Goal: Task Accomplishment & Management: Manage account settings

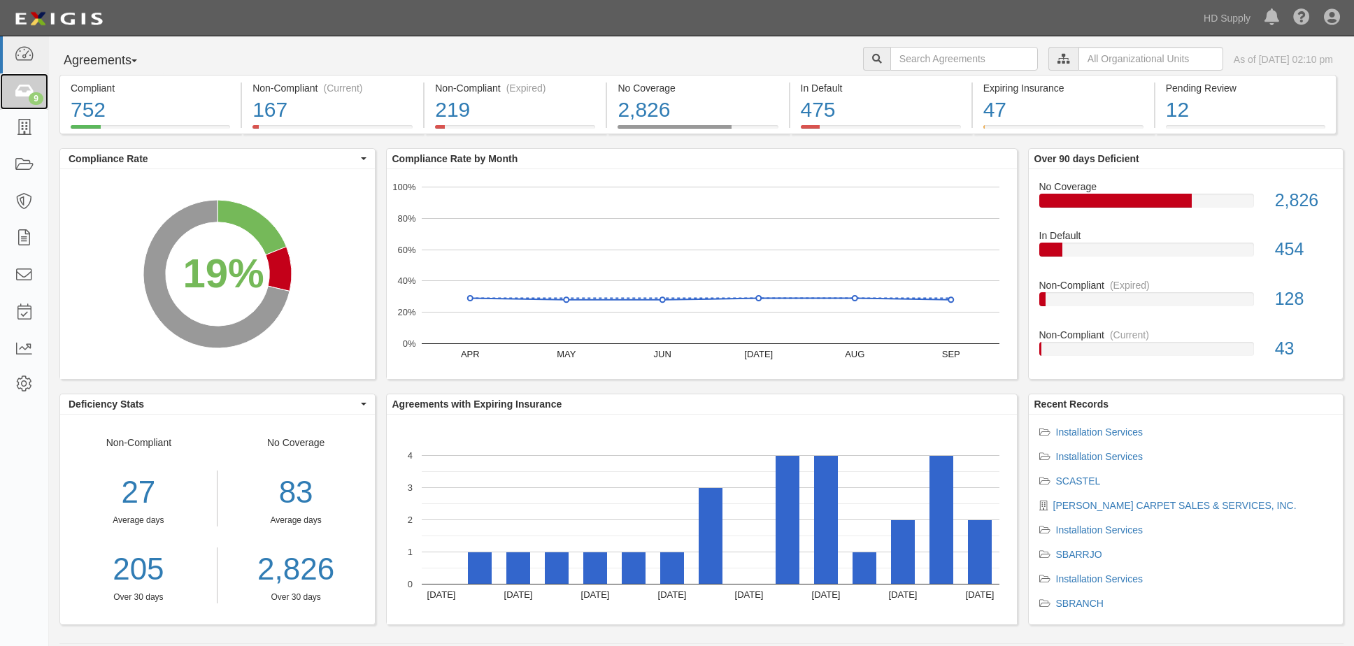
click at [25, 91] on icon at bounding box center [24, 92] width 20 height 16
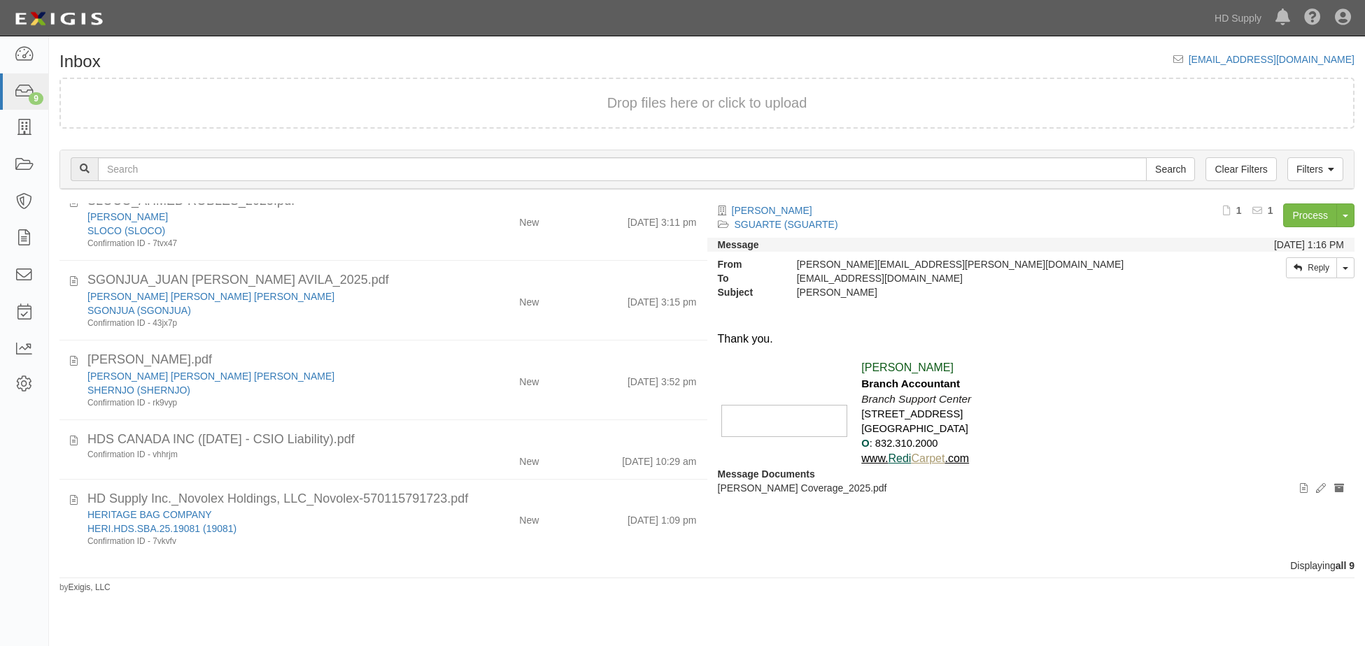
scroll to position [326, 0]
click at [1234, 13] on link "HD Supply" at bounding box center [1238, 18] width 61 height 28
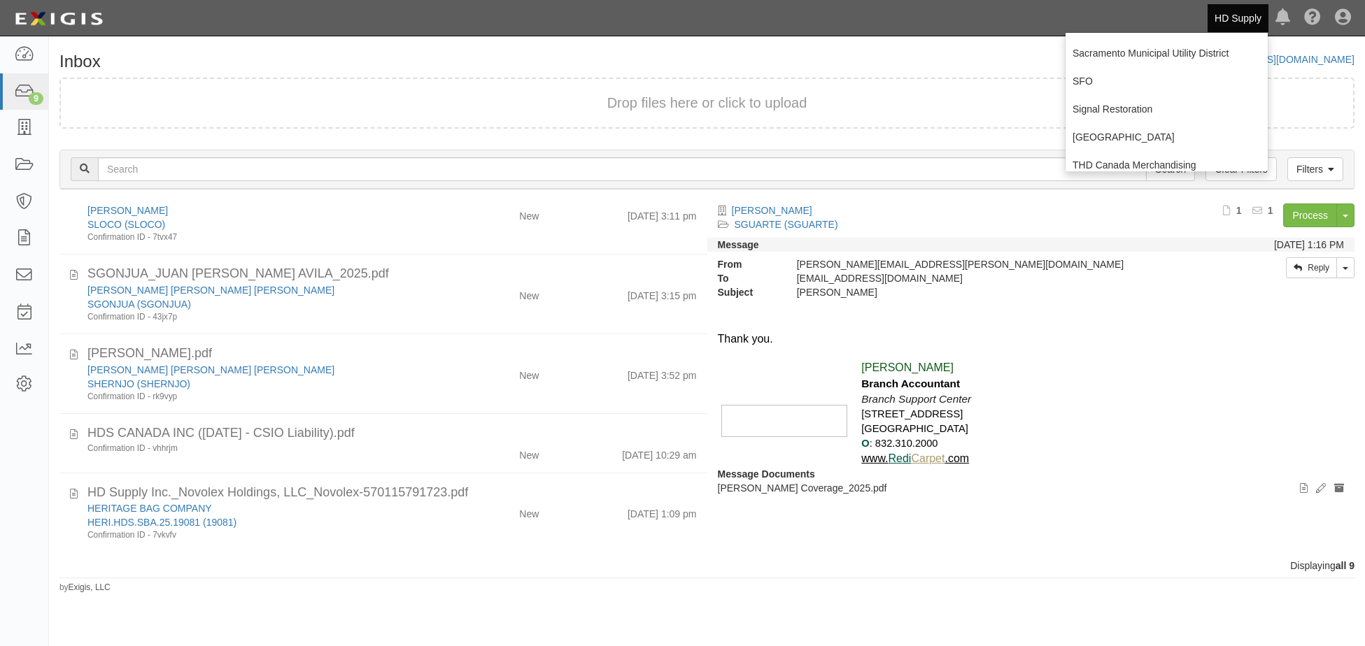
scroll to position [280, 0]
click at [1160, 52] on link "Sacramento Municipal Utility District" at bounding box center [1167, 50] width 202 height 28
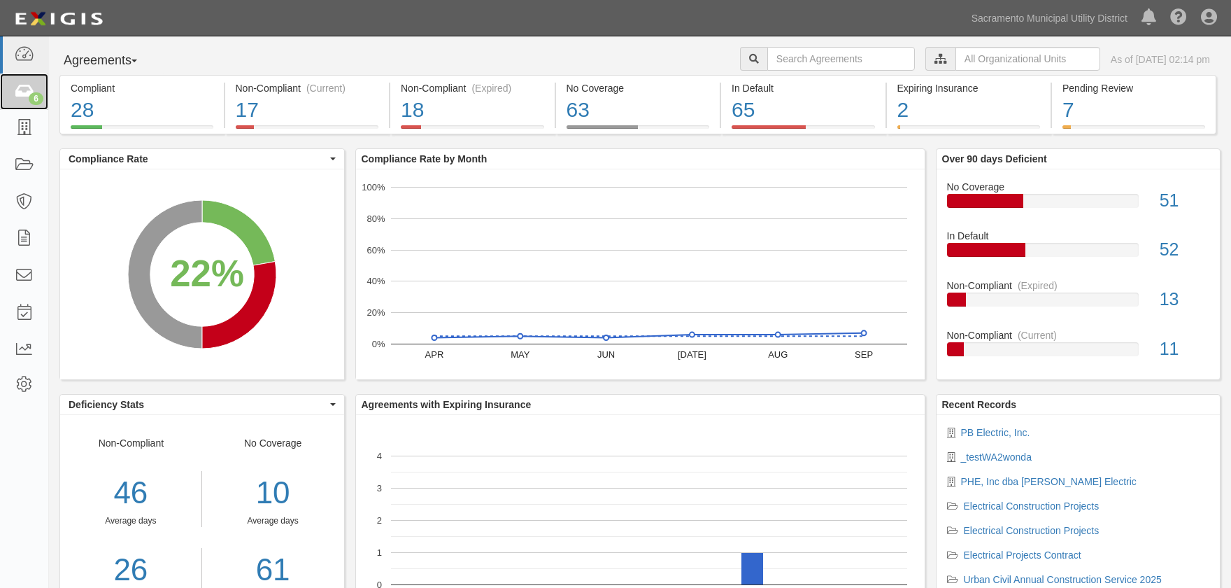
click at [24, 89] on icon at bounding box center [24, 92] width 20 height 16
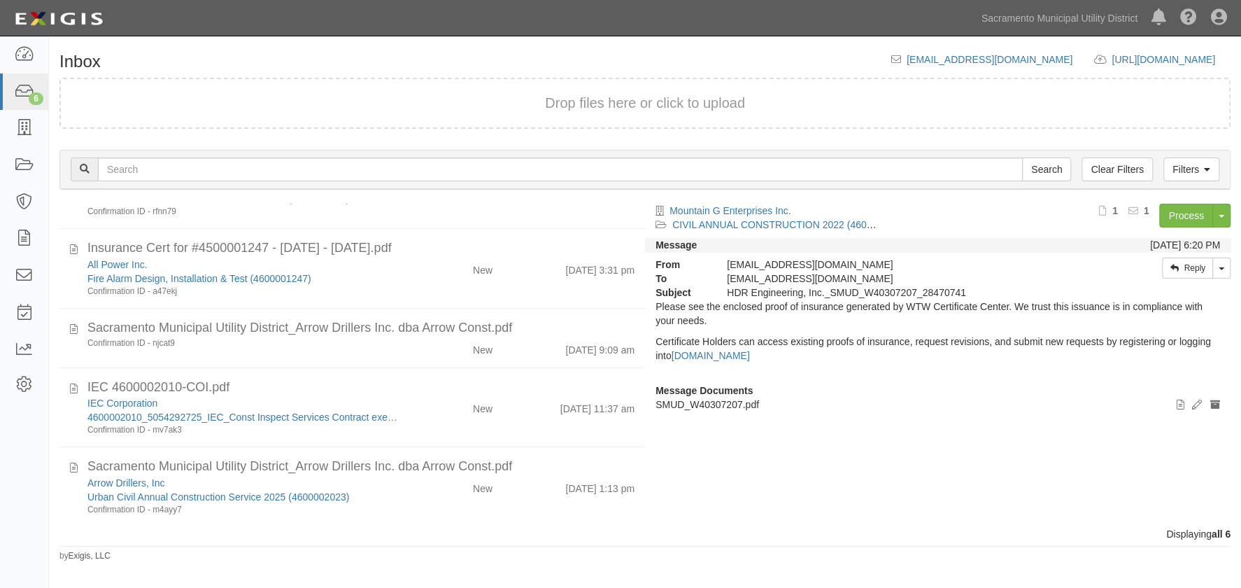
scroll to position [139, 0]
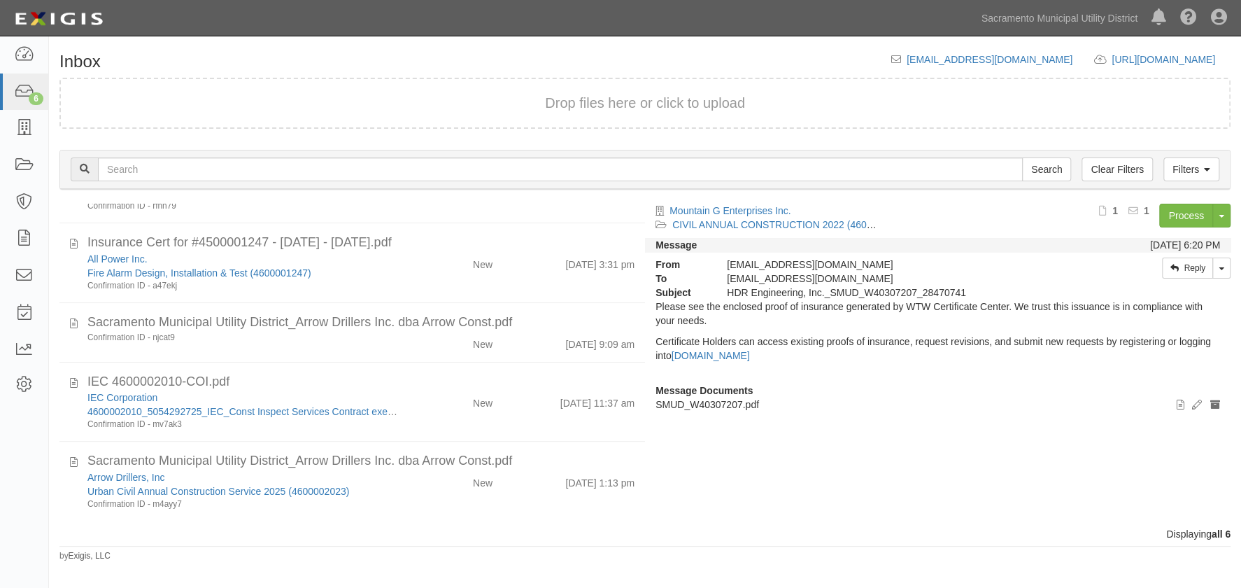
click at [891, 402] on p "SMUD_W40307207.pdf" at bounding box center [938, 404] width 565 height 14
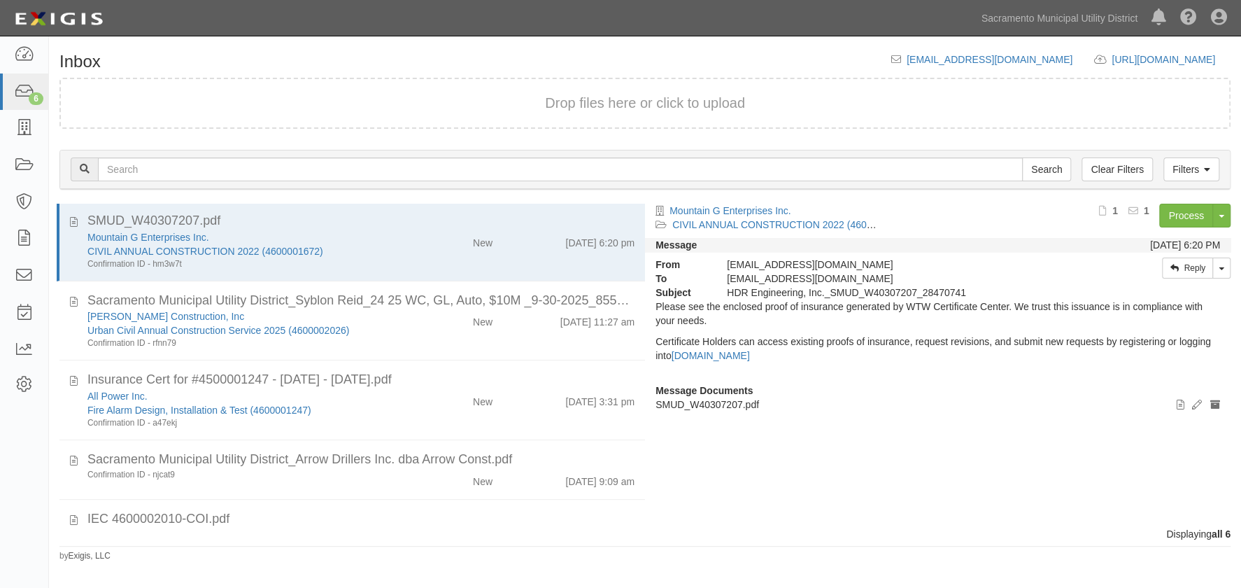
scroll to position [0, 0]
click at [847, 441] on div "Mountain G Enterprises Inc. CIVIL ANNUAL CONSTRUCTION 2022 (4600001672) Process…" at bounding box center [943, 359] width 596 height 311
click at [430, 255] on div "Mountain G Enterprises Inc. CIVIL ANNUAL CONSTRUCTION 2022 (4600001672) Confirm…" at bounding box center [361, 252] width 568 height 40
click at [425, 319] on div "New" at bounding box center [456, 321] width 94 height 20
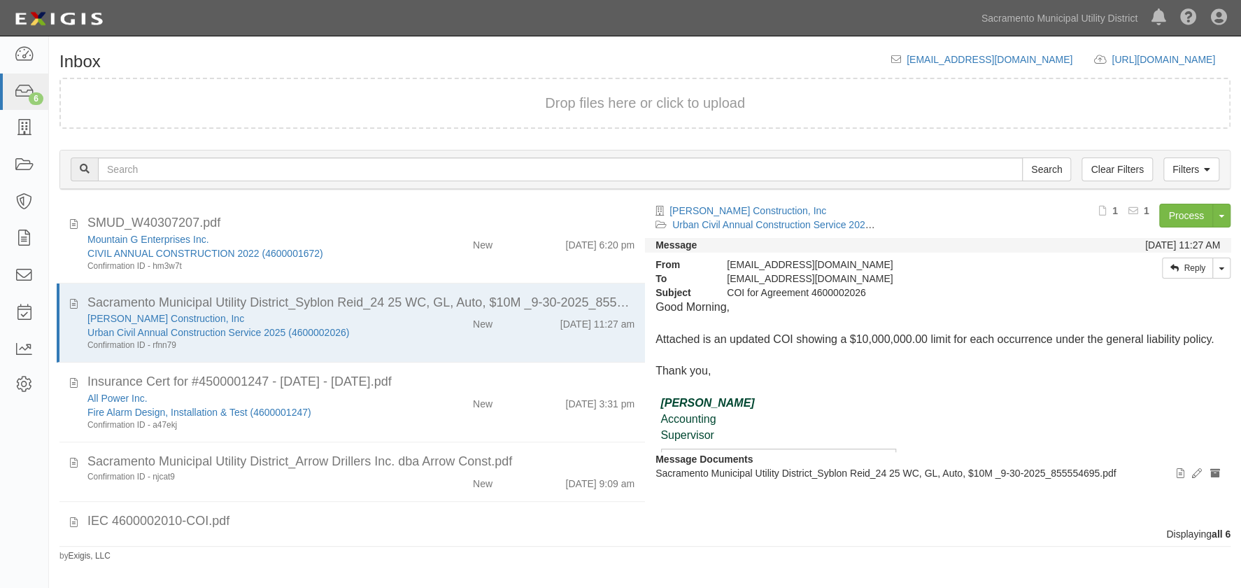
click at [427, 342] on div "Syblon Reid Construction, Inc Urban Civil Annual Construction Service 2025 (460…" at bounding box center [361, 331] width 568 height 40
click at [1185, 208] on link "Process" at bounding box center [1186, 216] width 54 height 24
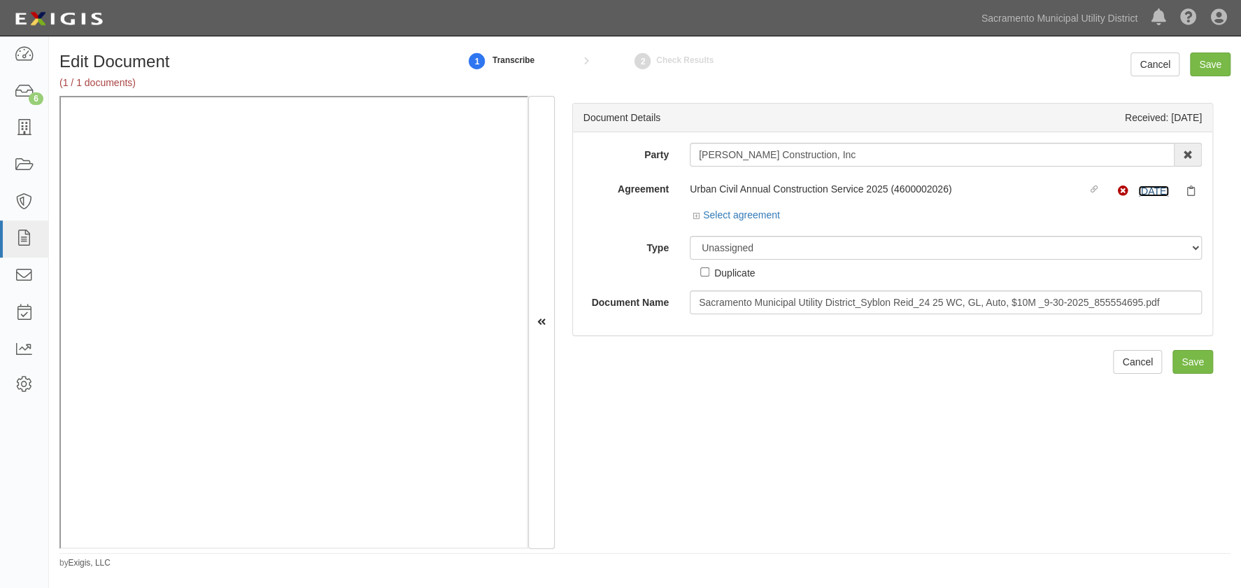
click at [1149, 187] on link "10/1/25" at bounding box center [1153, 190] width 31 height 11
click at [693, 215] on icon at bounding box center [698, 216] width 10 height 7
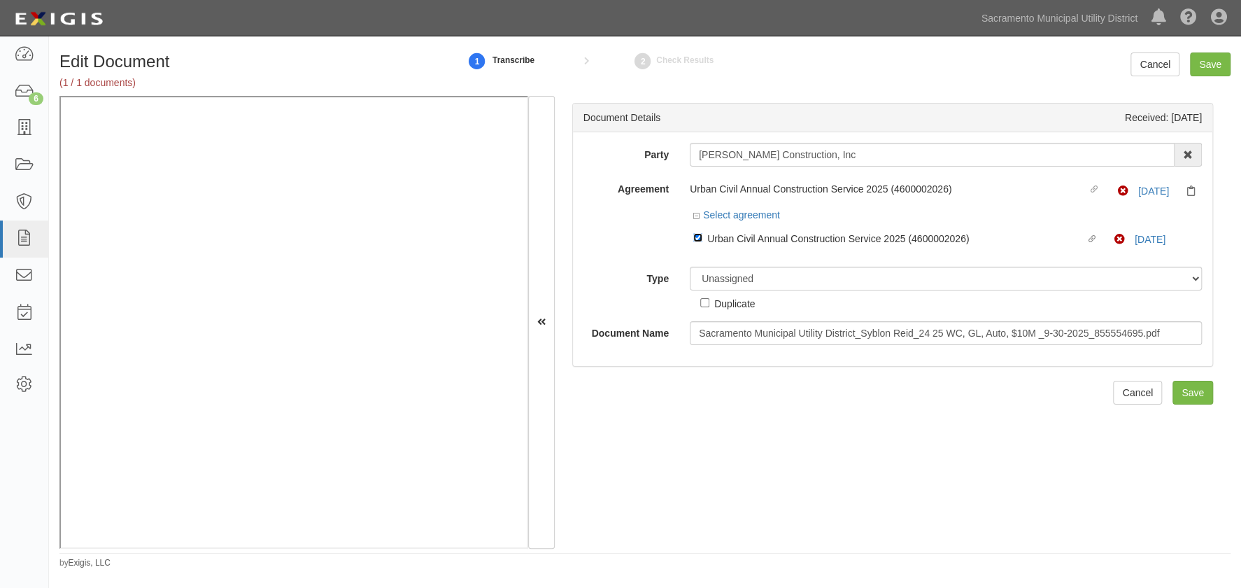
click at [696, 233] on input "Linked agreement Urban Civil Annual Construction Service 2025 (4600002026) Link…" at bounding box center [697, 237] width 9 height 9
checkbox input "false"
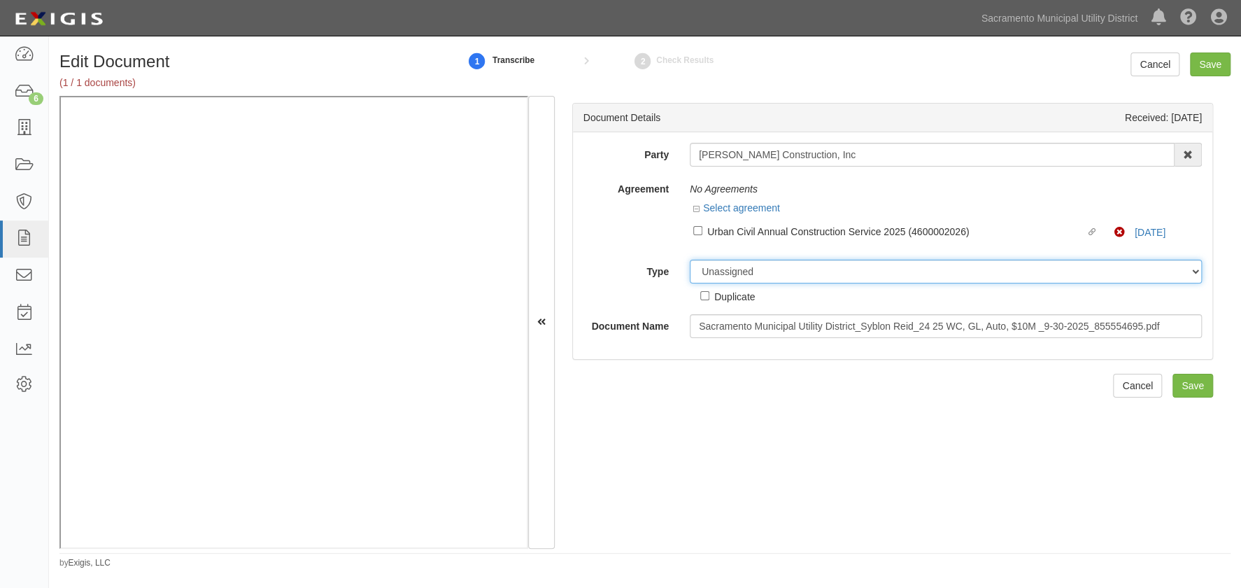
click at [708, 267] on select "Unassigned Binder Cancellation Notice Certificate Contract Endorsement Insuranc…" at bounding box center [946, 272] width 512 height 24
select select "OtherDetail"
click at [690, 260] on select "Unassigned Binder Cancellation Notice Certificate Contract Endorsement Insuranc…" at bounding box center [946, 272] width 512 height 24
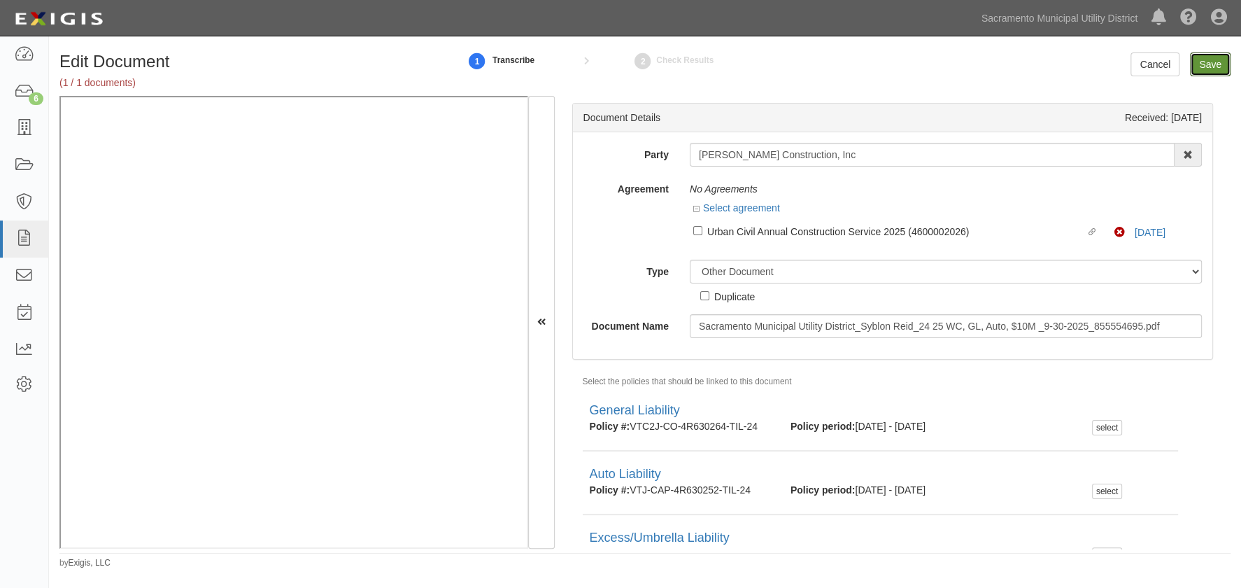
click at [1203, 59] on input "Save" at bounding box center [1210, 64] width 41 height 24
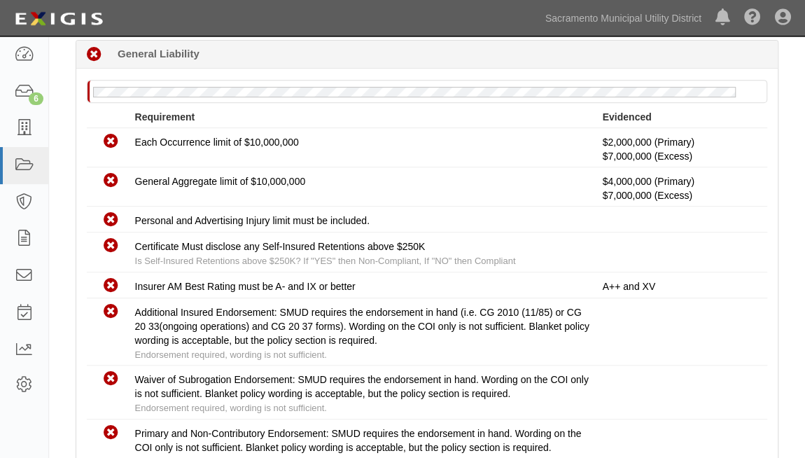
scroll to position [254, 0]
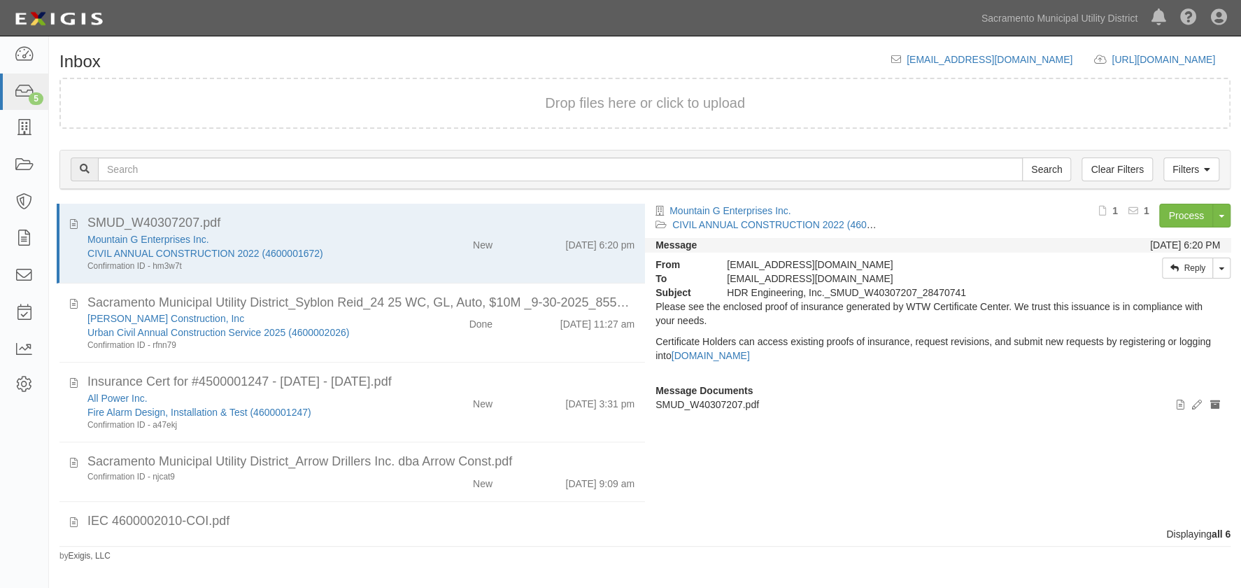
click at [422, 409] on div "New" at bounding box center [456, 401] width 94 height 20
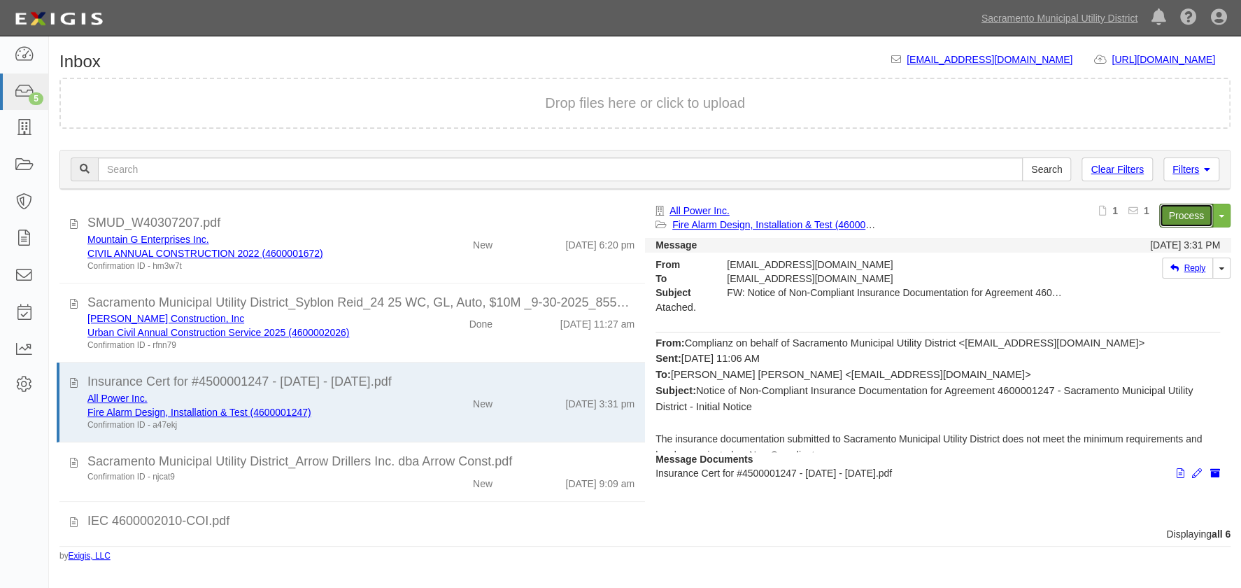
click at [1180, 208] on link "Process" at bounding box center [1186, 216] width 54 height 24
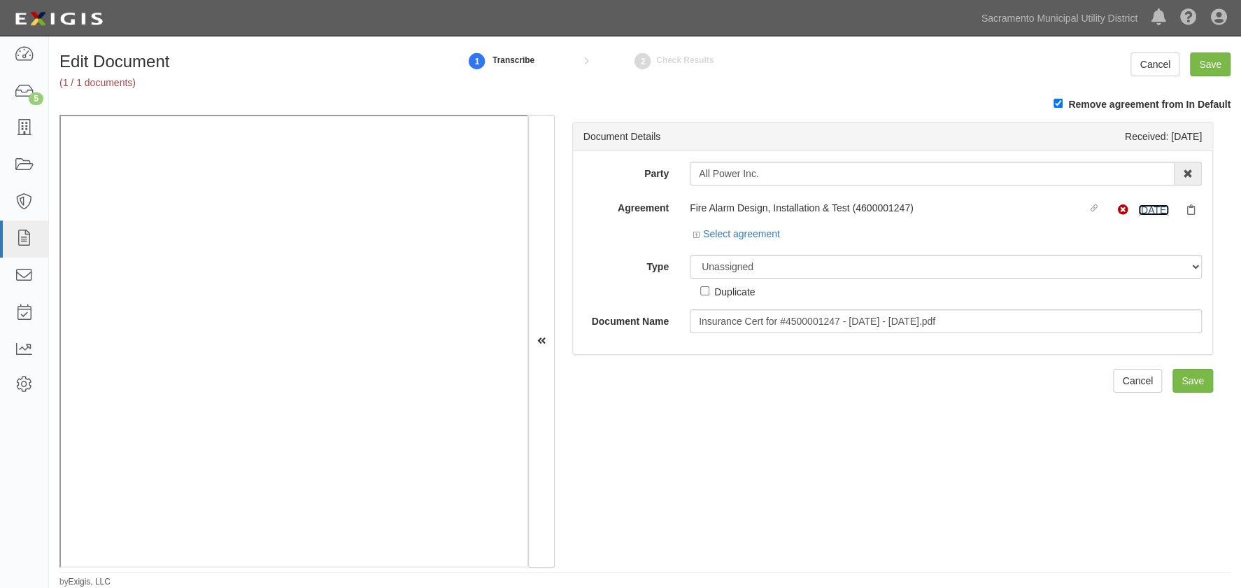
click at [1141, 212] on link "4/1/26" at bounding box center [1153, 209] width 31 height 11
click at [693, 233] on icon at bounding box center [698, 235] width 10 height 7
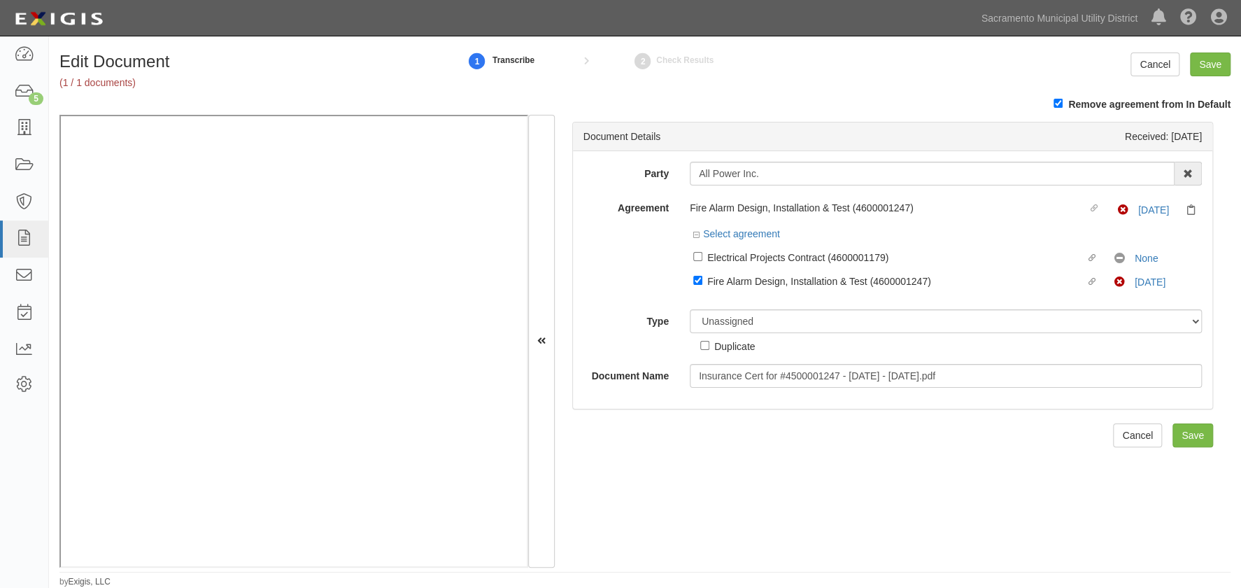
click at [700, 282] on label "Linked agreement Fire Alarm Design, Installation & Test (4600001247) Linked agr…" at bounding box center [903, 282] width 421 height 19
click at [700, 282] on input "Linked agreement Fire Alarm Design, Installation & Test (4600001247) Linked agr…" at bounding box center [697, 280] width 9 height 9
checkbox input "false"
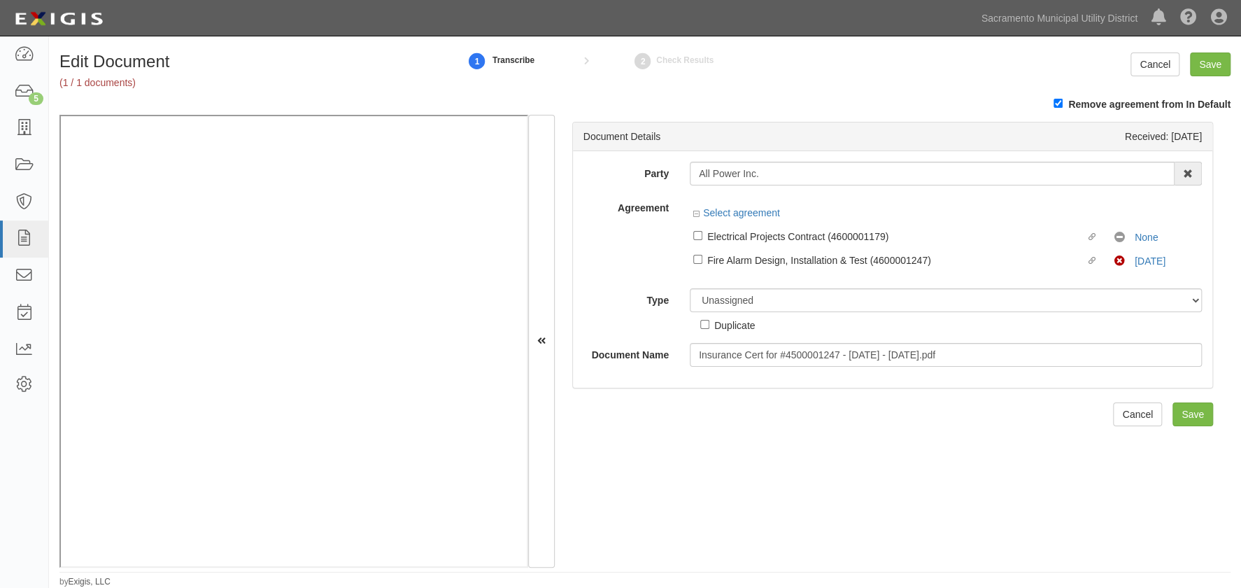
click at [706, 315] on div "Duplicate" at bounding box center [727, 322] width 55 height 20
click at [726, 295] on select "Unassigned Binder Cancellation Notice Certificate Contract Endorsement Insuranc…" at bounding box center [946, 300] width 512 height 24
select select "OtherDetail"
click at [690, 288] on select "Unassigned Binder Cancellation Notice Certificate Contract Endorsement Insuranc…" at bounding box center [946, 300] width 512 height 24
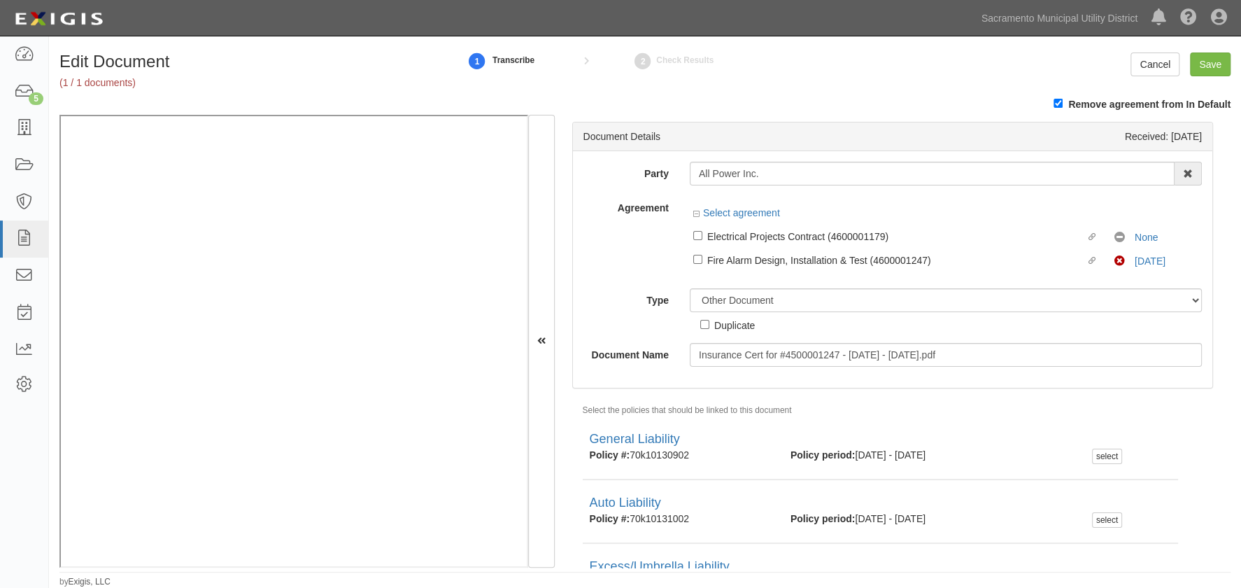
click at [698, 323] on div "Unassigned Binder Cancellation Notice Certificate Contract Endorsement Insuranc…" at bounding box center [945, 310] width 533 height 44
click at [701, 325] on input "Duplicate" at bounding box center [704, 324] width 9 height 9
checkbox input "true"
click at [1227, 57] on input "Save" at bounding box center [1210, 64] width 41 height 24
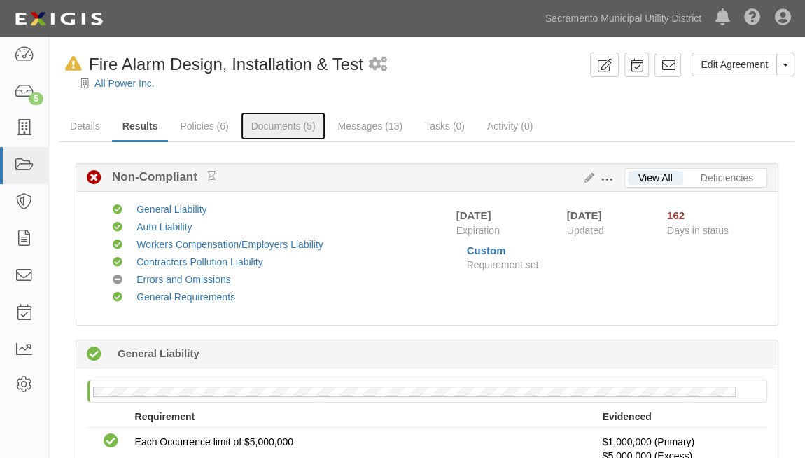
click at [271, 120] on link "Documents (5)" at bounding box center [283, 126] width 85 height 28
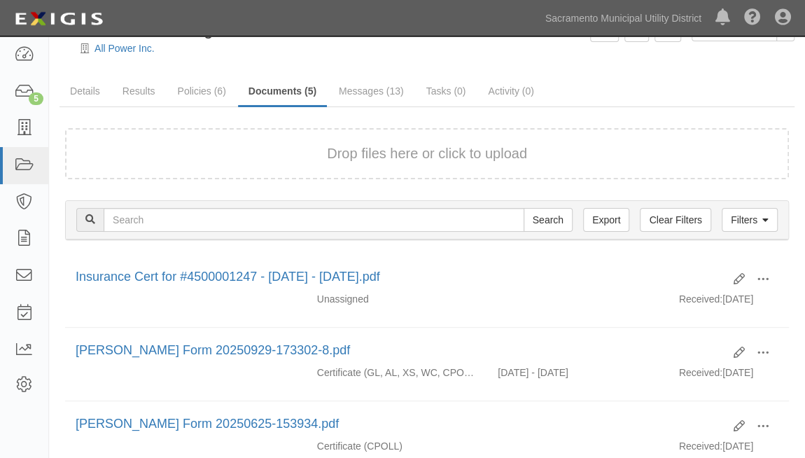
scroll to position [63, 0]
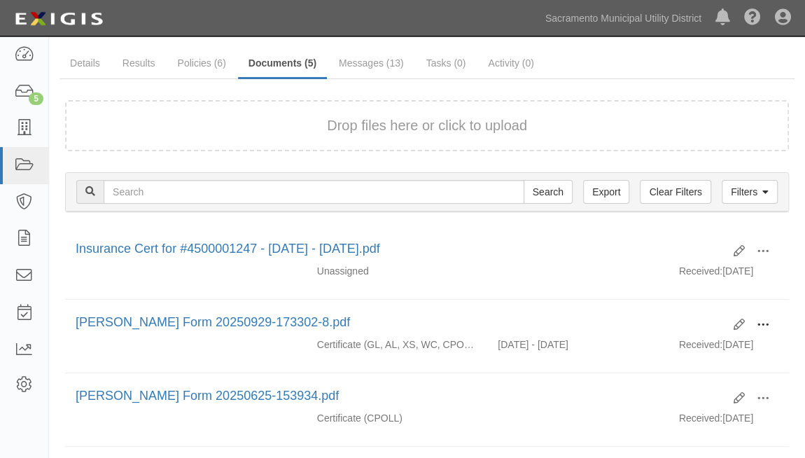
click at [760, 322] on span at bounding box center [762, 324] width 13 height 13
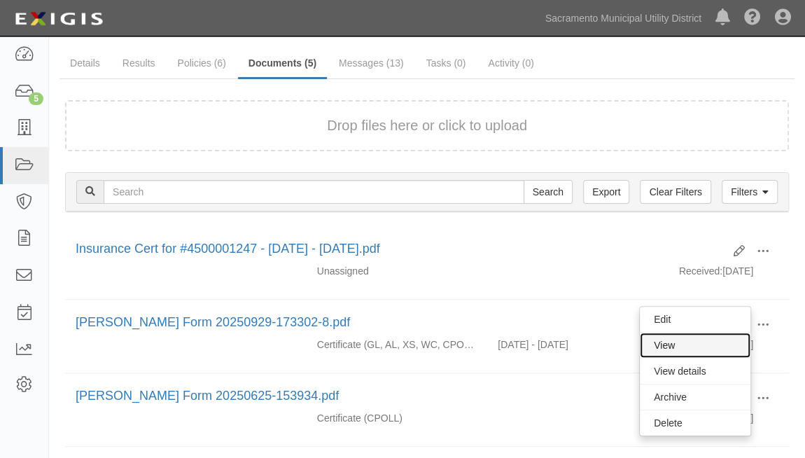
click at [709, 341] on link "View" at bounding box center [694, 344] width 111 height 25
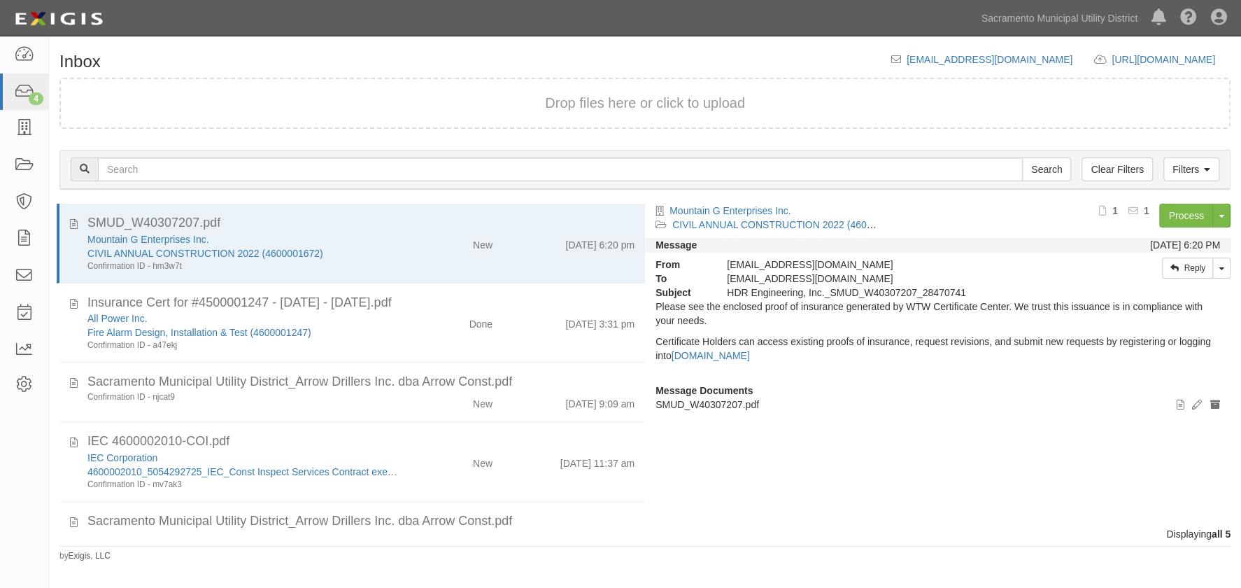
click at [417, 319] on div "Done" at bounding box center [456, 321] width 94 height 20
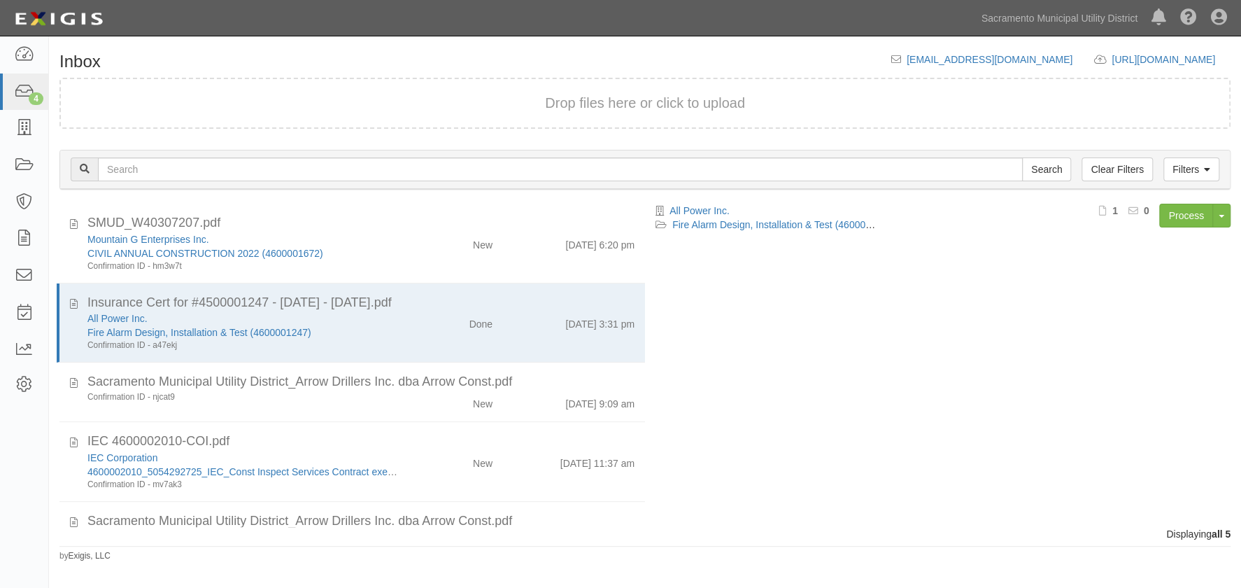
click at [429, 392] on div "New" at bounding box center [456, 401] width 94 height 20
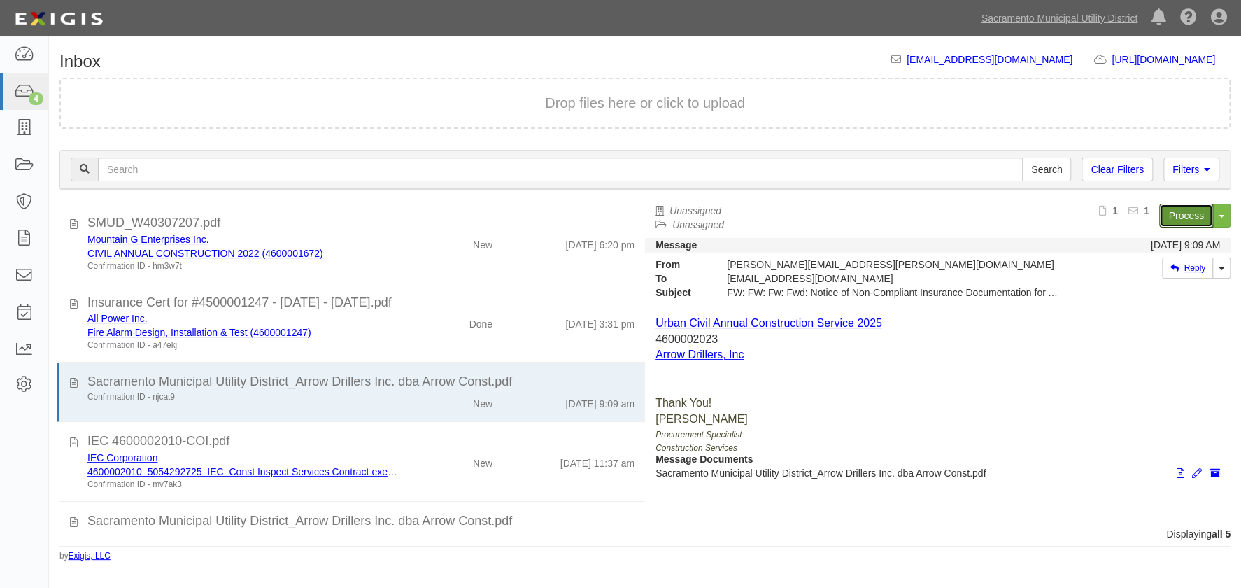
click at [1178, 220] on link "Process" at bounding box center [1186, 216] width 54 height 24
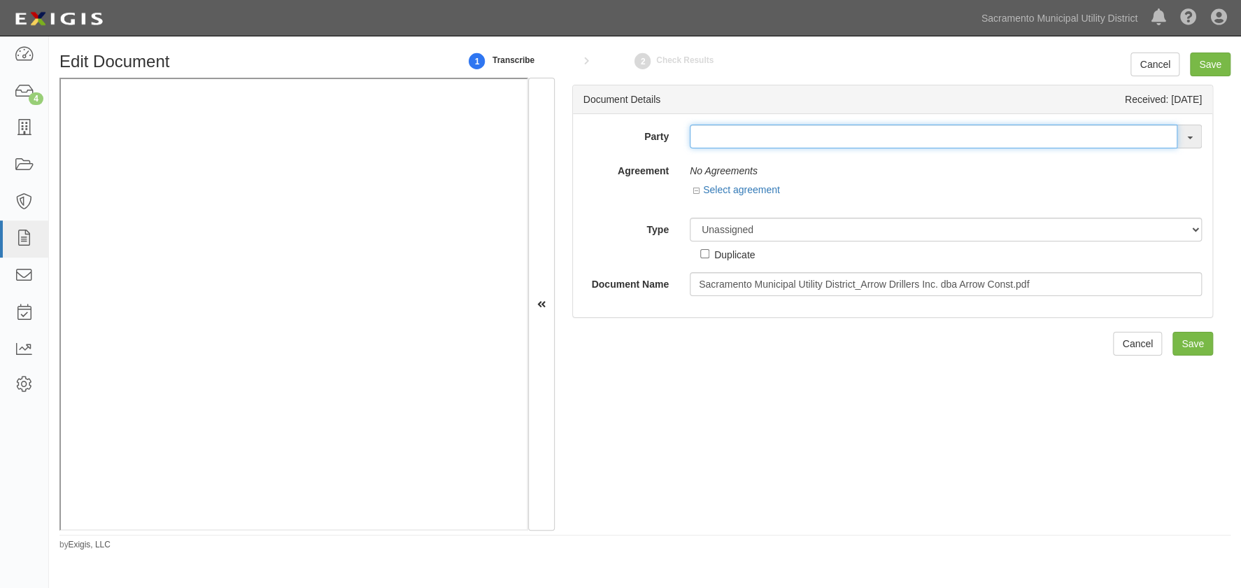
click at [735, 137] on input "text" at bounding box center [934, 137] width 488 height 24
type input "arro"
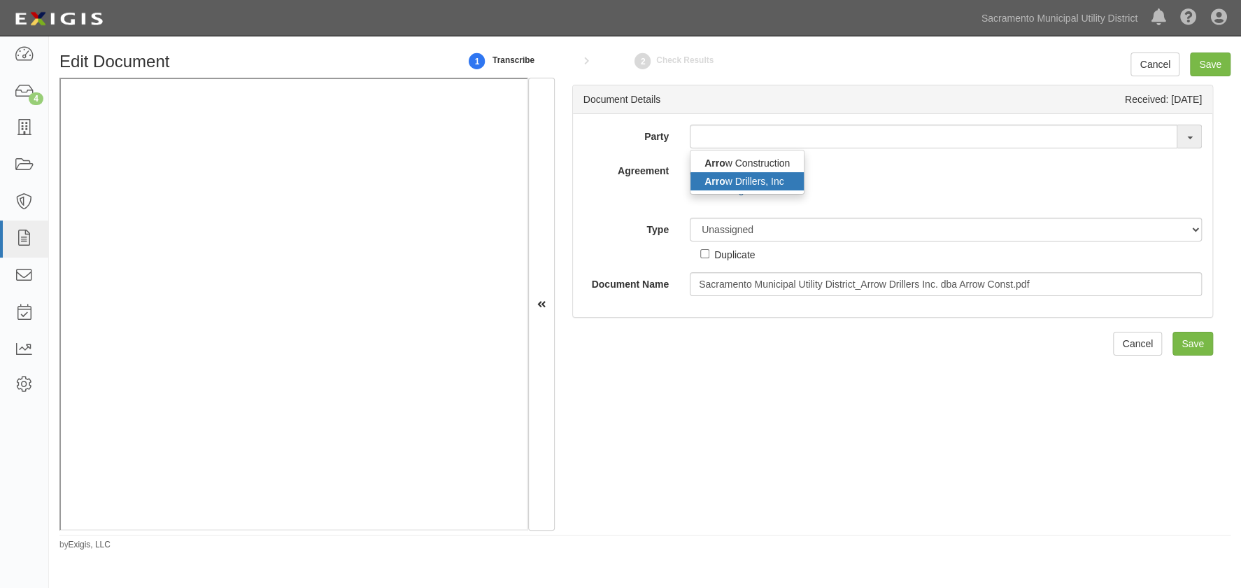
click at [742, 175] on link "Arro w Drillers, Inc" at bounding box center [747, 181] width 113 height 18
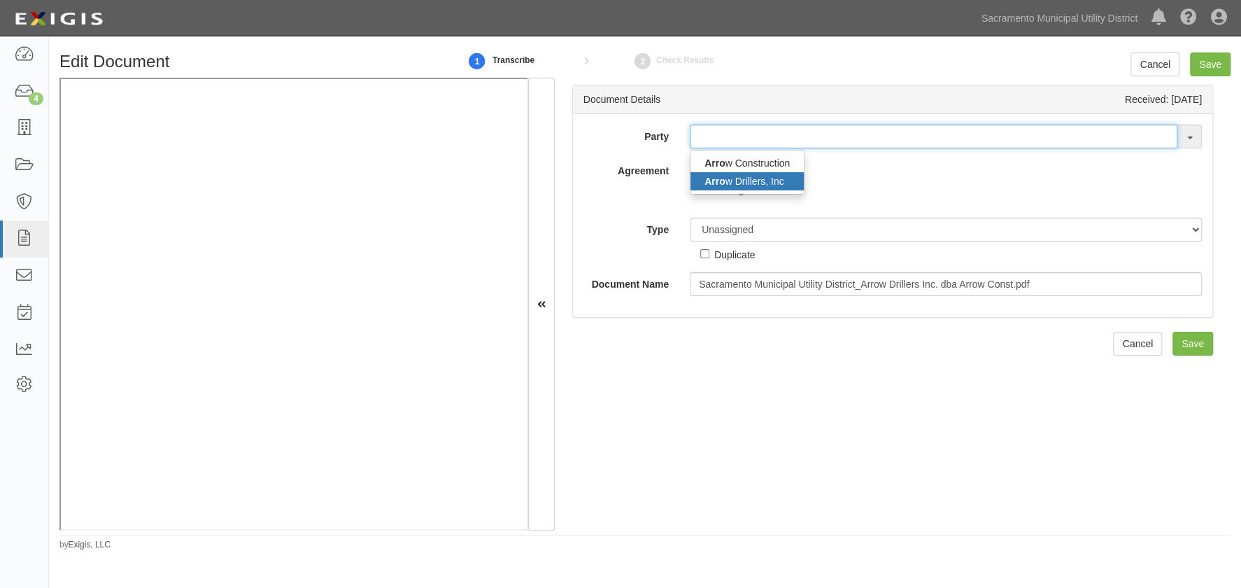
type input "Arrow Drillers, Inc"
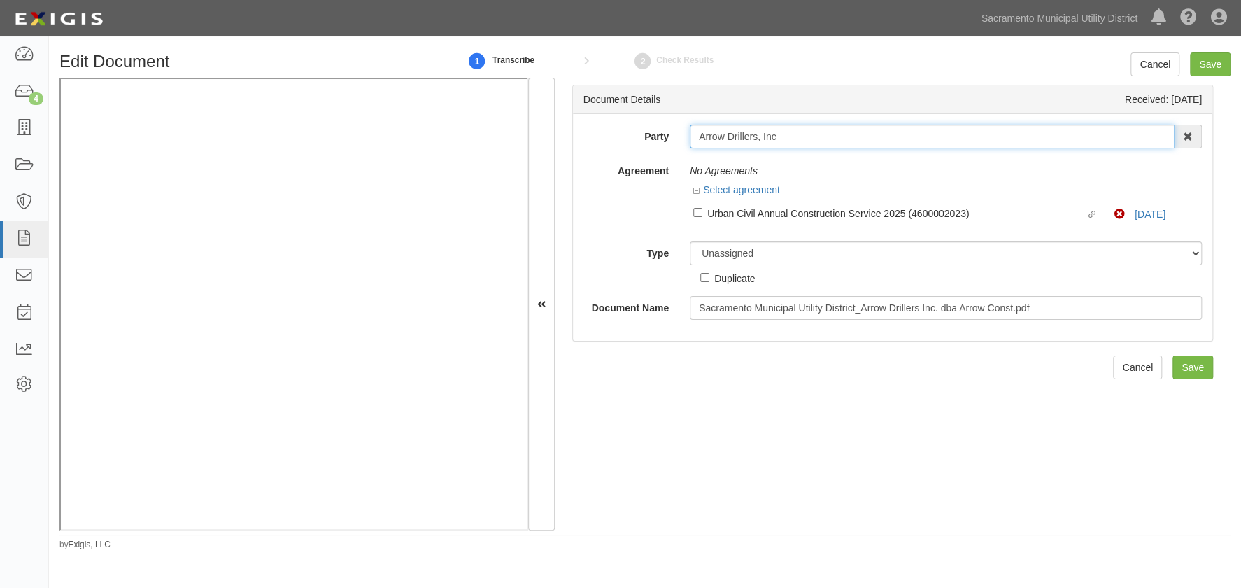
click at [790, 135] on input "Arrow Drillers, Inc" at bounding box center [932, 137] width 485 height 24
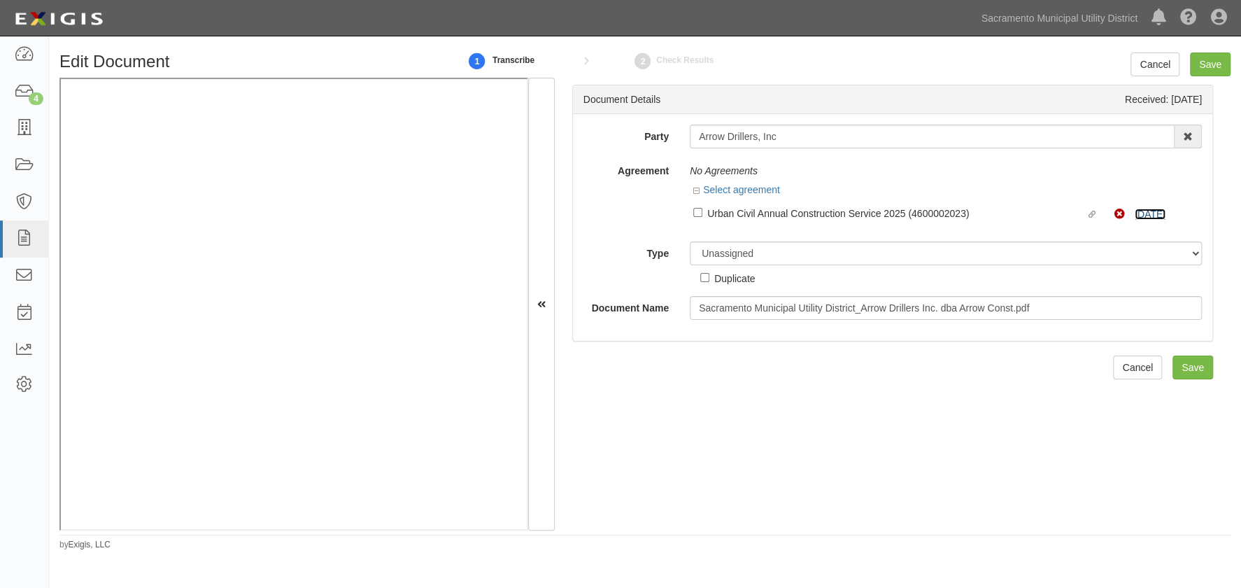
click at [1144, 212] on link "[DATE]" at bounding box center [1150, 213] width 31 height 11
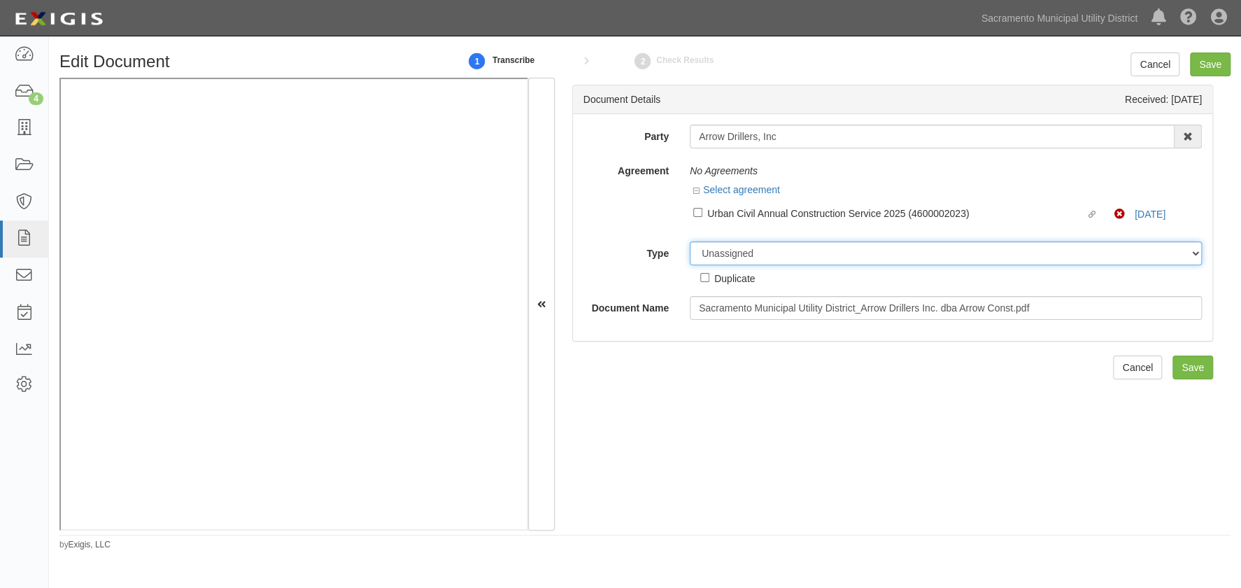
click at [745, 252] on select "Unassigned Binder Cancellation Notice Certificate Contract Endorsement Insuranc…" at bounding box center [946, 253] width 512 height 24
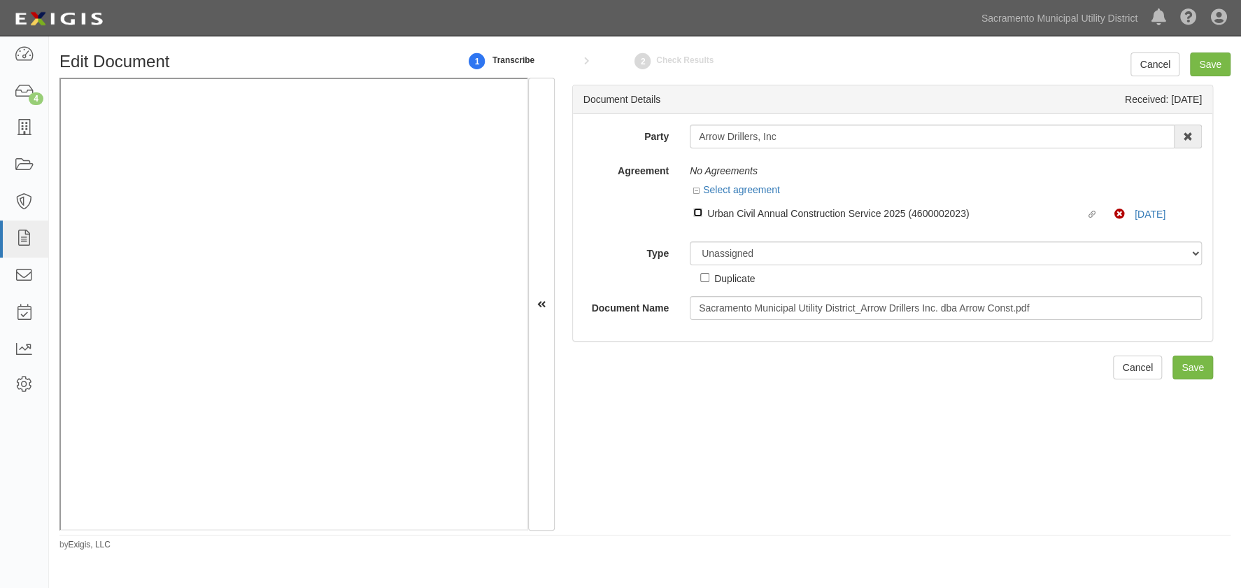
click at [697, 214] on input "Linked agreement Urban Civil Annual Construction Service 2025 (4600002023) Link…" at bounding box center [697, 212] width 9 height 9
checkbox input "true"
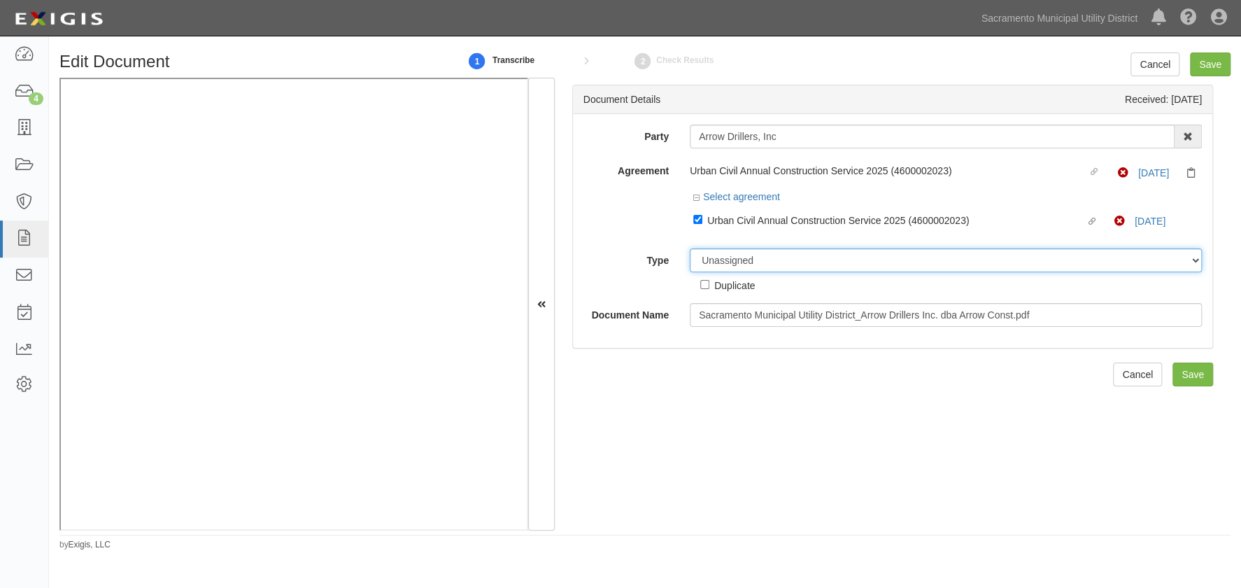
click at [721, 262] on select "Unassigned Binder Cancellation Notice Certificate Contract Endorsement Insuranc…" at bounding box center [946, 260] width 512 height 24
select select "CertificateDetail"
click at [690, 249] on select "Unassigned Binder Cancellation Notice Certificate Contract Endorsement Insuranc…" at bounding box center [946, 260] width 512 height 24
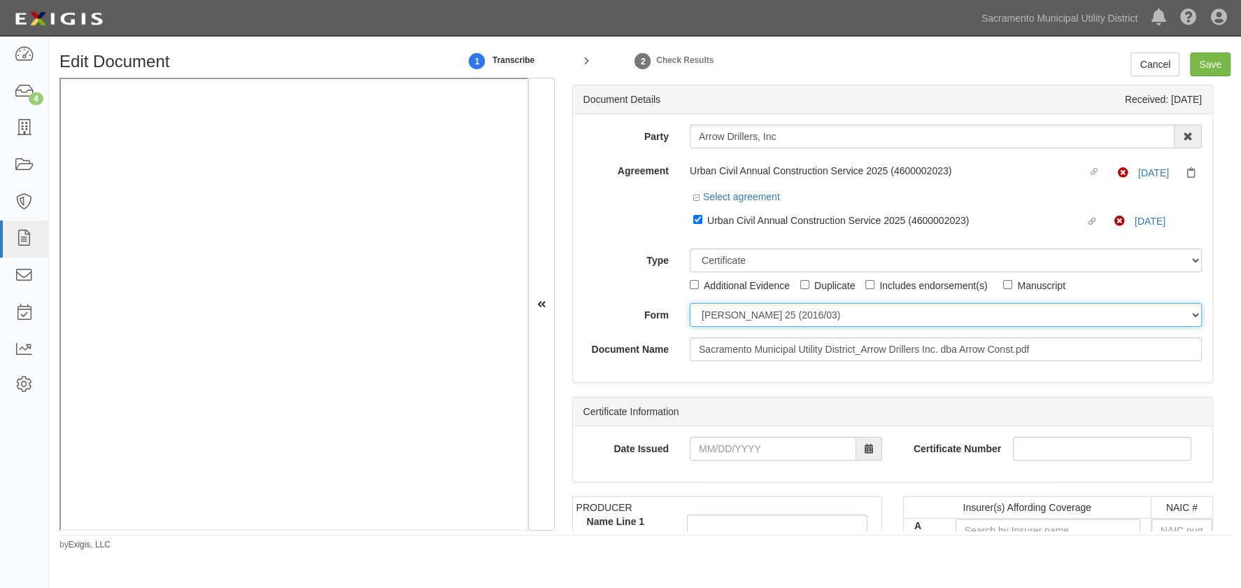
drag, startPoint x: 720, startPoint y: 316, endPoint x: 720, endPoint y: 326, distance: 10.5
click at [720, 316] on select "ACORD 25 (2016/03) ACORD 101 ACORD 855 NY (2014/05) General" at bounding box center [946, 315] width 512 height 24
select select "GeneralFormDetail"
click at [690, 304] on select "ACORD 25 (2016/03) ACORD 101 ACORD 855 NY (2014/05) General" at bounding box center [946, 315] width 512 height 24
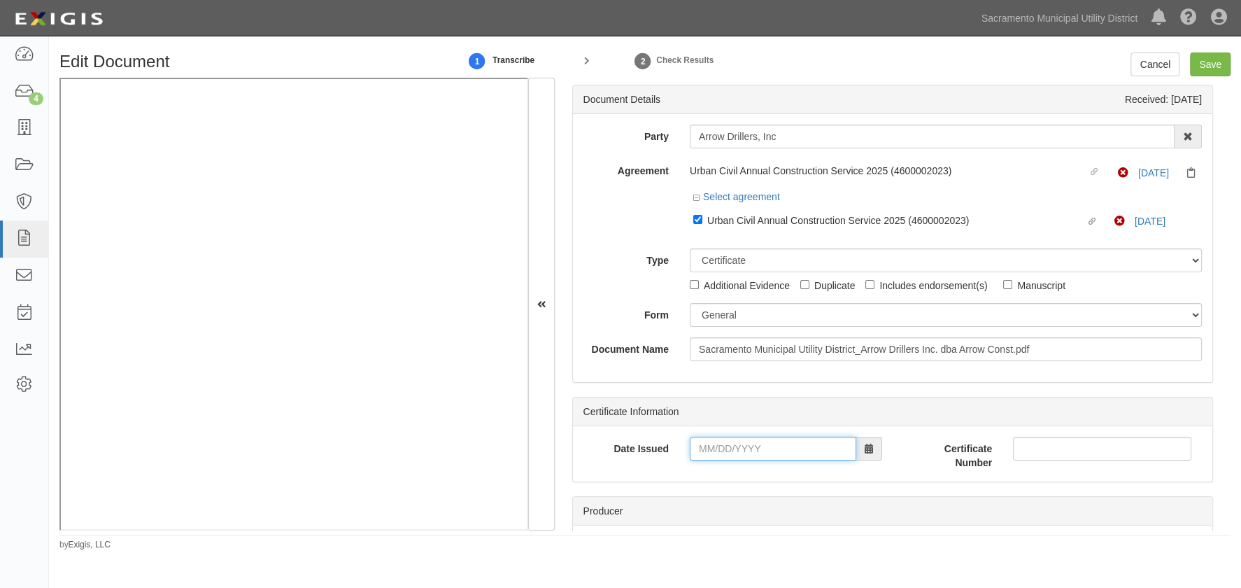
click at [698, 455] on input "Date Issued" at bounding box center [773, 449] width 167 height 24
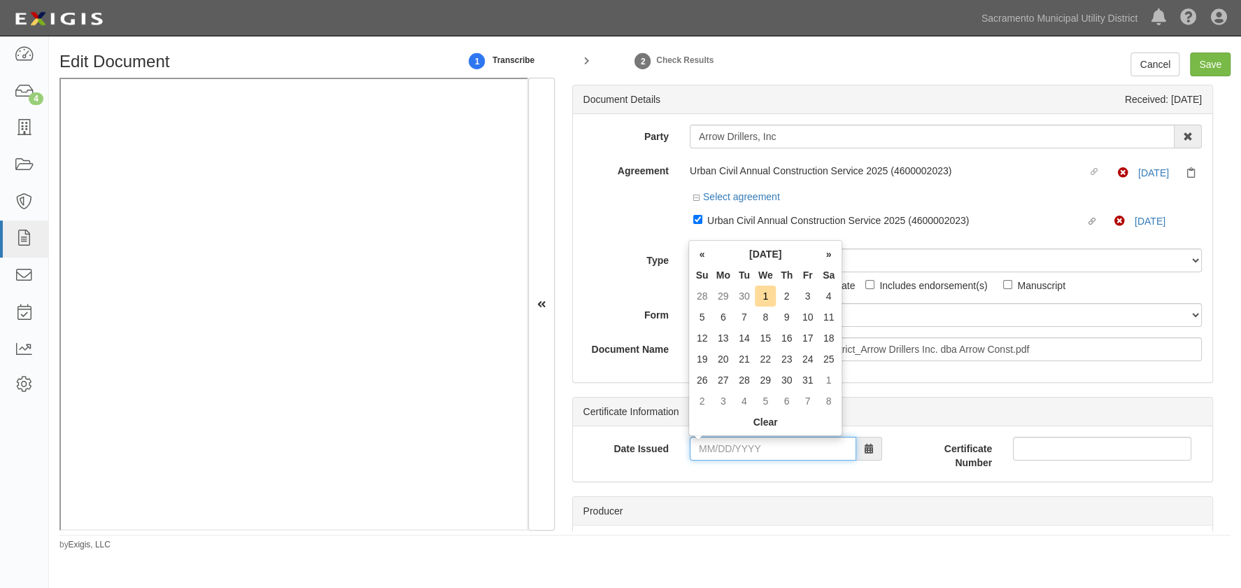
scroll to position [127, 0]
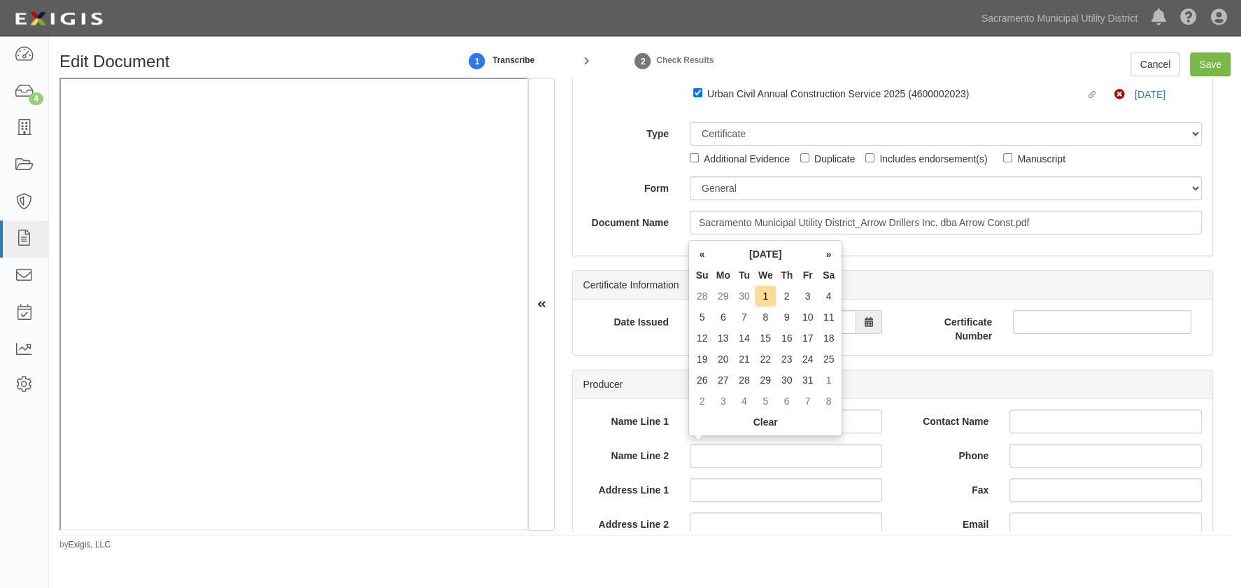
click at [744, 293] on td "30" at bounding box center [744, 295] width 21 height 21
type input "09/30/2025"
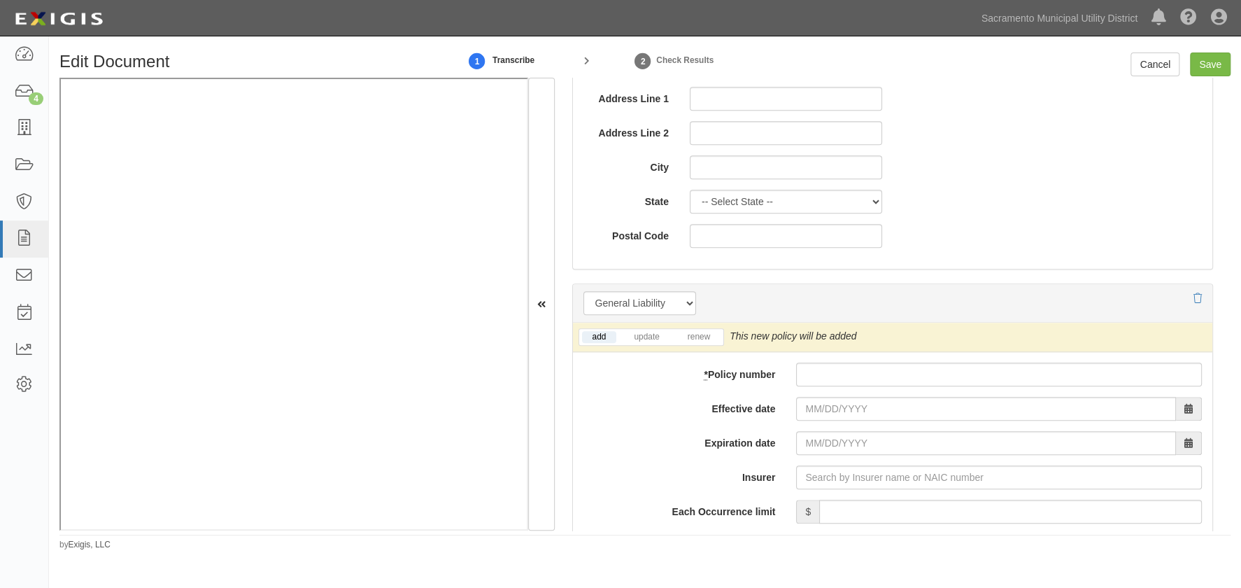
scroll to position [890, 0]
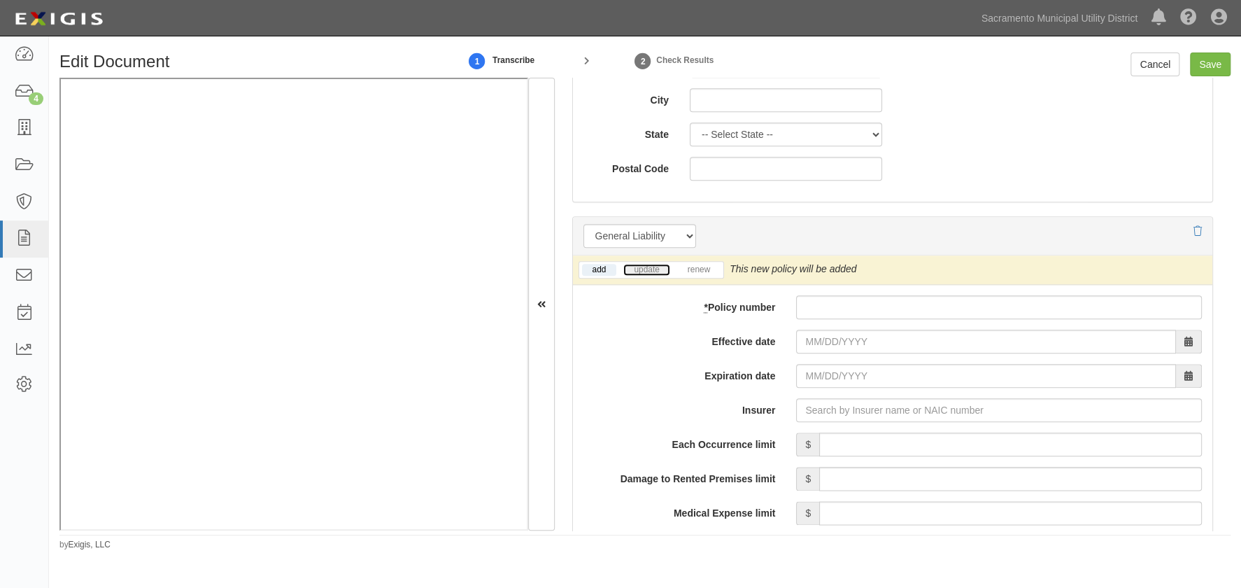
click at [640, 267] on link "update" at bounding box center [646, 270] width 46 height 12
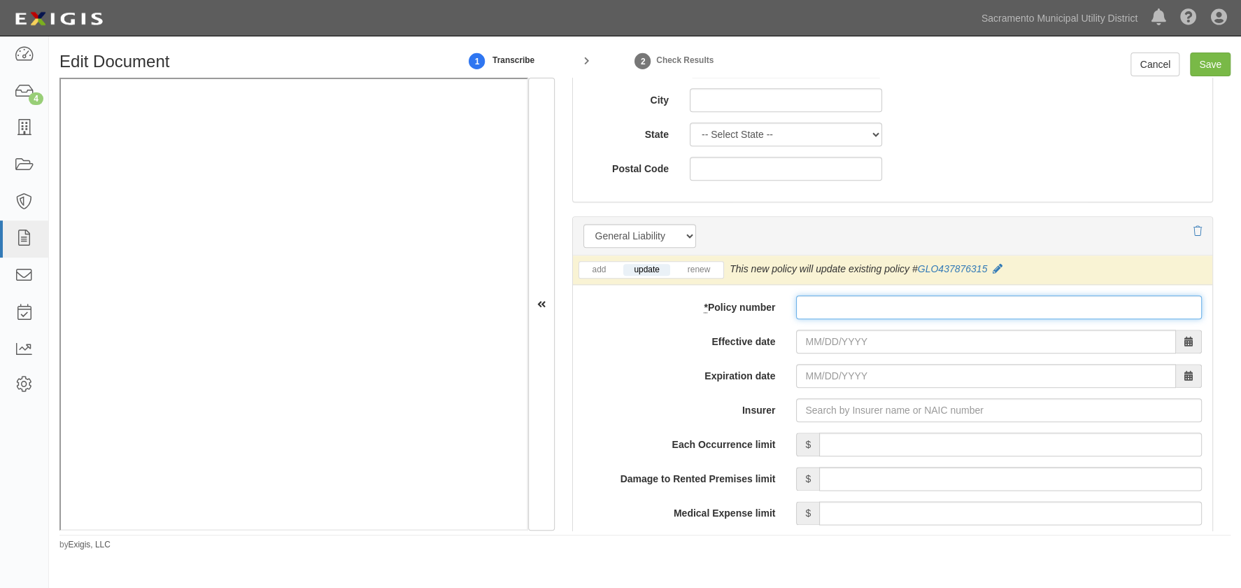
click at [804, 296] on input "* Policy number" at bounding box center [999, 307] width 406 height 24
type input "GLO43786315"
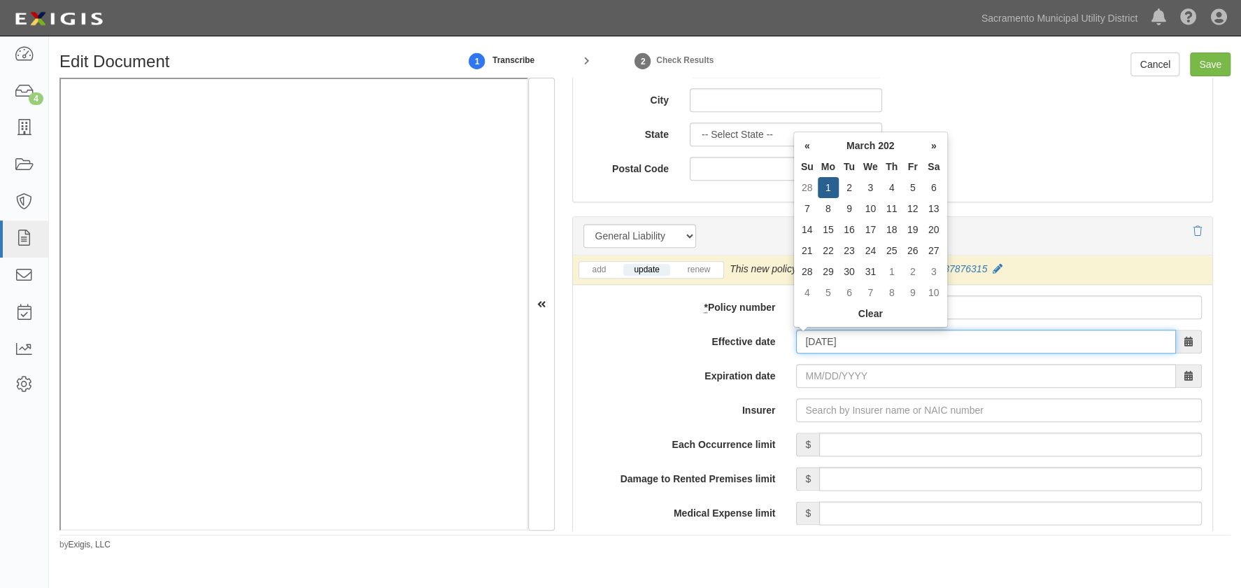
type input "03/01/2025"
type input "03/01/2026"
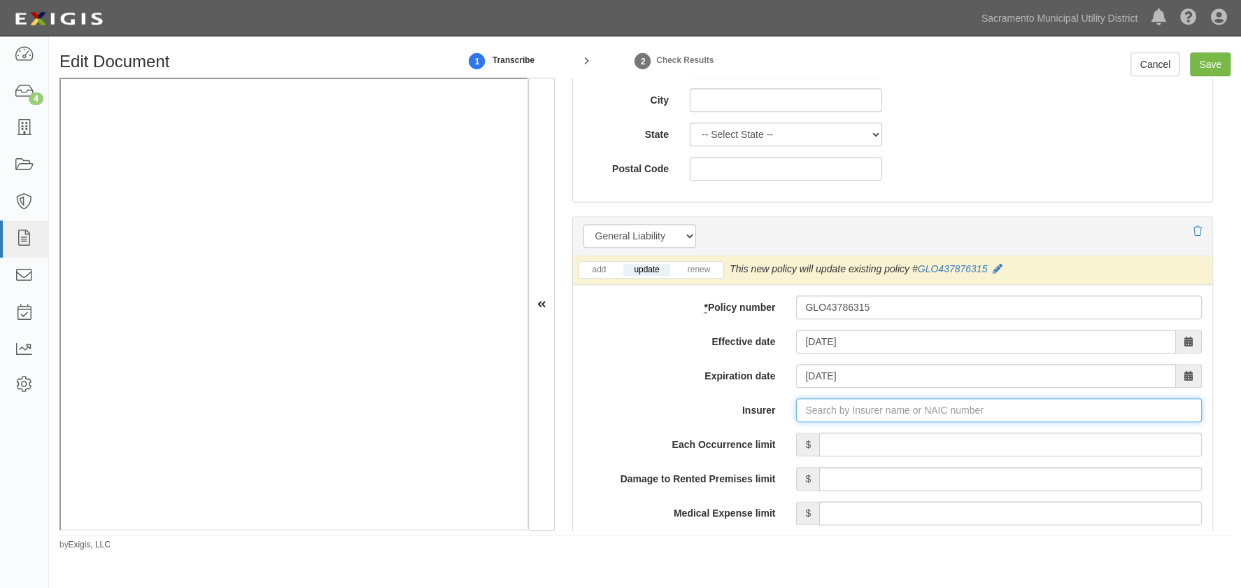
type input "180 Seguros S.A. (0) NR Rating"
type input "1"
type input "Zurich American Insurance Company (16535) A+ XV Rating"
type input "1"
type input "2,000,000"
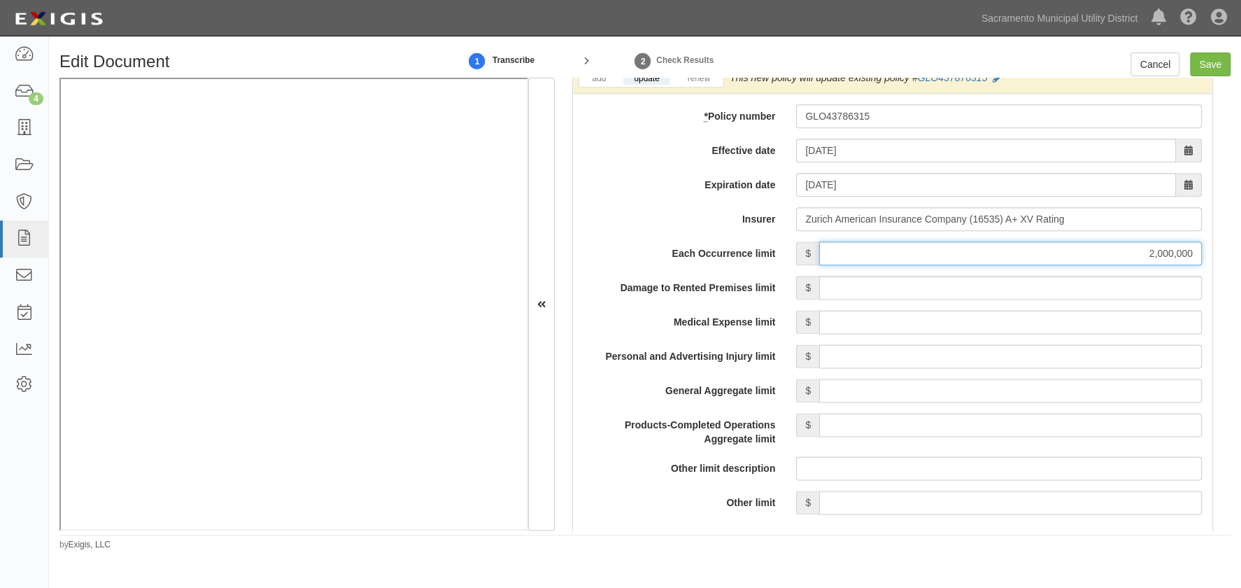
scroll to position [1145, 0]
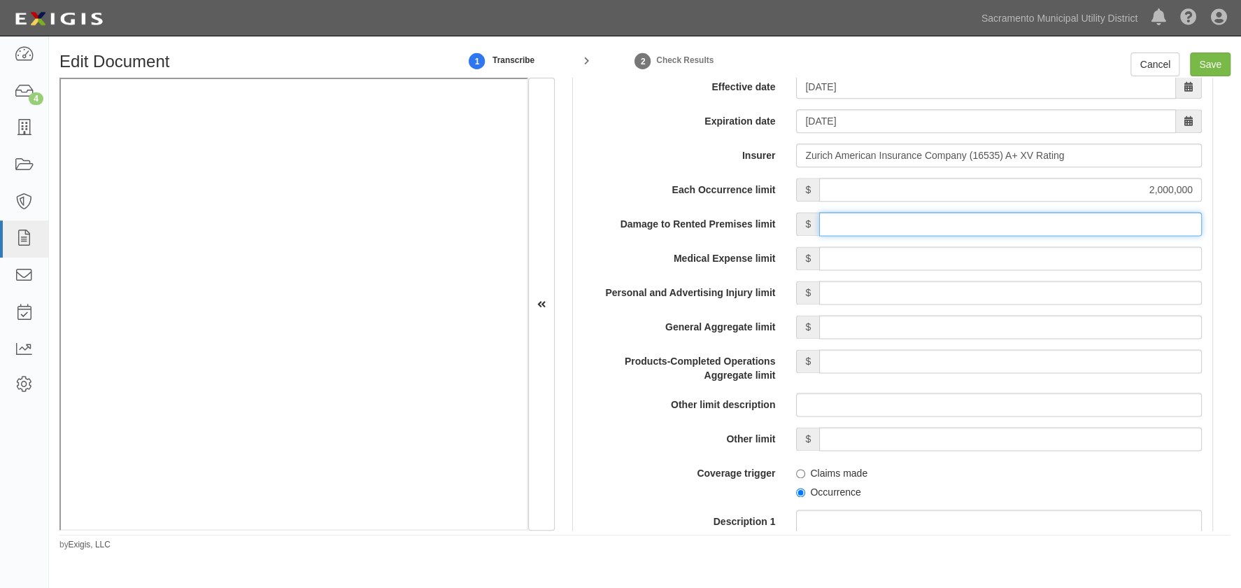
click at [1019, 224] on input "Damage to Rented Premises limit" at bounding box center [1010, 224] width 383 height 24
type input "100,000"
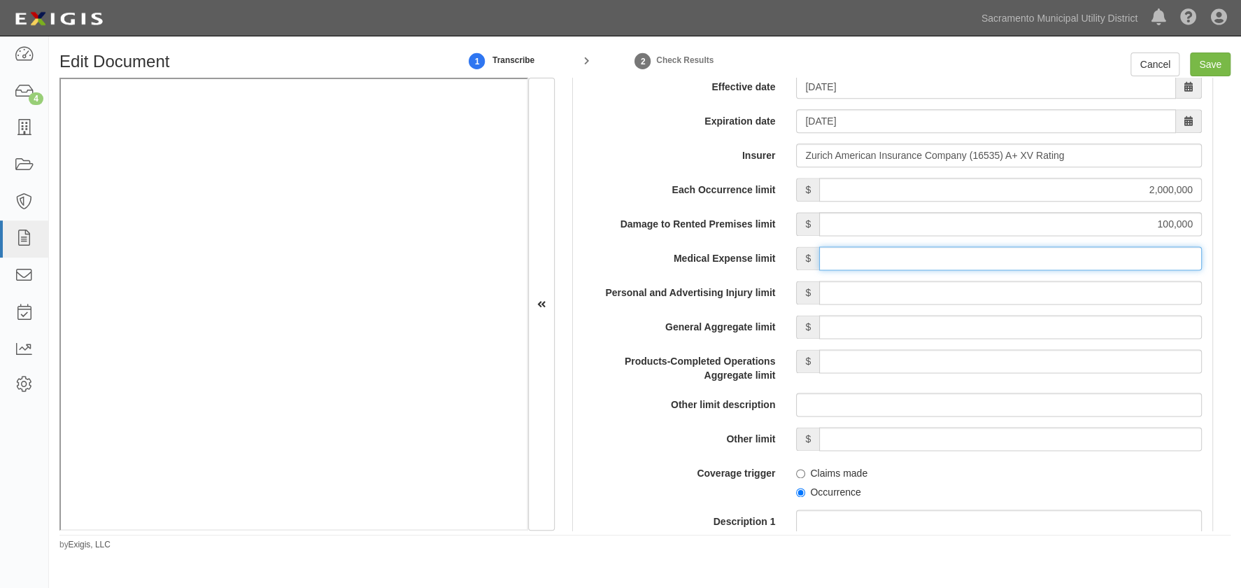
drag, startPoint x: 1026, startPoint y: 245, endPoint x: 1052, endPoint y: 257, distance: 28.2
click at [1052, 257] on input "Medical Expense limit" at bounding box center [1010, 258] width 383 height 24
type input "10,000"
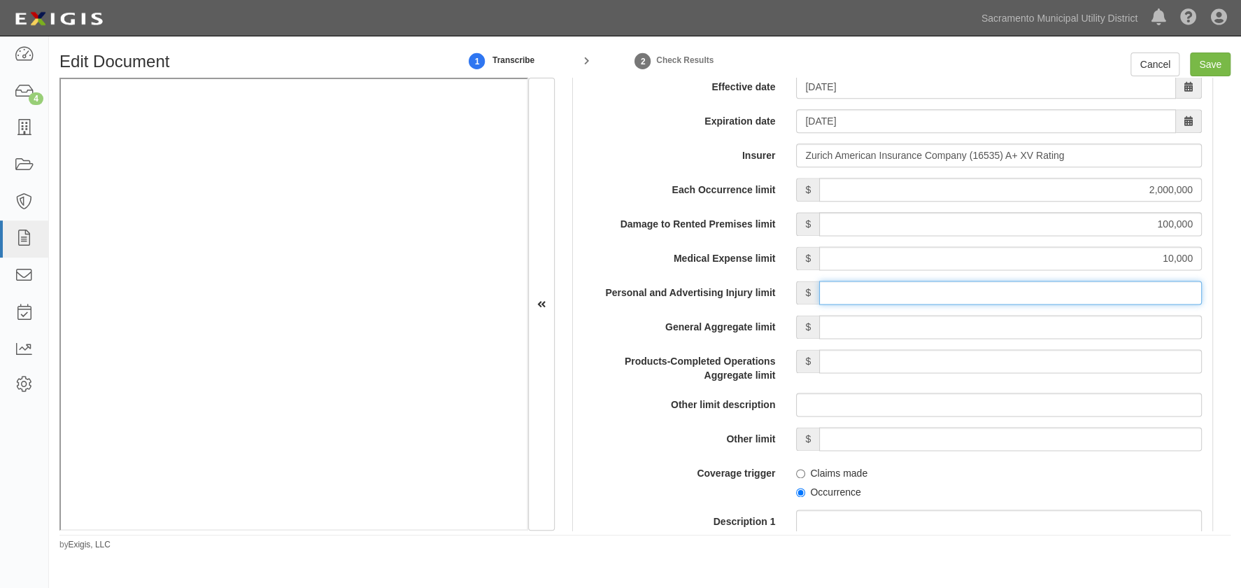
click at [1052, 289] on input "Personal and Advertising Injury limit" at bounding box center [1010, 293] width 383 height 24
type input "2,000,000"
click at [1055, 321] on input "General Aggregate limit" at bounding box center [1010, 327] width 383 height 24
type input "4,000,000"
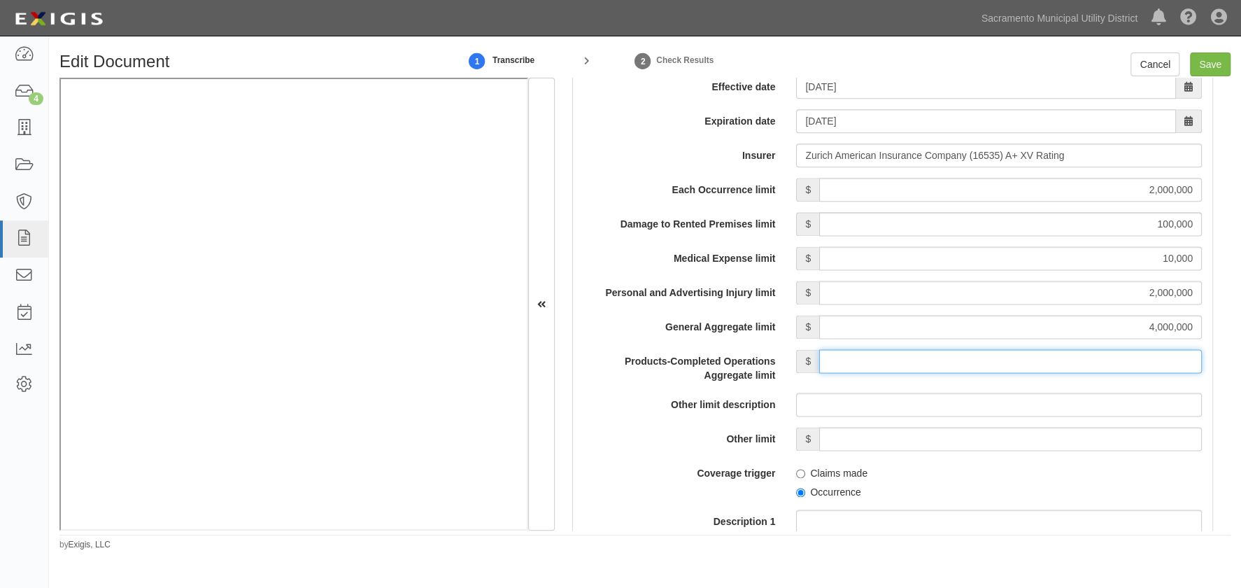
click at [1050, 359] on input "Products-Completed Operations Aggregate limit" at bounding box center [1010, 361] width 383 height 24
type input "4,000,000"
click at [796, 491] on input "Occurrence" at bounding box center [800, 492] width 9 height 9
radio input "true"
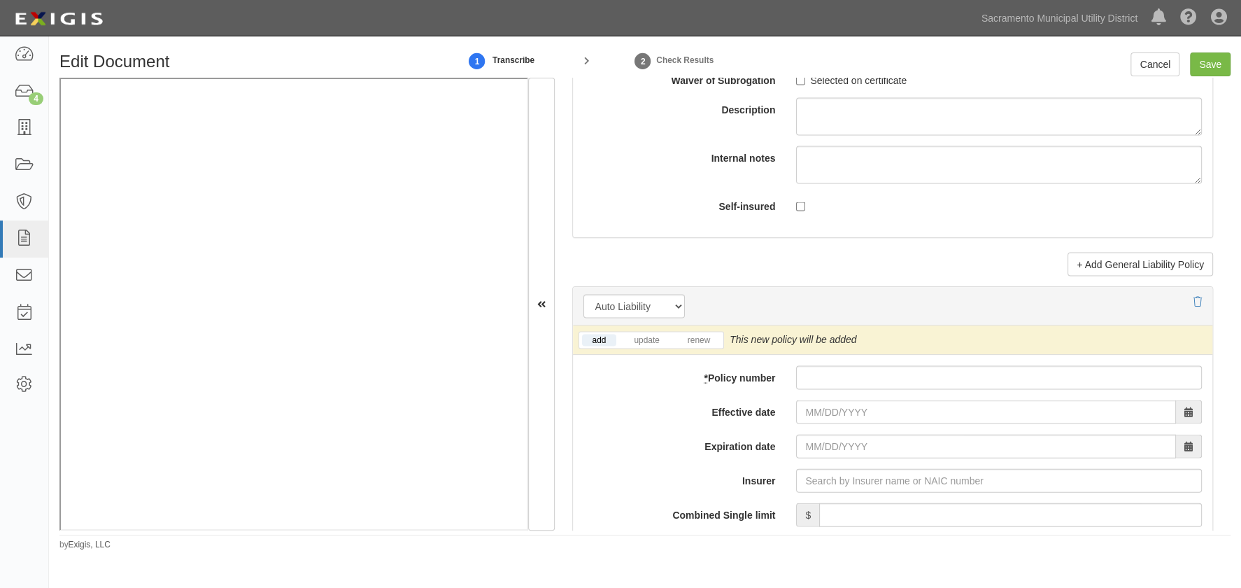
scroll to position [1781, 0]
click at [644, 334] on link "update" at bounding box center [646, 339] width 46 height 12
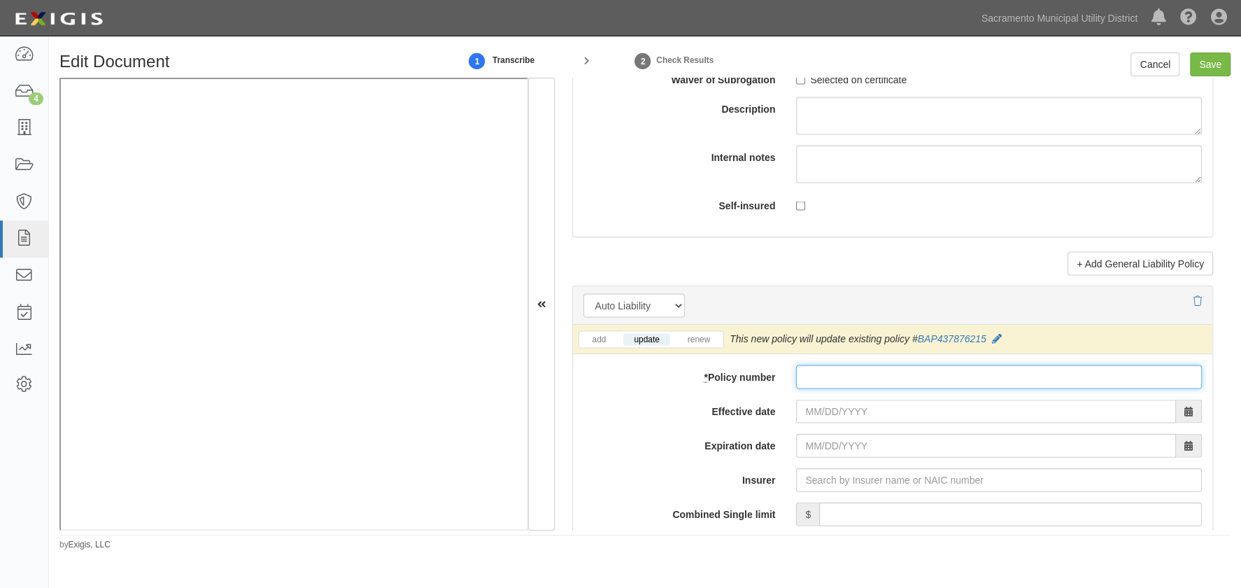
click at [819, 378] on input "* Policy number" at bounding box center [999, 377] width 406 height 24
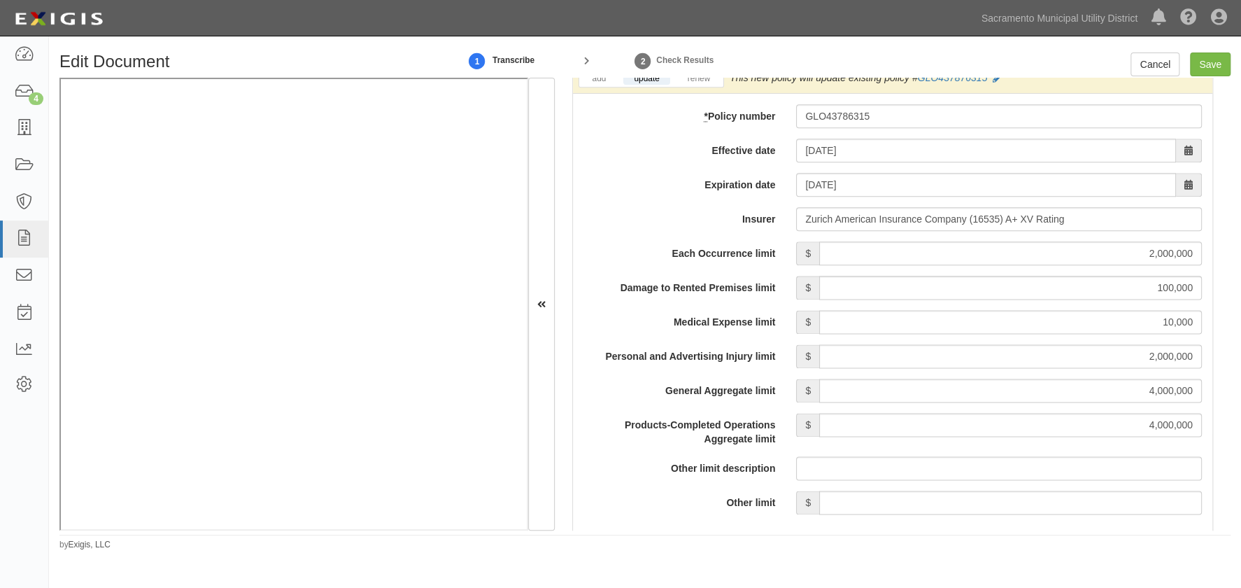
scroll to position [1017, 0]
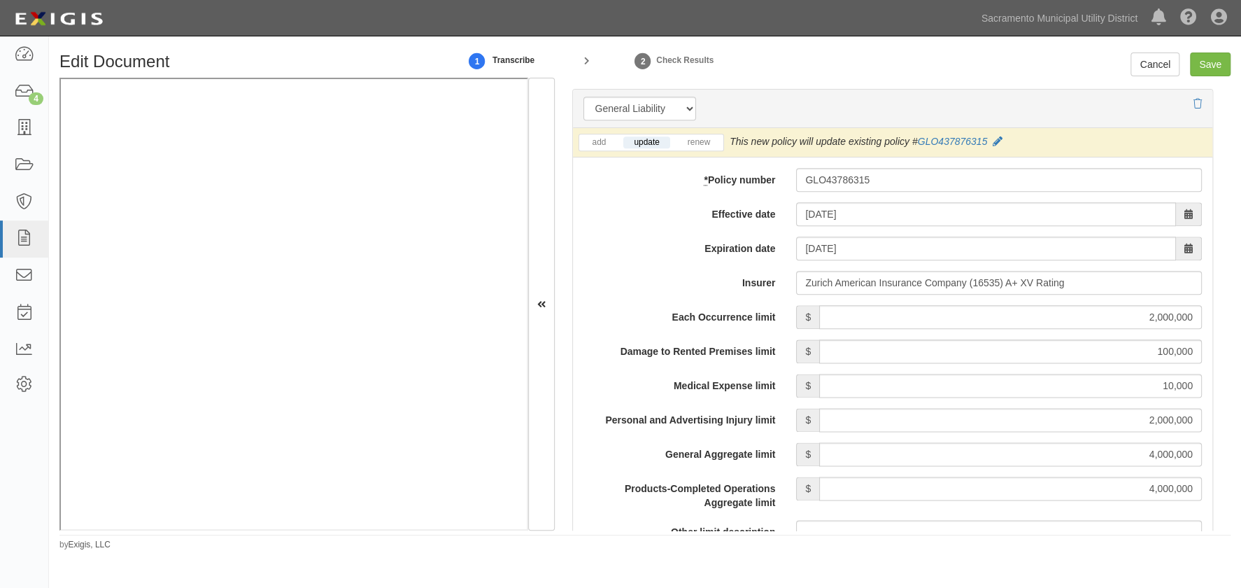
type input "BAP43787621-5"
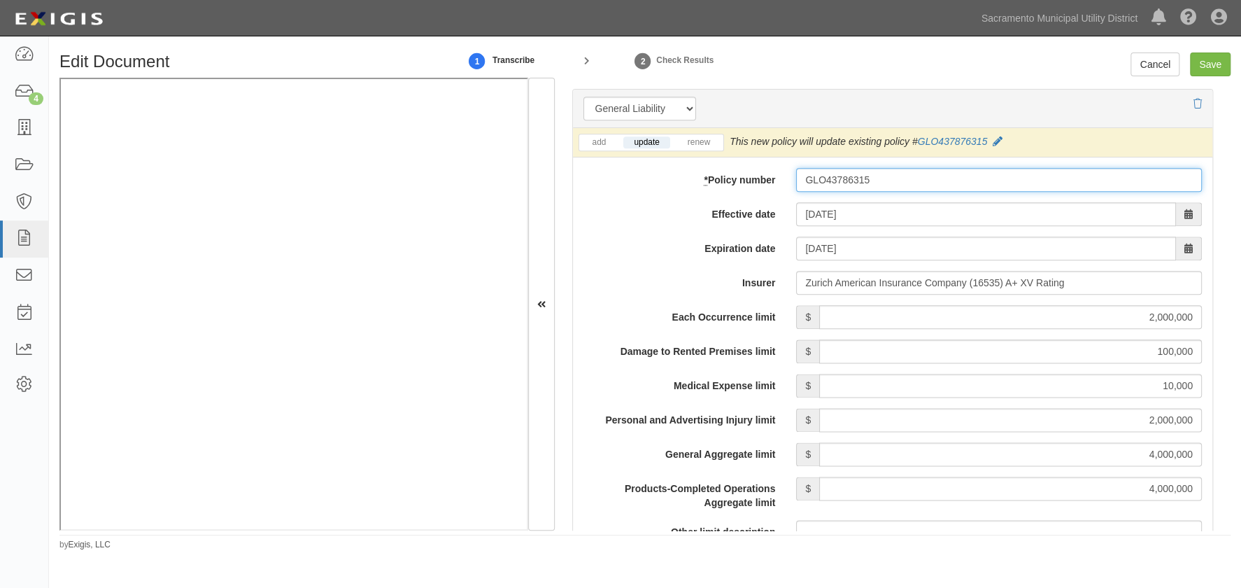
click at [862, 179] on input "GLO43786315" at bounding box center [999, 180] width 406 height 24
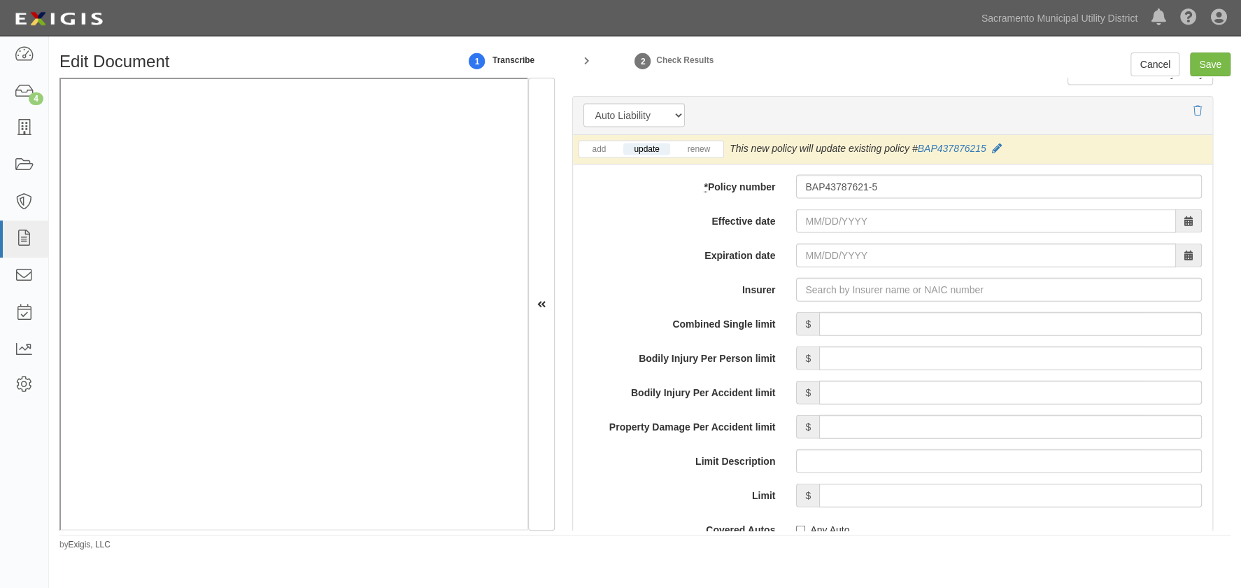
scroll to position [1972, 0]
type input "GLO4378631-5"
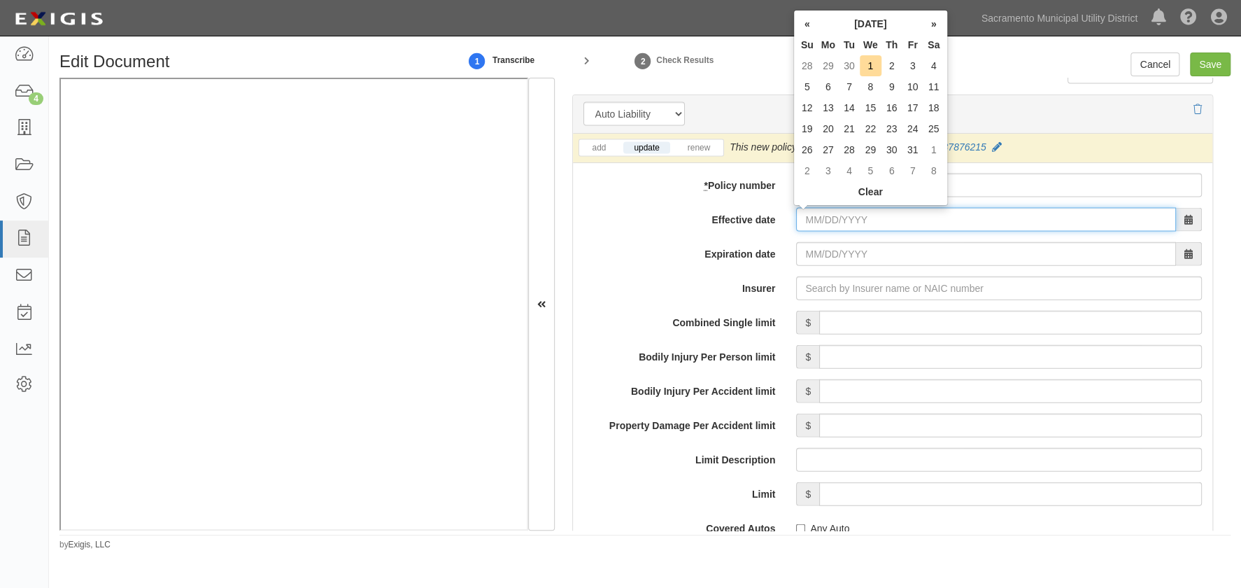
click at [797, 219] on input "Effective date" at bounding box center [986, 220] width 380 height 24
type input "03/01/2025"
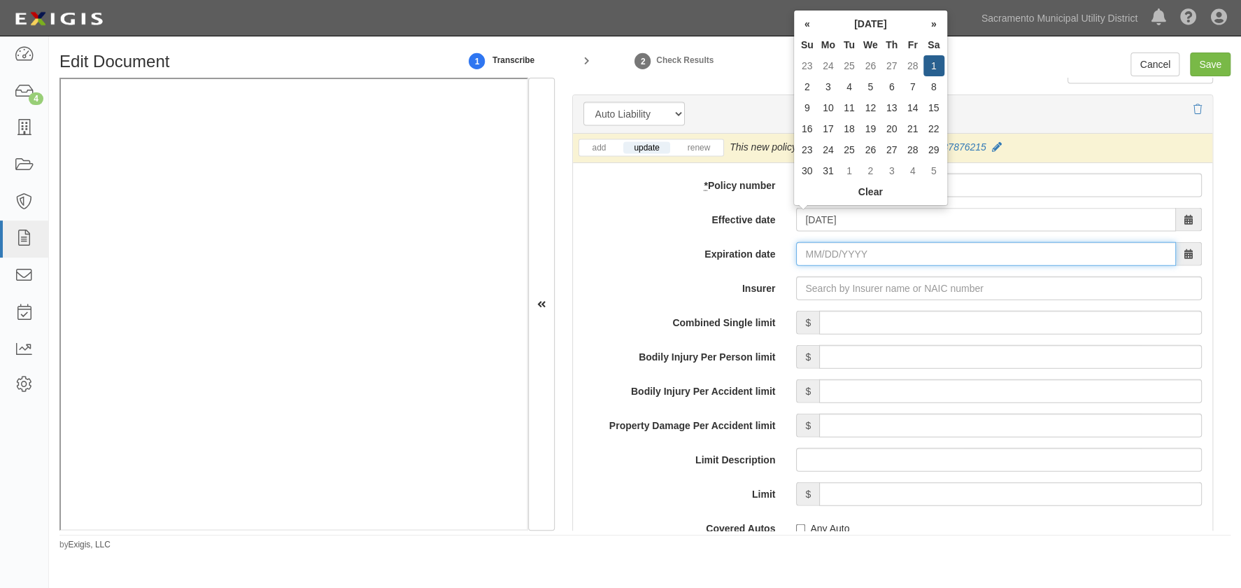
type input "[DATE]"
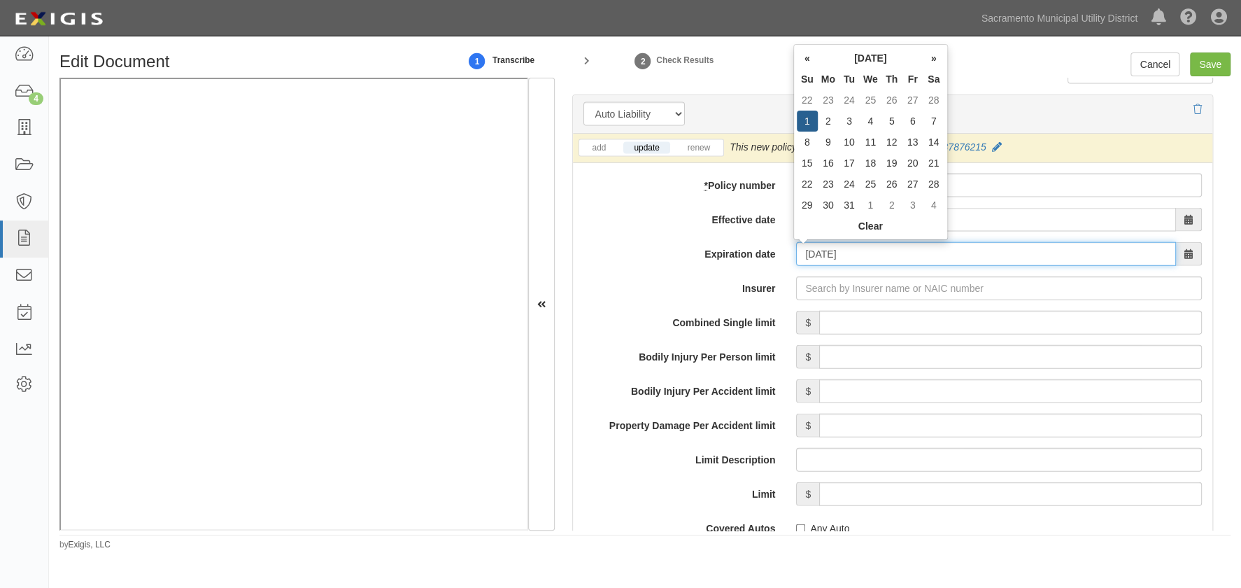
click at [823, 262] on input "[DATE]" at bounding box center [986, 254] width 380 height 24
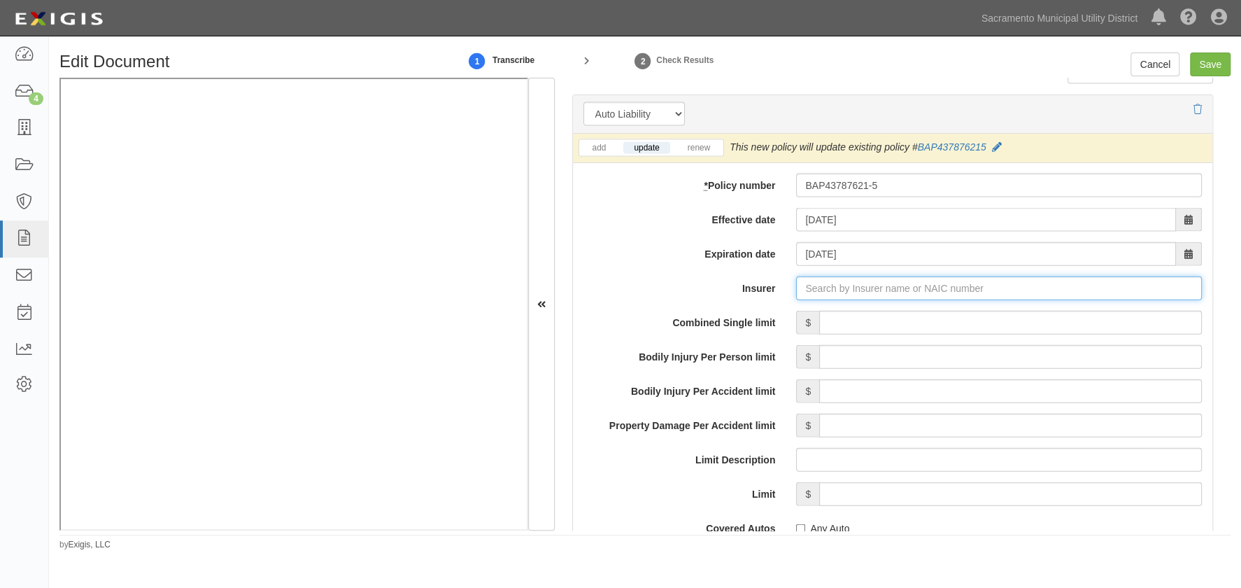
click at [823, 283] on input "Insurer" at bounding box center [999, 288] width 406 height 24
type input "180 Seguros S.A. (0) NR Rating"
type input "1"
drag, startPoint x: 813, startPoint y: 312, endPoint x: 922, endPoint y: 316, distance: 109.2
click at [814, 314] on div "Zurich American Insurance Company ( 16535 ) A+ XV Rating" at bounding box center [849, 315] width 287 height 18
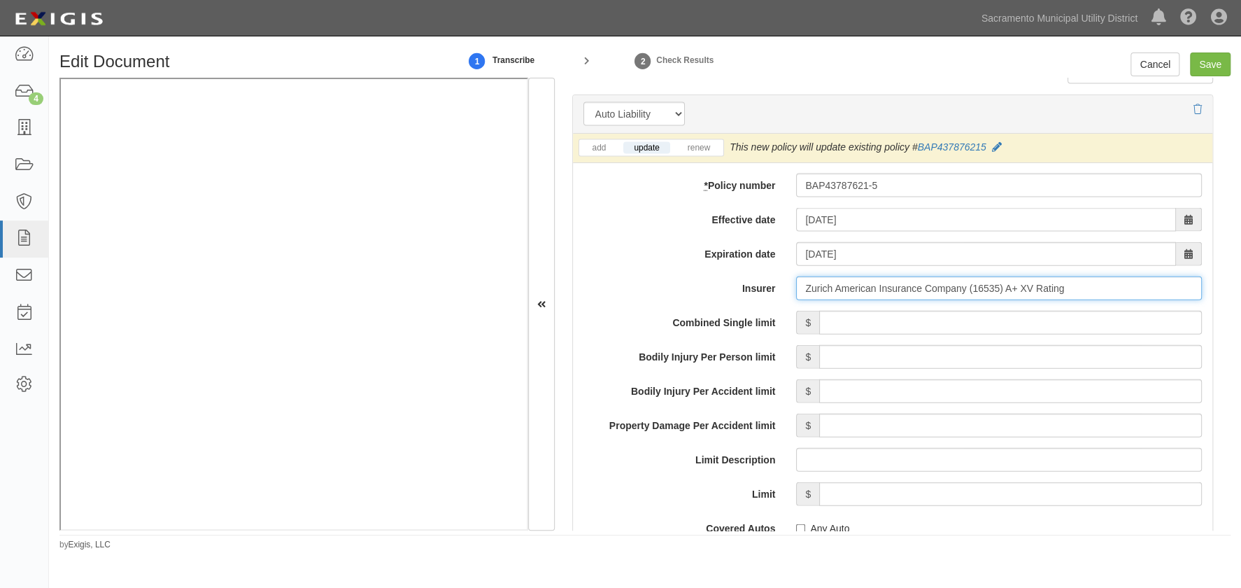
type input "Zurich American Insurance Company (16535) A+ XV Rating"
click at [1017, 321] on input "Combined Single limit" at bounding box center [1010, 323] width 383 height 24
type input "2,000,000"
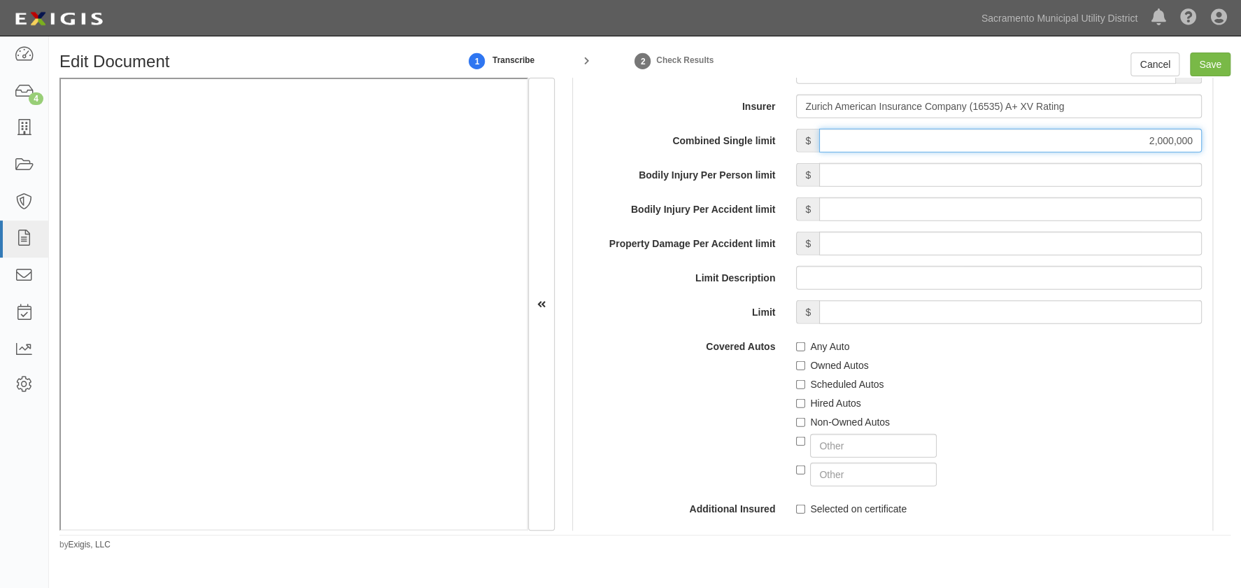
scroll to position [2162, 0]
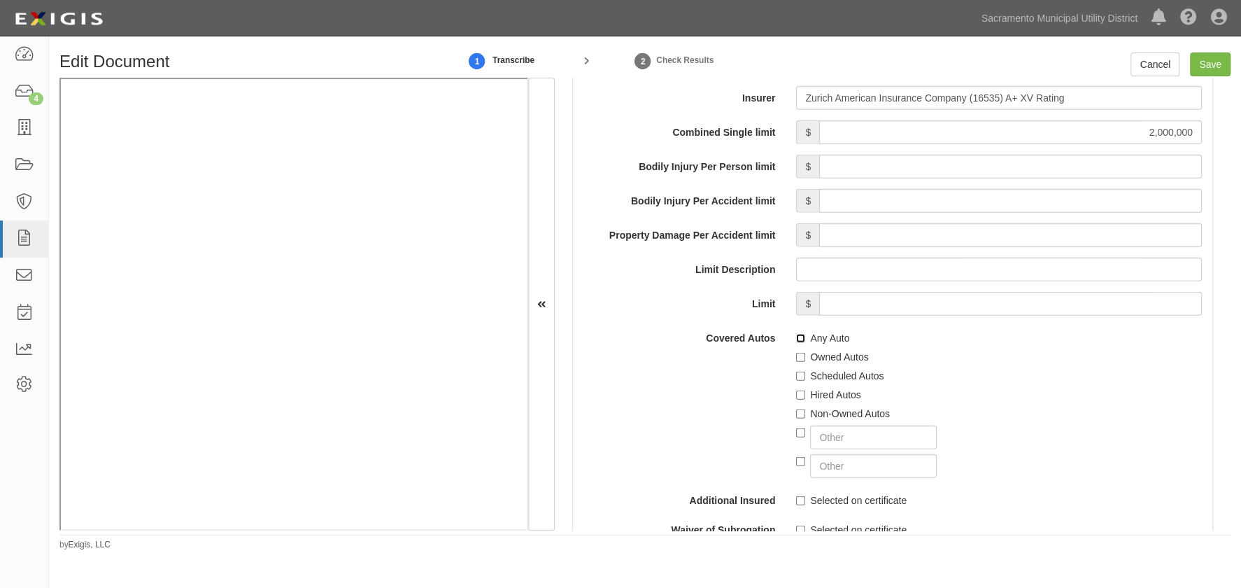
drag, startPoint x: 798, startPoint y: 339, endPoint x: 823, endPoint y: 342, distance: 25.4
click at [797, 337] on input "Any Auto" at bounding box center [800, 338] width 9 height 9
checkbox input "true"
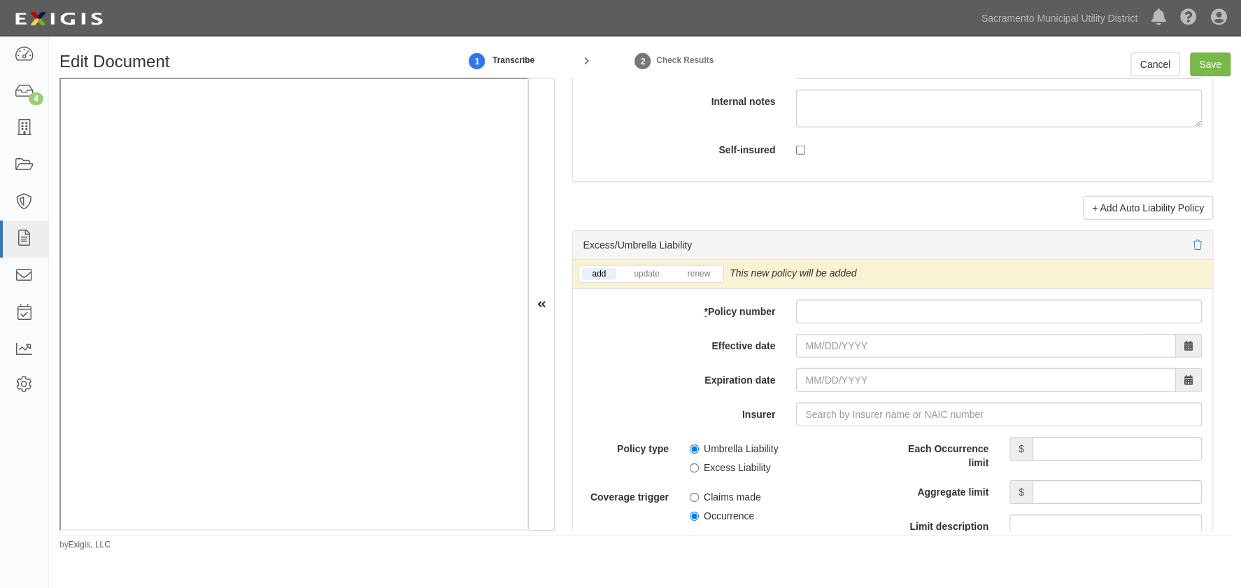
scroll to position [2671, 0]
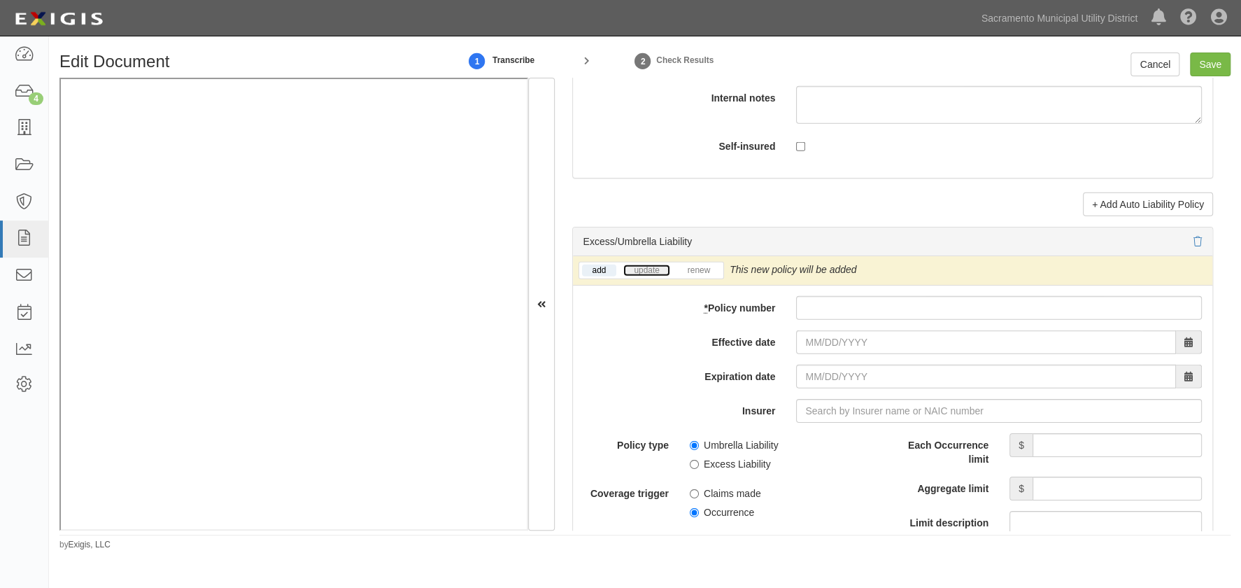
drag, startPoint x: 642, startPoint y: 267, endPoint x: 713, endPoint y: 285, distance: 72.8
click at [643, 267] on link "update" at bounding box center [646, 270] width 46 height 12
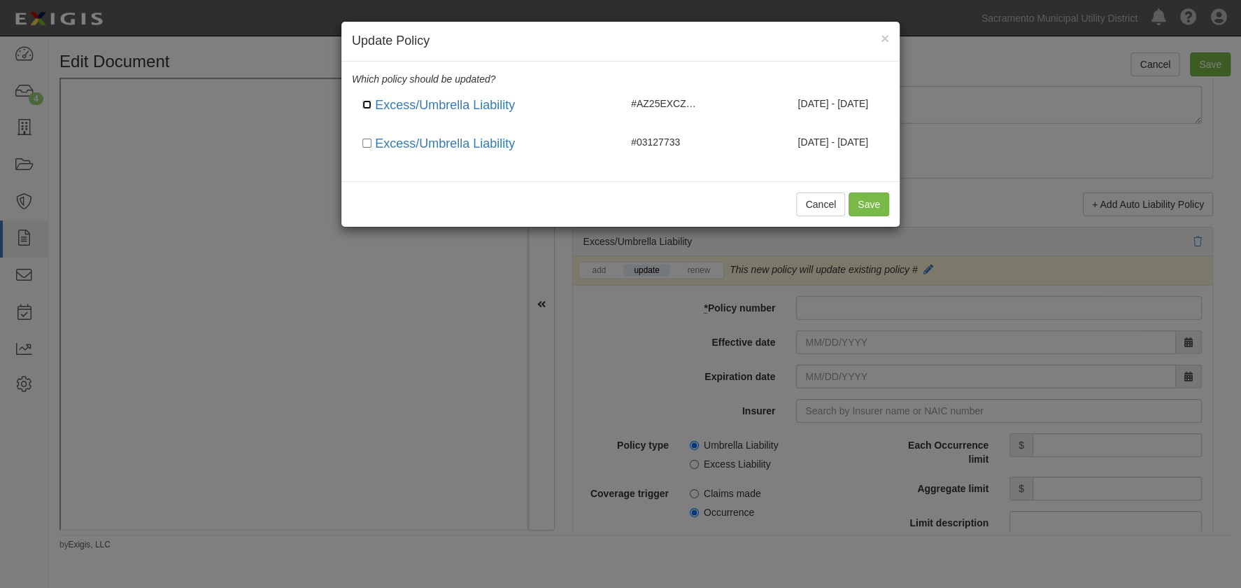
click at [366, 104] on input "checkbox" at bounding box center [366, 104] width 9 height 9
checkbox input "true"
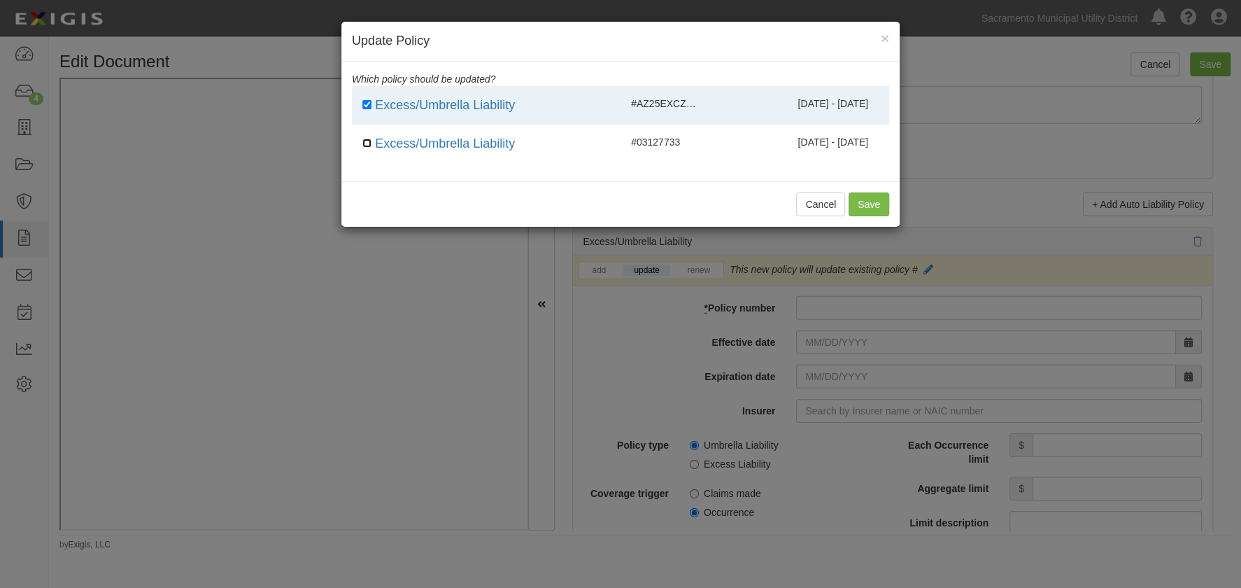
click at [366, 141] on input "checkbox" at bounding box center [366, 143] width 9 height 9
checkbox input "true"
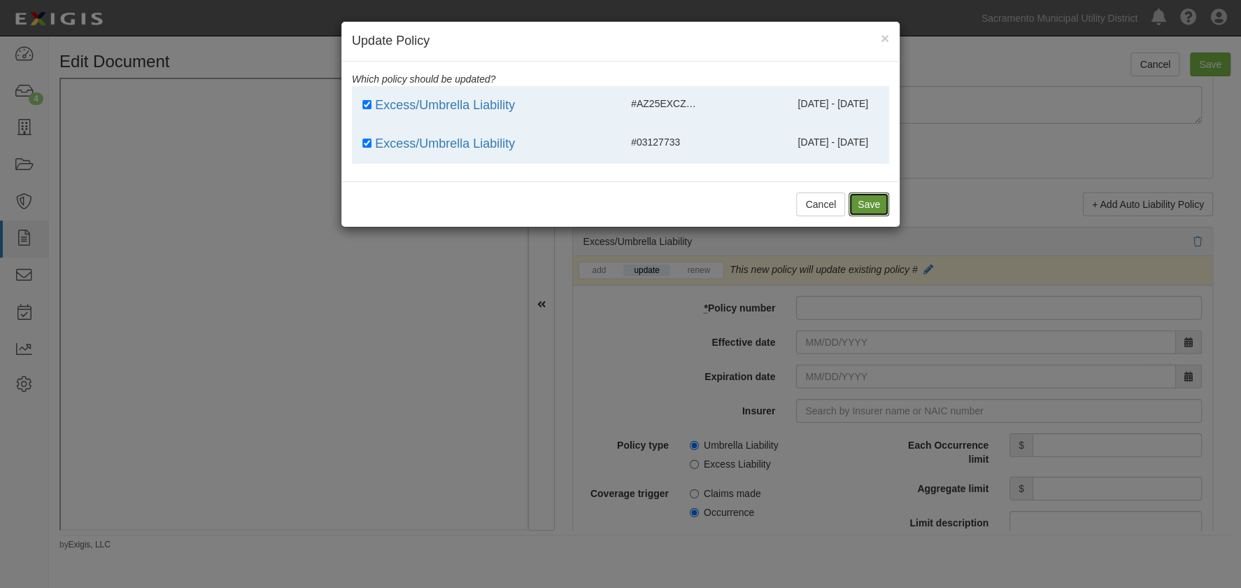
click at [859, 200] on button "Save" at bounding box center [869, 204] width 41 height 24
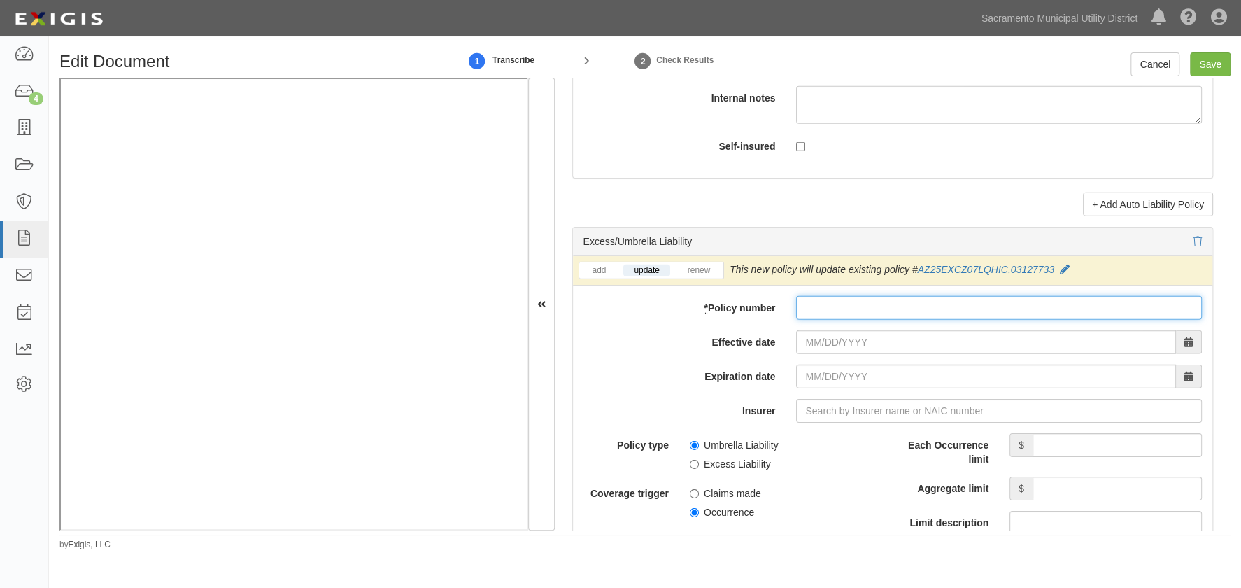
drag, startPoint x: 816, startPoint y: 295, endPoint x: 809, endPoint y: 304, distance: 11.4
click at [816, 296] on input "* Policy number" at bounding box center [999, 308] width 406 height 24
type input "az25excz07lqhi-c"
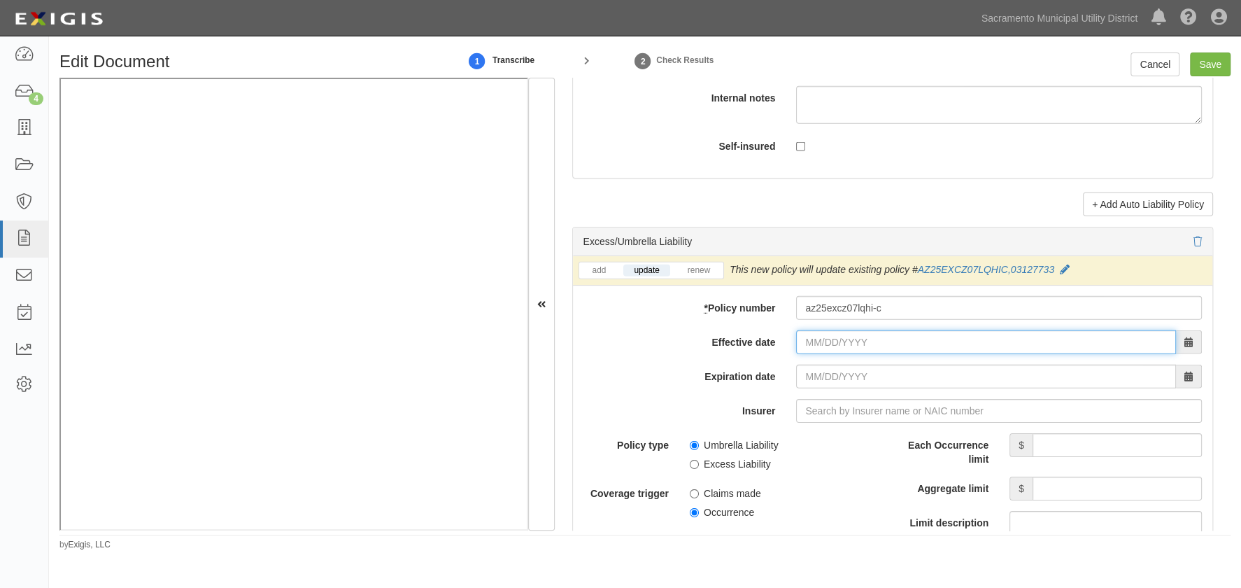
click at [800, 341] on input "Effective date" at bounding box center [986, 342] width 380 height 24
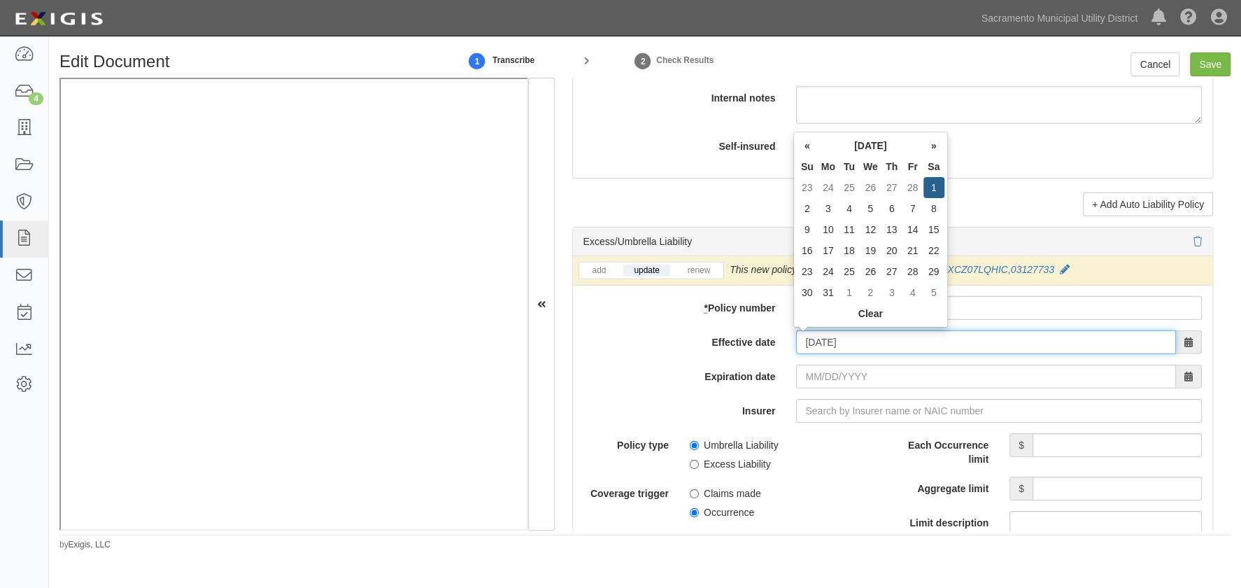
type input "03/01/2025"
type input "[DATE]"
click at [806, 371] on input "[DATE]" at bounding box center [986, 377] width 380 height 24
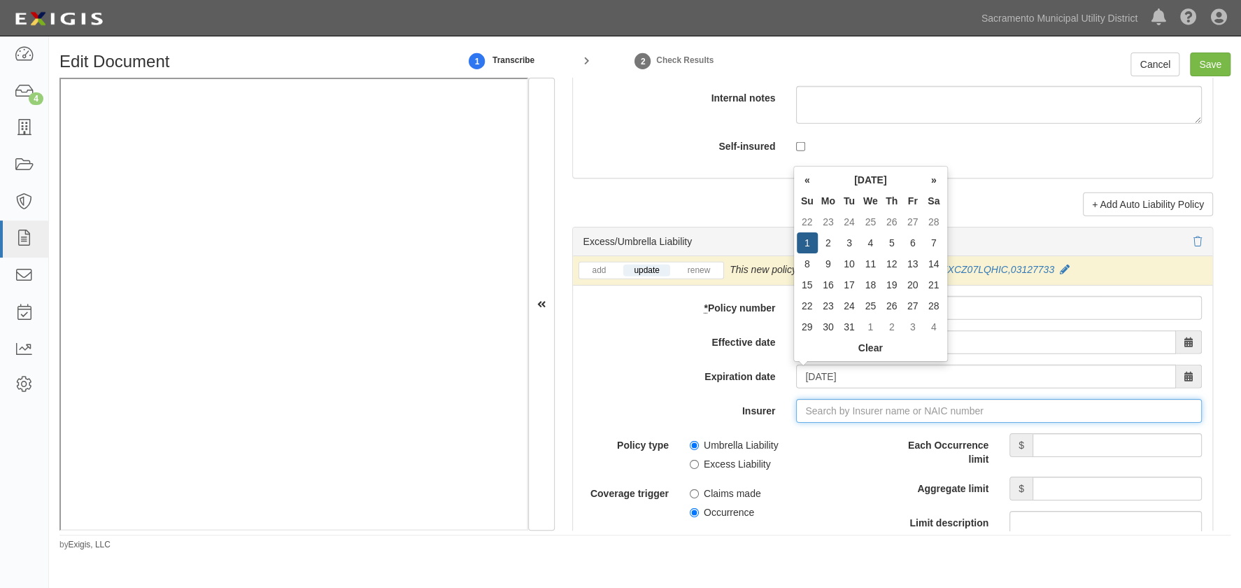
click at [809, 406] on input "Insurer" at bounding box center [999, 411] width 406 height 24
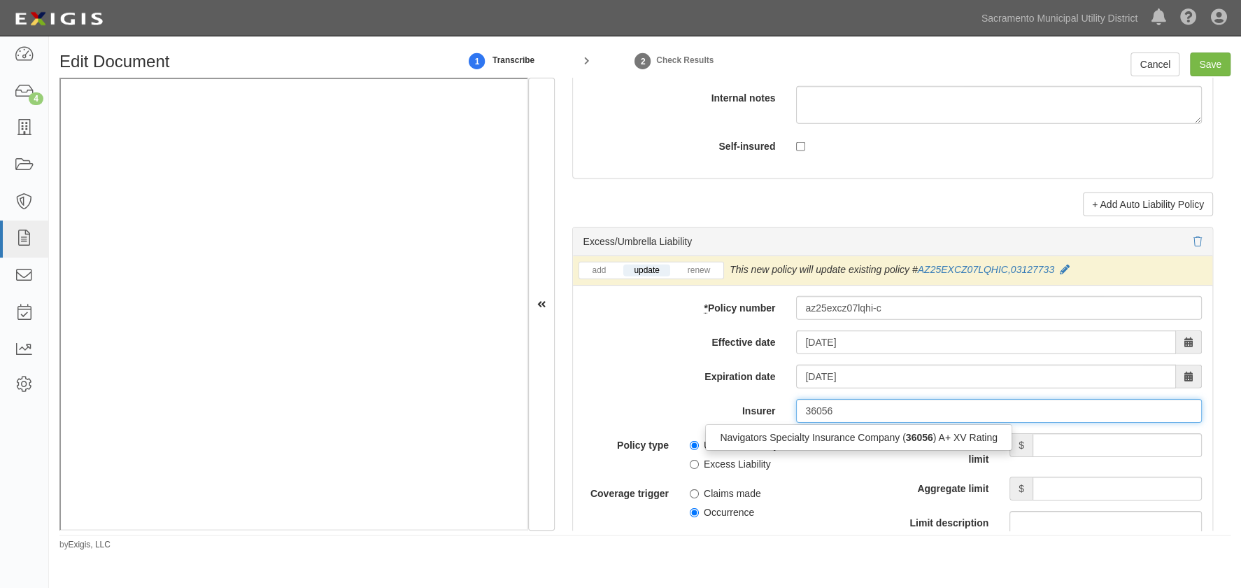
click at [783, 441] on div "Navigators Specialty Insurance Company ( 36056 ) A+ XV Rating" at bounding box center [859, 437] width 306 height 18
type input "Navigators Specialty Insurance Company (36056) A+ XV Rating"
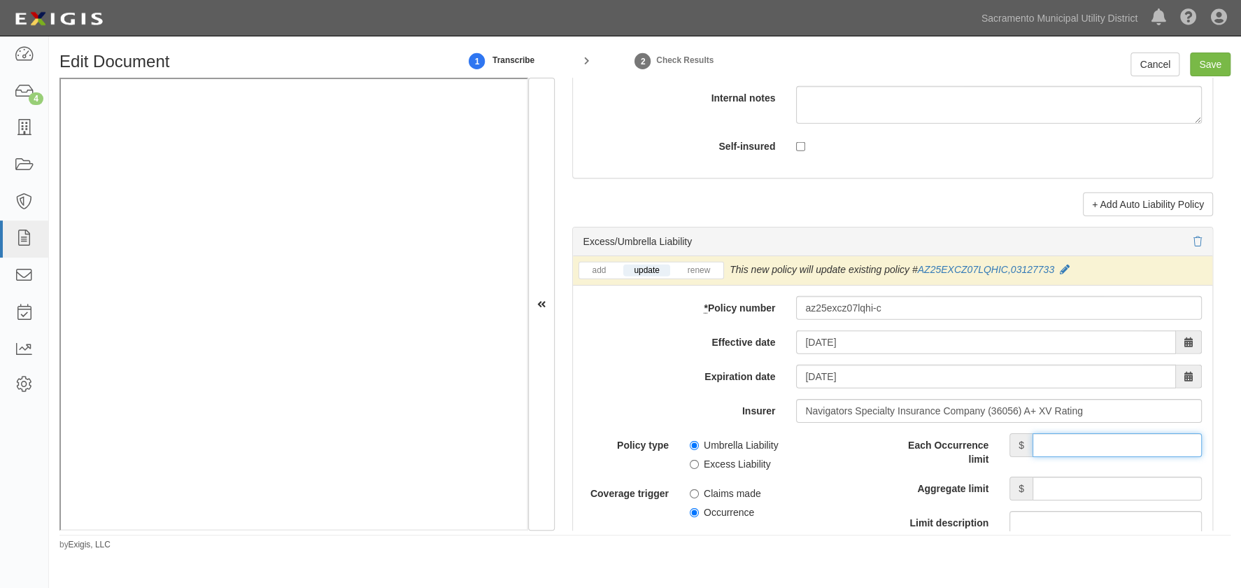
click at [1045, 444] on input "Each Occurrence limit" at bounding box center [1117, 445] width 169 height 24
type input "3,000,000"
click at [1063, 492] on input "Aggregate limit" at bounding box center [1117, 488] width 169 height 24
type input "3,000,000"
click at [816, 496] on span "Claims made" at bounding box center [786, 490] width 192 height 19
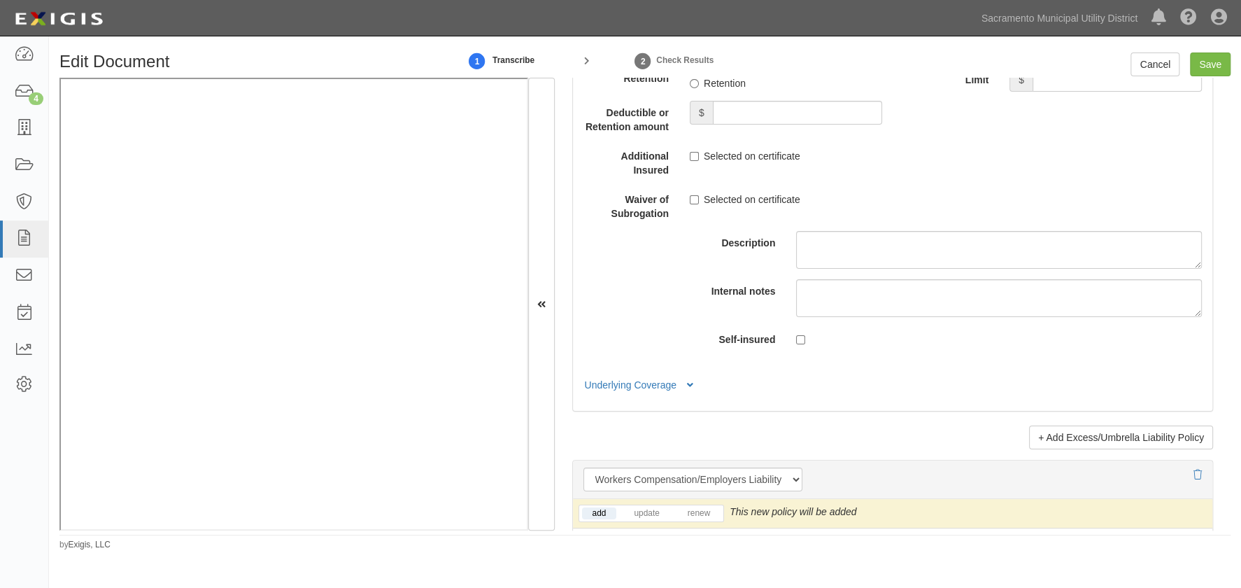
scroll to position [3180, 0]
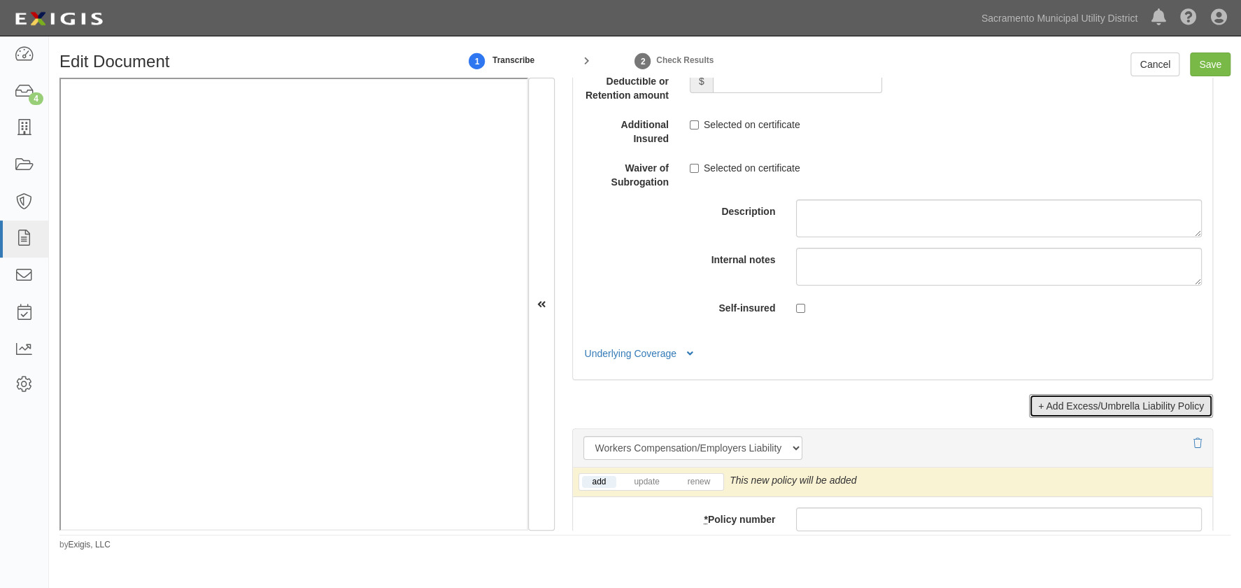
click at [1093, 406] on link "+ Add Excess/Umbrella Liability Policy" at bounding box center [1121, 406] width 184 height 24
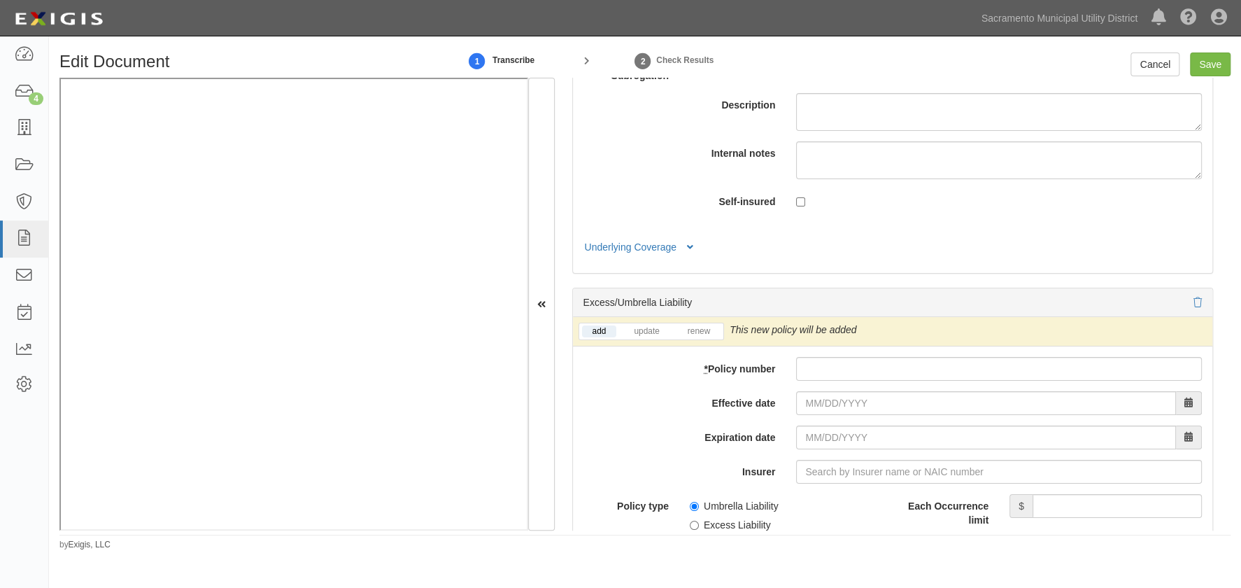
scroll to position [3307, 0]
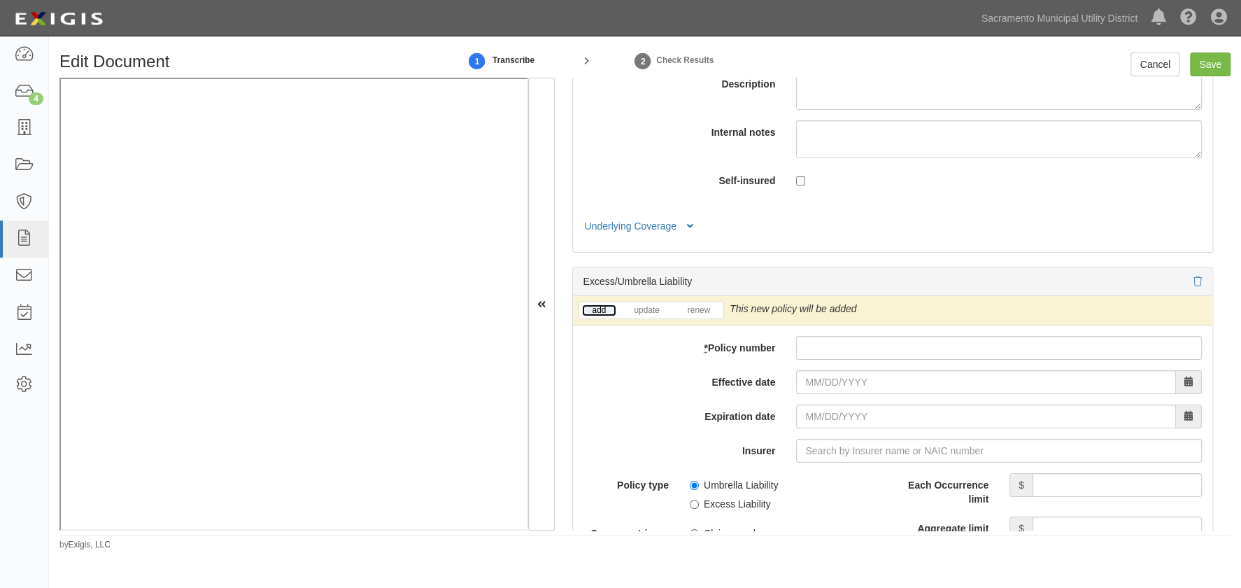
click at [607, 308] on link "add" at bounding box center [599, 310] width 35 height 12
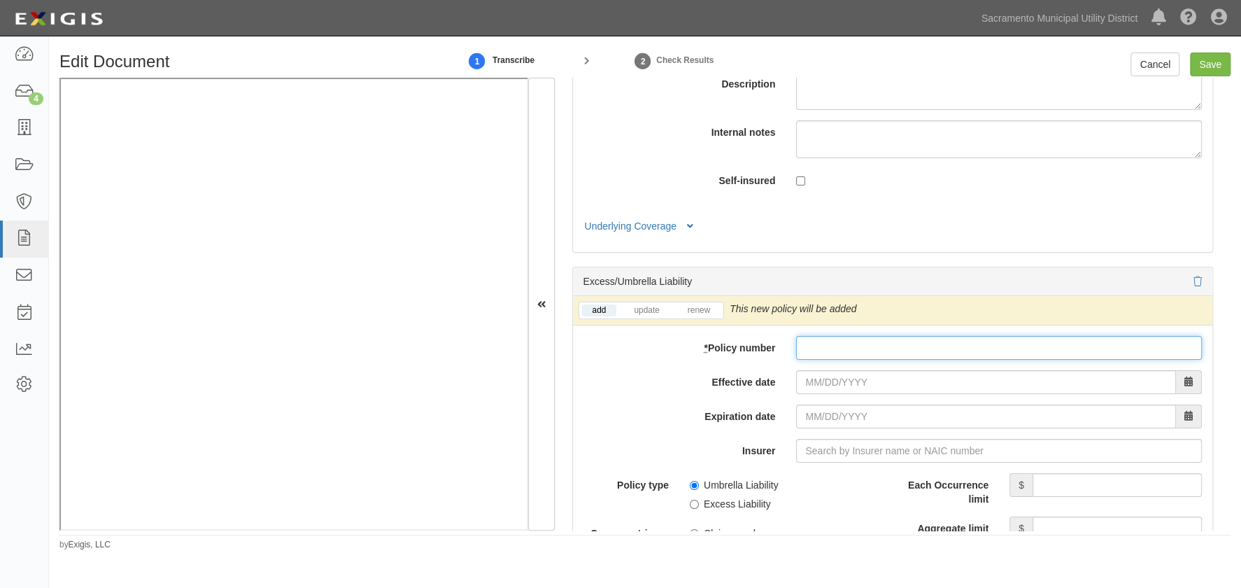
click at [838, 342] on input "* Policy number" at bounding box center [999, 348] width 406 height 24
type input "0312773-3"
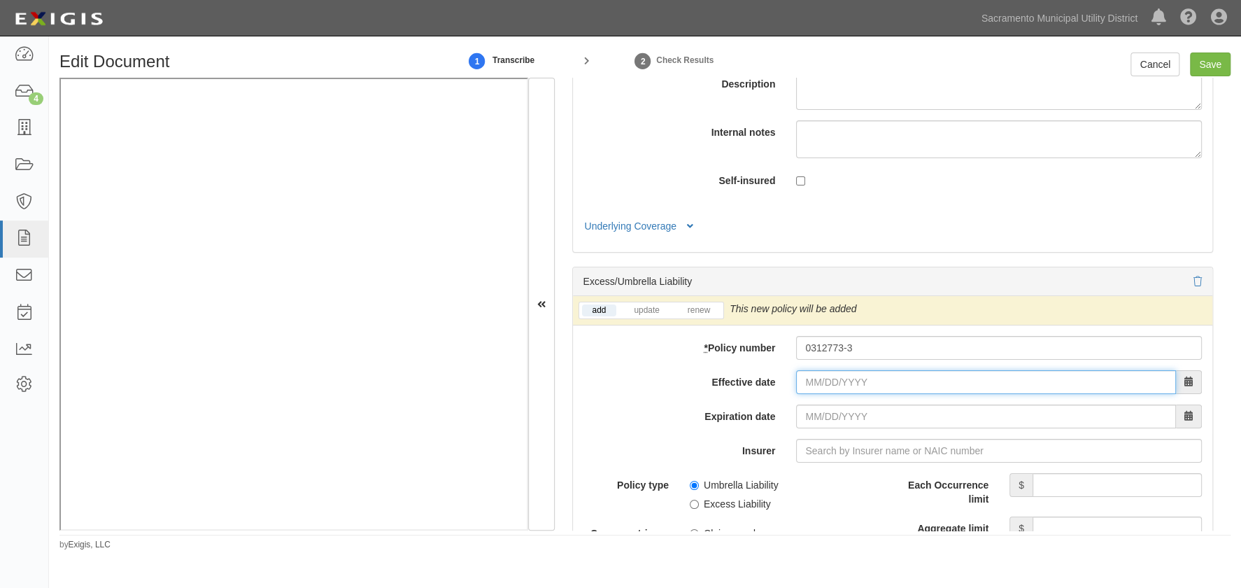
click at [807, 376] on input "Effective date" at bounding box center [986, 382] width 380 height 24
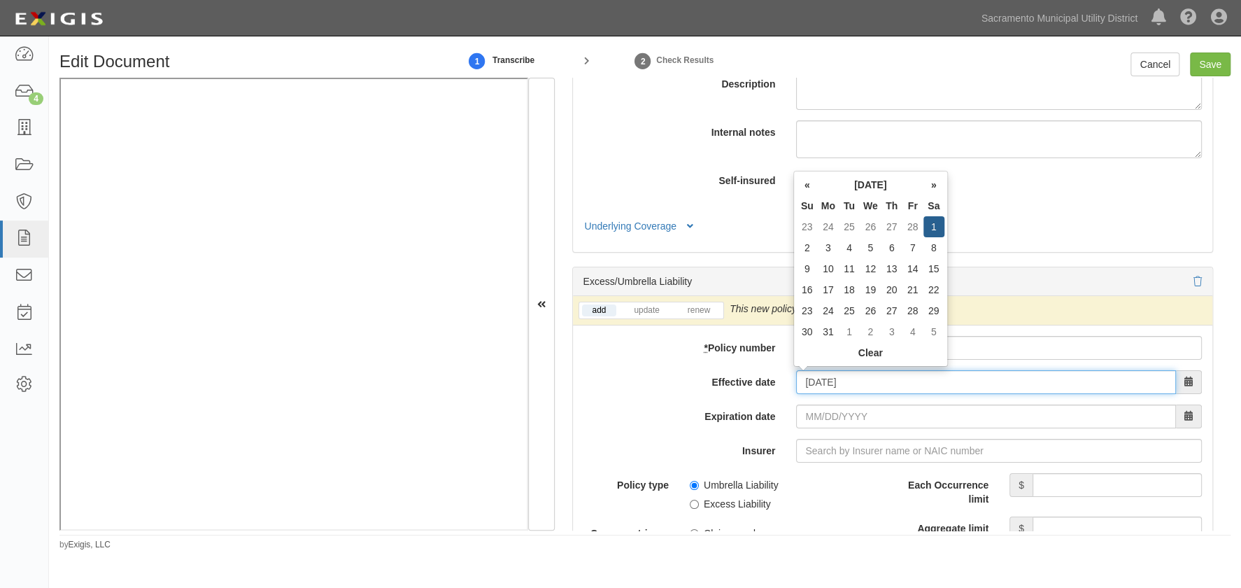
type input "03/01/2025"
type input "[DATE]"
click at [816, 419] on input "[DATE]" at bounding box center [986, 416] width 380 height 24
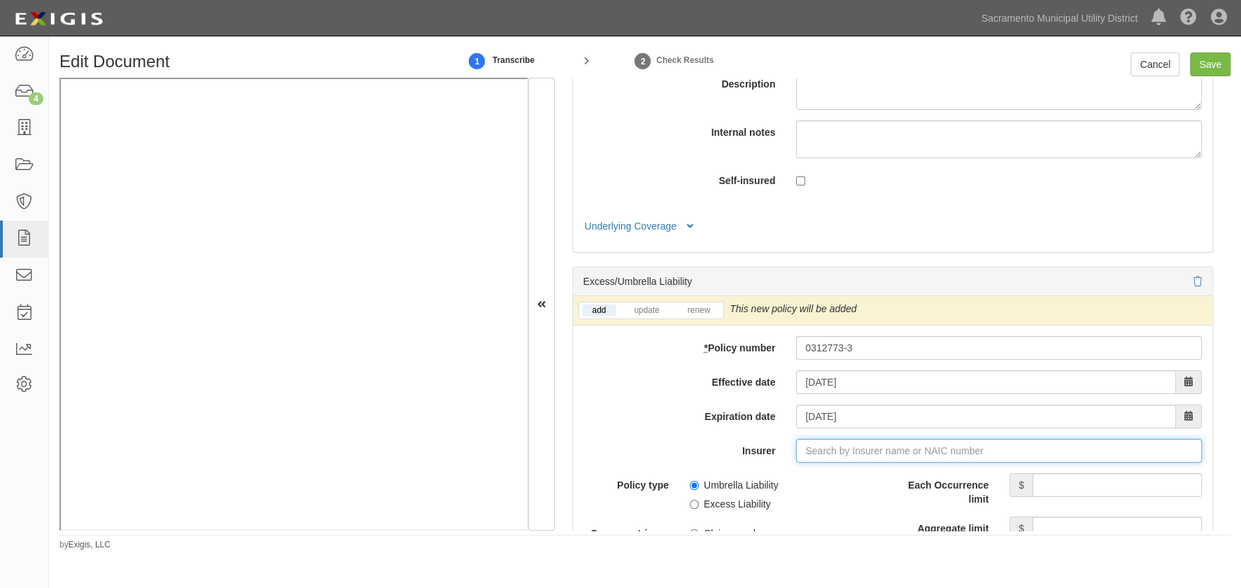
click at [819, 443] on input "Insurer" at bounding box center [999, 451] width 406 height 24
type input "180 Seguros S.A. (0) NR Rating"
type input "1"
click at [800, 475] on div "Allied World National Assurance Company ( 10690 ) A+ XV Rating" at bounding box center [860, 477] width 309 height 18
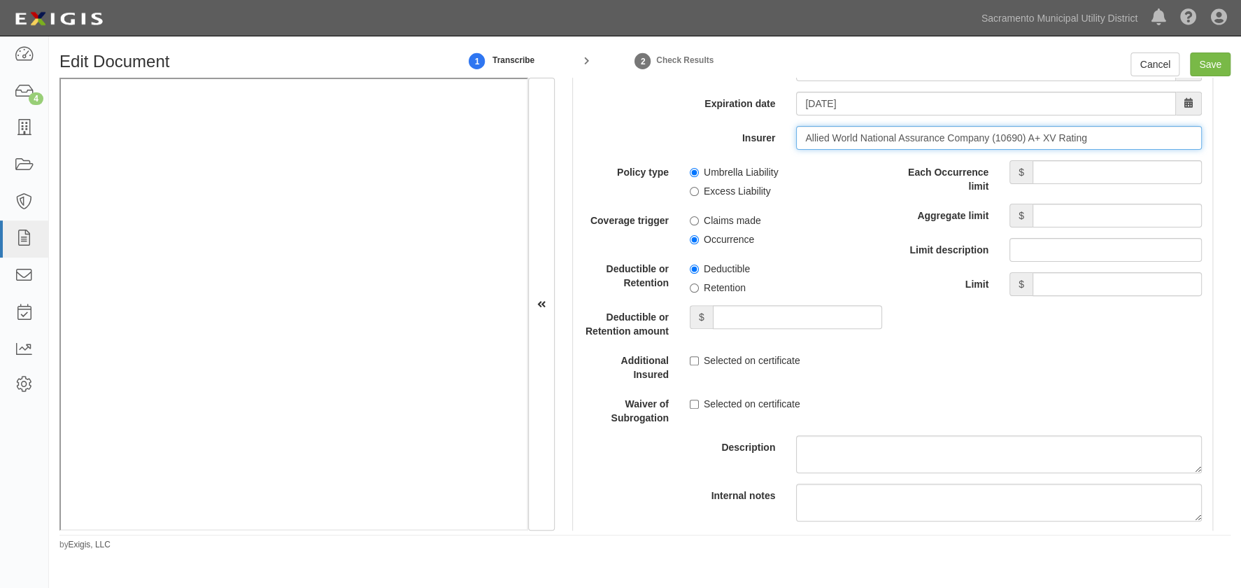
scroll to position [3625, 0]
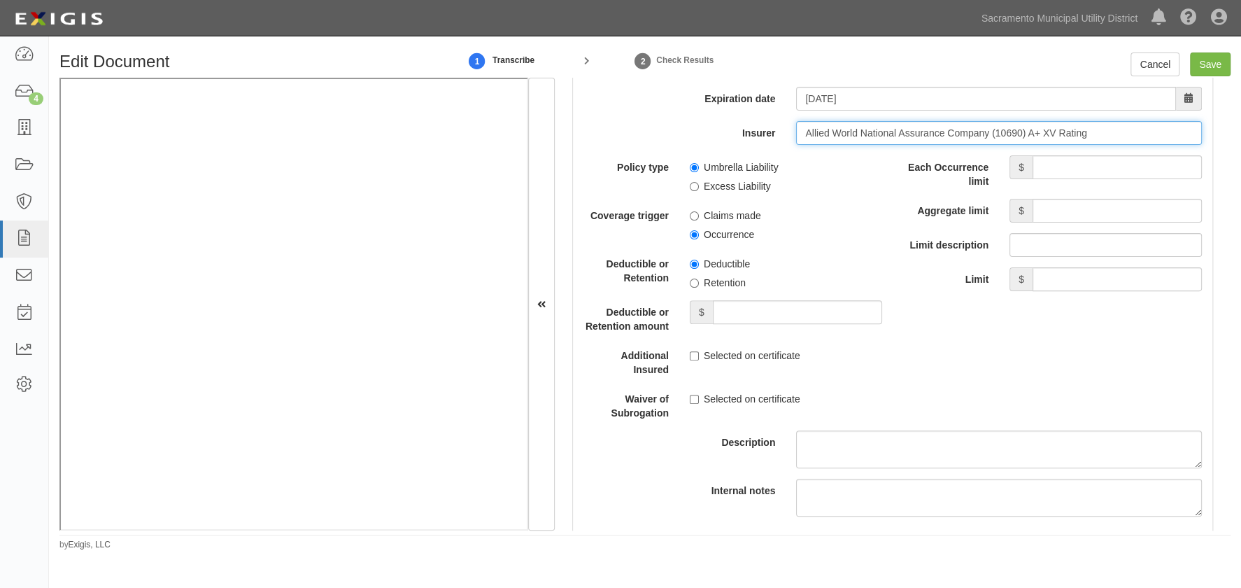
type input "Allied World National Assurance Company (10690) A+ XV Rating"
click at [1053, 160] on input "Each Occurrence limit" at bounding box center [1117, 167] width 169 height 24
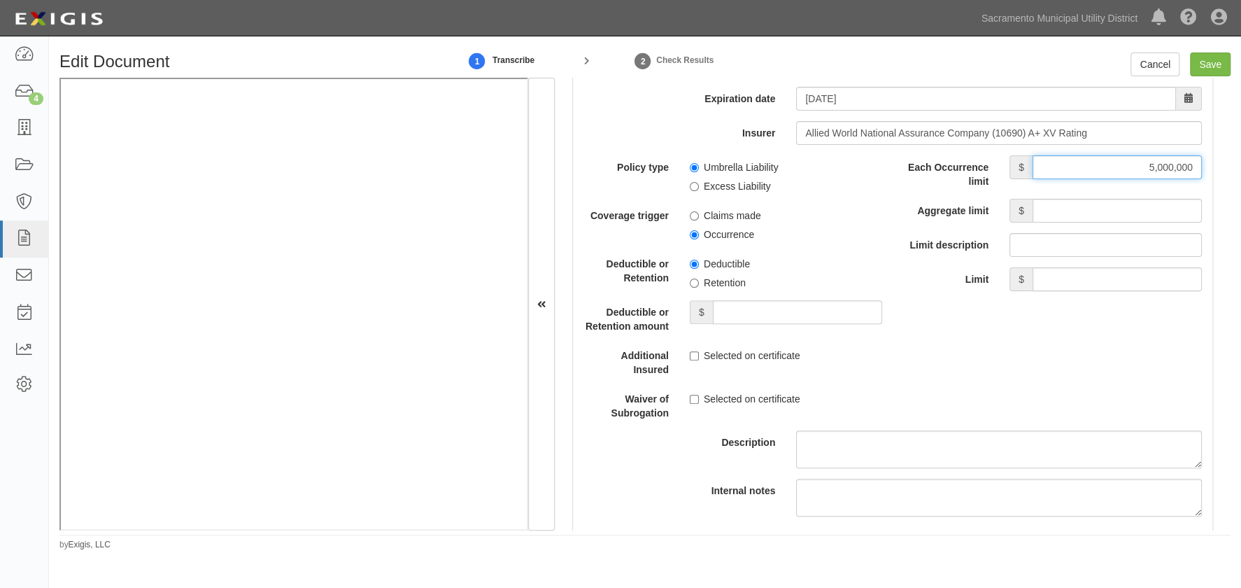
type input "5,000,000"
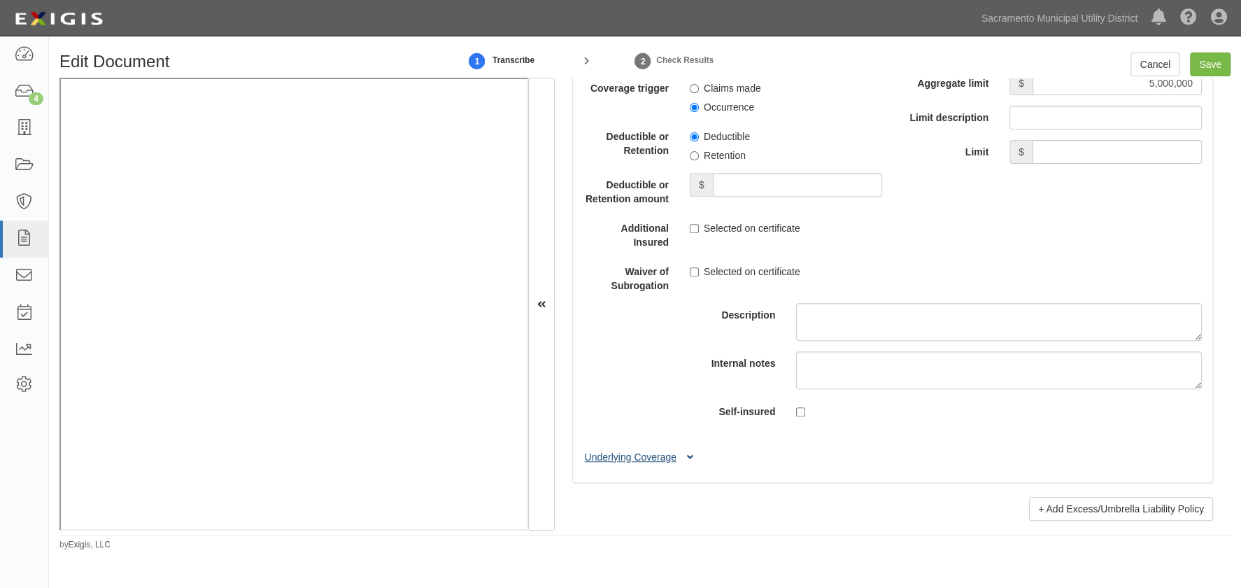
click at [622, 450] on button "Underlying Coverage" at bounding box center [641, 457] width 116 height 15
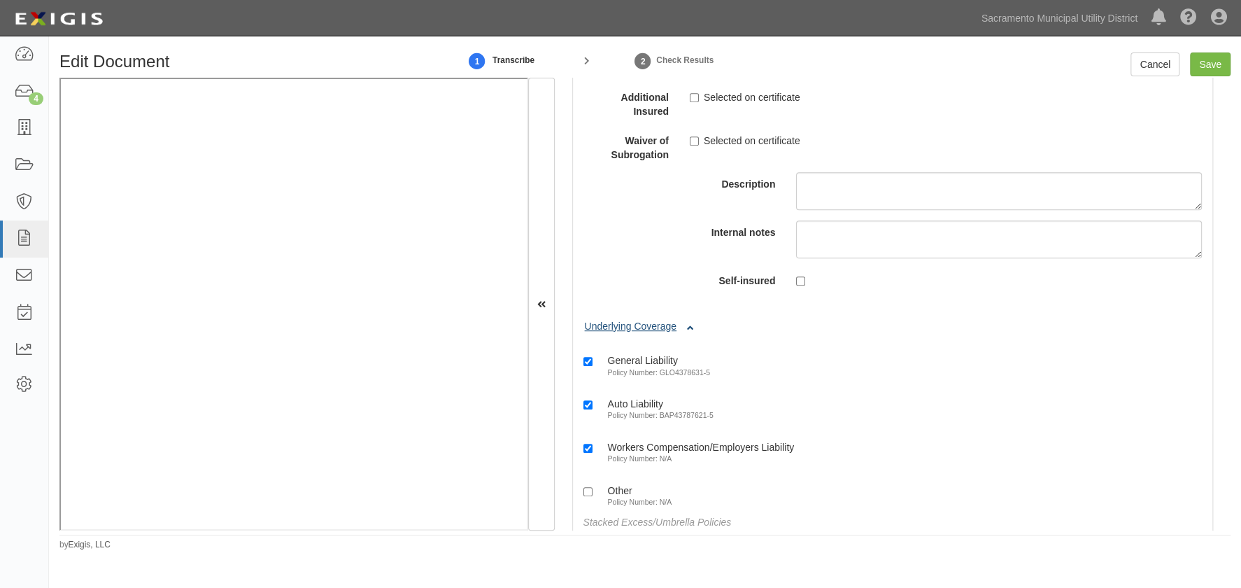
scroll to position [3943, 0]
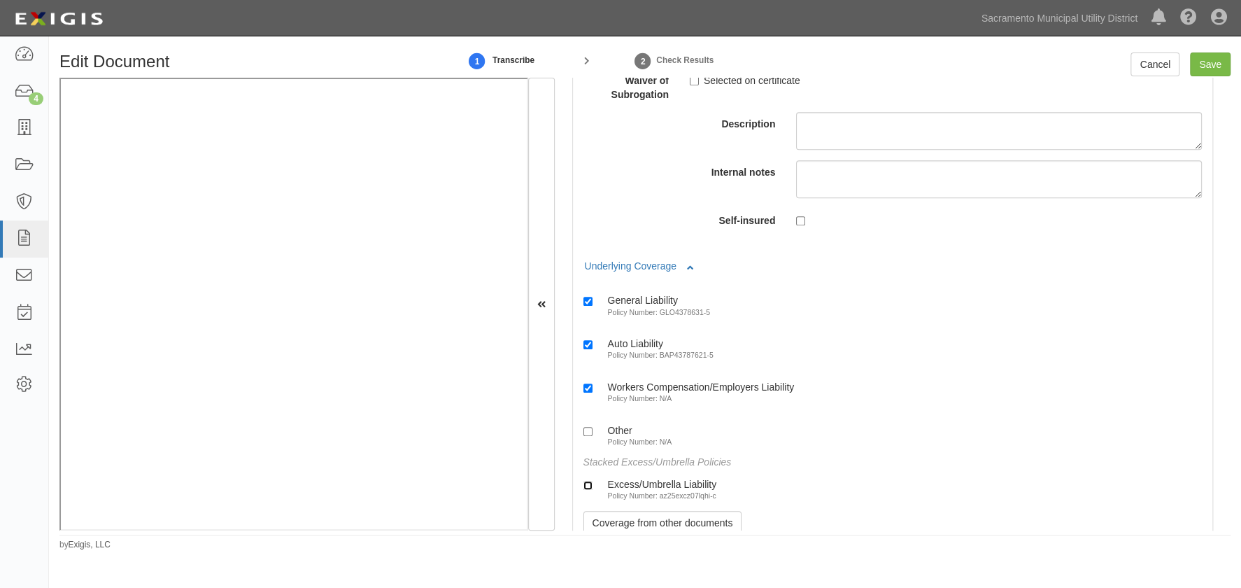
click at [588, 482] on input "Excess/Umbrella Liability Policy Number: az25excz07lqhi-c" at bounding box center [587, 485] width 9 height 9
checkbox input "true"
click at [1052, 438] on div "Other Policy Number: N/A" at bounding box center [892, 433] width 618 height 28
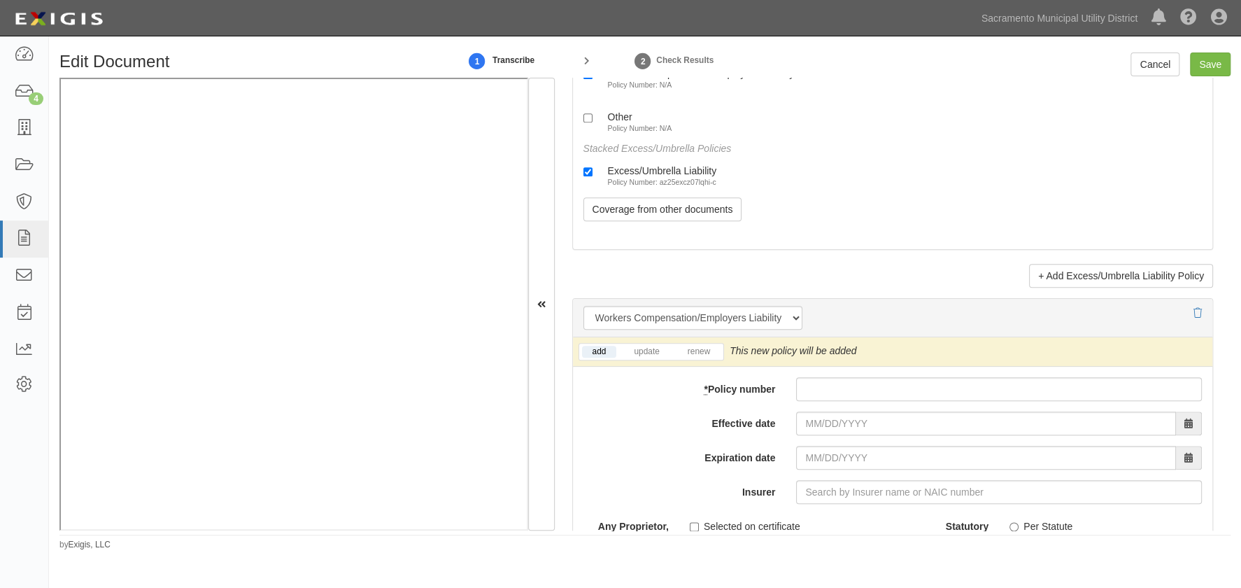
scroll to position [4261, 0]
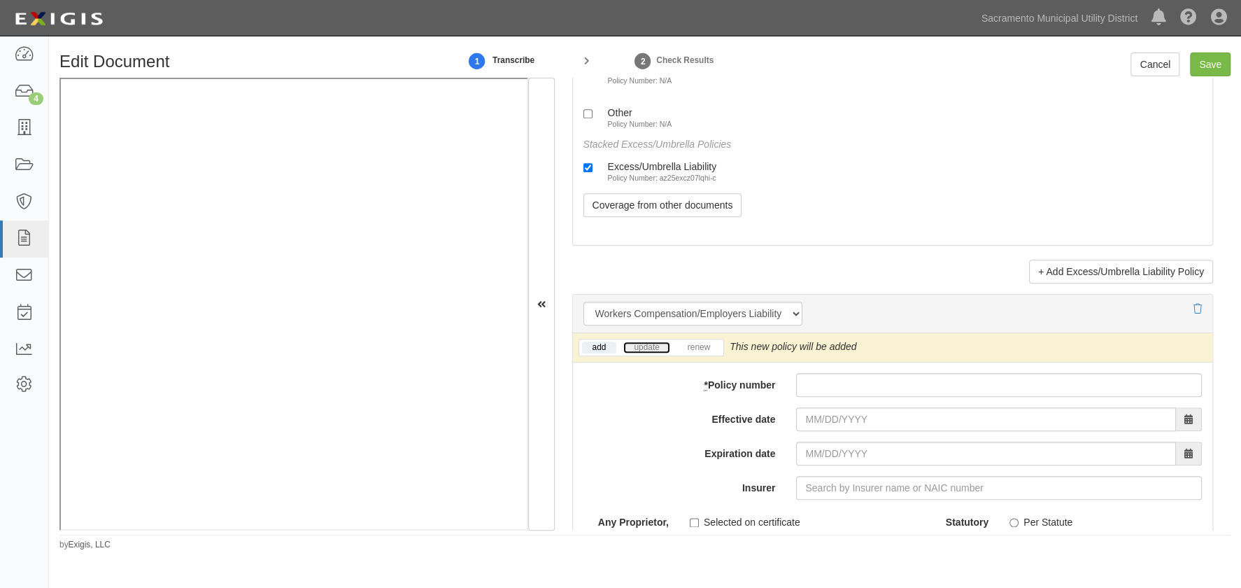
click at [648, 342] on link "update" at bounding box center [646, 347] width 46 height 12
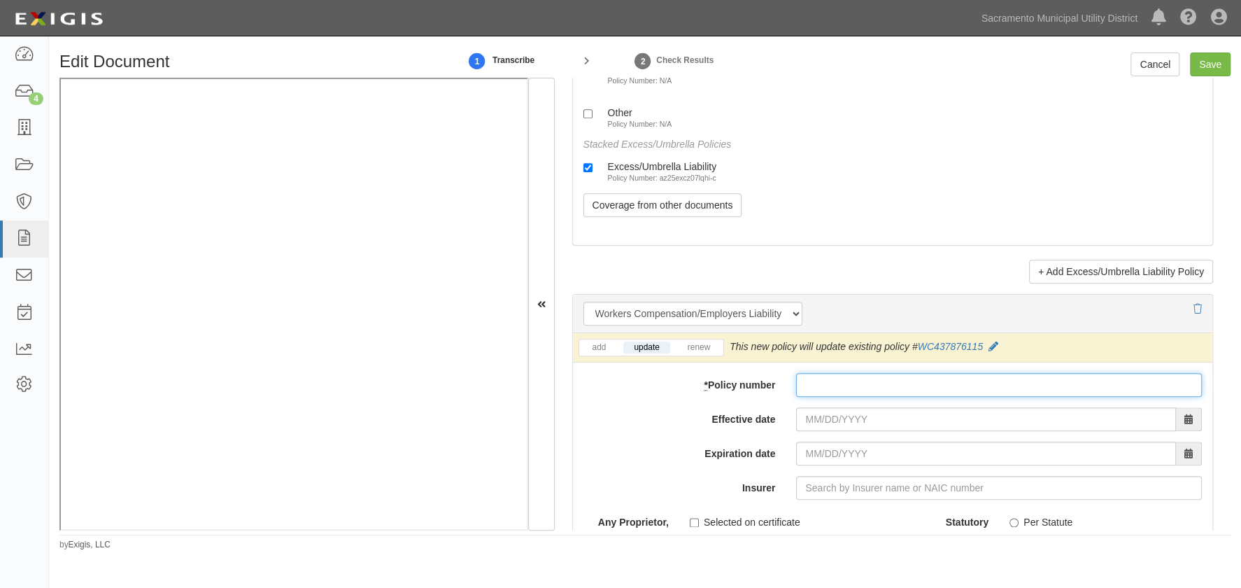
click at [838, 388] on input "* Policy number" at bounding box center [999, 385] width 406 height 24
type input "wc43787611-5"
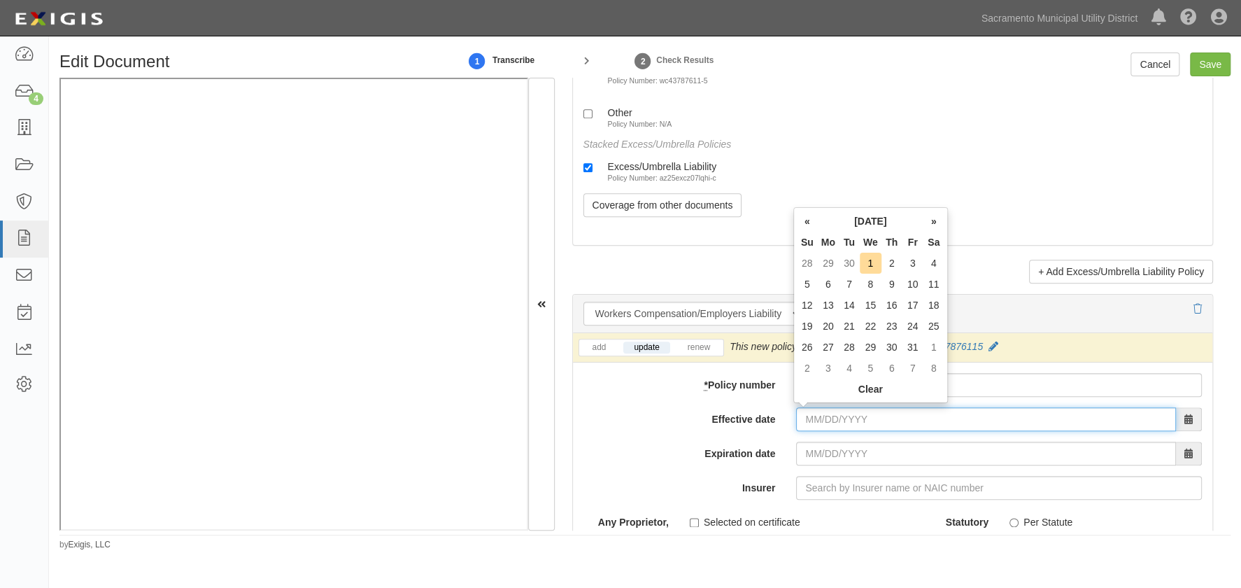
click at [797, 423] on input "Effective date" at bounding box center [986, 419] width 380 height 24
type input "03/01/2025"
type input "[DATE]"
click at [804, 450] on input "[DATE]" at bounding box center [986, 453] width 380 height 24
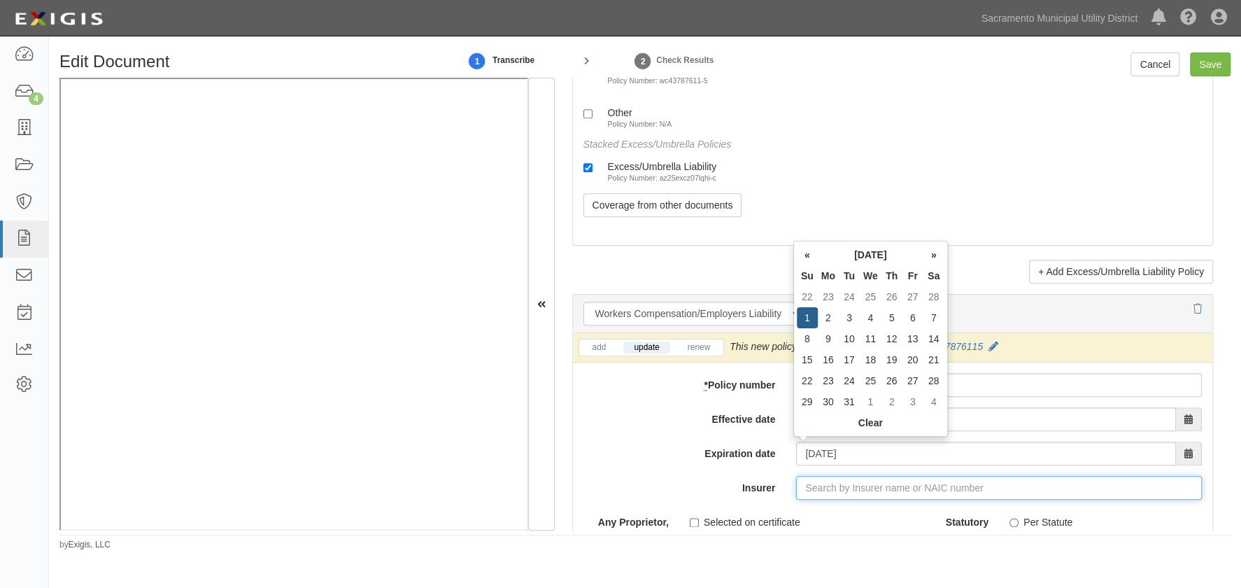
click at [809, 490] on input "Insurer" at bounding box center [999, 488] width 406 height 24
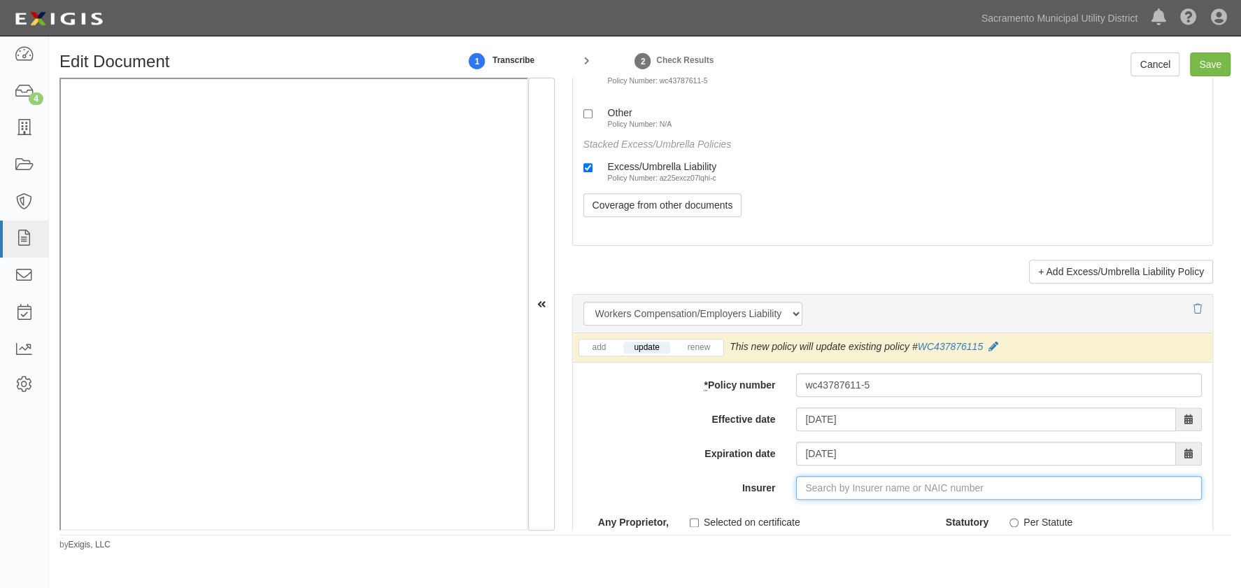
type input "180 Seguros S.A. (0) NR Rating"
type input "1"
click at [797, 507] on div "Zurich American Insurance Company ( 16535 ) A+ XV Rating" at bounding box center [849, 514] width 287 height 18
type input "Zurich American Insurance Company (16535) A+ XV Rating"
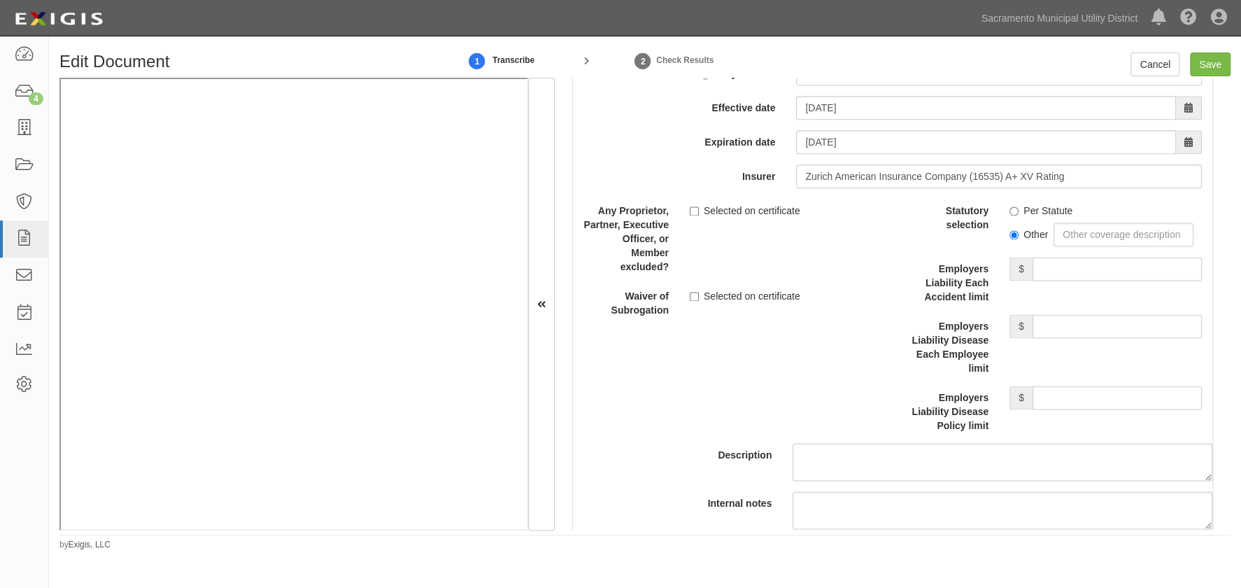
scroll to position [4579, 0]
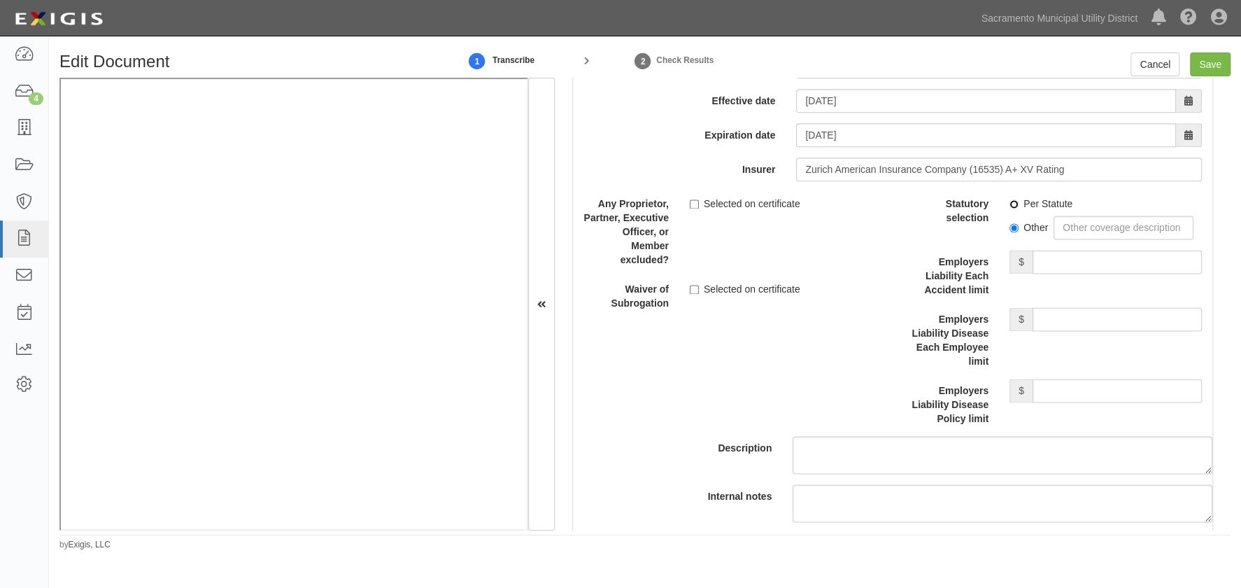
click at [1010, 201] on input "Per Statute" at bounding box center [1014, 203] width 9 height 9
radio input "true"
click at [1057, 252] on input "Employers Liability Each Accident limit" at bounding box center [1117, 262] width 169 height 24
type input "1,000,000"
click at [1089, 311] on input "Employers Liability Disease Each Employee limit" at bounding box center [1117, 319] width 169 height 24
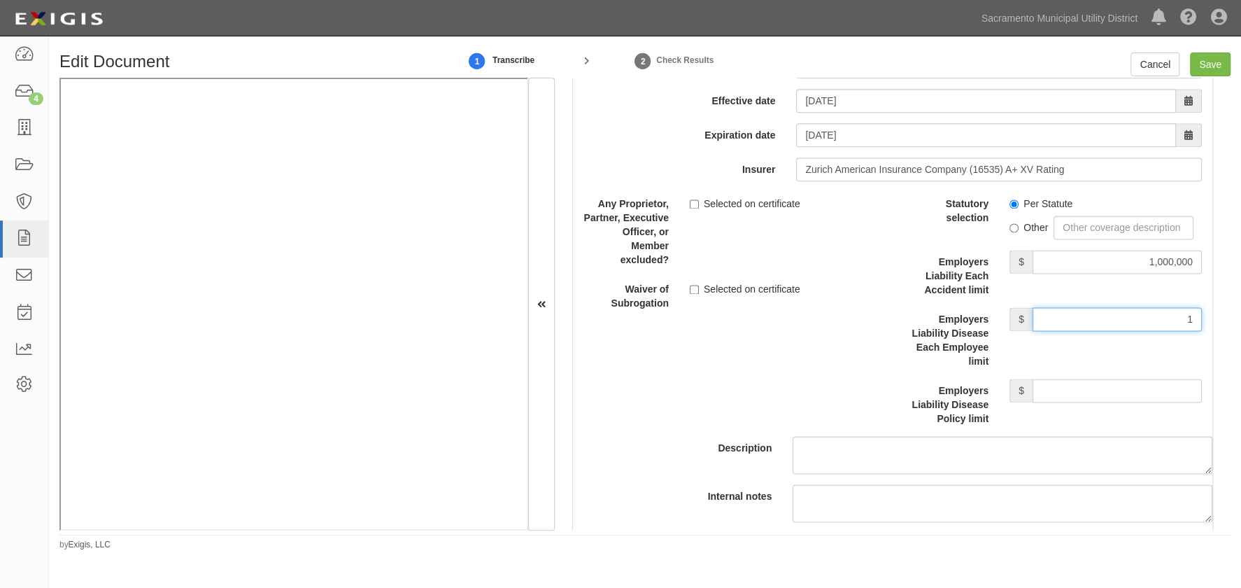
type input "1,000,000"
click at [1071, 375] on div "Statutory selection Per Statute Other Employers Liability Each Accident limit $…" at bounding box center [1052, 309] width 299 height 234
click at [1070, 386] on input "Employers Liability Disease Policy limit" at bounding box center [1117, 390] width 169 height 24
type input "1,000,000"
click at [699, 411] on div "Description" at bounding box center [892, 333] width 660 height 282
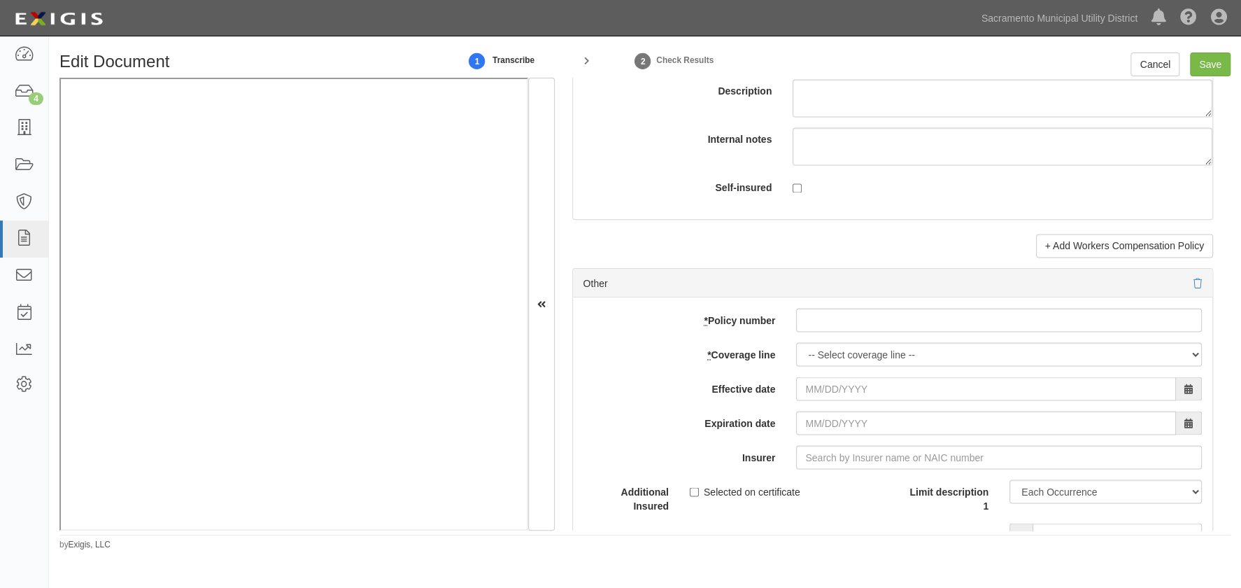
scroll to position [4960, 0]
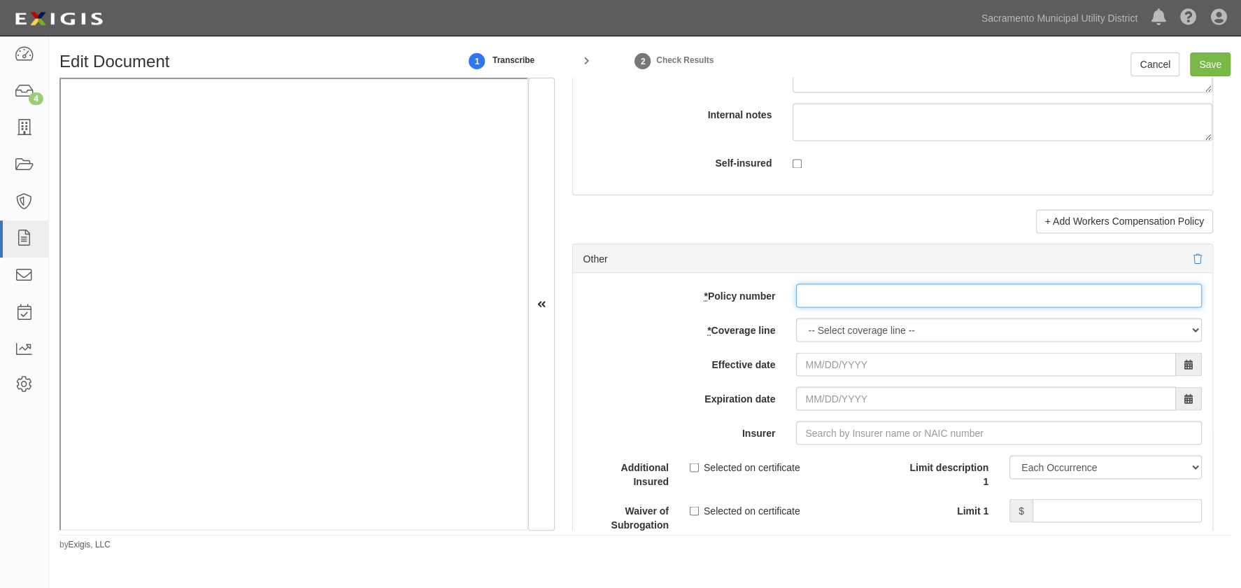
click at [831, 295] on input "* Policy number" at bounding box center [999, 295] width 406 height 24
type input "cppls00022730-3"
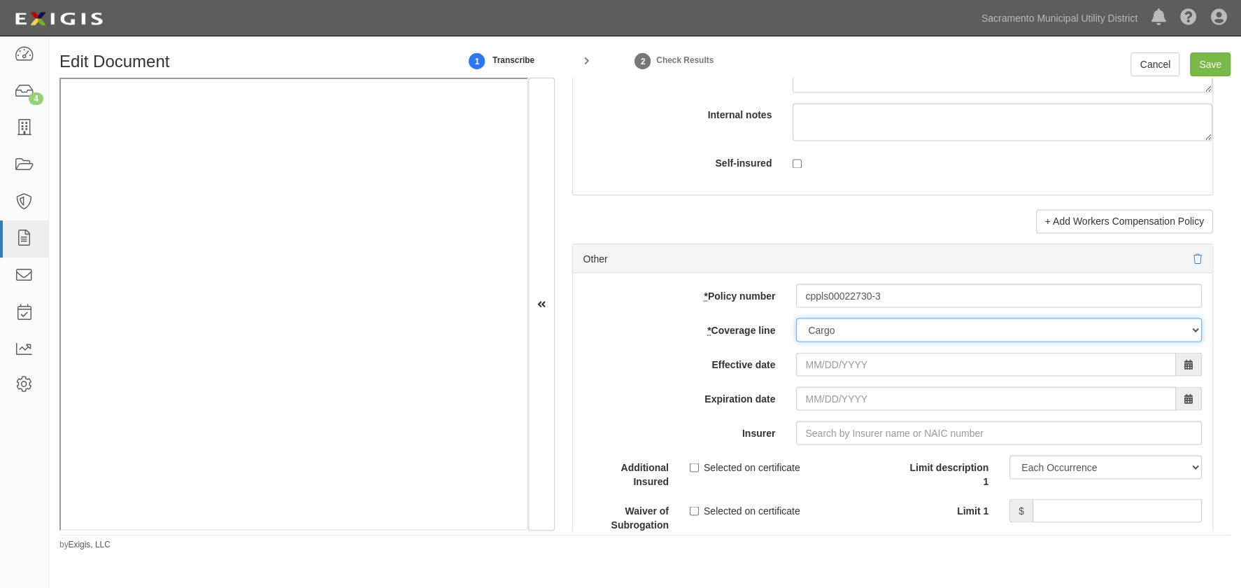
select select "14"
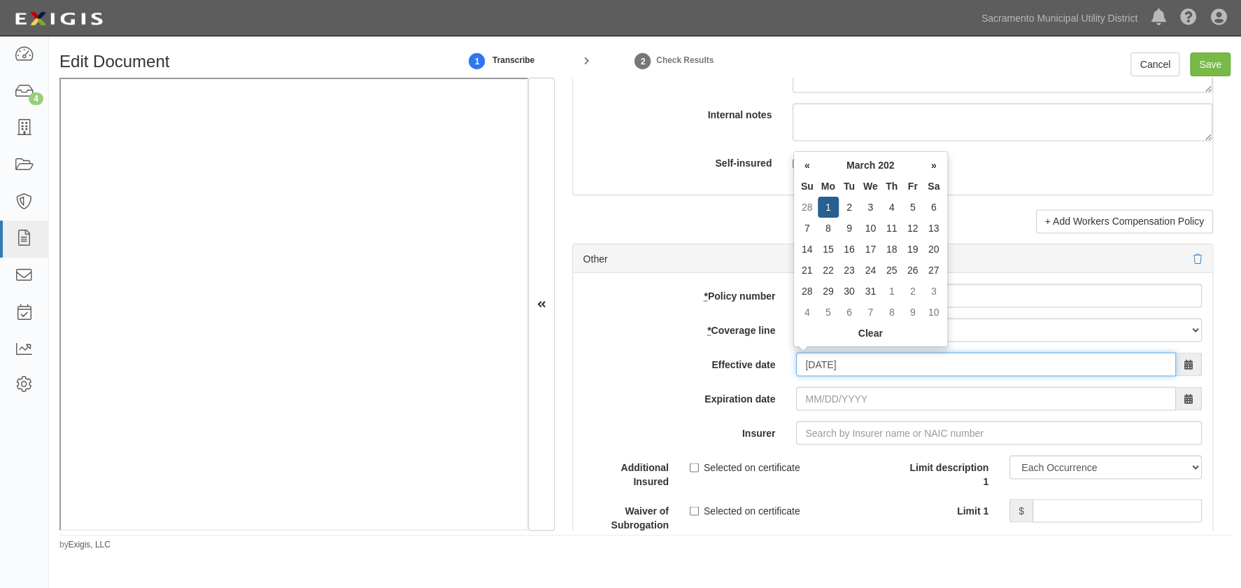
type input "03/01/2025"
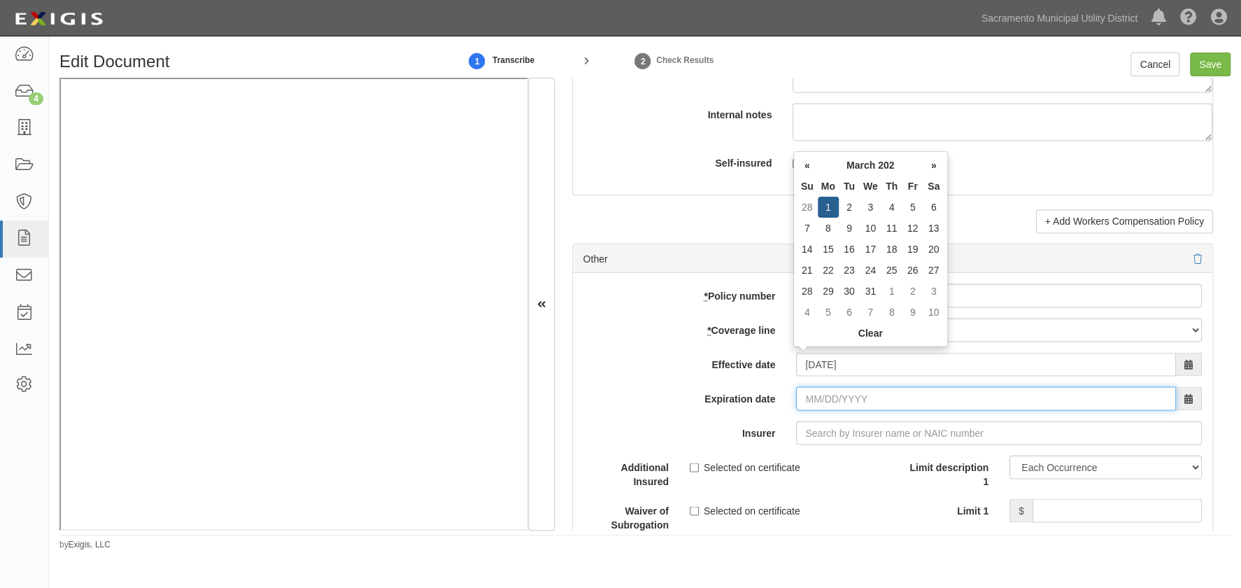
type input "[DATE]"
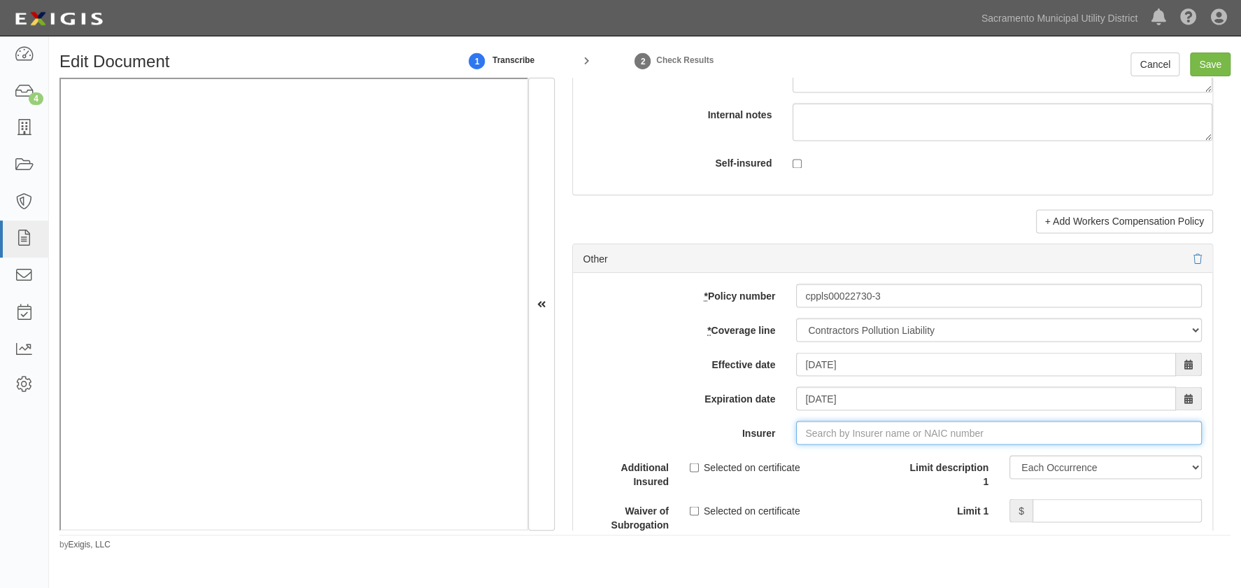
type input "180 Seguros S.A. (0) NR Rating"
type input "1"
drag, startPoint x: 816, startPoint y: 462, endPoint x: 825, endPoint y: 458, distance: 10.0
click at [816, 462] on div "SiriusPoint Specialty Insurance Corp ( 16820 ) A- XV Rating" at bounding box center [847, 459] width 282 height 18
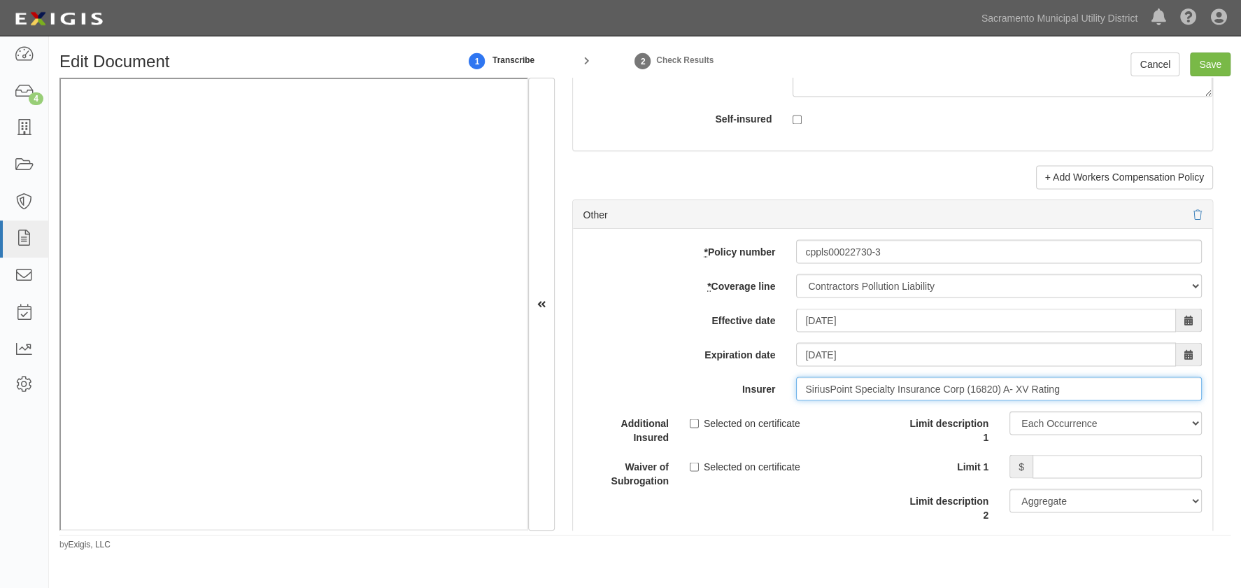
scroll to position [5024, 0]
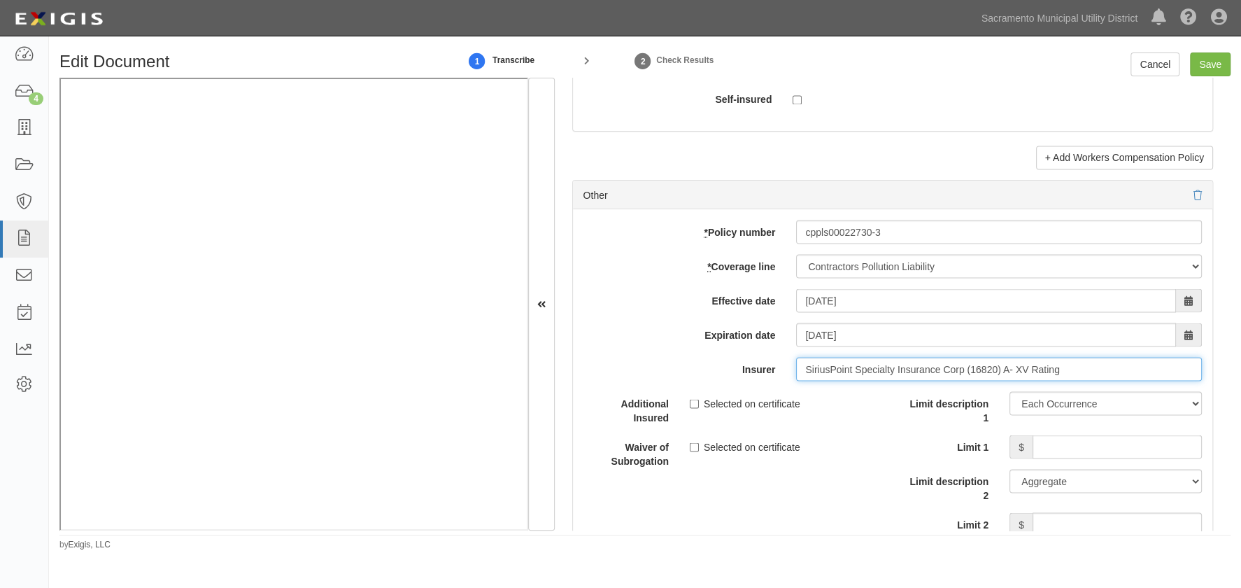
type input "SiriusPoint Specialty Insurance Corp (16820) A- XV Rating"
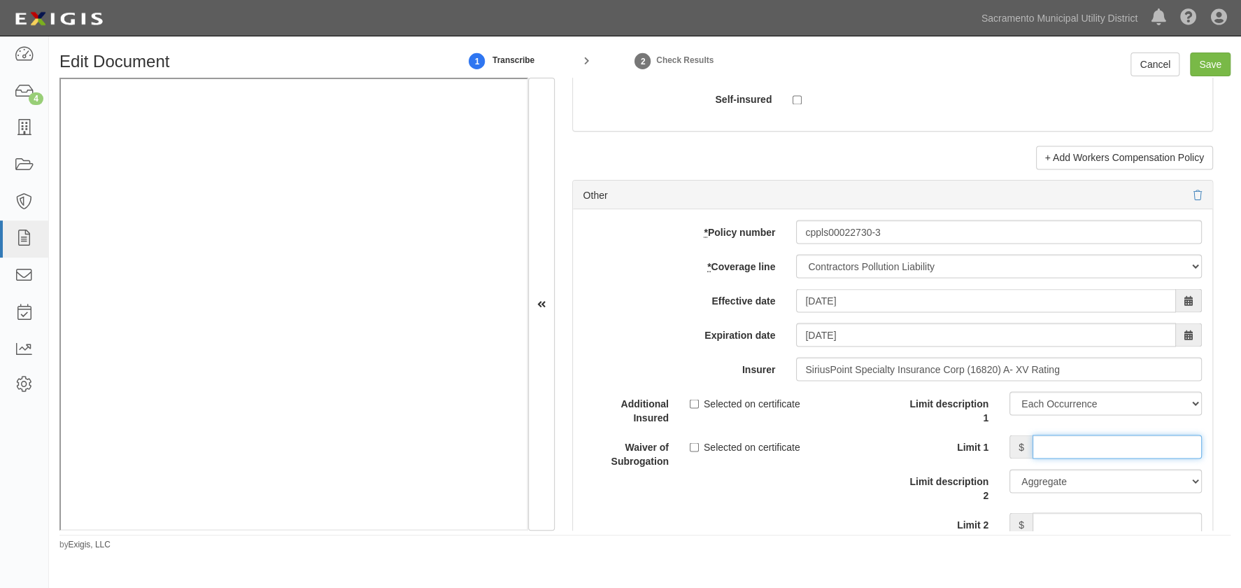
click at [1077, 441] on input "Limit 1" at bounding box center [1117, 446] width 169 height 24
type input "5,000,000"
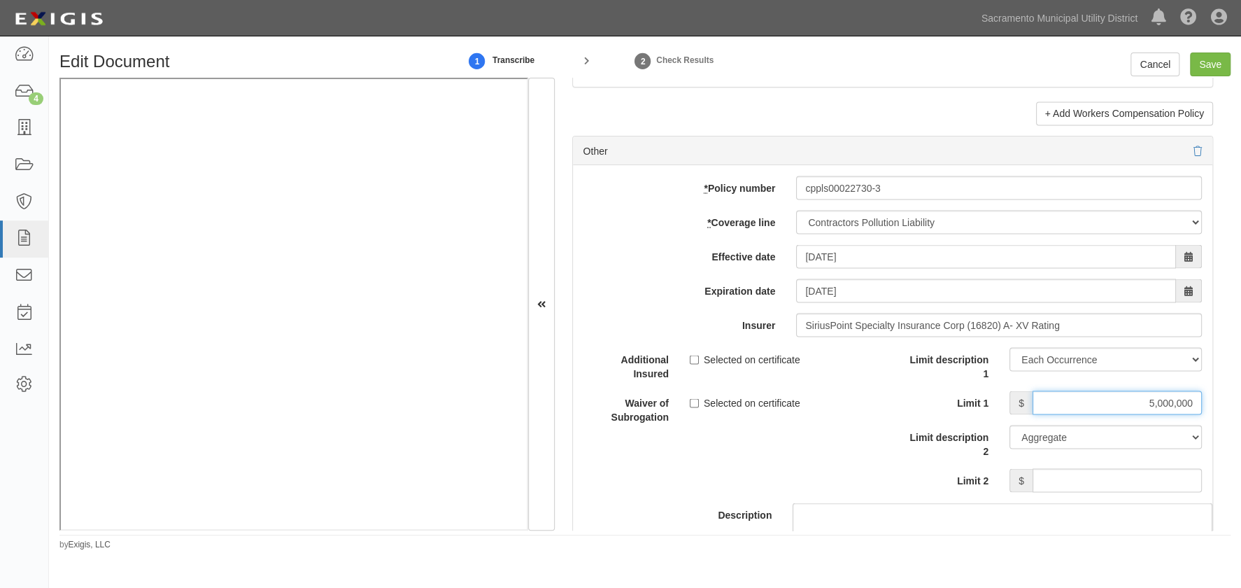
scroll to position [5088, 0]
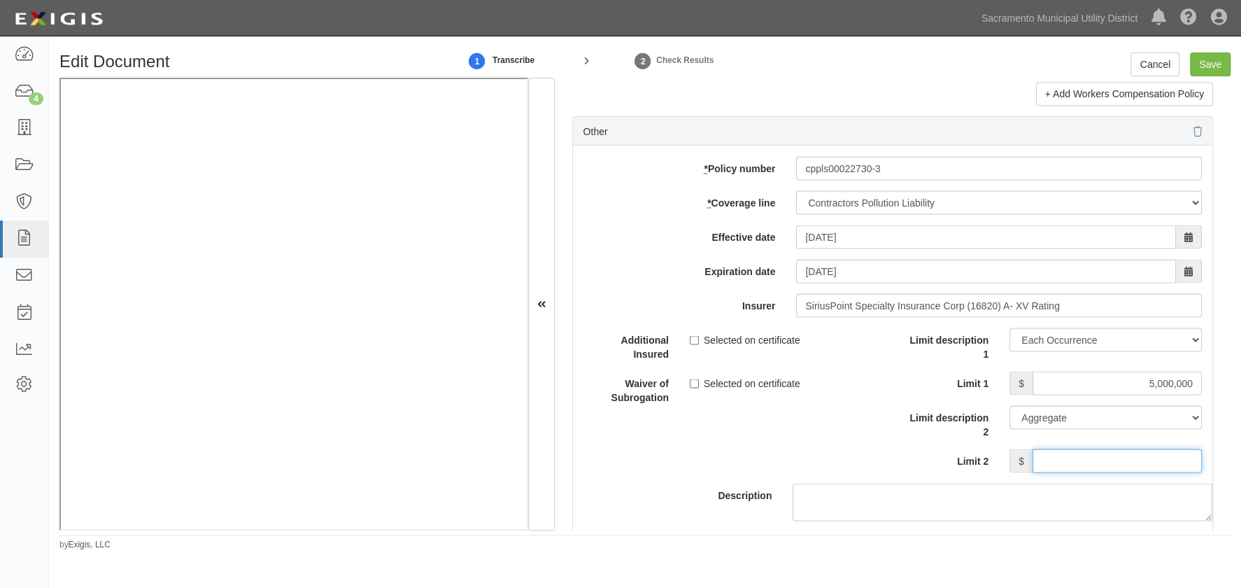
click at [1056, 462] on input "Limit 2" at bounding box center [1117, 460] width 169 height 24
type input "5,000,000"
click at [809, 399] on div "Waiver of Subrogation Selected on certificate" at bounding box center [733, 387] width 320 height 33
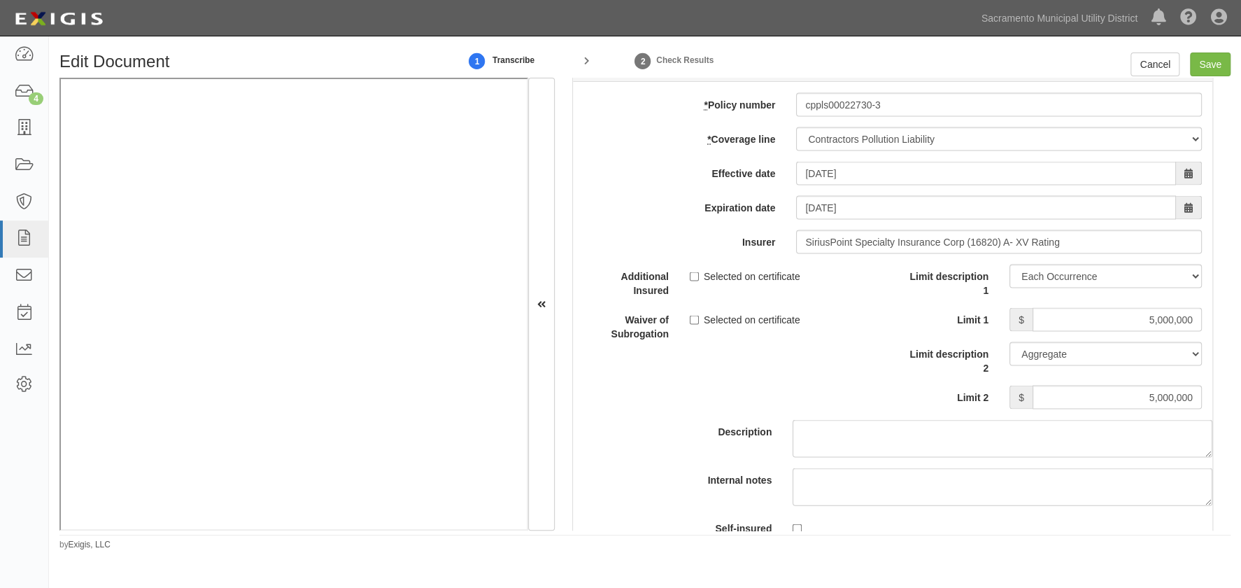
scroll to position [5470, 0]
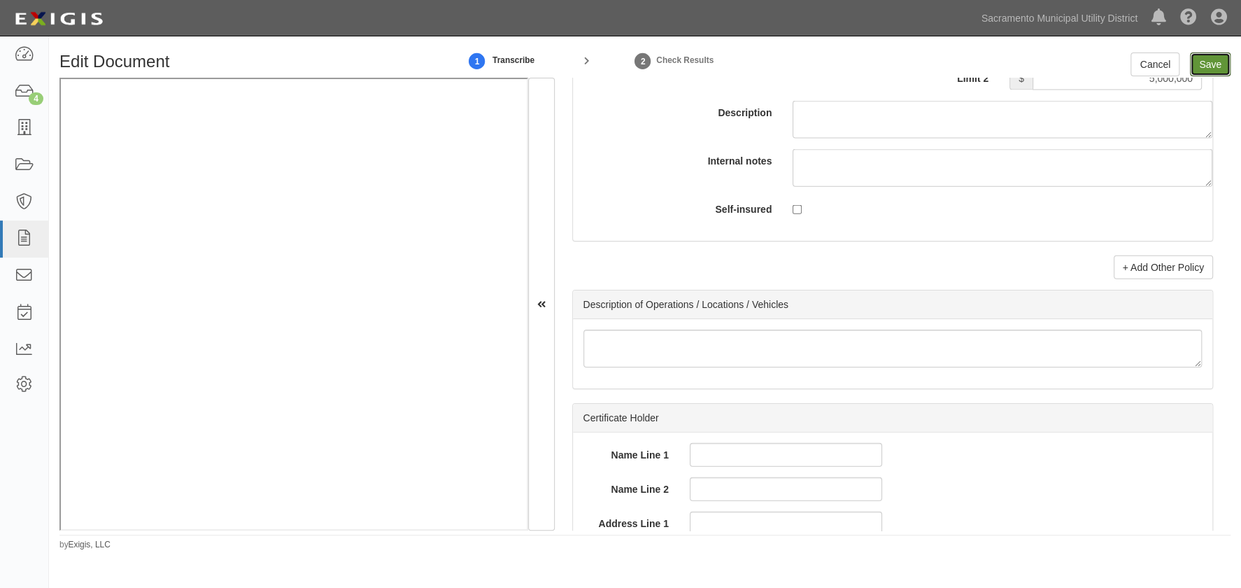
click at [1208, 69] on input "Save" at bounding box center [1210, 64] width 41 height 24
type input "2000000"
type input "100000"
type input "10000"
type input "2000000"
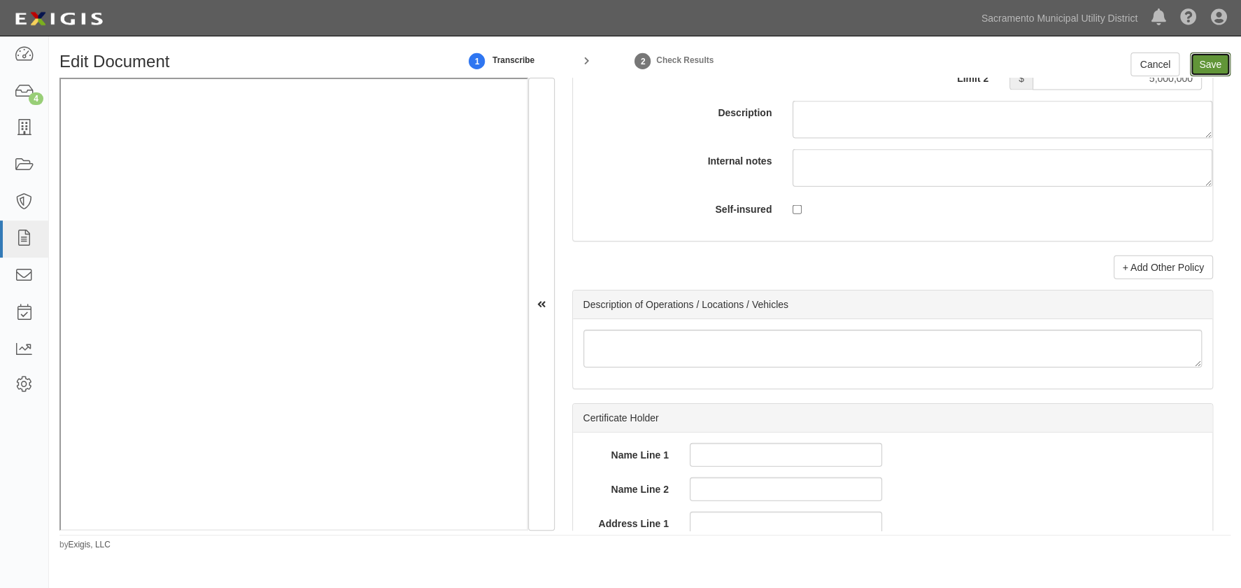
type input "4000000"
type input "2000000"
type input "3000000"
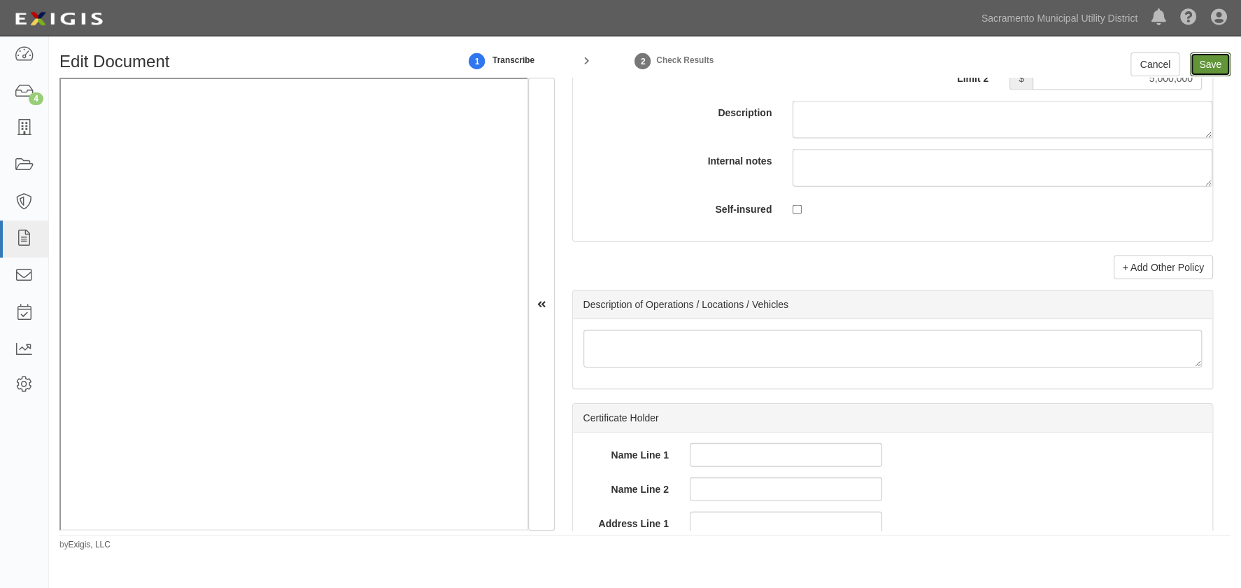
type input "1000000"
type input "5000000"
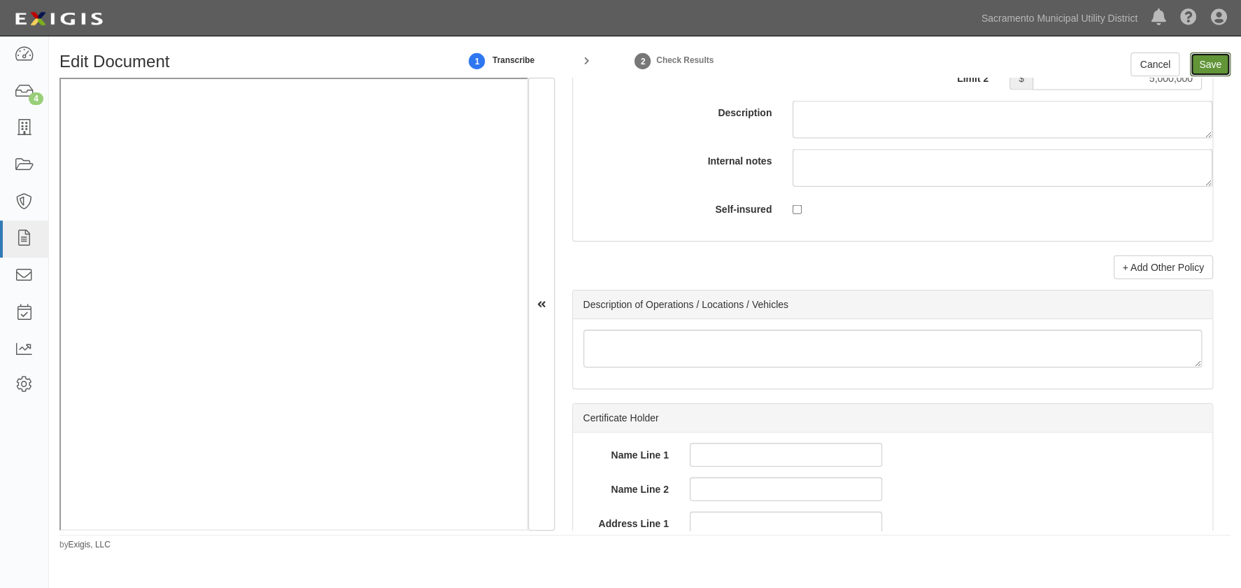
type input "5000000"
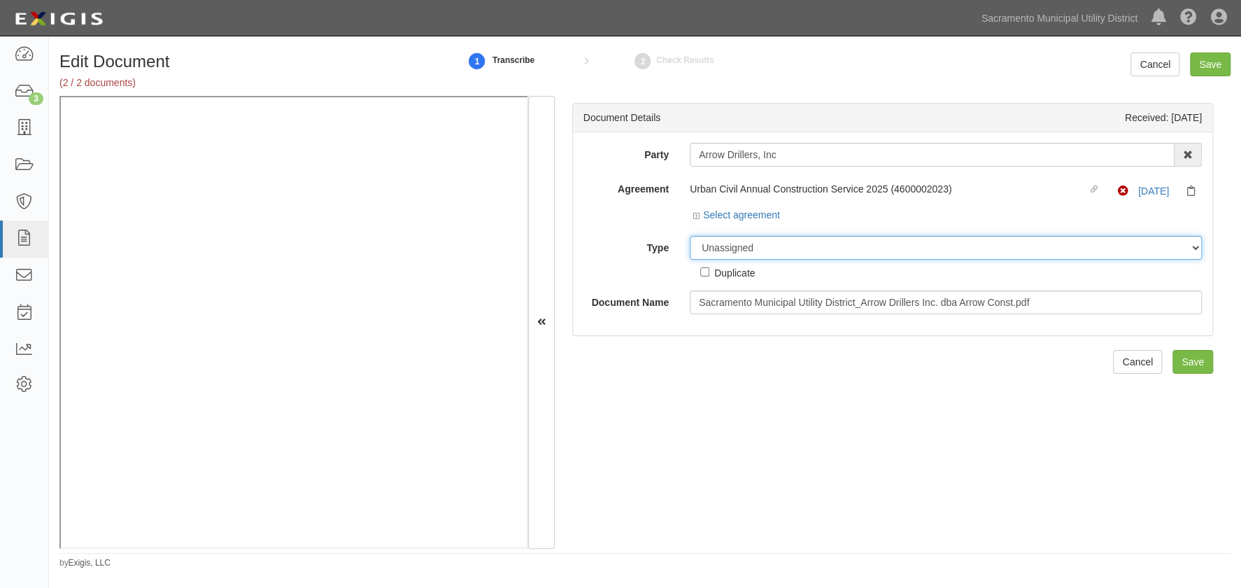
click at [728, 246] on select "Unassigned Binder Cancellation Notice Certificate Contract Endorsement Insuranc…" at bounding box center [946, 248] width 512 height 24
select select "OtherDetail"
click at [690, 236] on select "Unassigned Binder Cancellation Notice Certificate Contract Endorsement Insuranc…" at bounding box center [946, 248] width 512 height 24
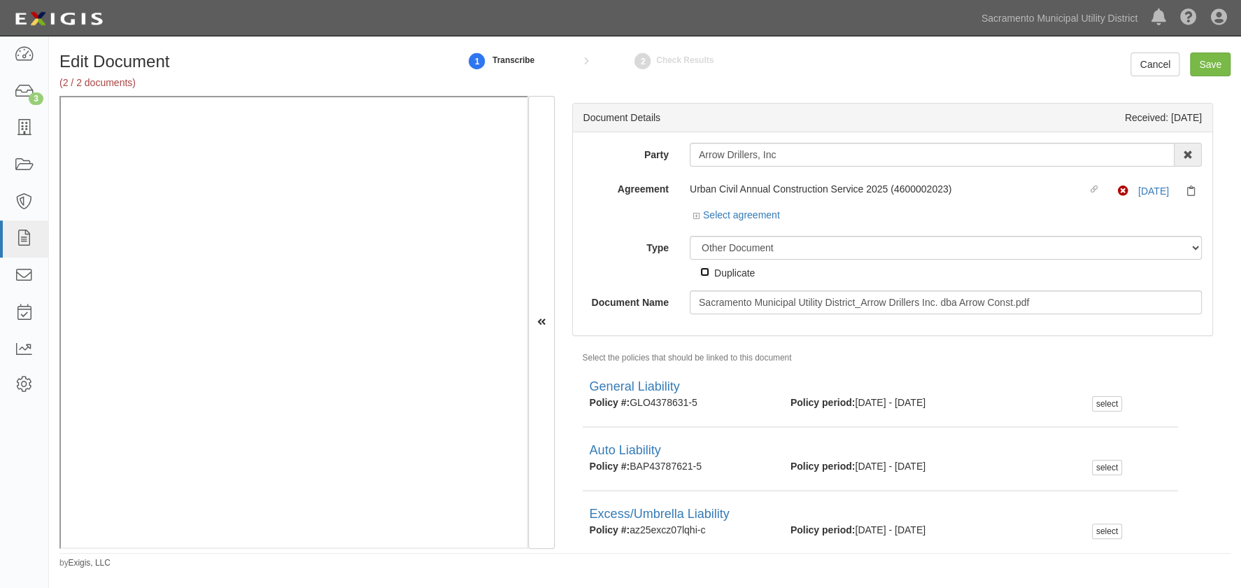
click at [703, 271] on input "Duplicate" at bounding box center [704, 271] width 9 height 9
checkbox input "true"
click at [1211, 61] on input "Save" at bounding box center [1210, 64] width 41 height 24
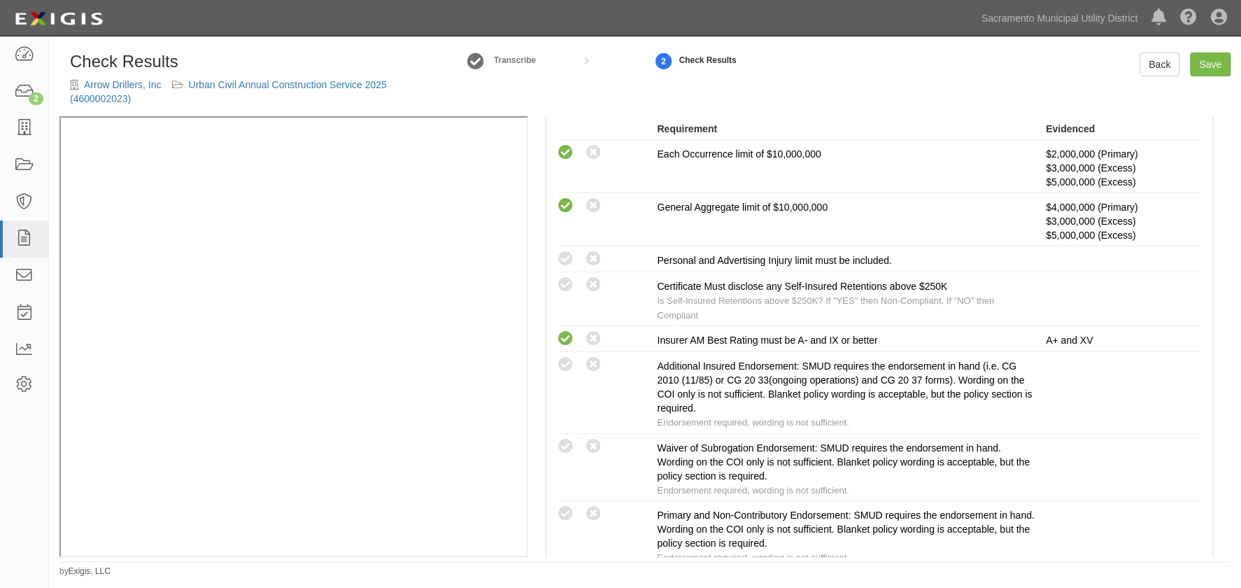
scroll to position [381, 0]
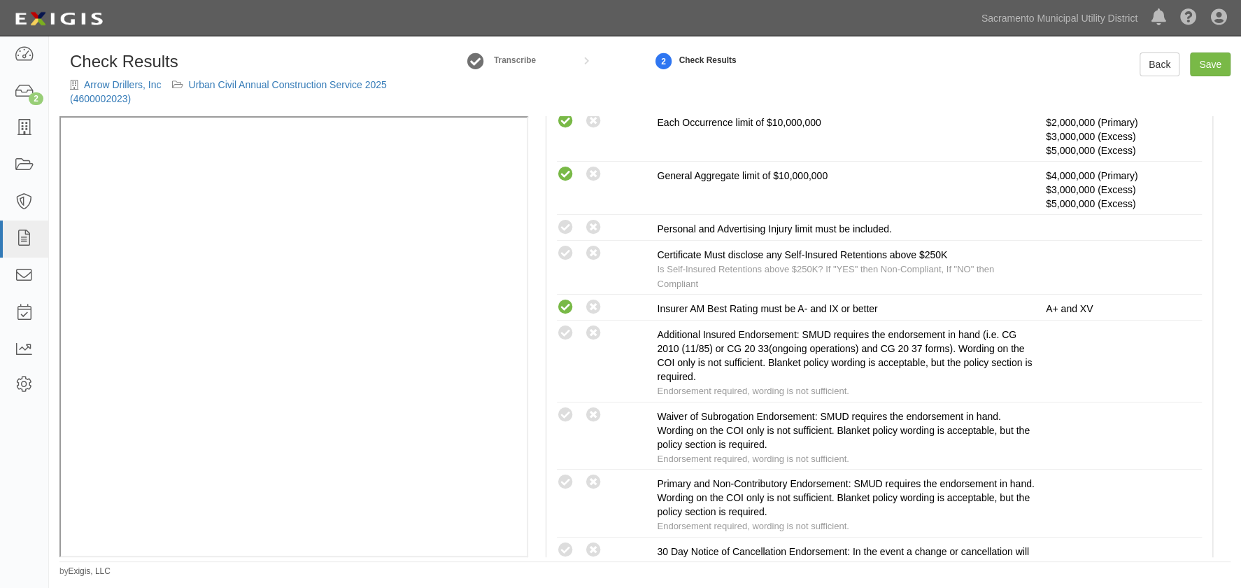
click at [562, 227] on icon at bounding box center [565, 227] width 17 height 17
radio input "true"
click at [570, 250] on icon at bounding box center [565, 253] width 17 height 17
radio input "true"
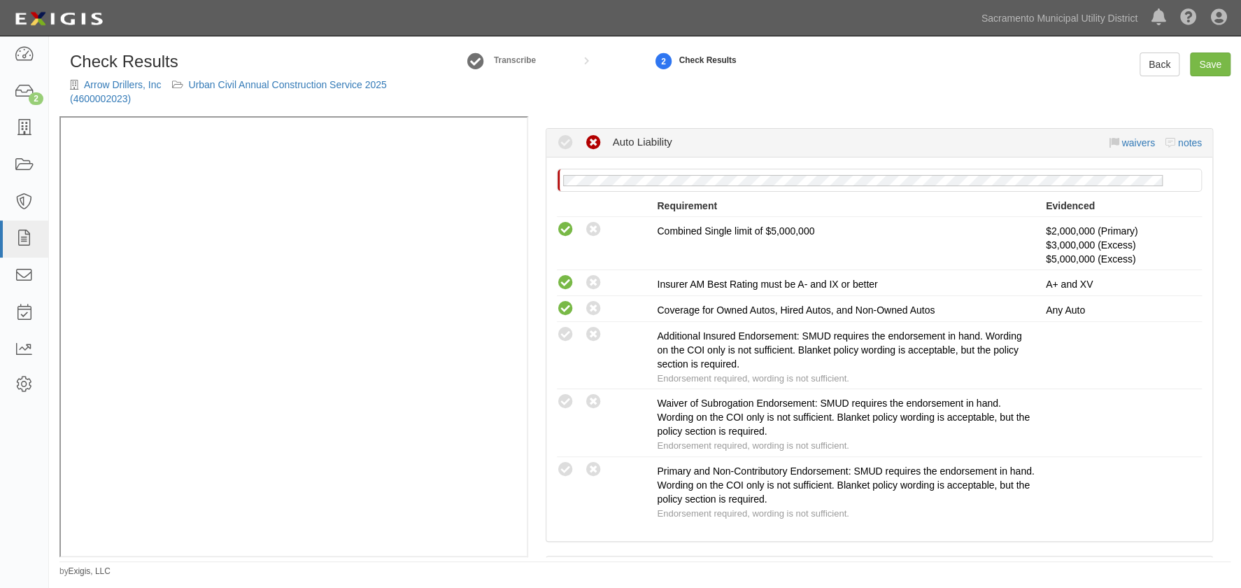
scroll to position [954, 0]
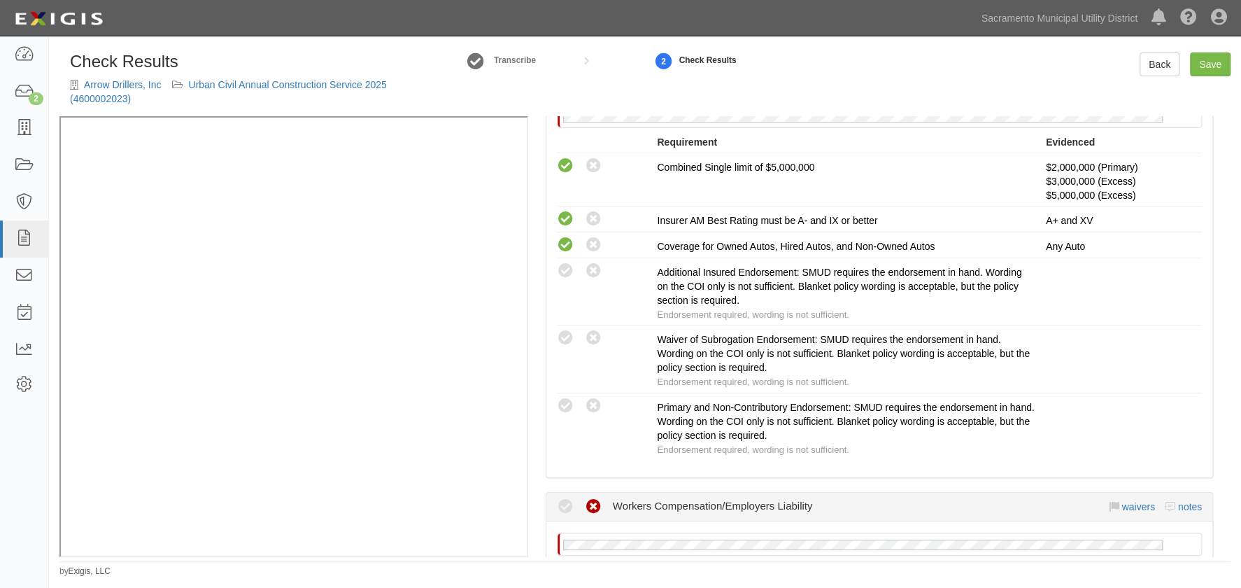
click at [572, 262] on icon at bounding box center [565, 270] width 17 height 17
radio input "true"
click at [560, 399] on icon at bounding box center [565, 405] width 17 height 17
radio input "true"
click at [560, 334] on icon at bounding box center [565, 338] width 17 height 17
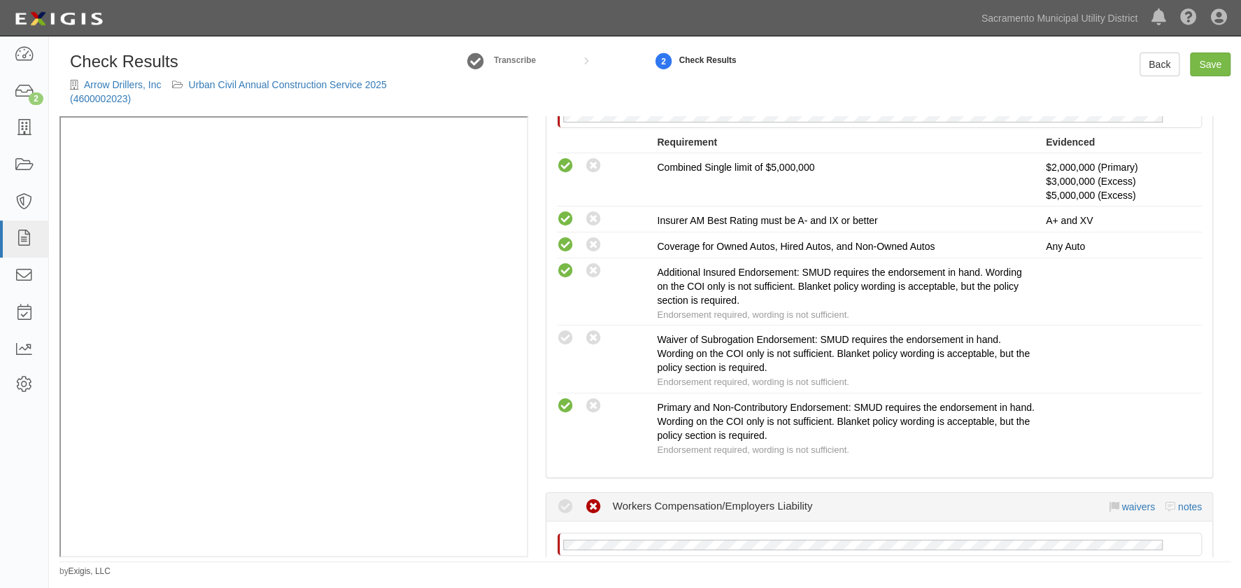
radio input "true"
click at [562, 448] on li "Compliant Waived: Non-Compliant Primary and Non-Contributory Endorsement: SMUD …" at bounding box center [879, 426] width 645 height 67
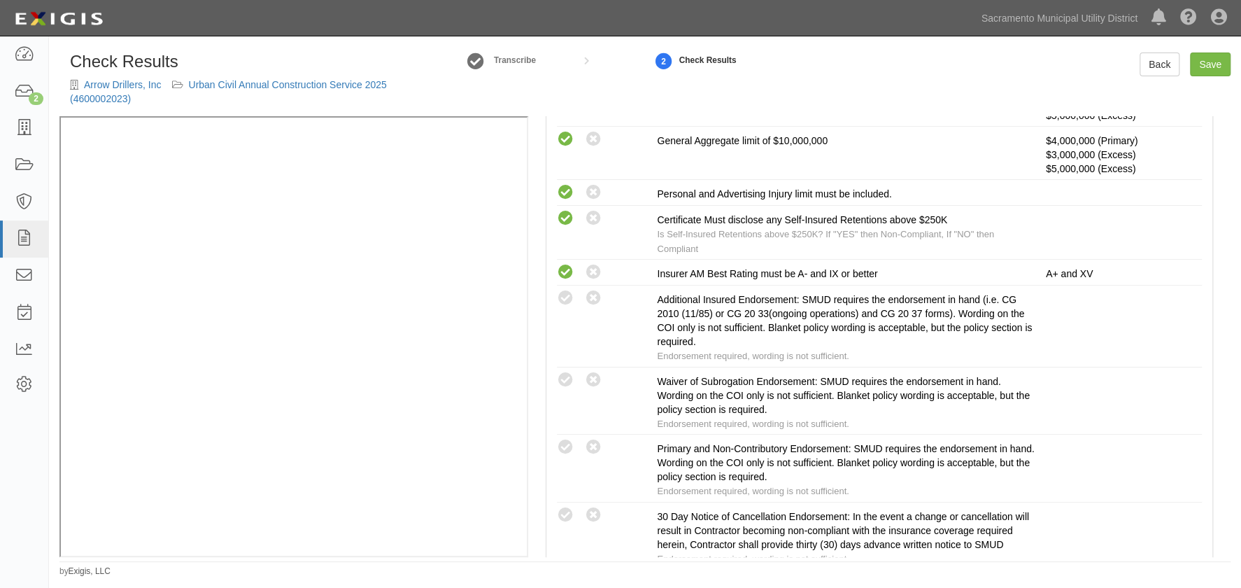
scroll to position [381, 0]
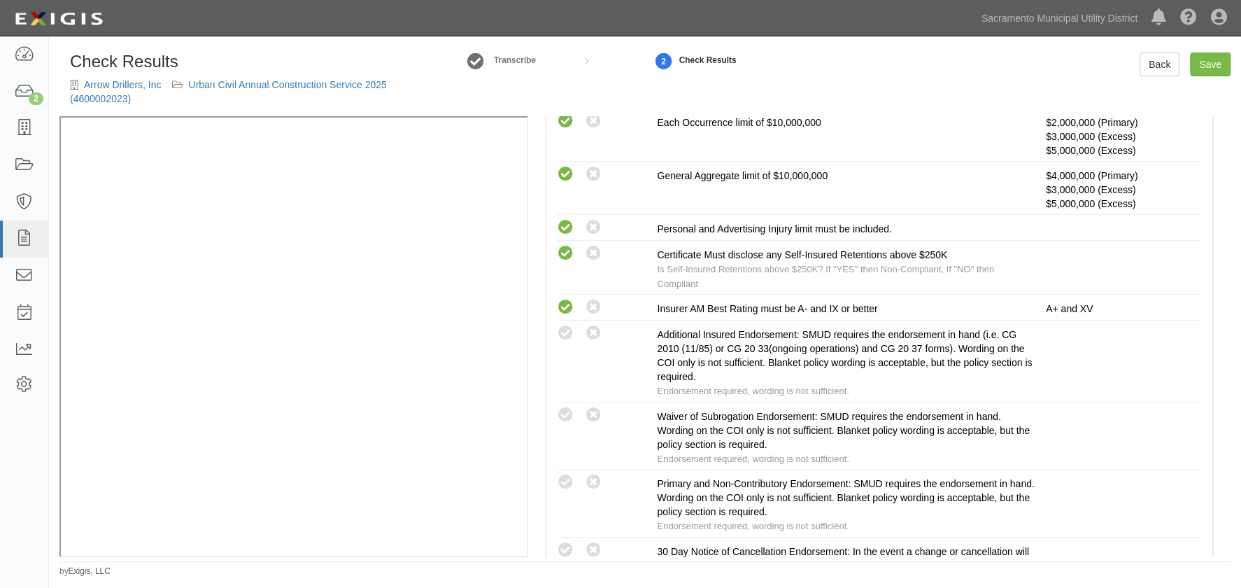
click at [570, 328] on icon at bounding box center [565, 333] width 17 height 17
radio input "true"
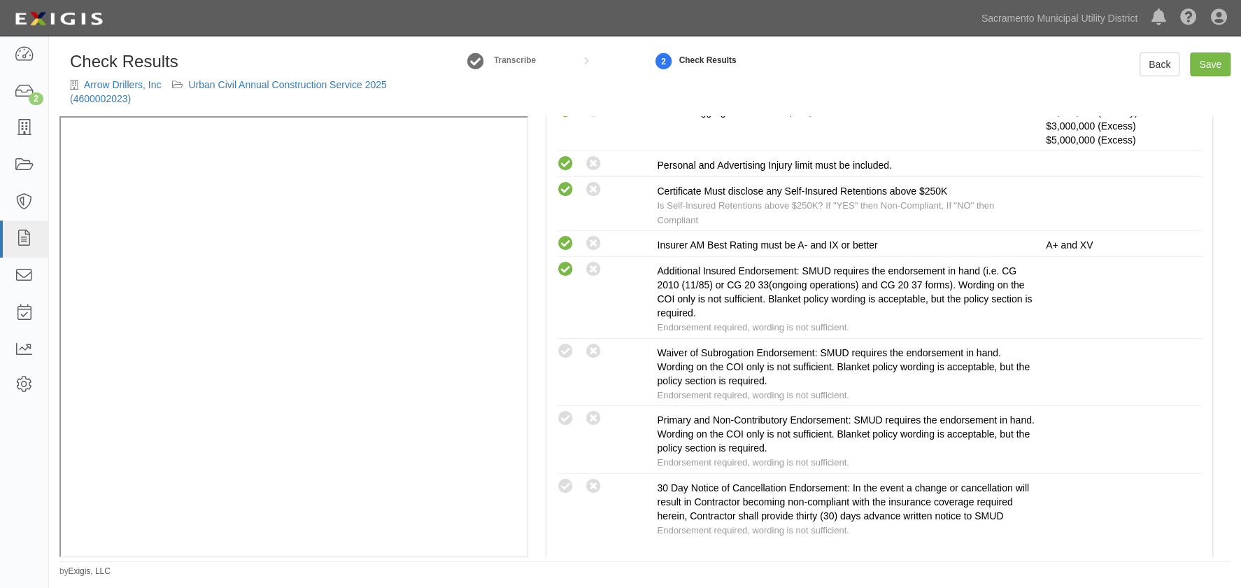
click at [568, 413] on icon at bounding box center [565, 418] width 17 height 17
radio input "true"
click at [568, 350] on icon at bounding box center [565, 351] width 17 height 17
radio input "true"
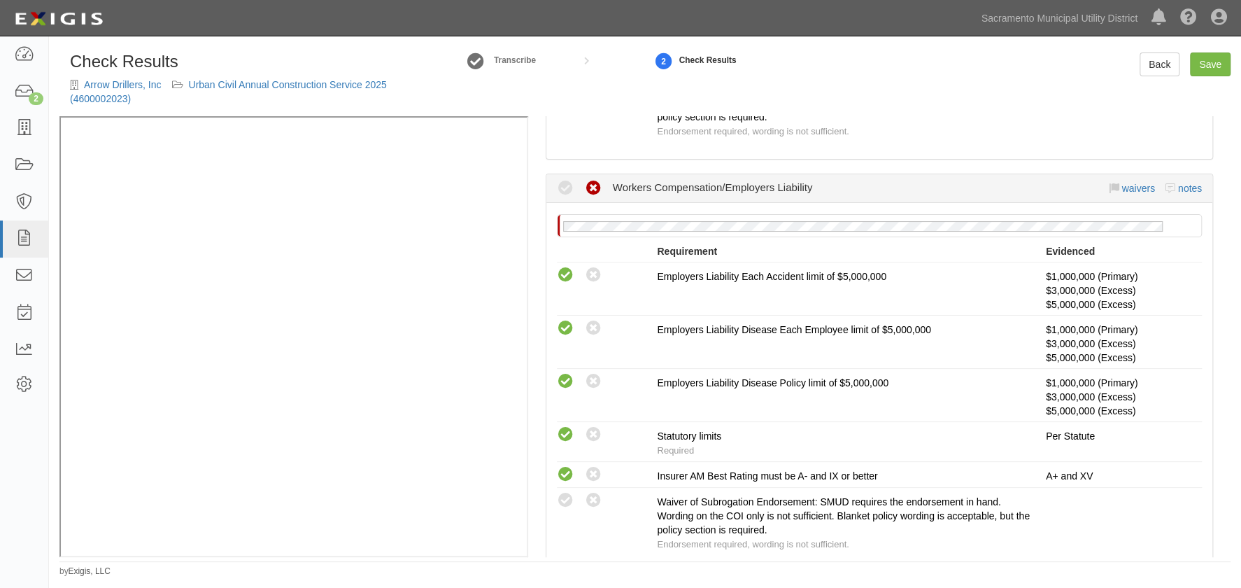
scroll to position [1336, 0]
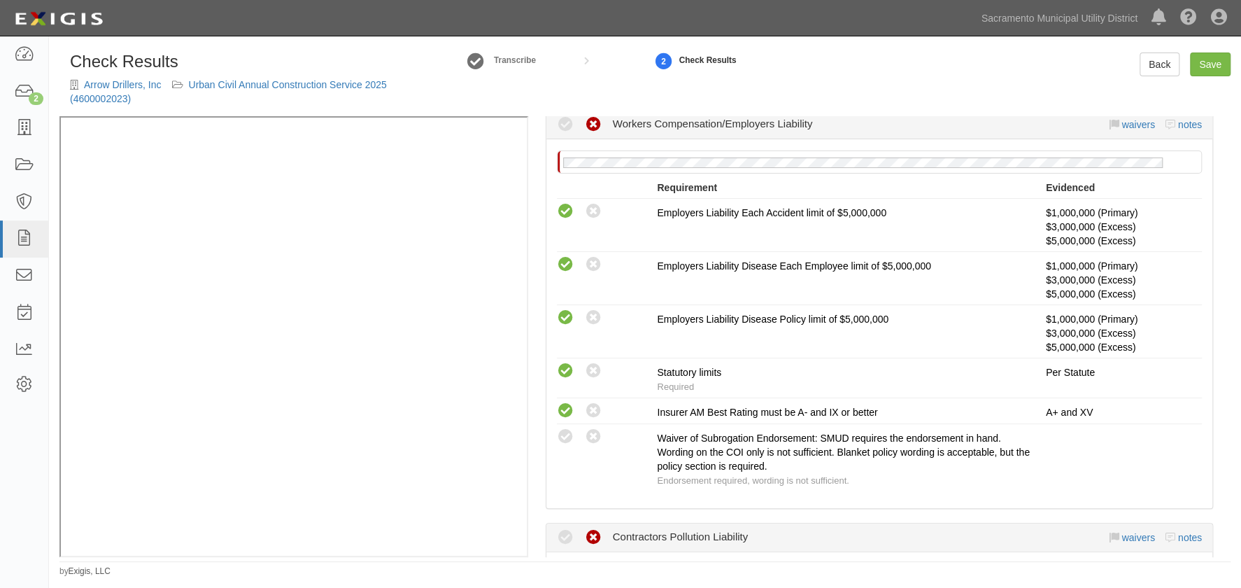
click at [561, 428] on icon at bounding box center [565, 436] width 17 height 17
radio input "true"
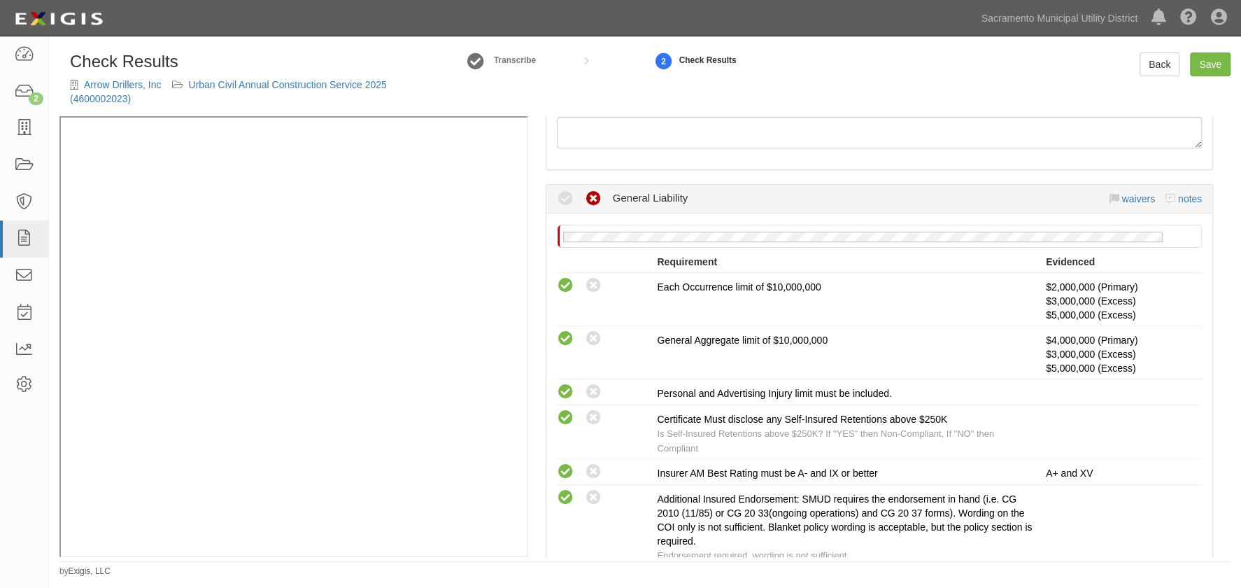
scroll to position [445, 0]
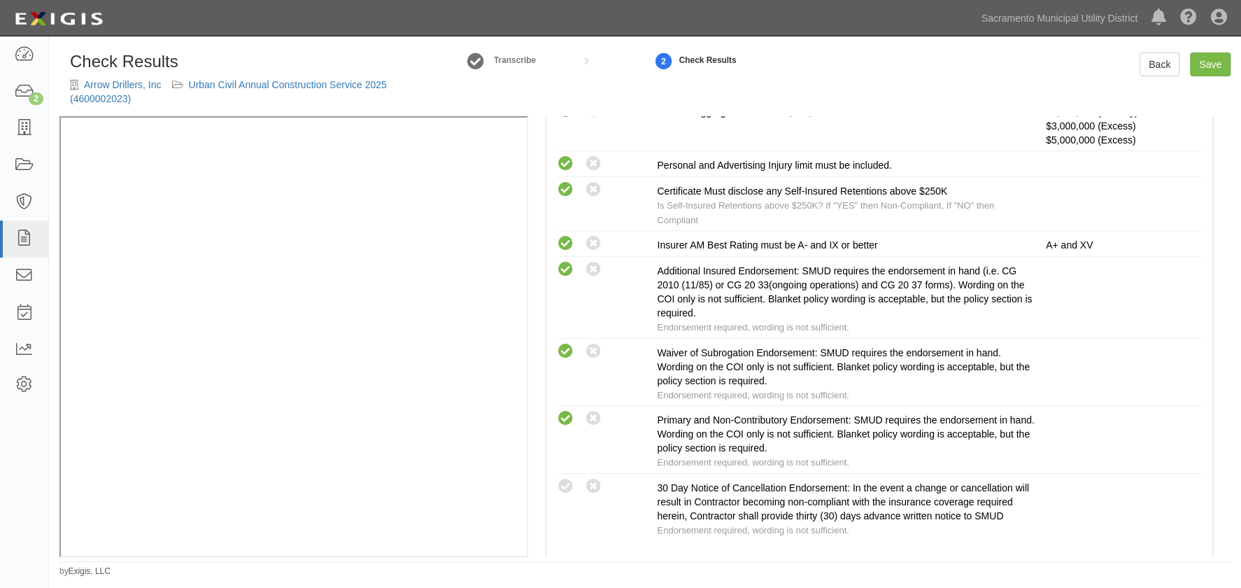
click at [564, 482] on icon at bounding box center [565, 486] width 17 height 17
radio input "true"
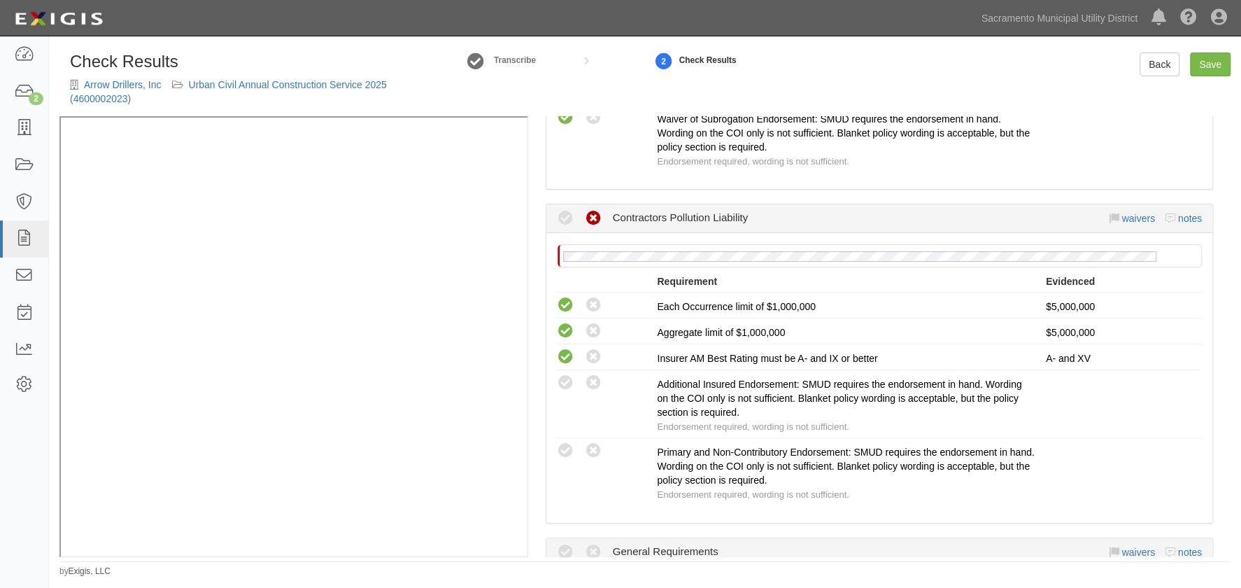
scroll to position [1653, 0]
click at [562, 377] on icon at bounding box center [565, 384] width 17 height 17
radio input "true"
click at [565, 444] on icon at bounding box center [565, 452] width 17 height 17
radio input "true"
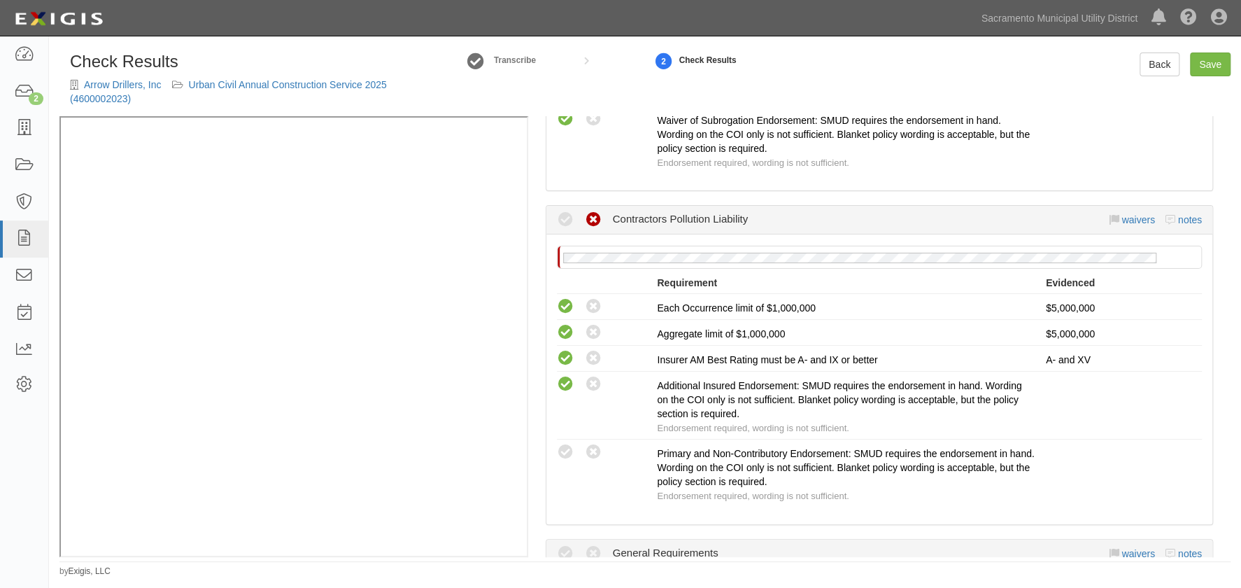
radio input "true"
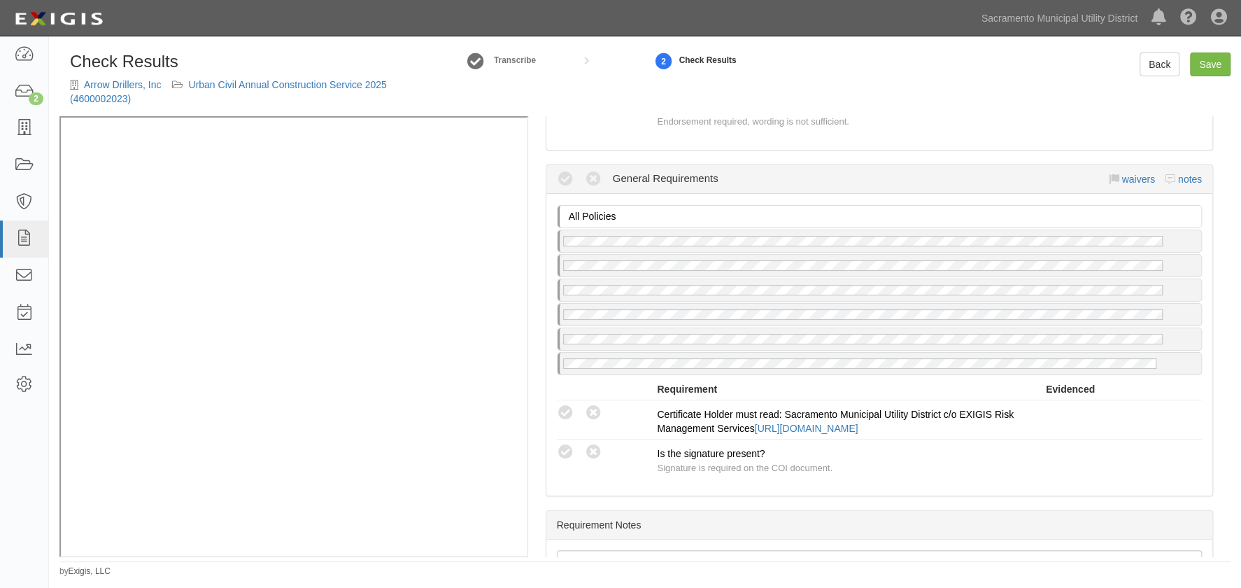
scroll to position [2035, 0]
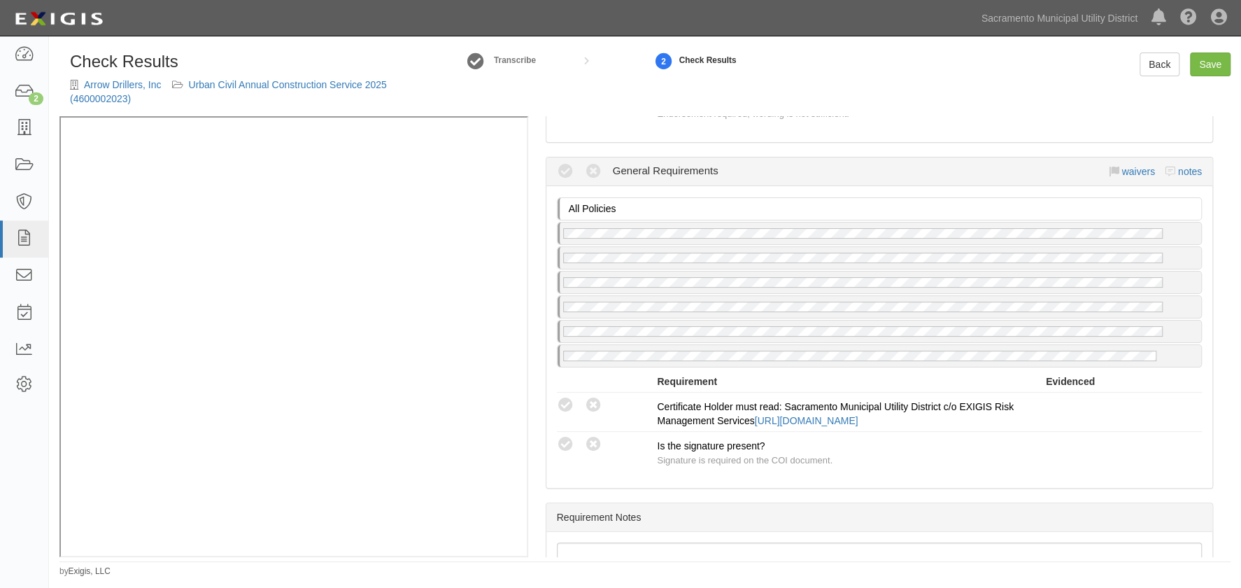
drag, startPoint x: 560, startPoint y: 390, endPoint x: 553, endPoint y: 407, distance: 18.6
click at [560, 397] on icon at bounding box center [565, 405] width 17 height 17
radio input "true"
click at [560, 436] on icon at bounding box center [565, 444] width 17 height 17
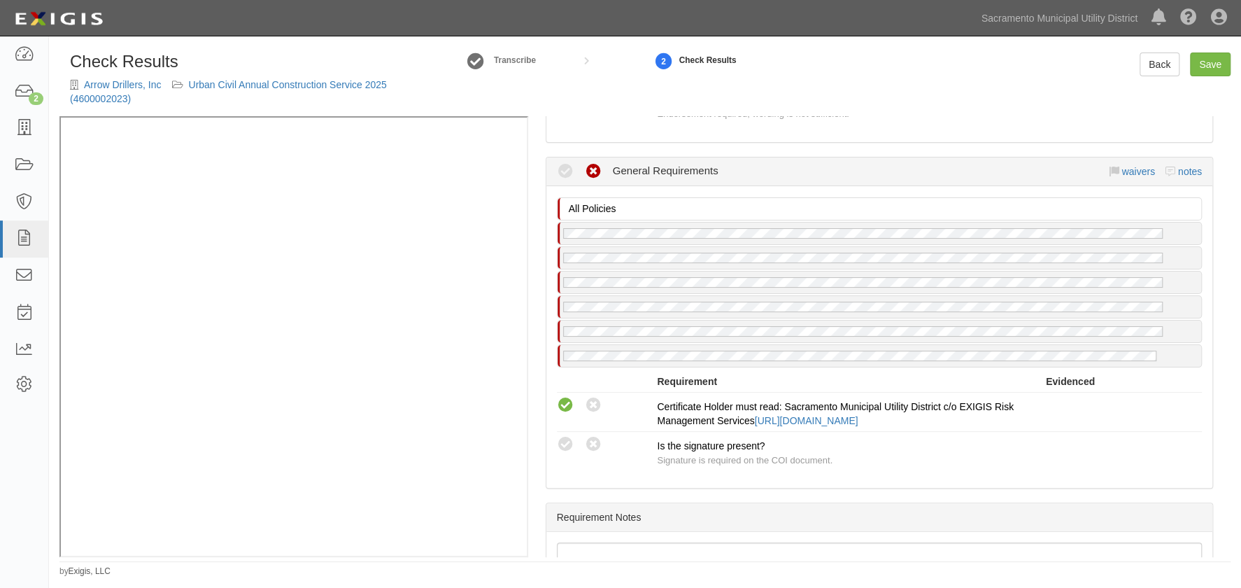
radio input "true"
click at [753, 477] on div "Manage Policies (GL, AL, XS, WC, CPOLL) Certificate; 10/1/2025; Sacramento Muni…" at bounding box center [879, 336] width 702 height 441
click at [1208, 65] on link "Save" at bounding box center [1210, 64] width 41 height 24
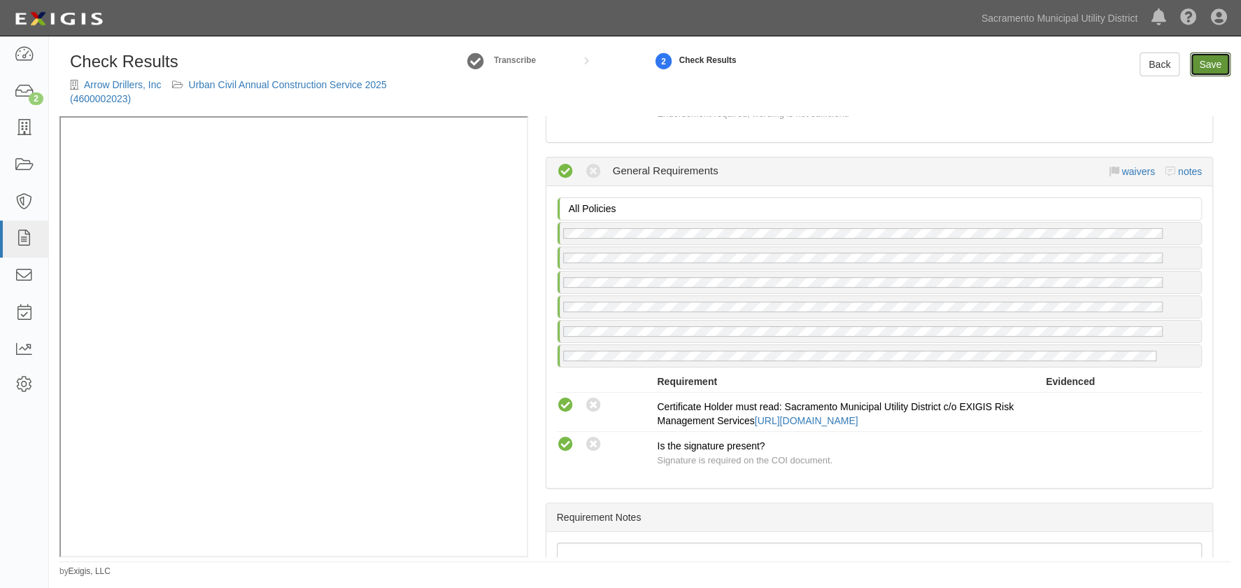
radio input "true"
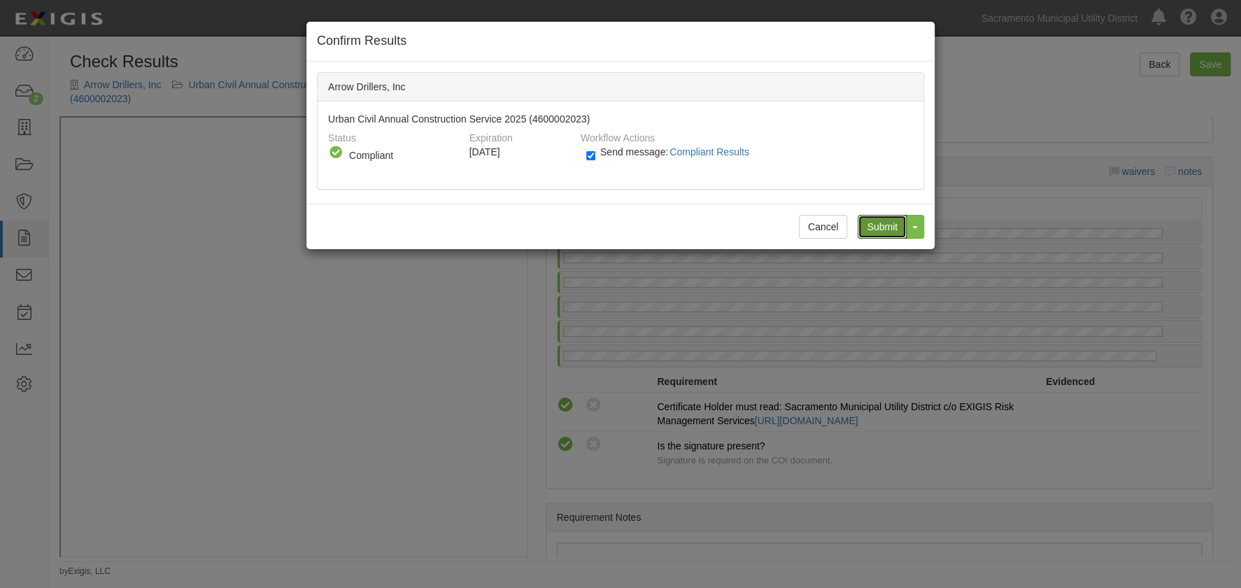
click at [863, 222] on input "Submit" at bounding box center [882, 227] width 49 height 24
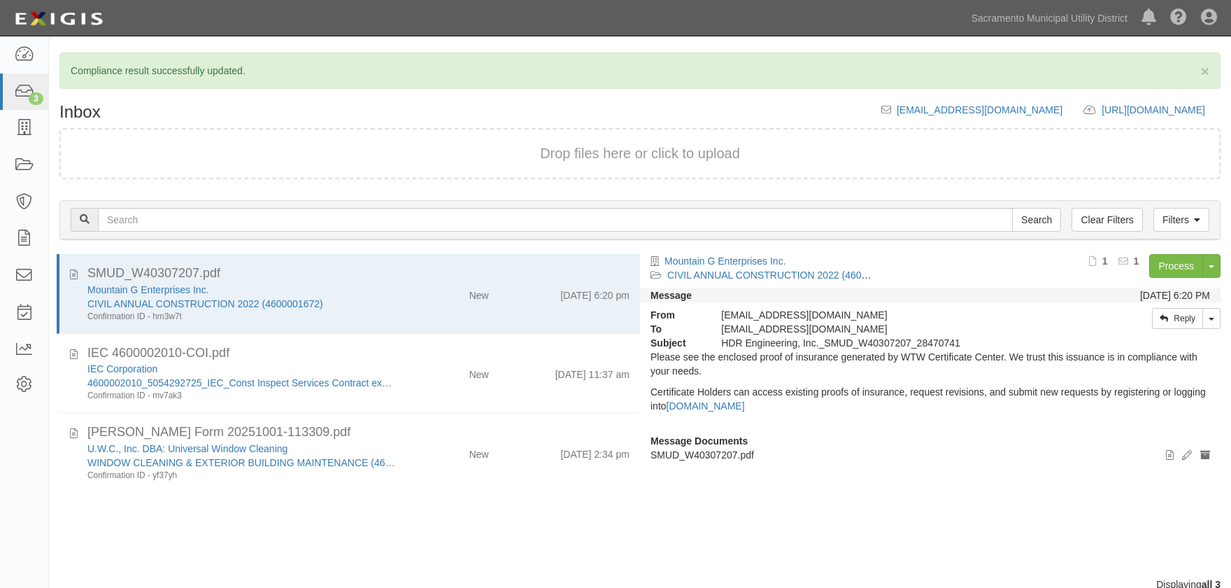
click at [414, 376] on div "New" at bounding box center [453, 372] width 94 height 20
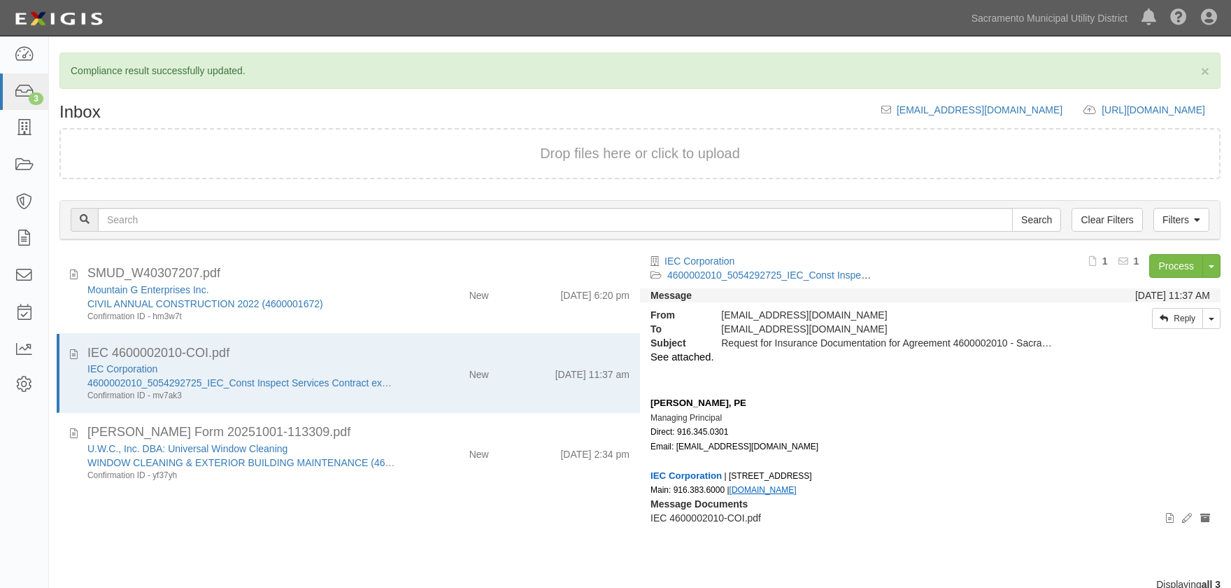
scroll to position [23, 0]
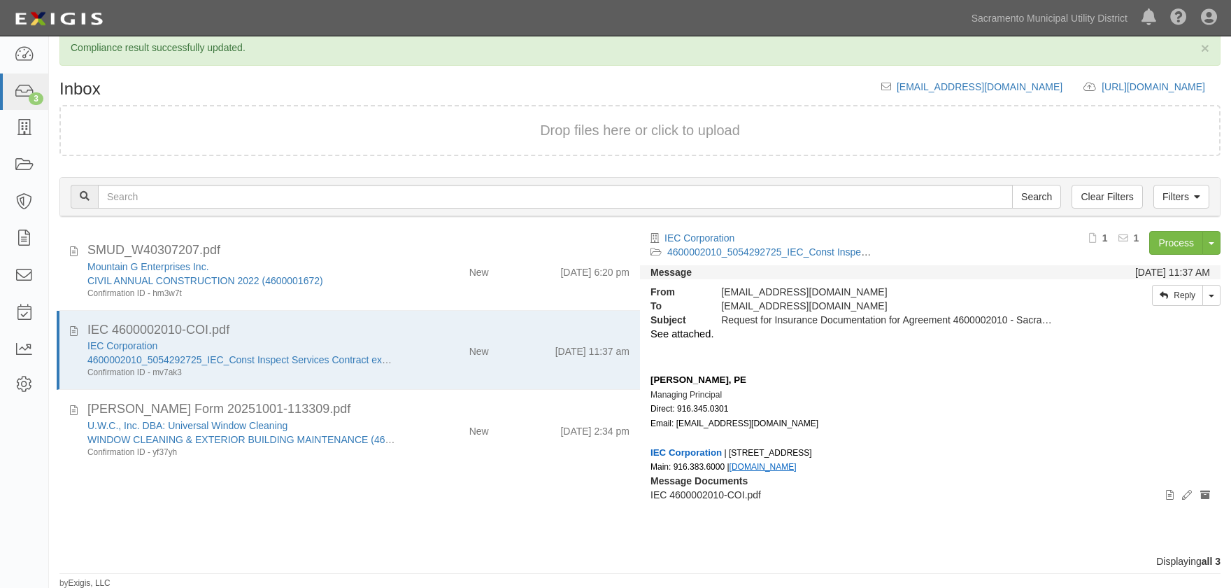
click at [450, 357] on div "IEC Corporation 4600002010_5054292725_IEC_Const Inspect Services Contract execu…" at bounding box center [358, 359] width 563 height 40
click at [1182, 238] on link "Process" at bounding box center [1176, 243] width 54 height 24
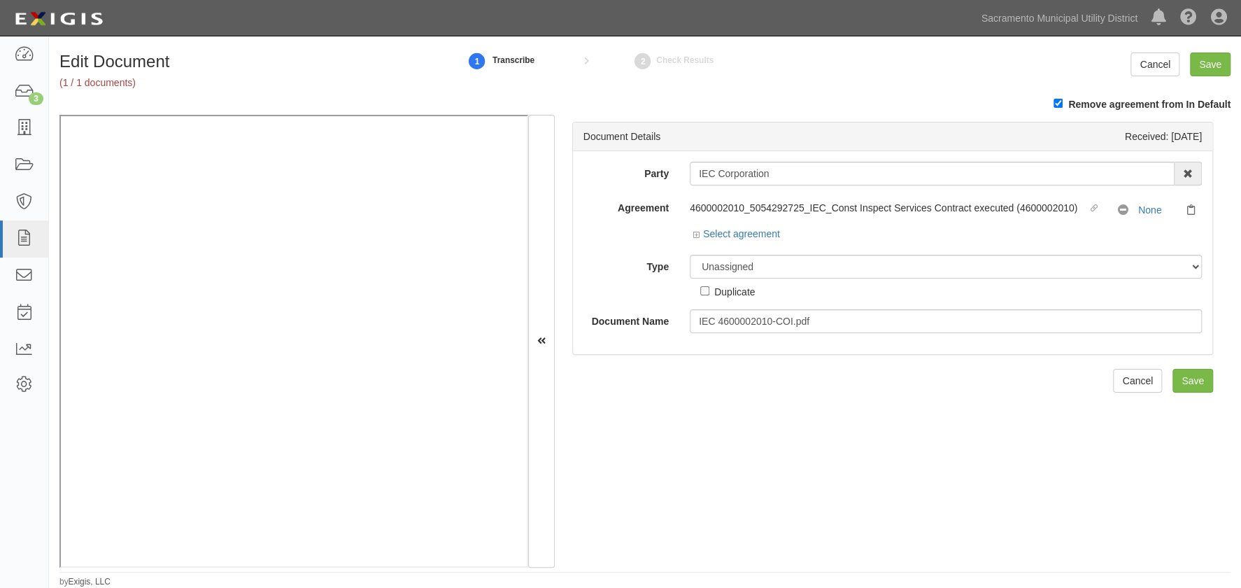
click at [811, 445] on div "Document Details Received: [DATE] Party IEC Corporation 4 LEAF Inc Acoustical E…" at bounding box center [893, 341] width 676 height 453
click at [844, 441] on div "Document Details Received: [DATE] Party IEC Corporation 4 LEAF Inc Acoustical E…" at bounding box center [893, 341] width 676 height 453
click at [1140, 213] on link "None" at bounding box center [1149, 209] width 23 height 11
click at [695, 234] on icon at bounding box center [698, 235] width 10 height 7
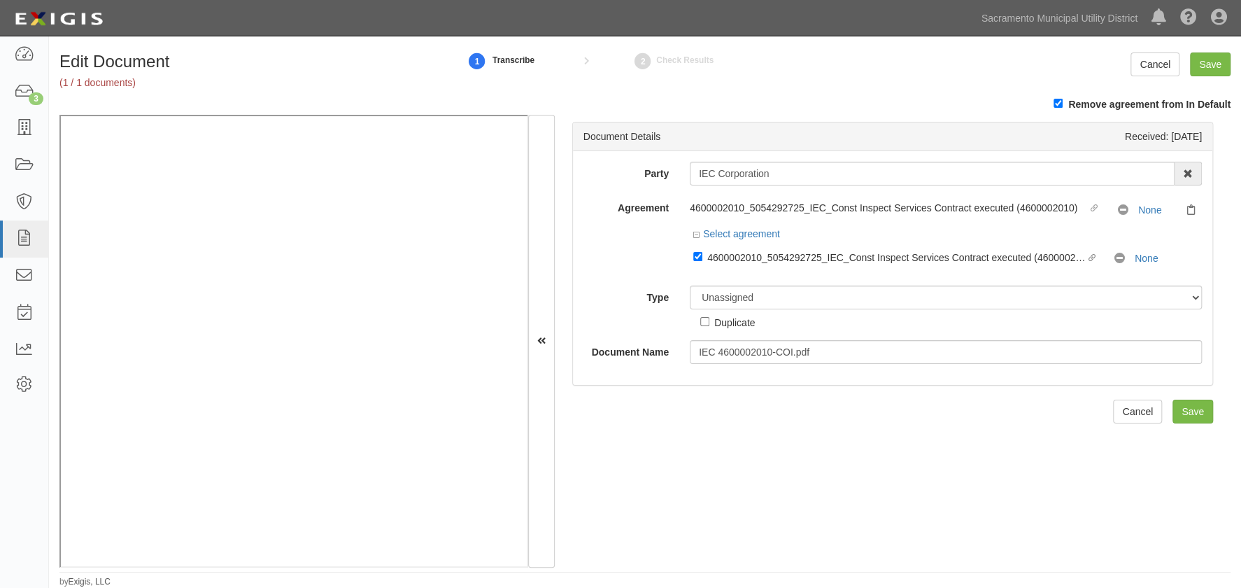
drag, startPoint x: 1019, startPoint y: 494, endPoint x: 1014, endPoint y: 487, distance: 8.2
click at [1016, 490] on div "Document Details Received: [DATE] Party IEC Corporation 4 LEAF Inc Acoustical E…" at bounding box center [893, 341] width 676 height 453
drag, startPoint x: 721, startPoint y: 297, endPoint x: 726, endPoint y: 302, distance: 7.4
click at [721, 297] on select "Unassigned Binder Cancellation Notice Certificate Contract Endorsement Insuranc…" at bounding box center [946, 297] width 512 height 24
select select "CertificateDetail"
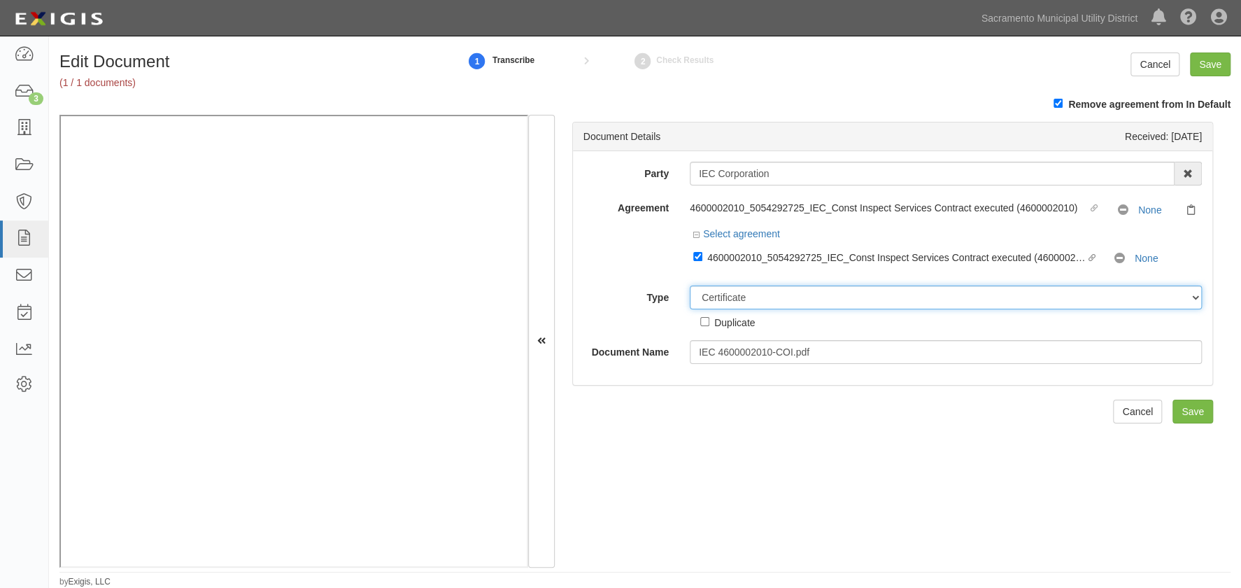
click at [690, 285] on select "Unassigned Binder Cancellation Notice Certificate Contract Endorsement Insuranc…" at bounding box center [946, 297] width 512 height 24
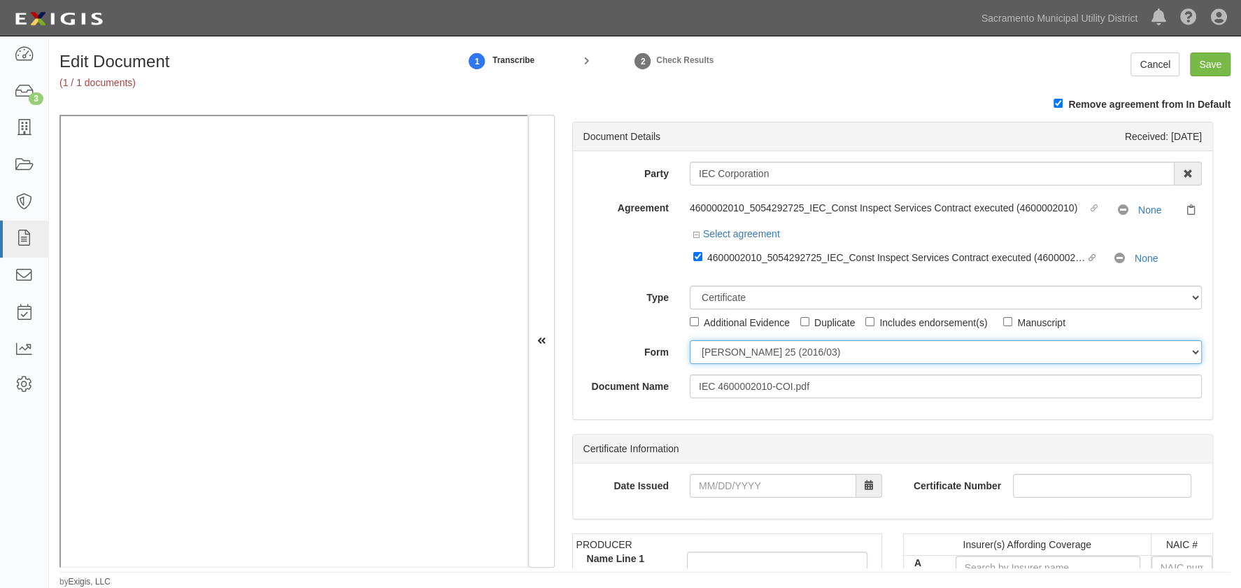
click at [761, 358] on select "[PERSON_NAME] 25 (2016/03) [PERSON_NAME] 101 [PERSON_NAME] 855 NY (2014/05) Gen…" at bounding box center [946, 352] width 512 height 24
select select "GeneralFormDetail"
click at [690, 340] on select "[PERSON_NAME] 25 (2016/03) [PERSON_NAME] 101 [PERSON_NAME] 855 NY (2014/05) Gen…" at bounding box center [946, 352] width 512 height 24
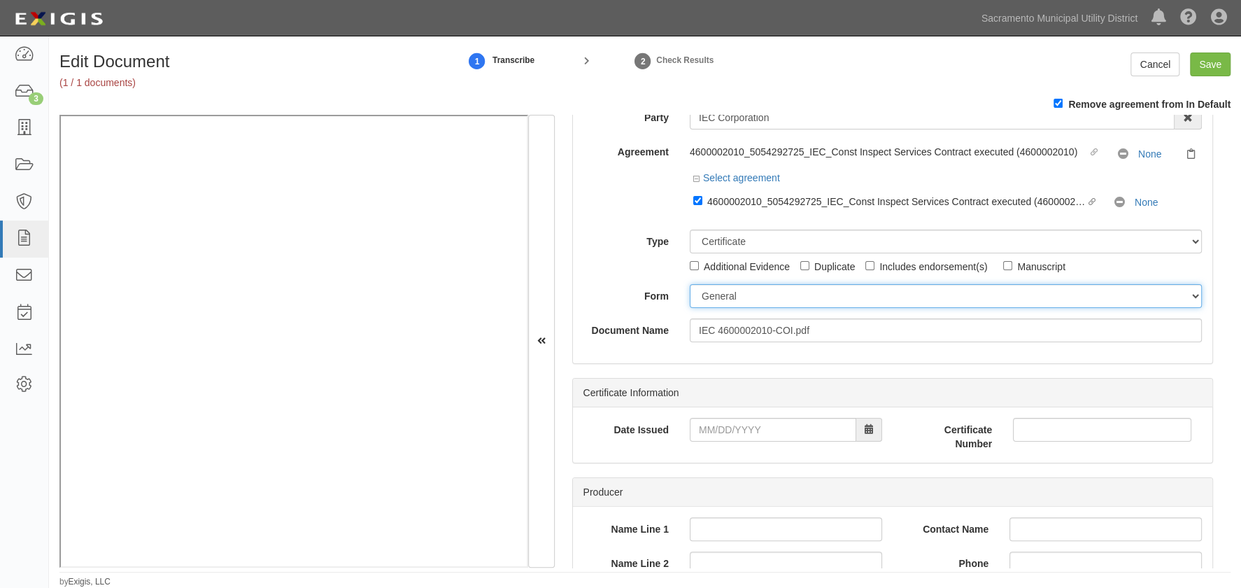
scroll to position [127, 0]
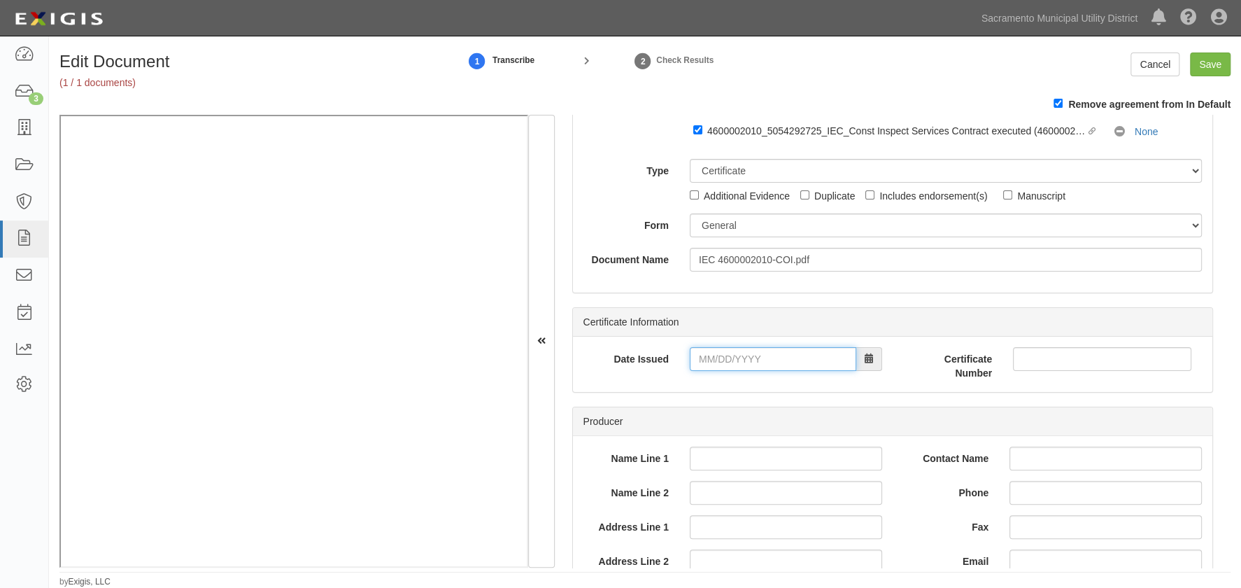
click at [705, 360] on input "Date Issued" at bounding box center [773, 359] width 167 height 24
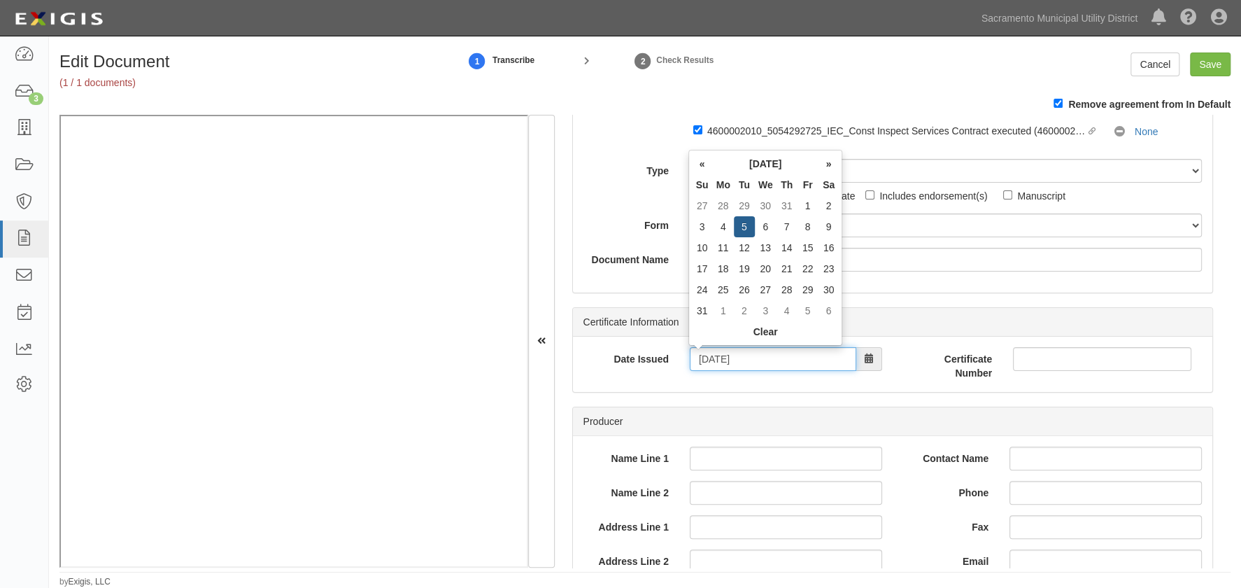
type input "[DATE]"
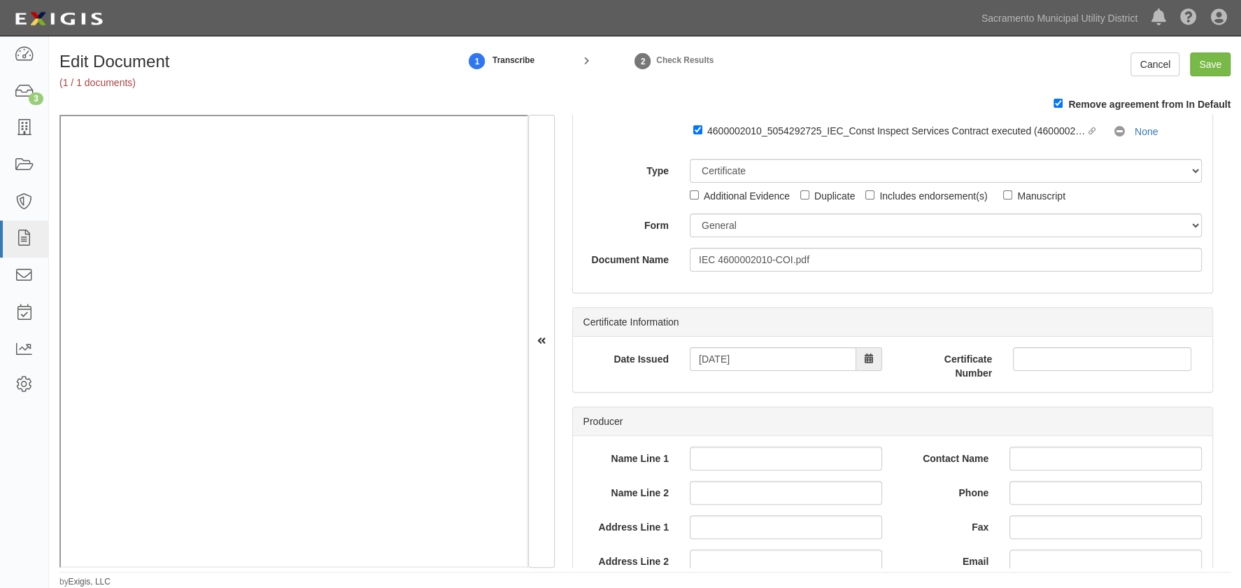
click at [861, 417] on div "Producer" at bounding box center [892, 421] width 639 height 29
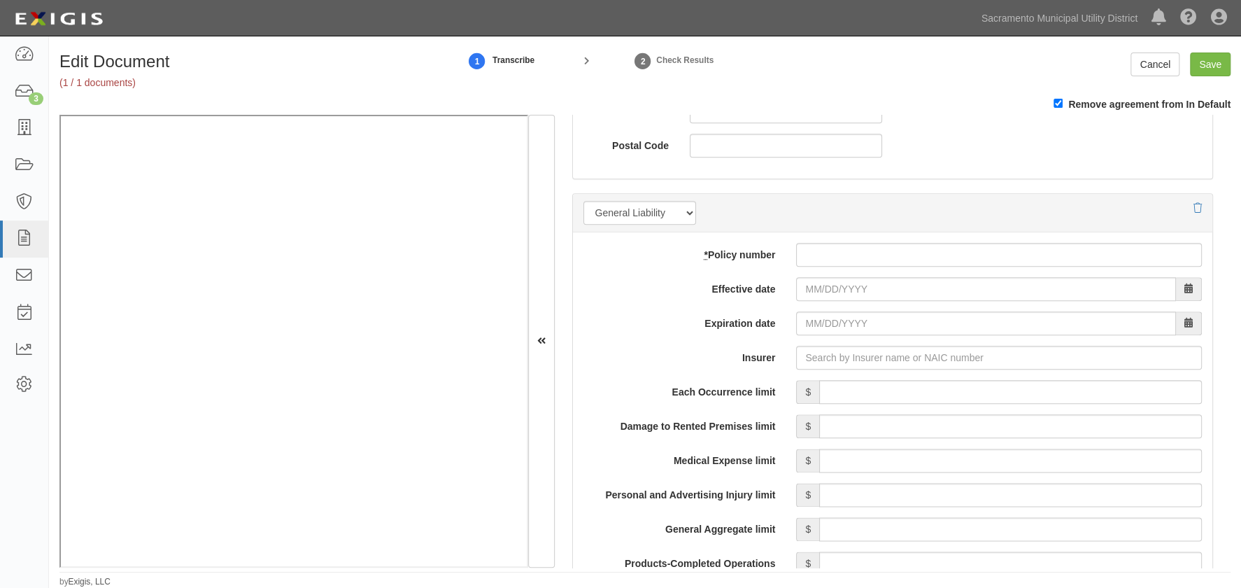
scroll to position [954, 0]
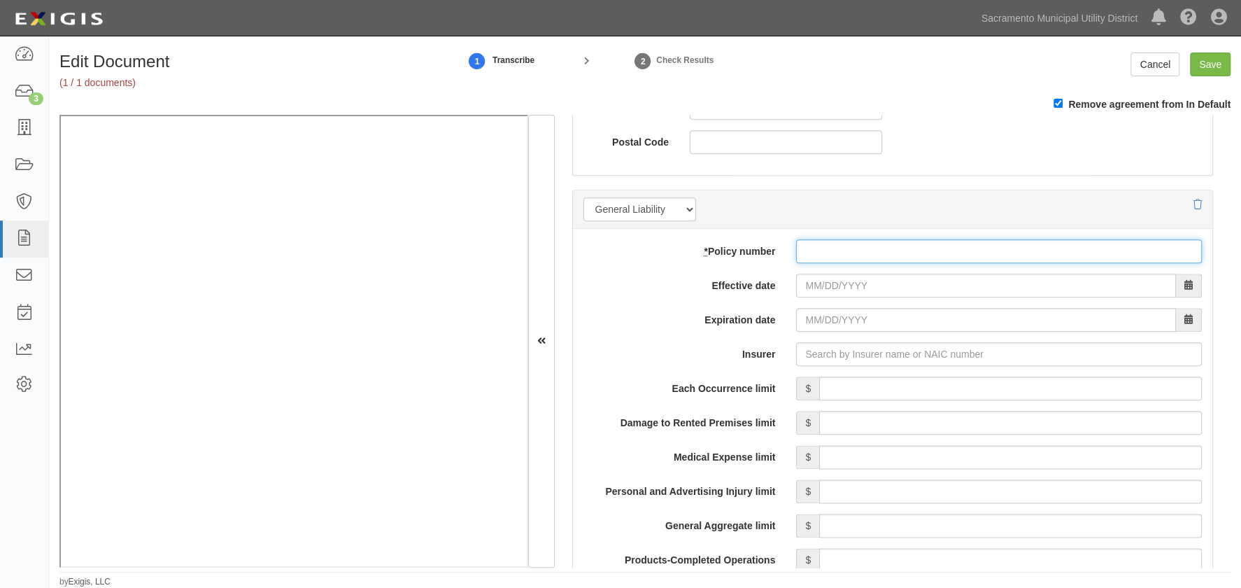
click at [819, 255] on input "* Policy number" at bounding box center [999, 251] width 406 height 24
type input "57SBABA20TM"
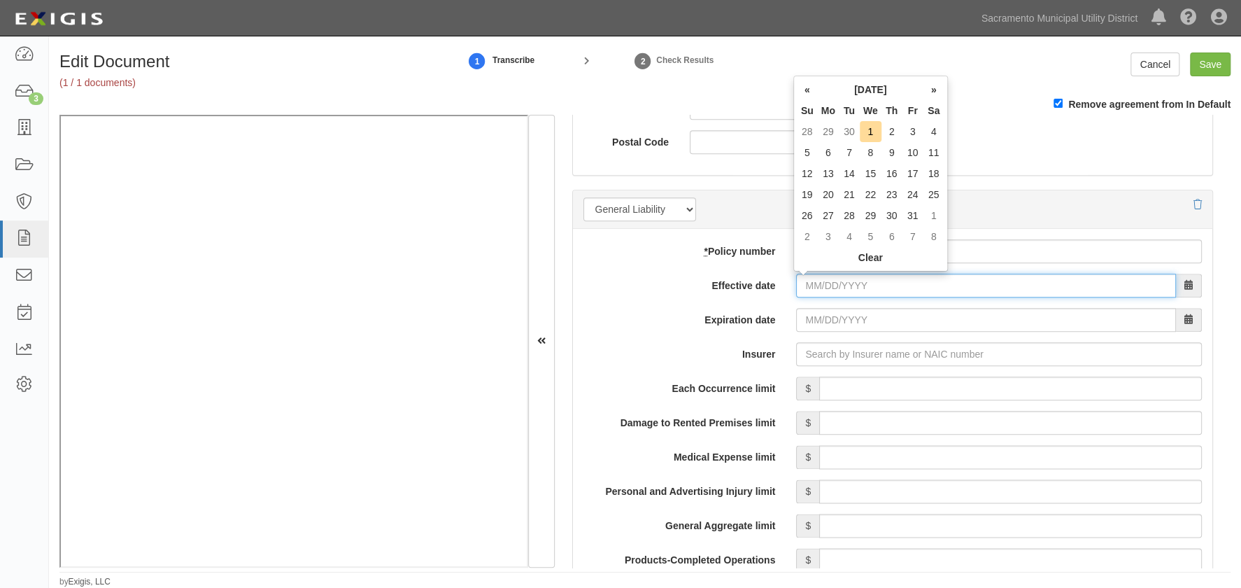
type input "0"
type input "10/06/2025"
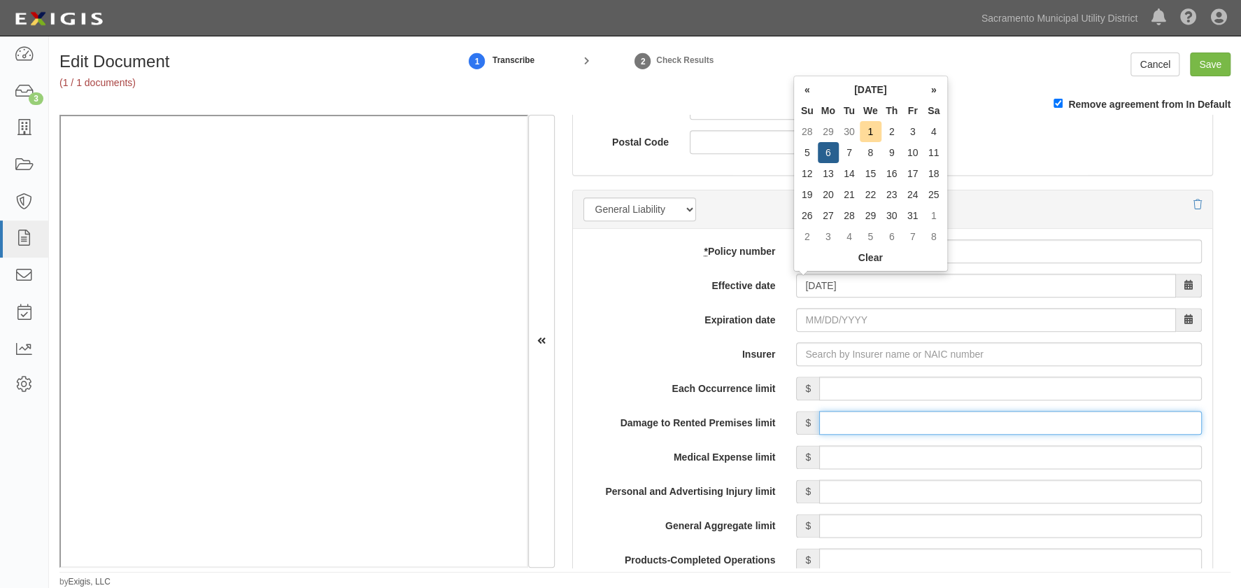
type input "10/06/2026"
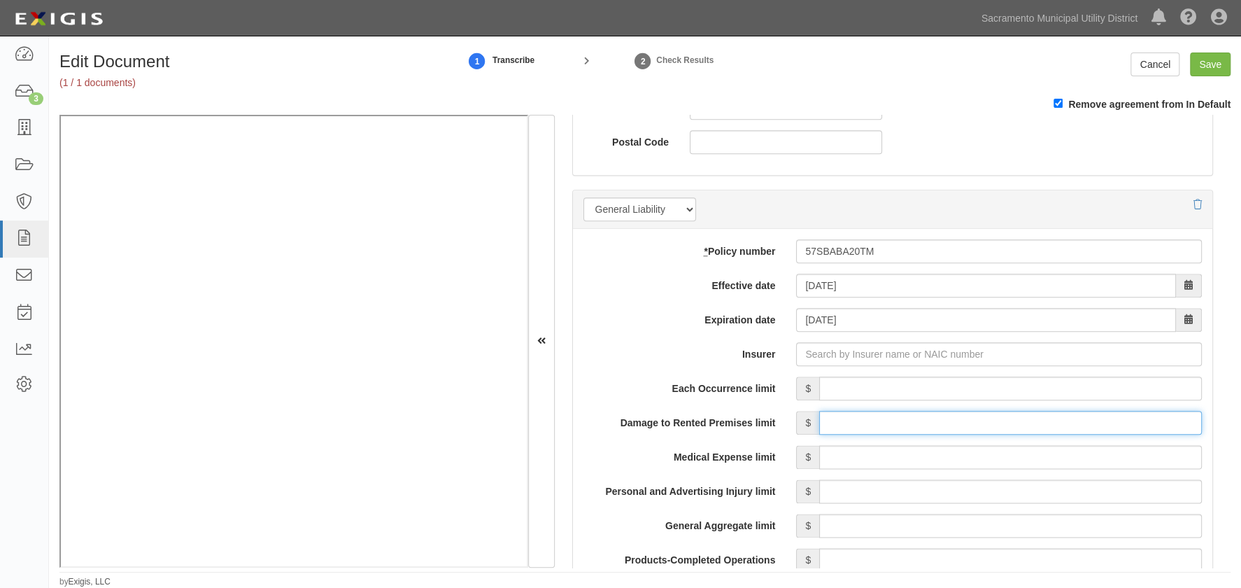
drag, startPoint x: 957, startPoint y: 417, endPoint x: 851, endPoint y: 406, distance: 106.2
click at [956, 417] on input "Damage to Rented Premises limit" at bounding box center [1010, 423] width 383 height 24
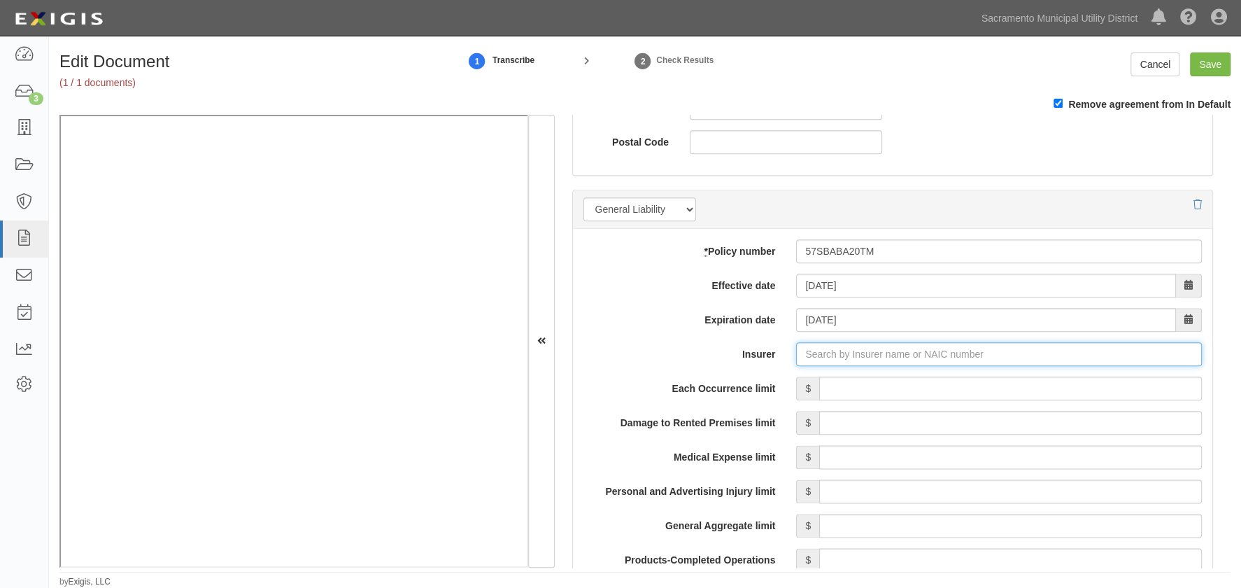
click at [814, 346] on input "Insurer" at bounding box center [999, 354] width 406 height 24
click at [752, 381] on div "Hartford Underwriters Insurance Company ( 30104 ) A+ XV Rating" at bounding box center [861, 380] width 310 height 18
type input "Hartford Underwriters Insurance Company (30104) A+ XV Rating"
click at [975, 385] on input "Each Occurrence limit" at bounding box center [1010, 388] width 383 height 24
type input "1,000,000"
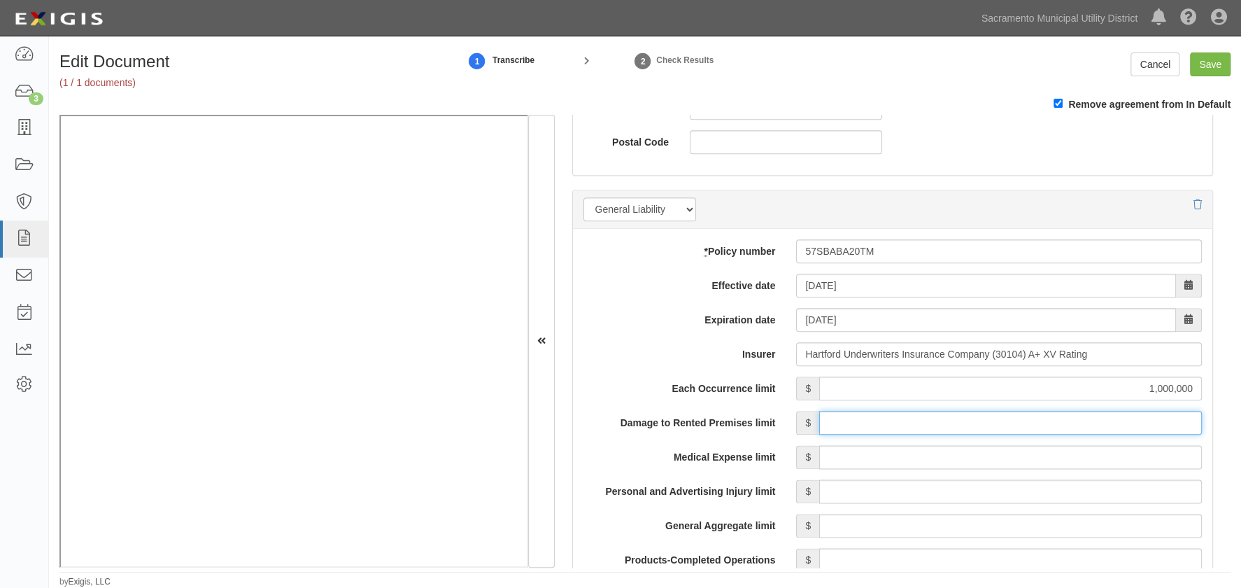
click at [1040, 417] on input "Damage to Rented Premises limit" at bounding box center [1010, 423] width 383 height 24
type input "100,000"
click at [1039, 445] on input "Medical Expense limit" at bounding box center [1010, 457] width 383 height 24
type input "5,000"
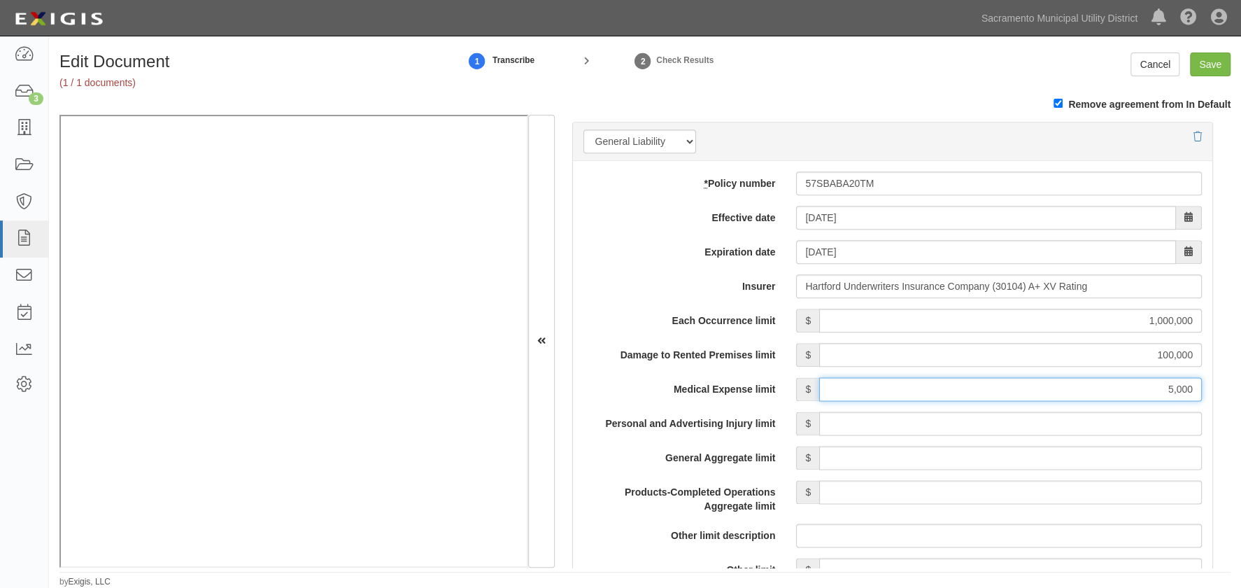
scroll to position [1145, 0]
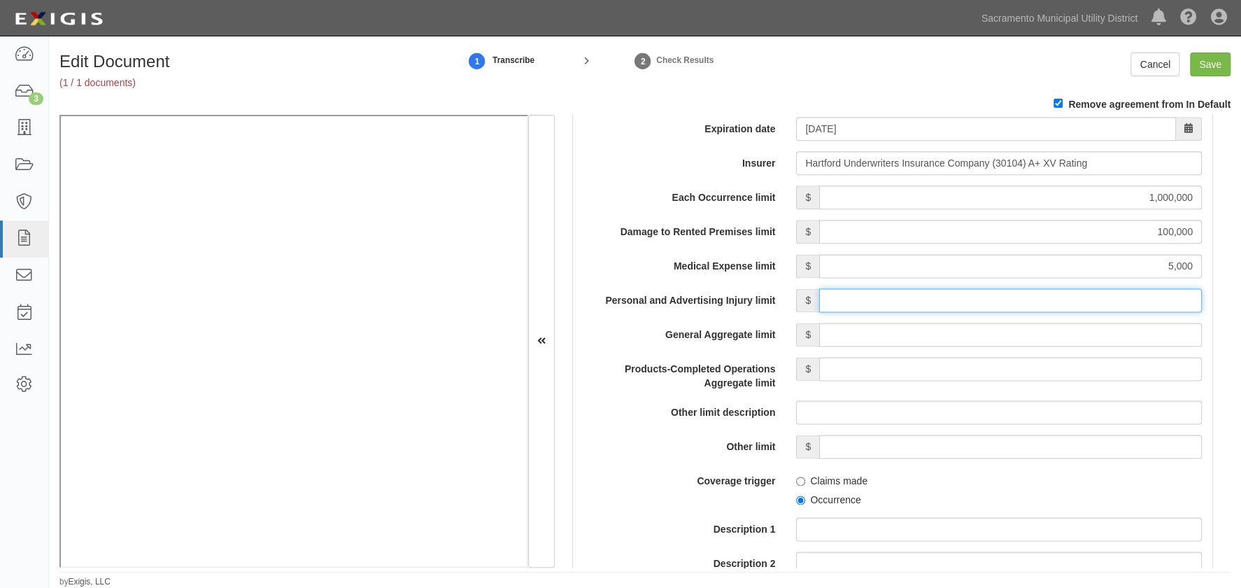
click at [1062, 299] on input "Personal and Advertising Injury limit" at bounding box center [1010, 300] width 383 height 24
type input "1,000,000"
click at [1034, 332] on input "General Aggregate limit" at bounding box center [1010, 335] width 383 height 24
type input "2,000,000"
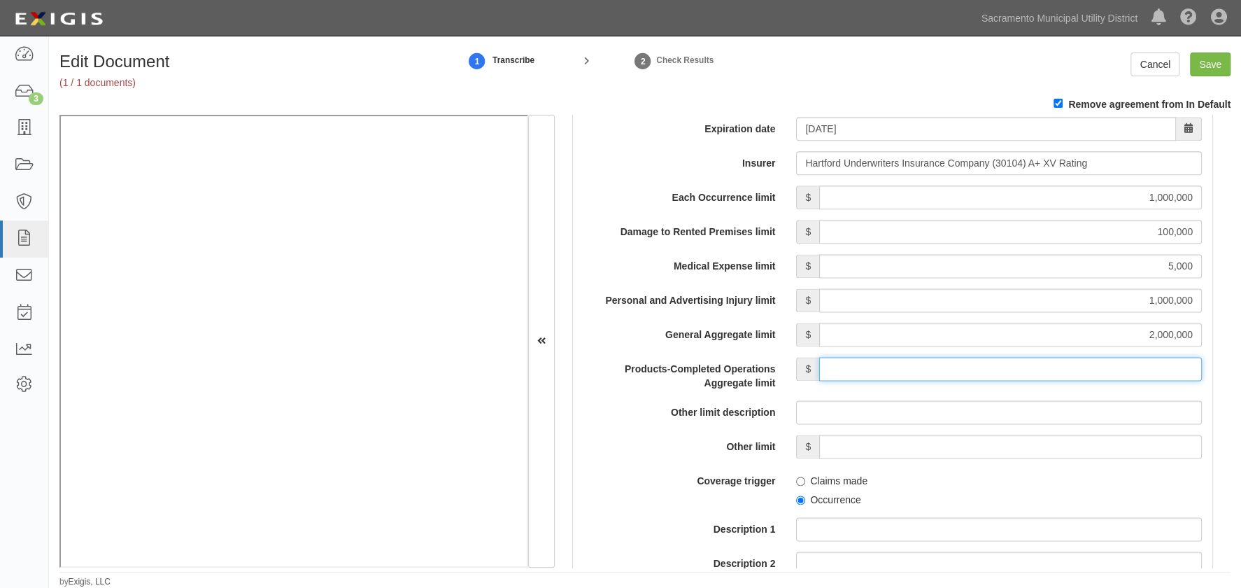
click at [1033, 367] on input "Products-Completed Operations Aggregate limit" at bounding box center [1010, 369] width 383 height 24
type input "2,000,000"
click at [798, 499] on input "Occurrence" at bounding box center [800, 499] width 9 height 9
radio input "true"
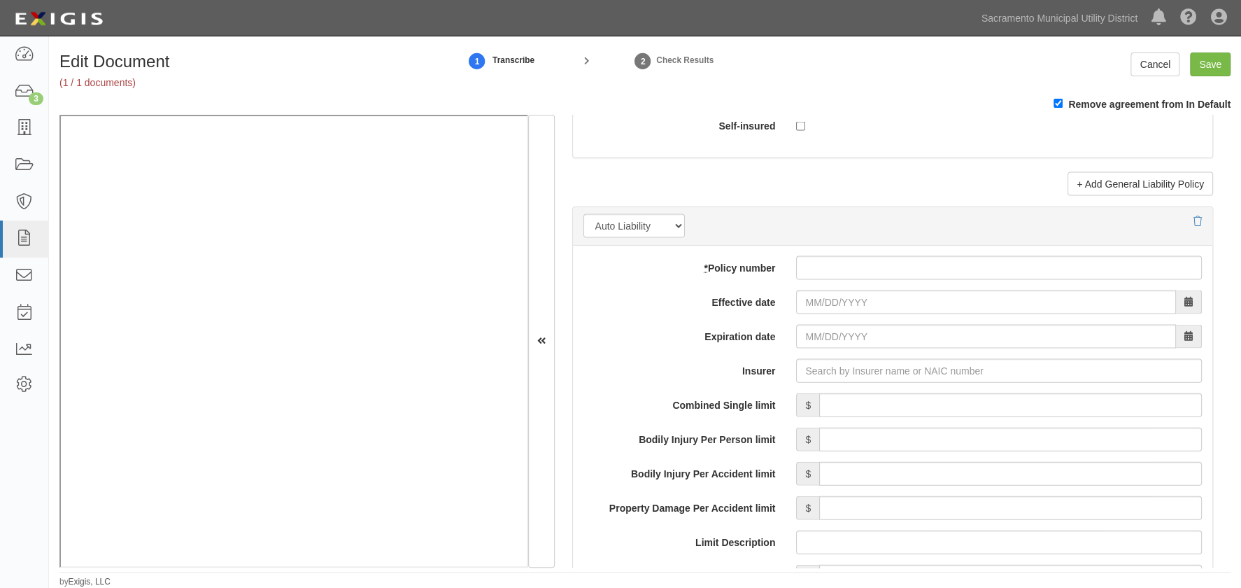
scroll to position [1908, 0]
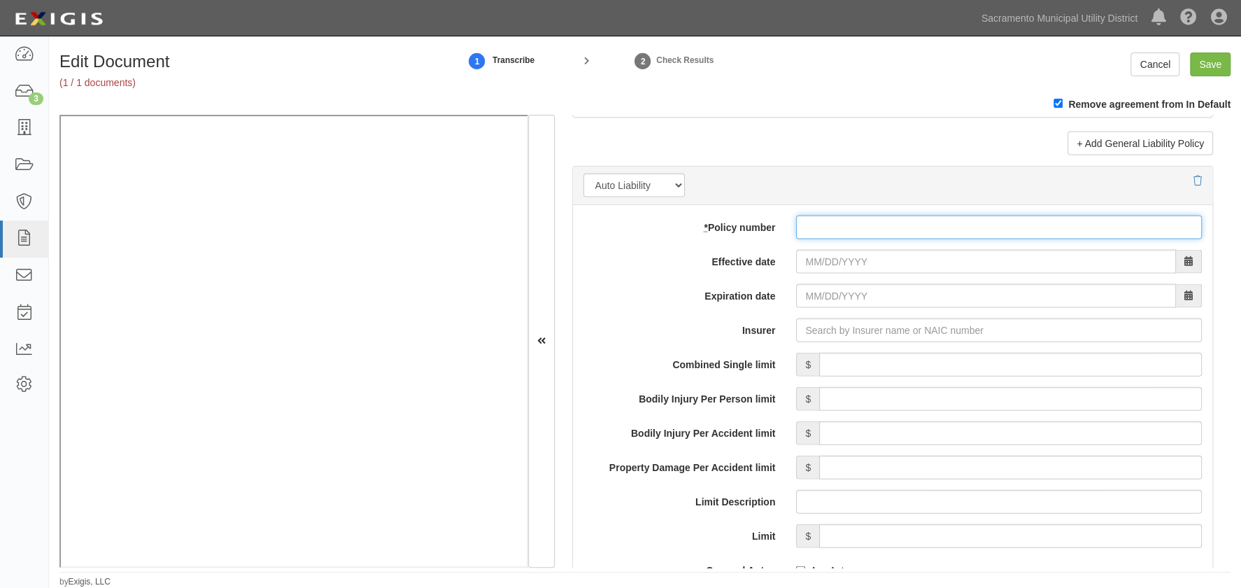
click at [822, 227] on input "* Policy number" at bounding box center [999, 227] width 406 height 24
type input "57UECBE1503"
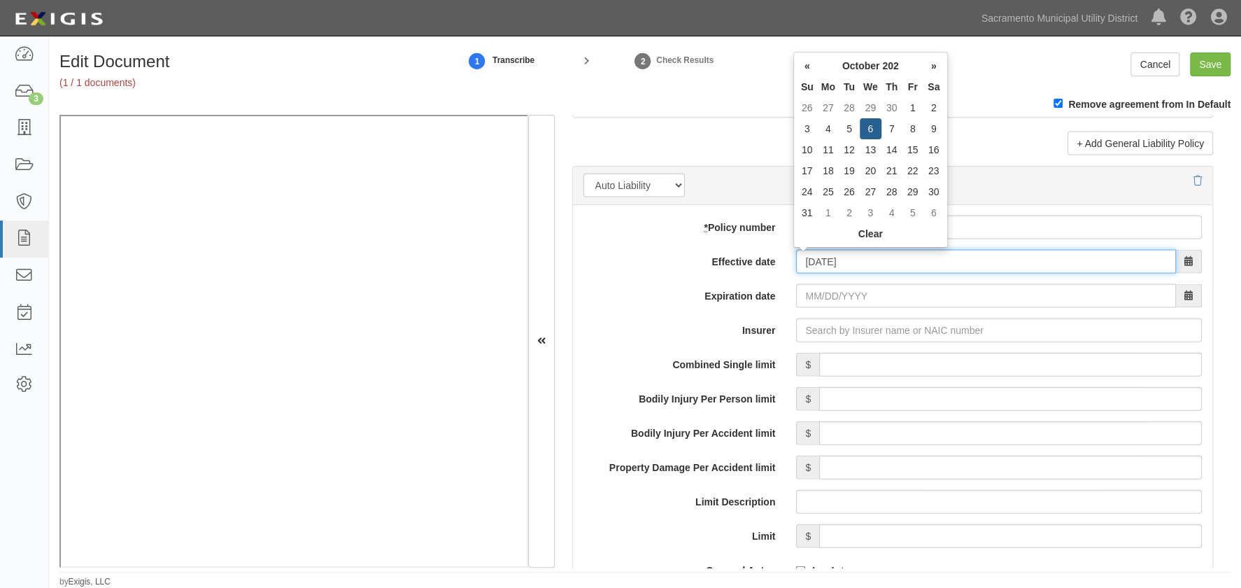
type input "10/06/2024"
type input "10/06/2025"
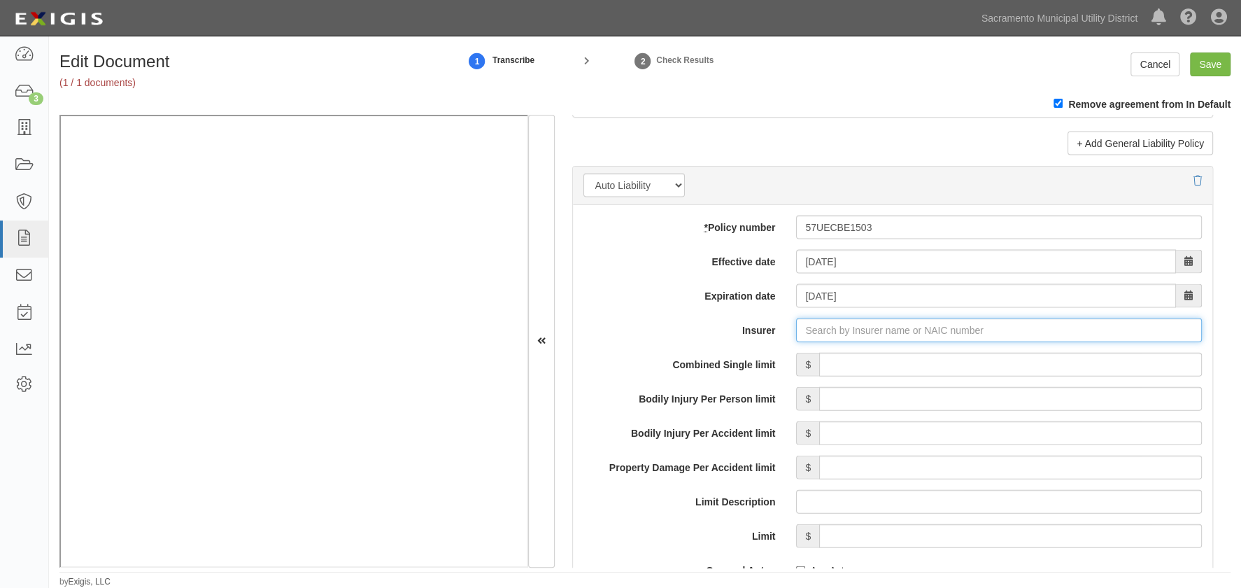
type input "21st Century Advantage Insurance Company (25232) NR Rating"
type input "2"
type input "Hartford Accident and Indemnity Company (22357) A+ XV Rating"
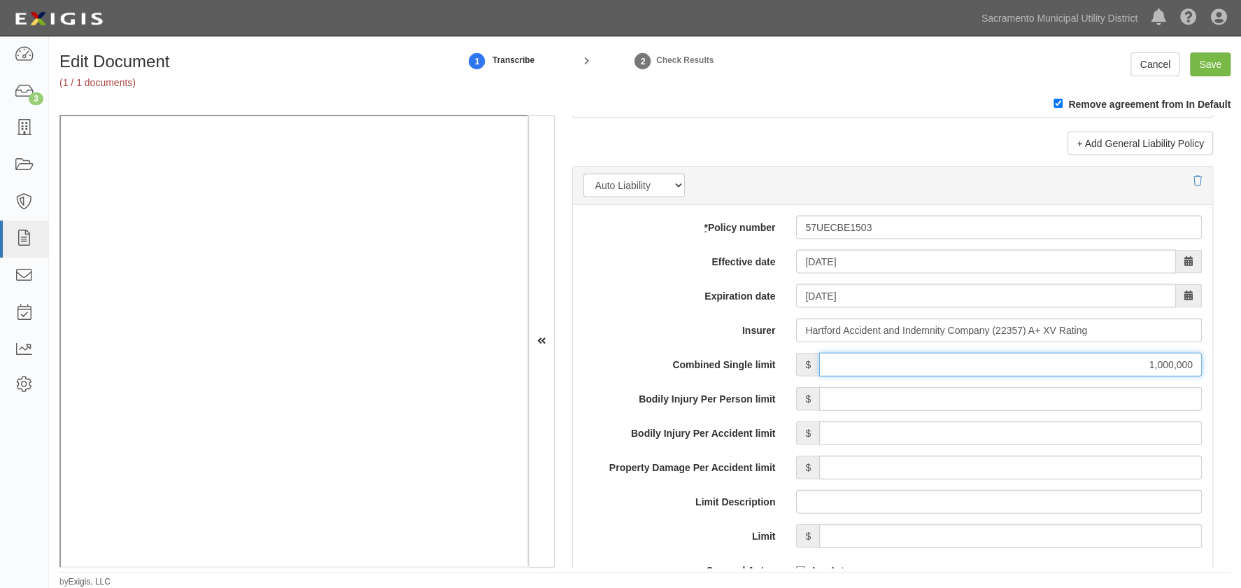
type input "1,000,000"
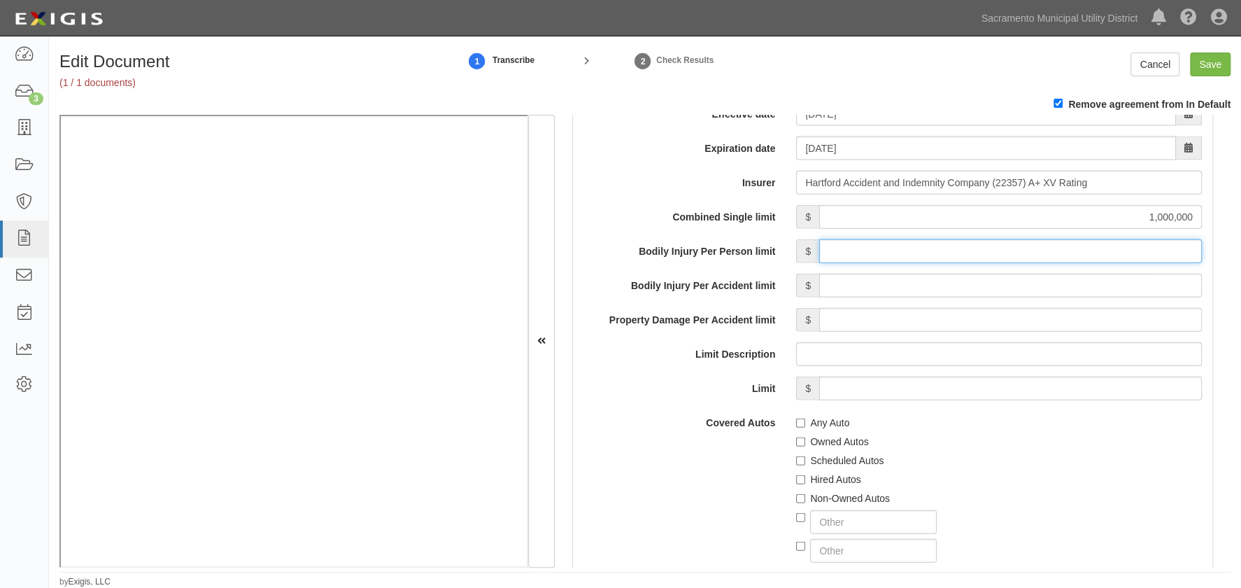
scroll to position [2099, 0]
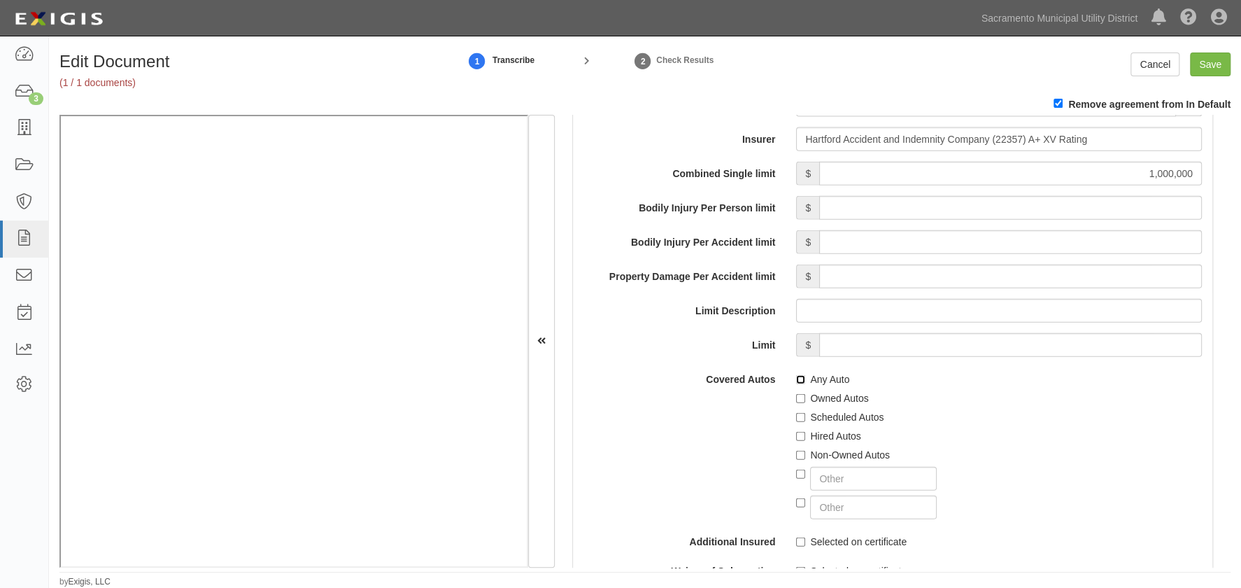
click at [798, 375] on input "Any Auto" at bounding box center [800, 379] width 9 height 9
checkbox input "true"
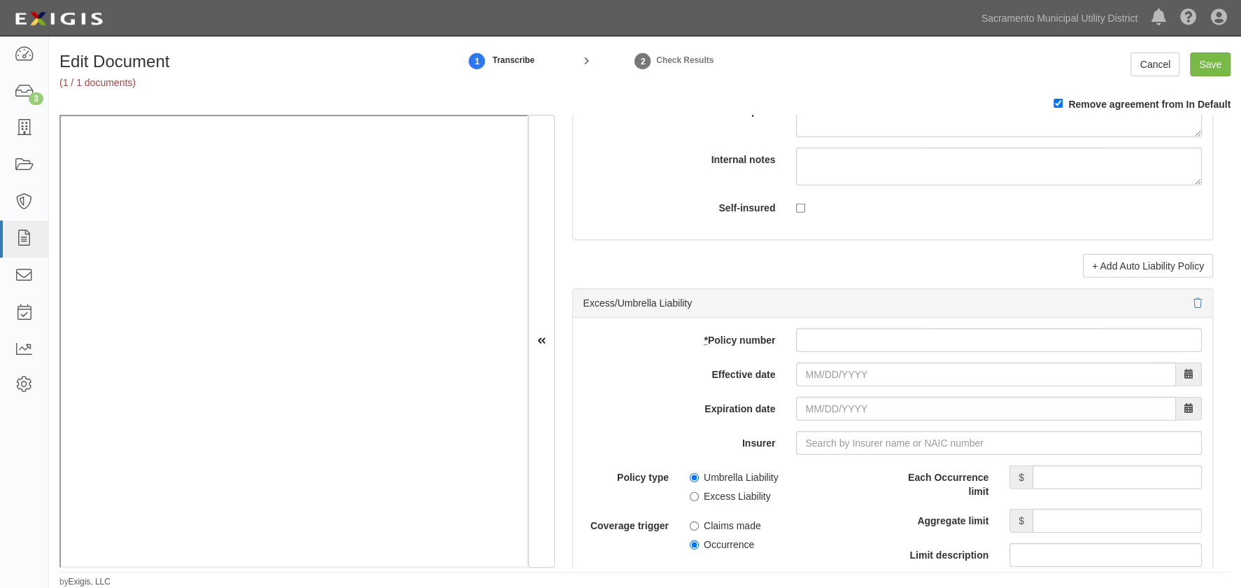
scroll to position [2607, 0]
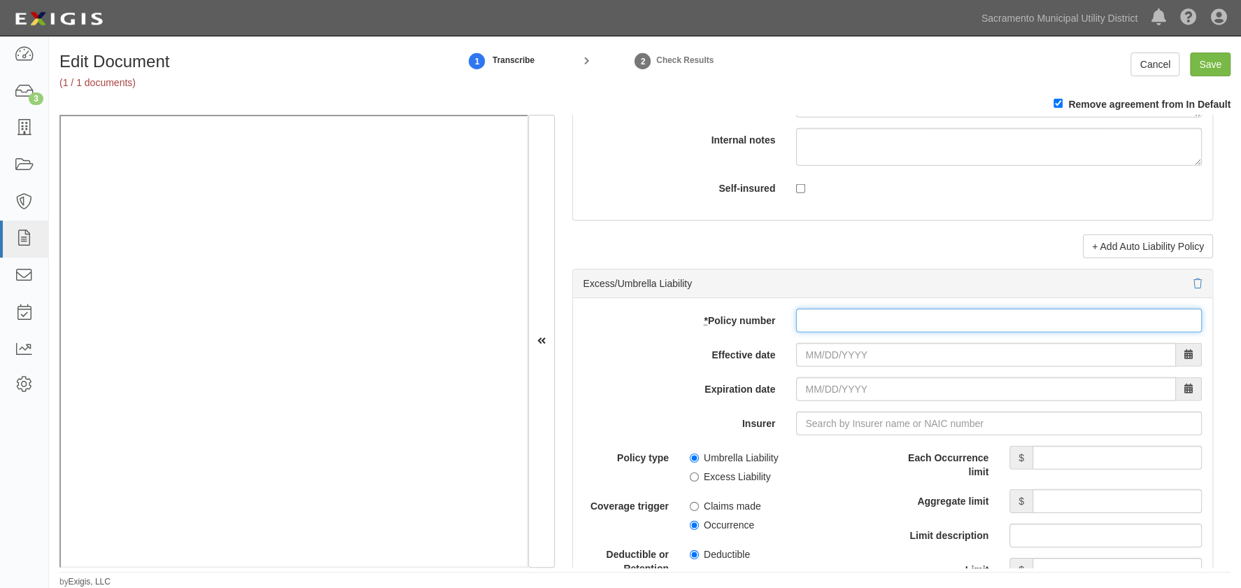
drag, startPoint x: 827, startPoint y: 324, endPoint x: 823, endPoint y: 334, distance: 10.4
click at [826, 323] on input "* Policy number" at bounding box center [999, 321] width 406 height 24
type input "578SBABA20TM"
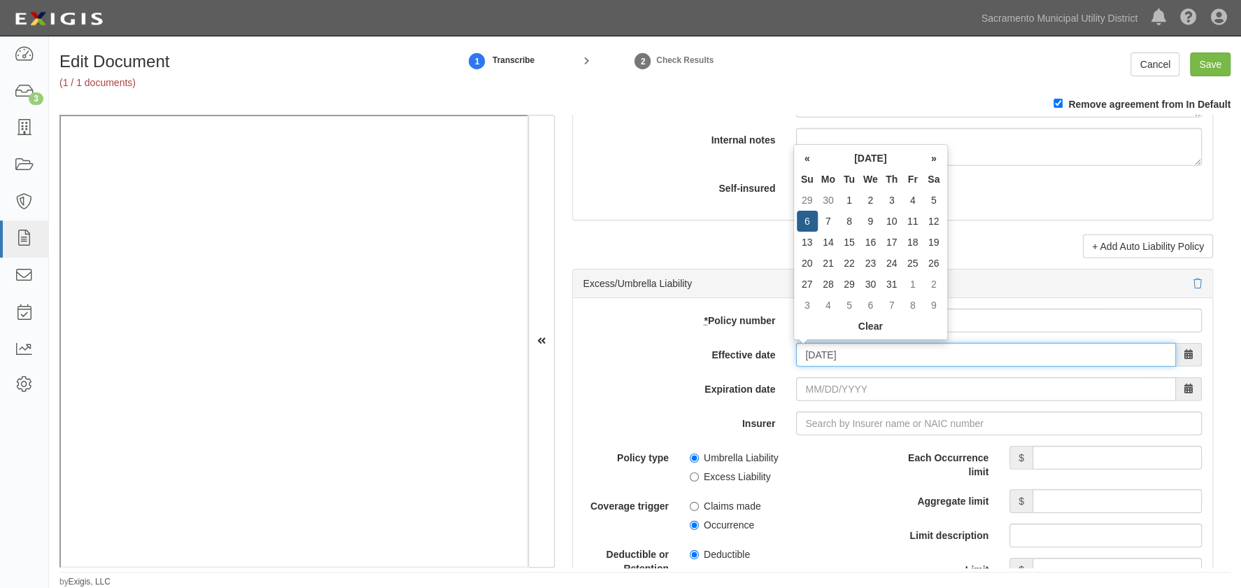
type input "10/06/2024"
type input "10/06/2025"
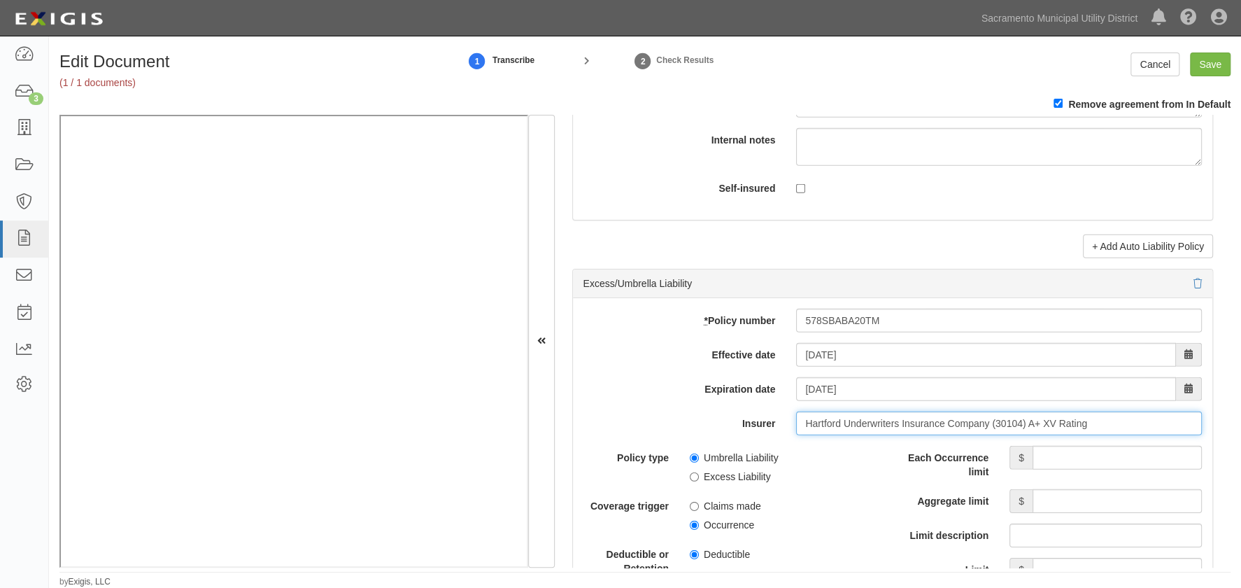
type input "Hartford Underwriters Insurance Company (30104) A+ XV Rating"
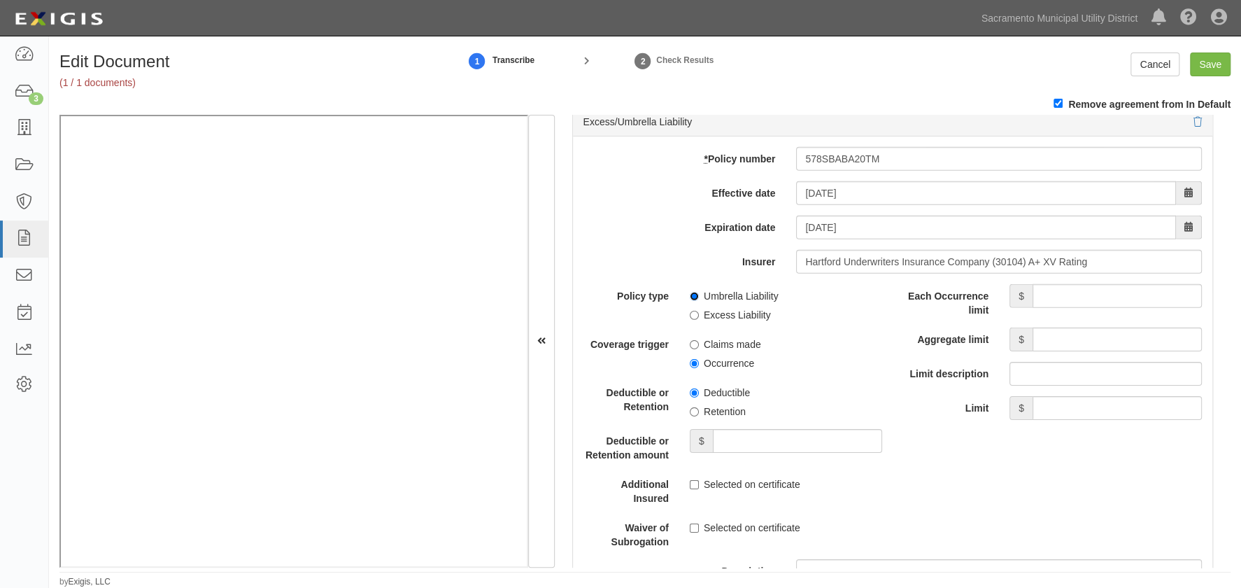
scroll to position [2798, 0]
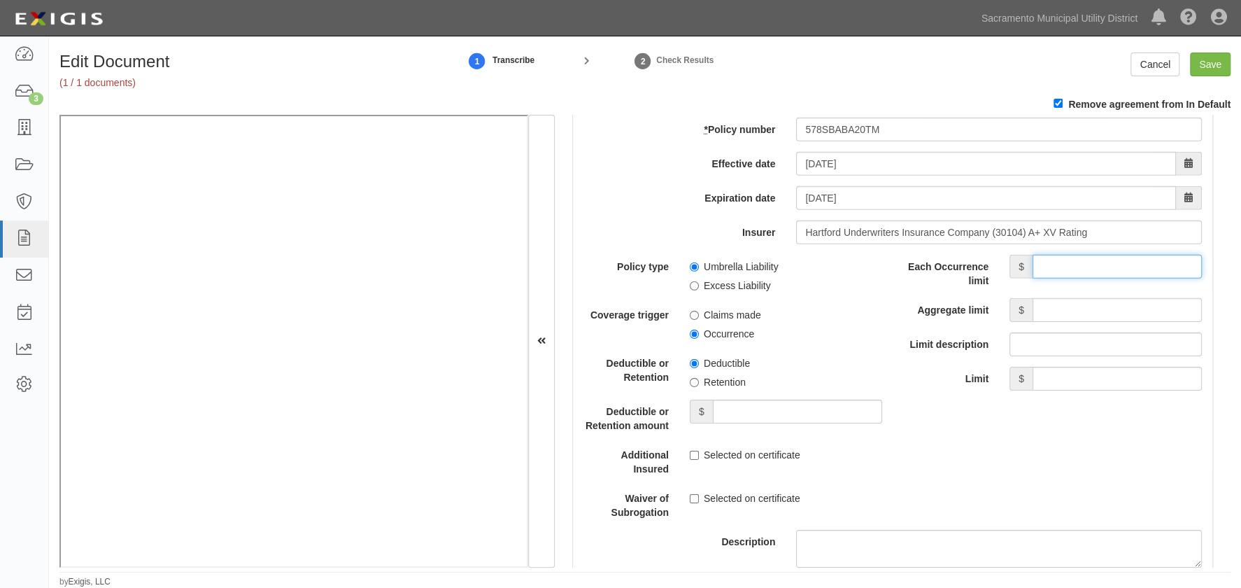
click at [1093, 264] on input "Each Occurrence limit" at bounding box center [1117, 267] width 169 height 24
type input "5,000,000"
click at [1094, 305] on input "Aggregate limit" at bounding box center [1117, 310] width 169 height 24
type input "5,000,000"
click at [993, 435] on div "Policy type Umbrella Liability Excess Liability Coverage trigger Claims made Oc…" at bounding box center [892, 457] width 639 height 404
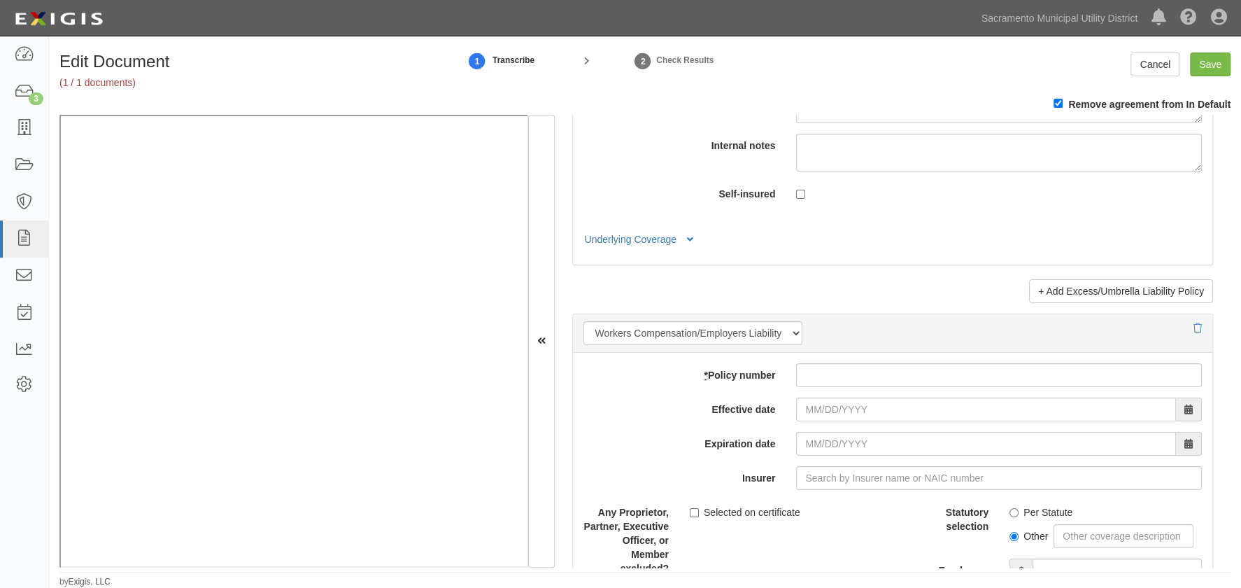
scroll to position [3243, 0]
click at [868, 375] on input "* Policy number" at bounding box center [999, 374] width 406 height 24
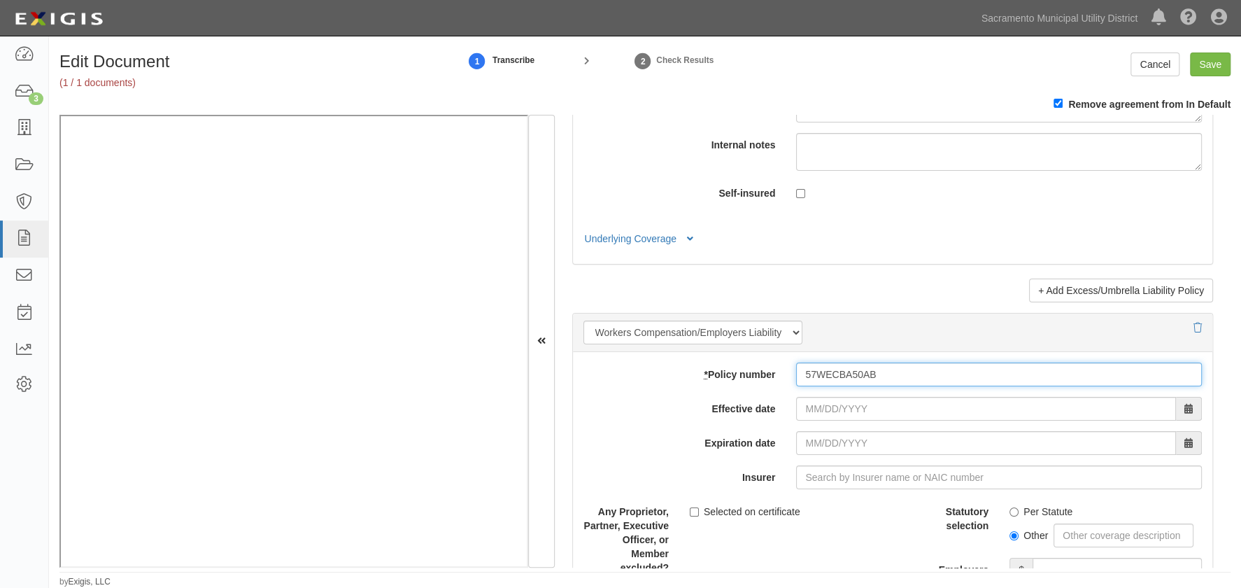
type input "57WECBA50AB"
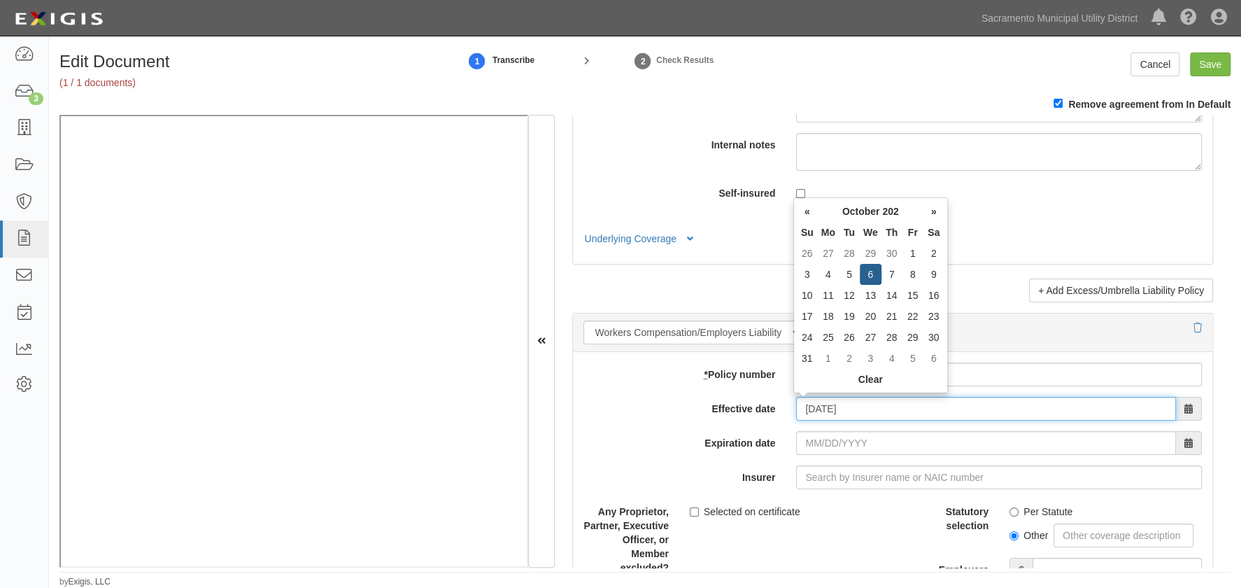
type input "10/06/2024"
type input "10/06/2025"
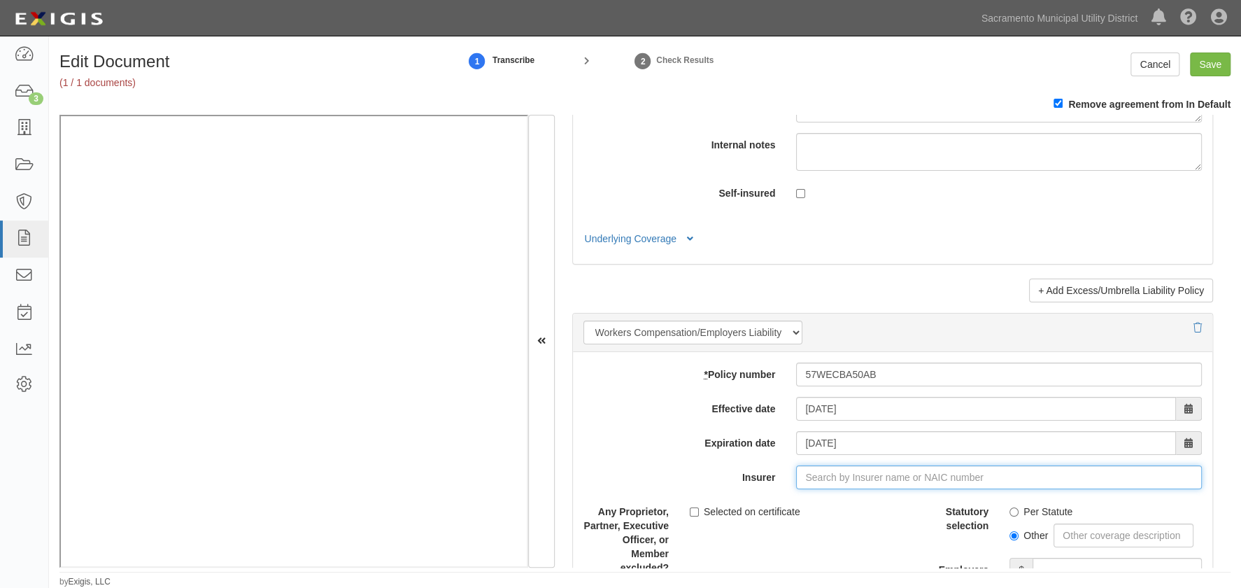
type input "21st Century Advantage Insurance Company (25232) NR Rating"
type input "2"
click at [838, 504] on div "Hartford Casualty Insurance Company ( 29424 ) A+ XV Rating" at bounding box center [852, 504] width 292 height 18
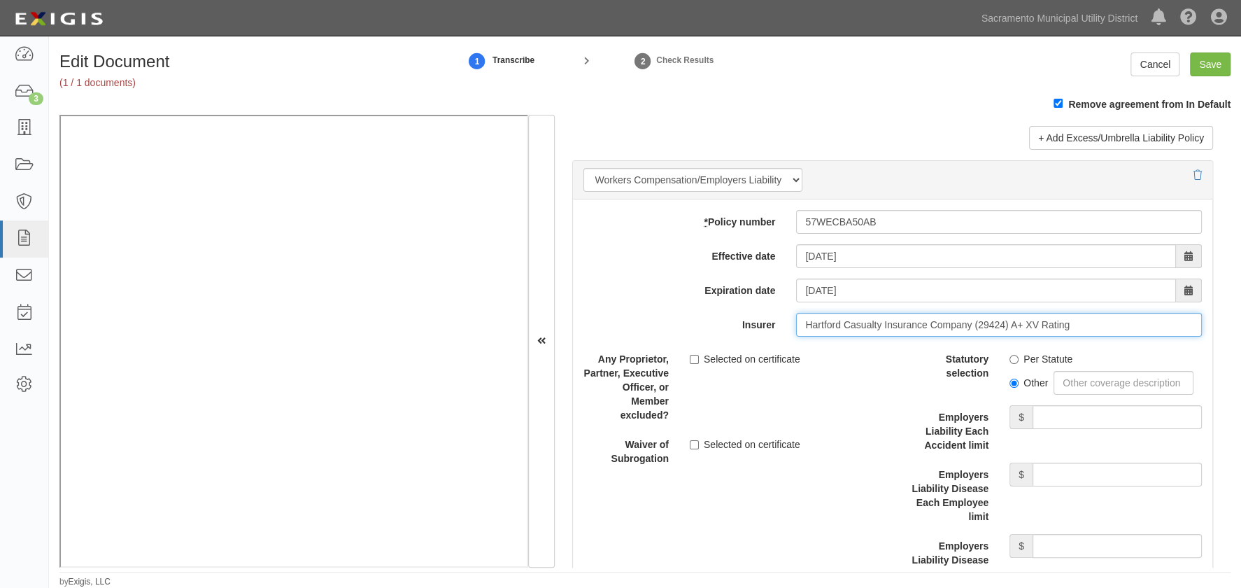
scroll to position [3498, 0]
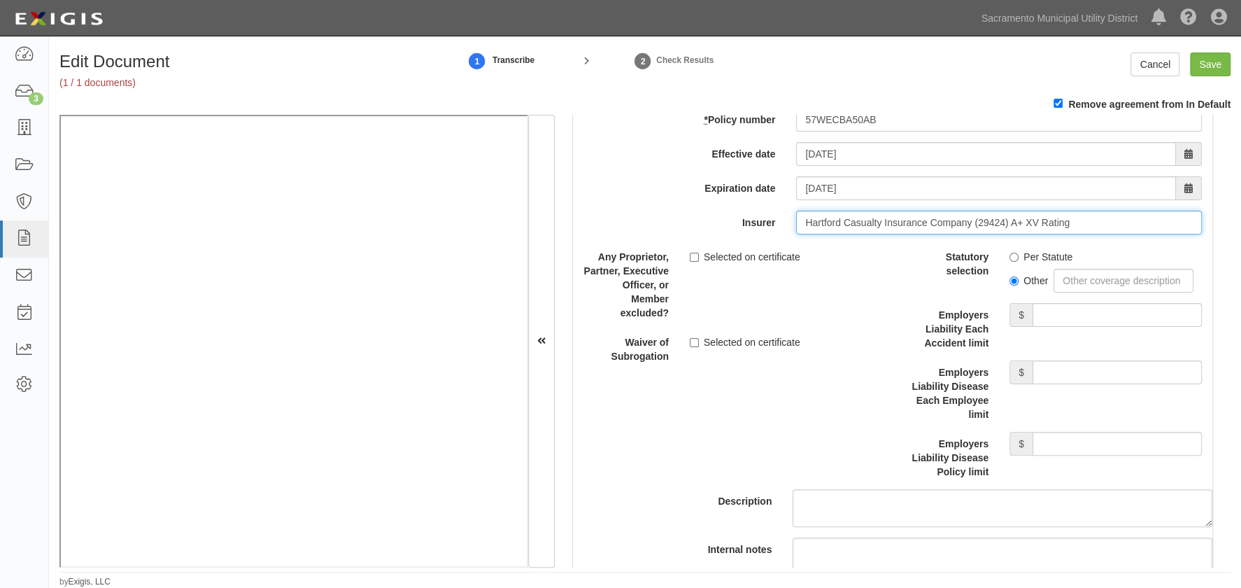
type input "Hartford Casualty Insurance Company (29424) A+ XV Rating"
click at [1010, 254] on input "Per Statute" at bounding box center [1014, 257] width 9 height 9
radio input "true"
click at [1065, 313] on input "Employers Liability Each Accident limit" at bounding box center [1117, 315] width 169 height 24
type input "1,000,000"
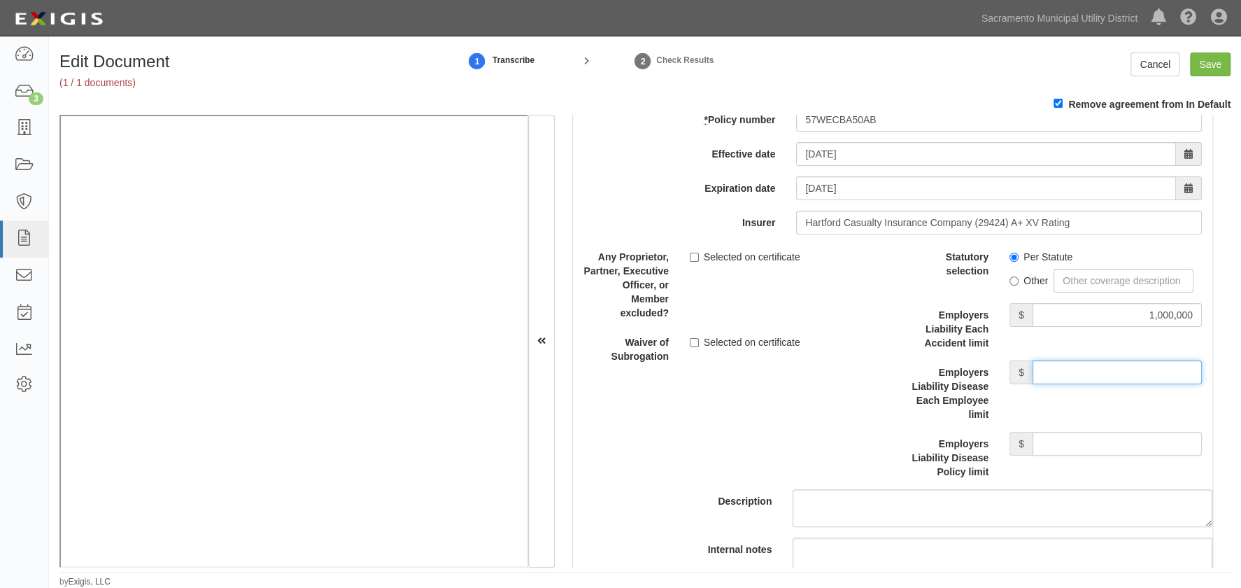
click at [1077, 365] on input "Employers Liability Disease Each Employee limit" at bounding box center [1117, 372] width 169 height 24
type input "1,000,000"
click at [1070, 441] on input "Employers Liability Disease Policy limit" at bounding box center [1117, 444] width 169 height 24
drag, startPoint x: 768, startPoint y: 449, endPoint x: 781, endPoint y: 448, distance: 12.6
click at [768, 448] on div "Description" at bounding box center [892, 386] width 660 height 282
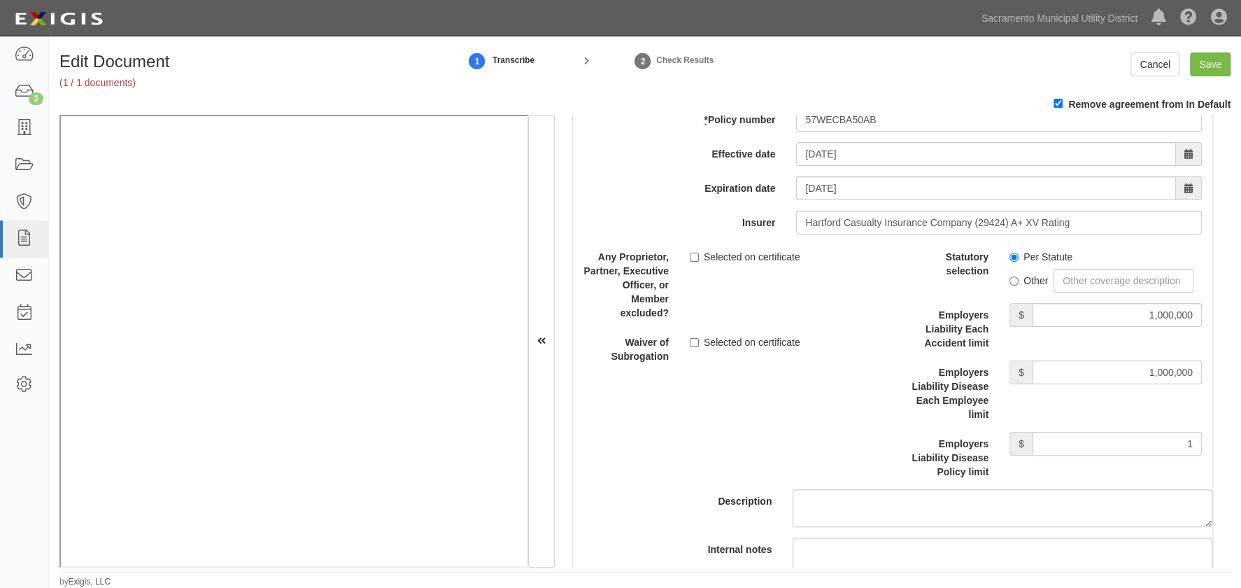
click at [1104, 426] on div "Statutory selection Per Statute Other Employers Liability Each Accident limit $…" at bounding box center [1052, 362] width 299 height 234
drag, startPoint x: 1107, startPoint y: 437, endPoint x: 1245, endPoint y: 441, distance: 137.9
click at [1240, 441] on html "Toggle navigation Dashboard 3 Inbox Parties Agreements Coverages Documents Mess…" at bounding box center [620, 294] width 1241 height 588
type input "1,000,000"
click at [831, 434] on div "Description" at bounding box center [892, 386] width 660 height 282
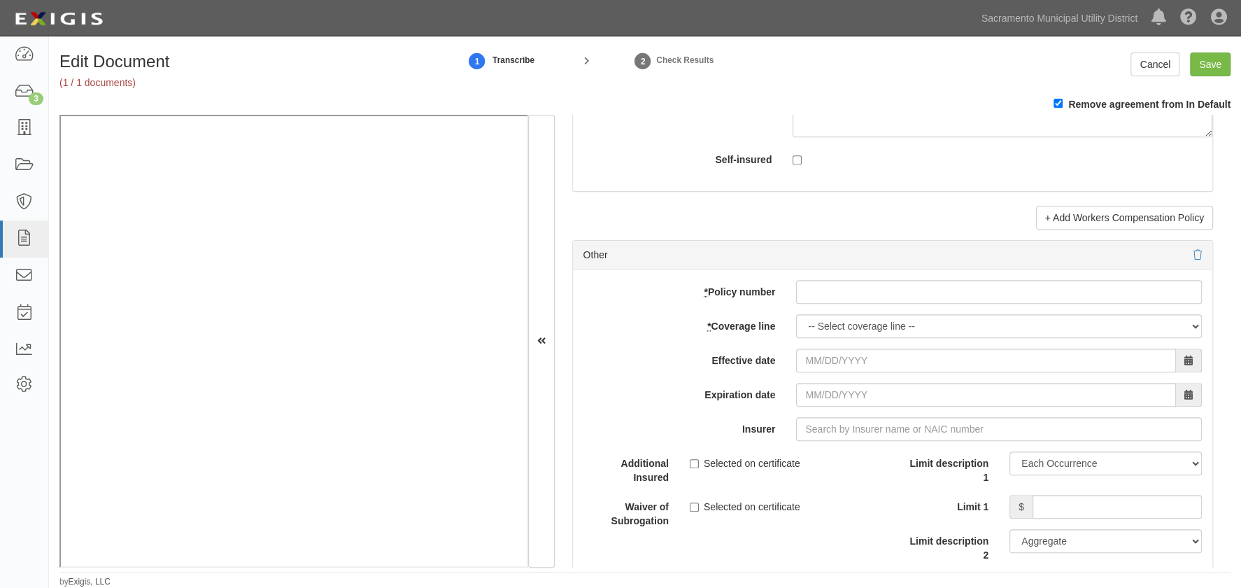
scroll to position [3943, 0]
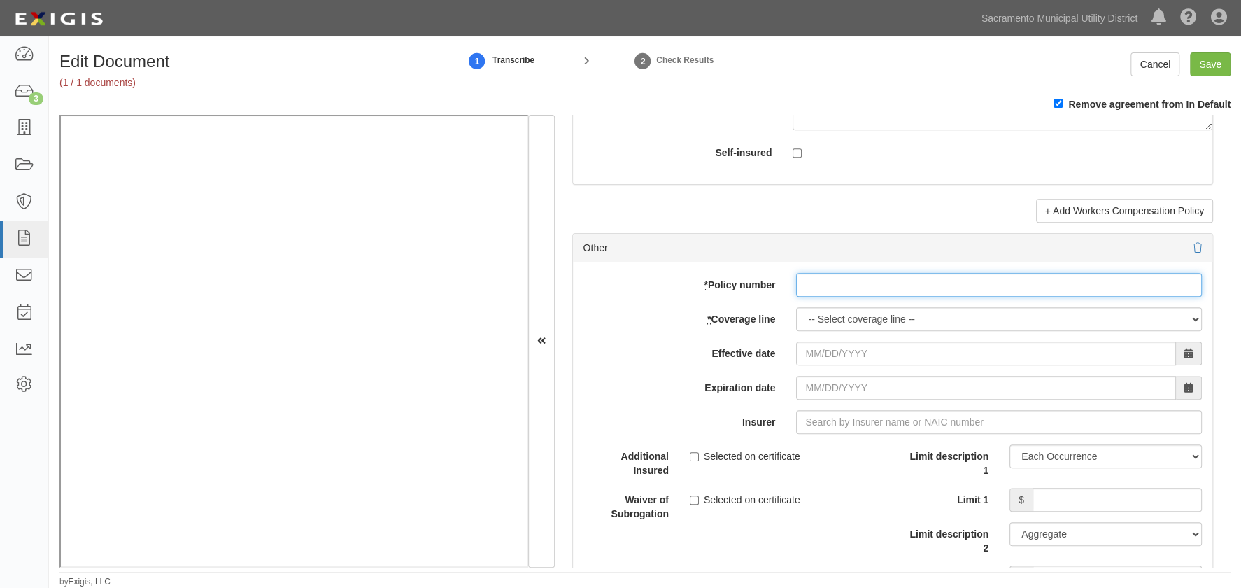
click at [830, 285] on input "* Policy number" at bounding box center [999, 285] width 406 height 24
type input "031711130"
click at [849, 313] on select "-- Select coverage line -- Asbestos Abatement Auto Physical Damage Boiler & Mac…" at bounding box center [999, 319] width 406 height 24
select select "26"
click at [796, 307] on select "-- Select coverage line -- Asbestos Abatement Auto Physical Damage Boiler & Mac…" at bounding box center [999, 319] width 406 height 24
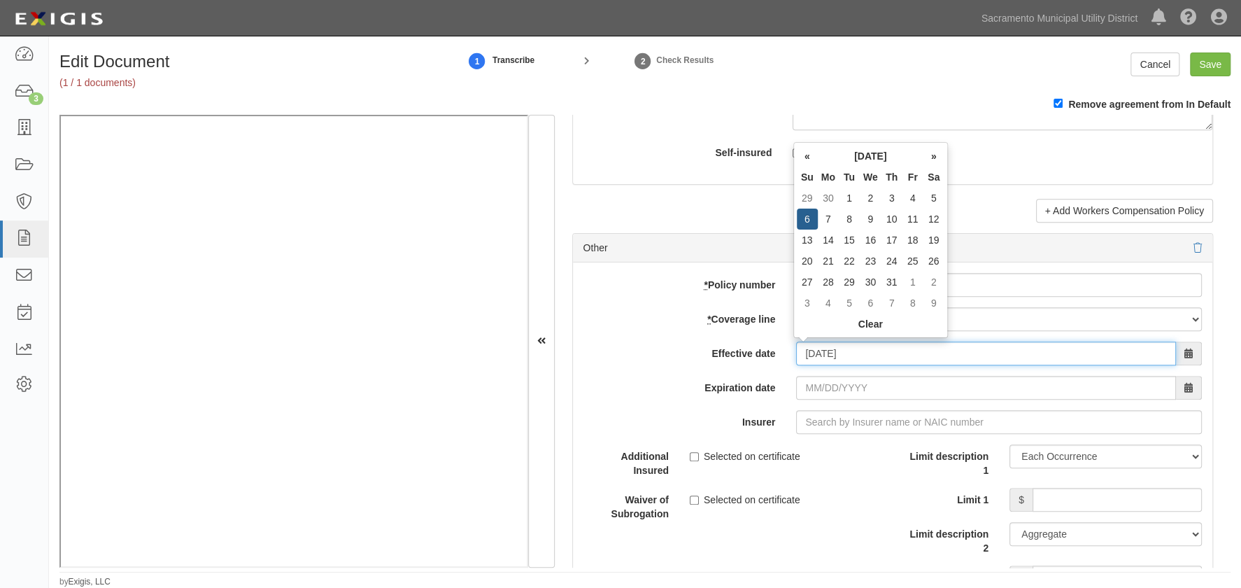
type input "10/06/2024"
type input "10/06/2025"
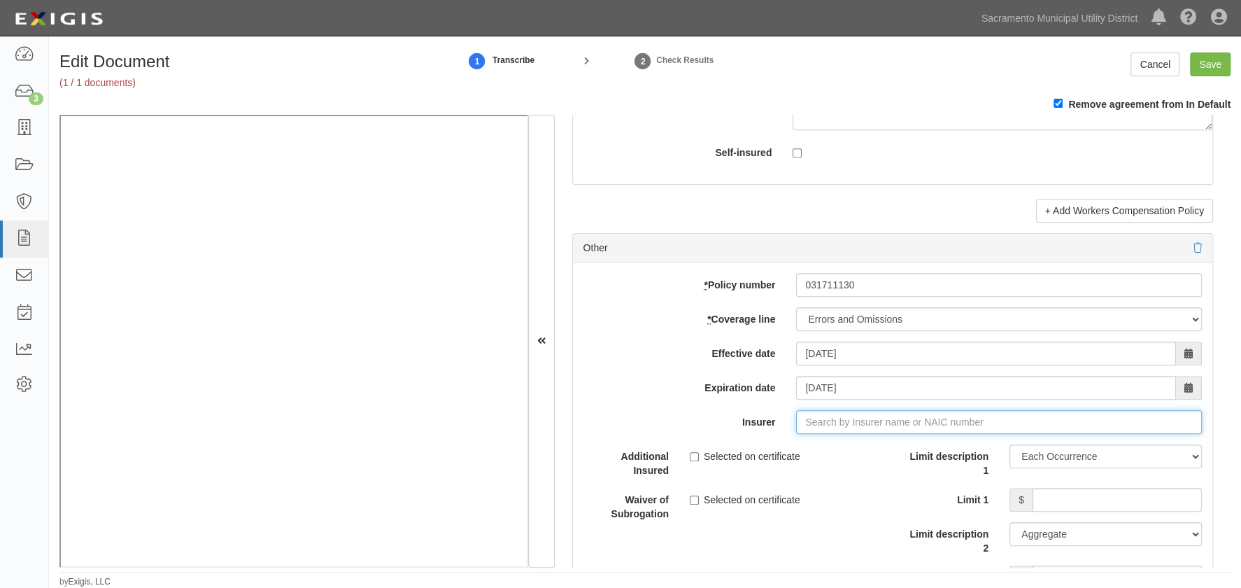
type input "180 Seguros S.A. (0) NR Rating"
type input "1"
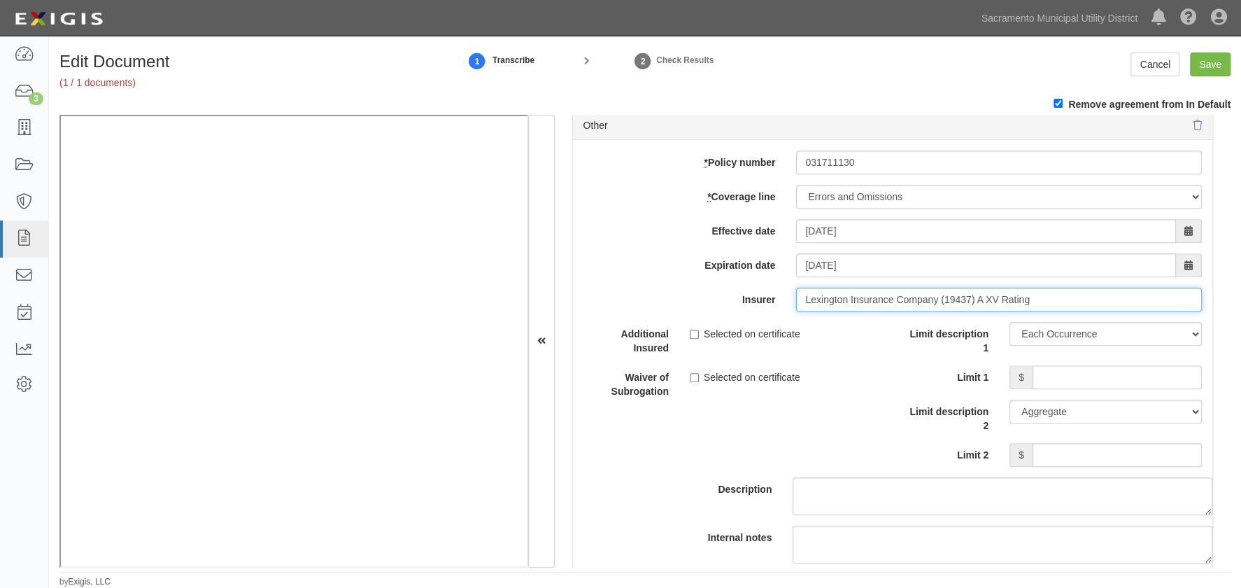
scroll to position [4070, 0]
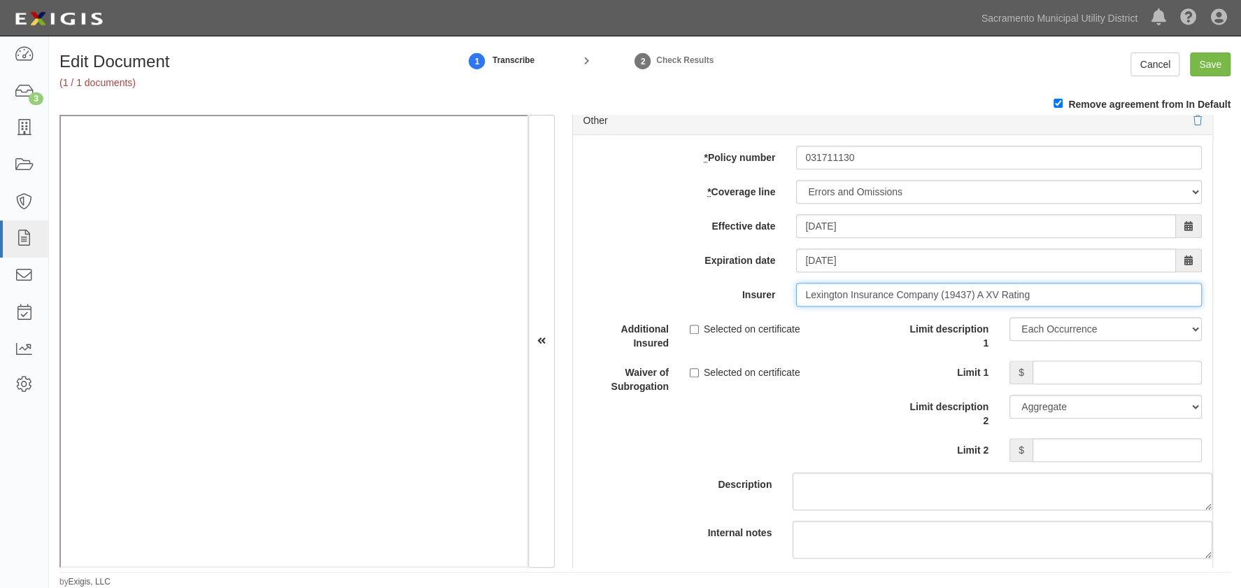
type input "Lexington Insurance Company (19437) A XV Rating"
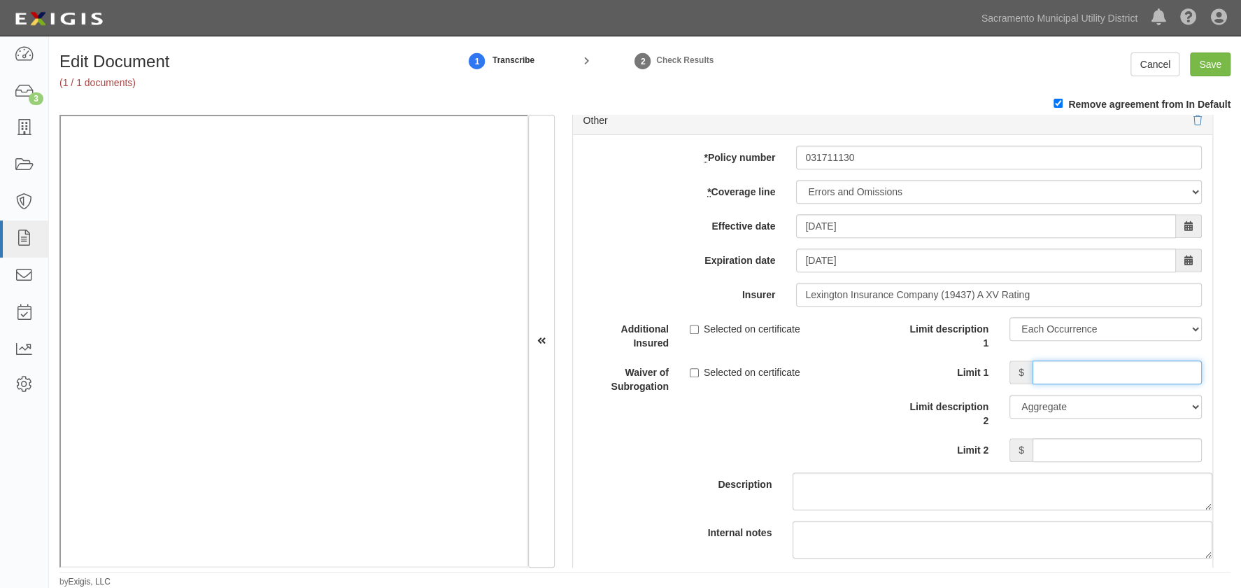
click at [1056, 373] on input "Limit 1" at bounding box center [1117, 372] width 169 height 24
type input "5,000,000"
click at [1063, 442] on input "Limit 2" at bounding box center [1117, 450] width 169 height 24
type input "5,000,000"
click at [875, 427] on div "Description" at bounding box center [892, 413] width 660 height 193
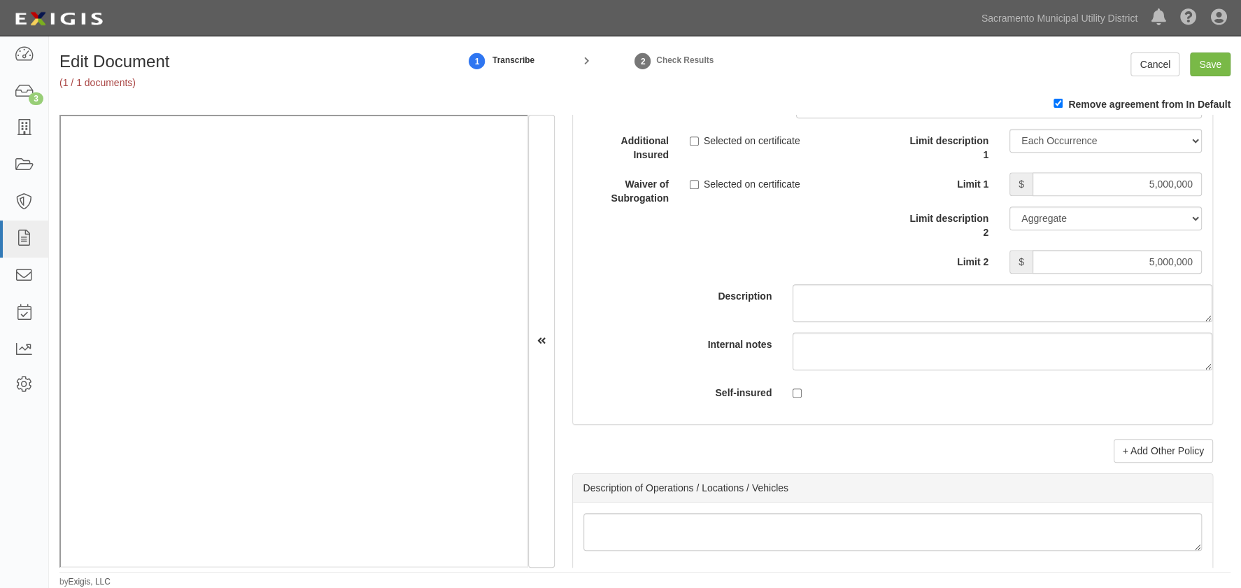
scroll to position [4261, 0]
click at [1214, 68] on input "Save" at bounding box center [1210, 64] width 41 height 24
type input "1000000"
type input "100000"
type input "5000"
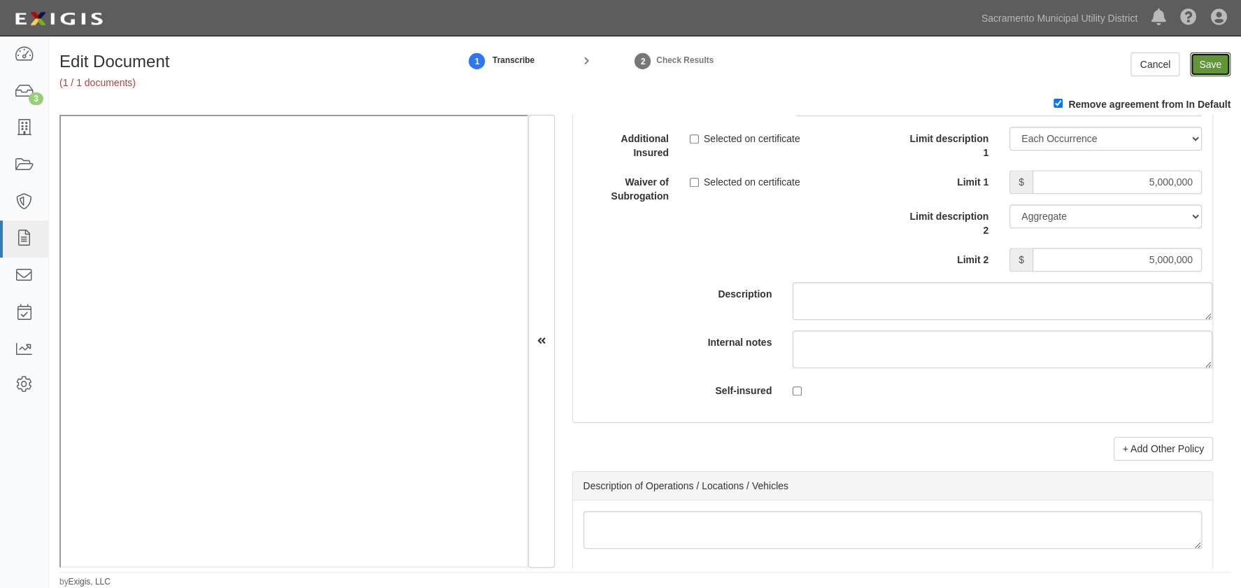
type input "1000000"
type input "2000000"
type input "1000000"
type input "5000000"
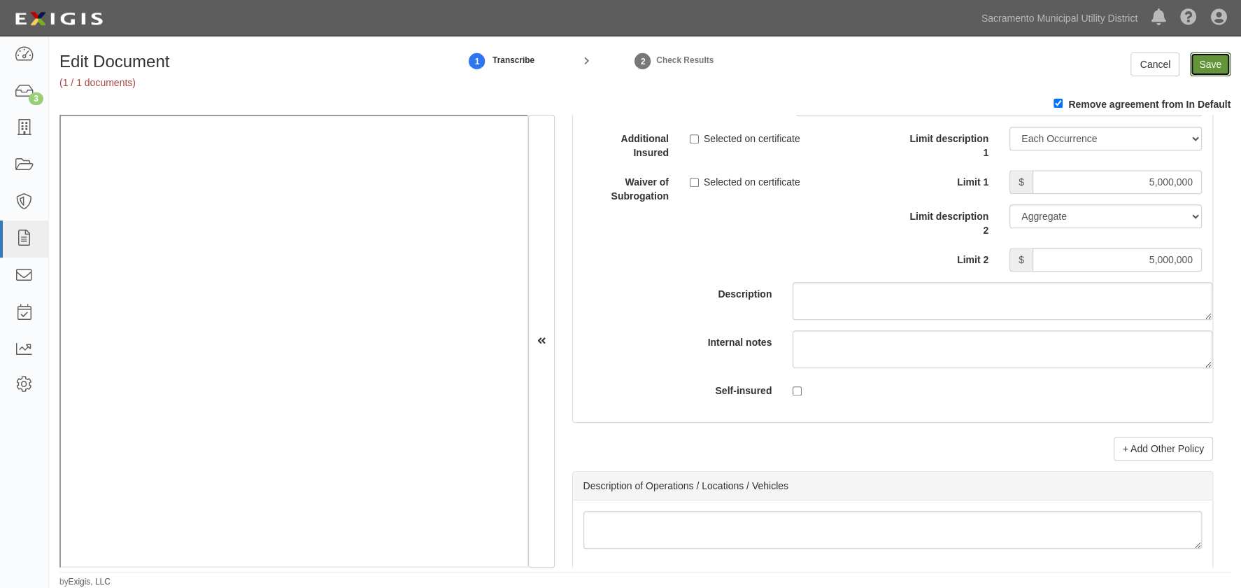
type input "5000000"
type input "1000000"
type input "5000000"
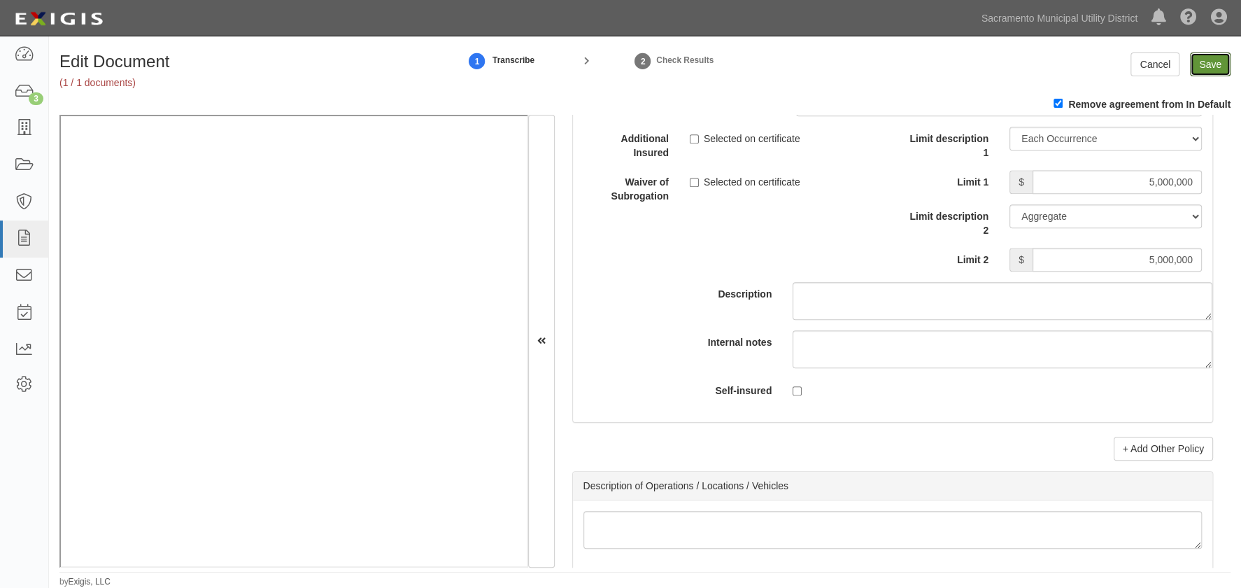
type input "5000000"
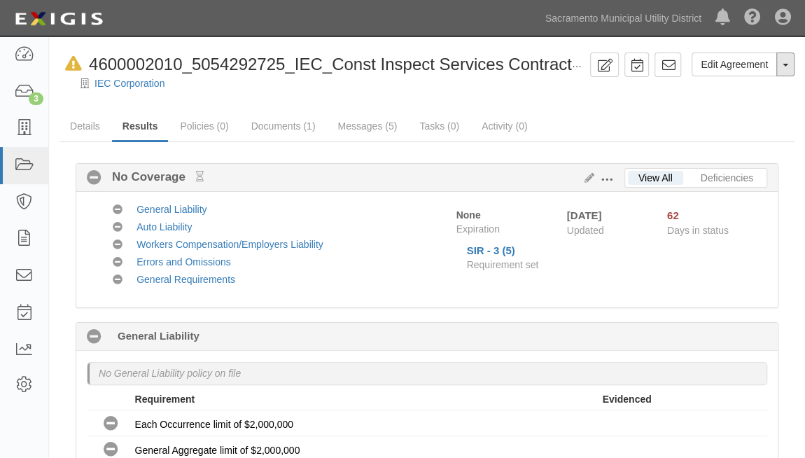
click at [782, 62] on button "Toggle Agreement Dropdown" at bounding box center [785, 64] width 18 height 24
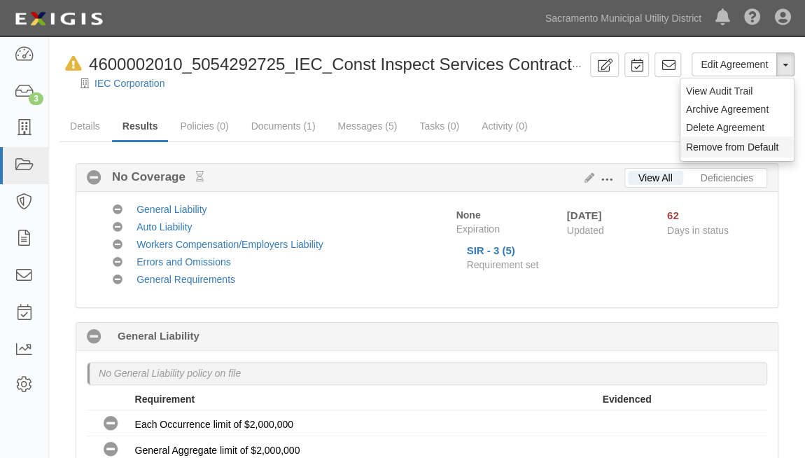
click at [714, 141] on button "Remove from Default" at bounding box center [736, 146] width 113 height 21
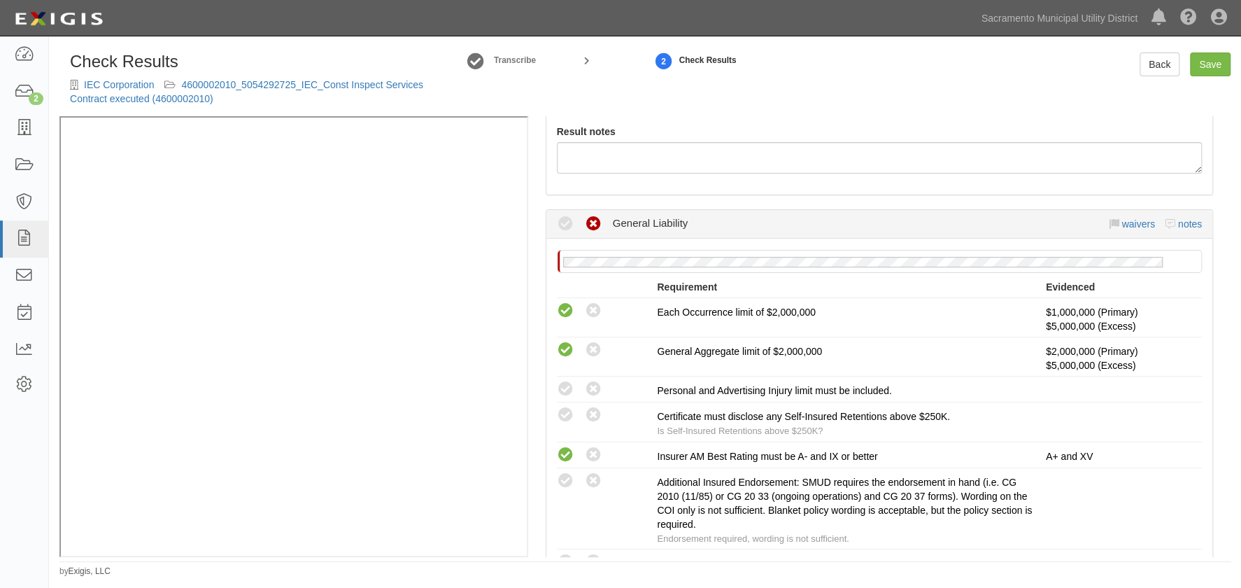
scroll to position [254, 0]
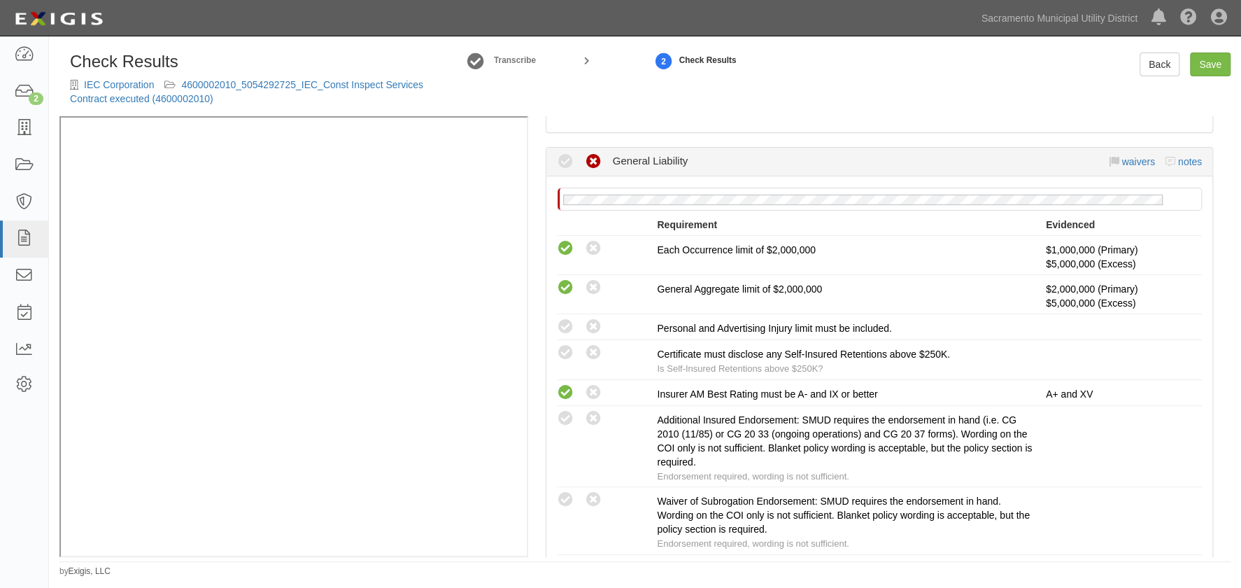
drag, startPoint x: 568, startPoint y: 321, endPoint x: 567, endPoint y: 342, distance: 21.0
click at [568, 321] on icon at bounding box center [565, 326] width 17 height 17
radio input "true"
click at [567, 351] on icon at bounding box center [565, 352] width 17 height 17
radio input "true"
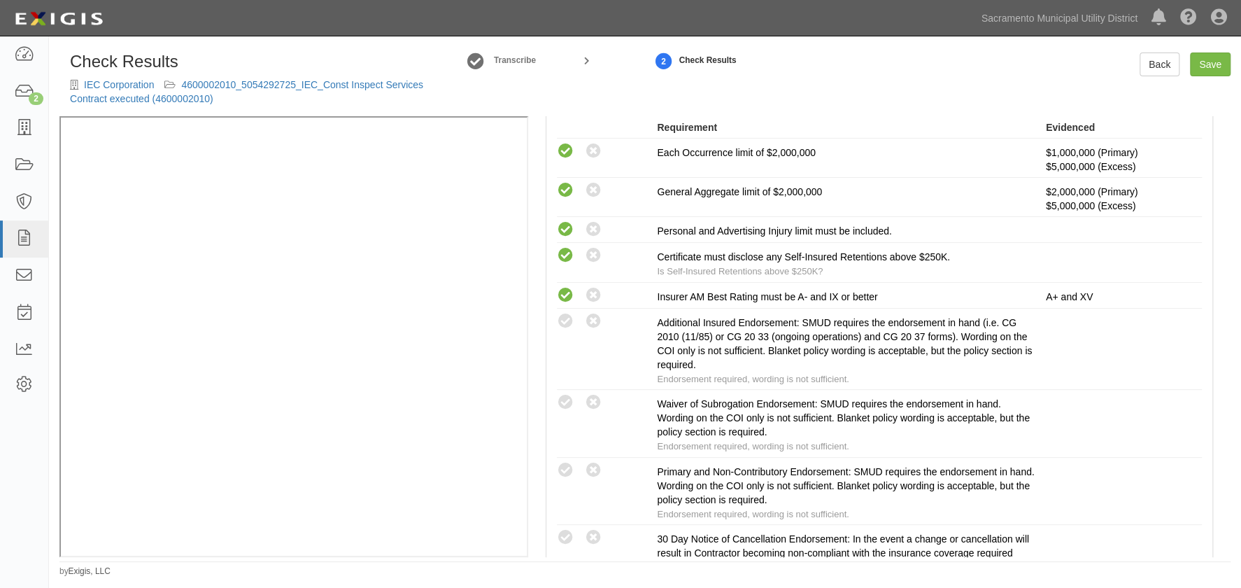
scroll to position [381, 0]
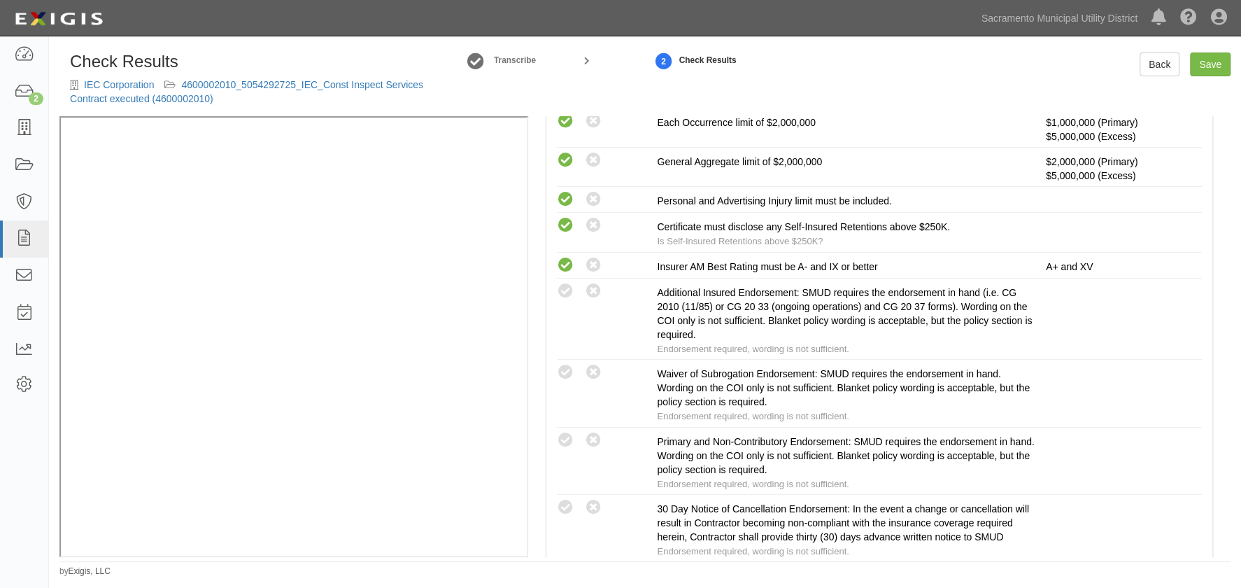
click at [566, 289] on icon at bounding box center [565, 291] width 17 height 17
radio input "true"
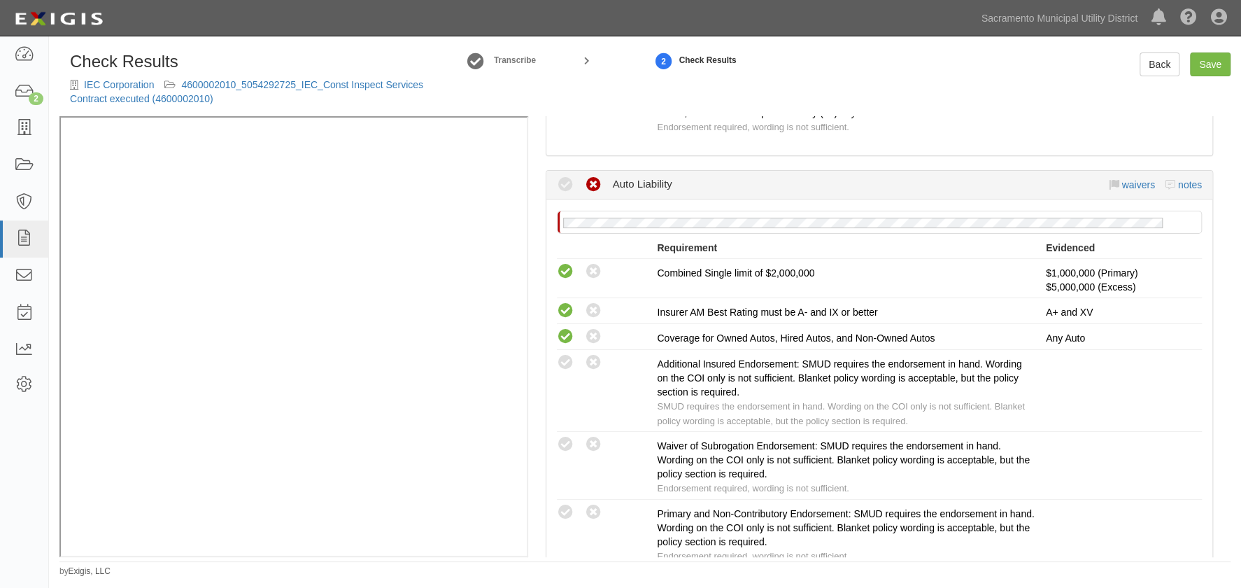
scroll to position [826, 0]
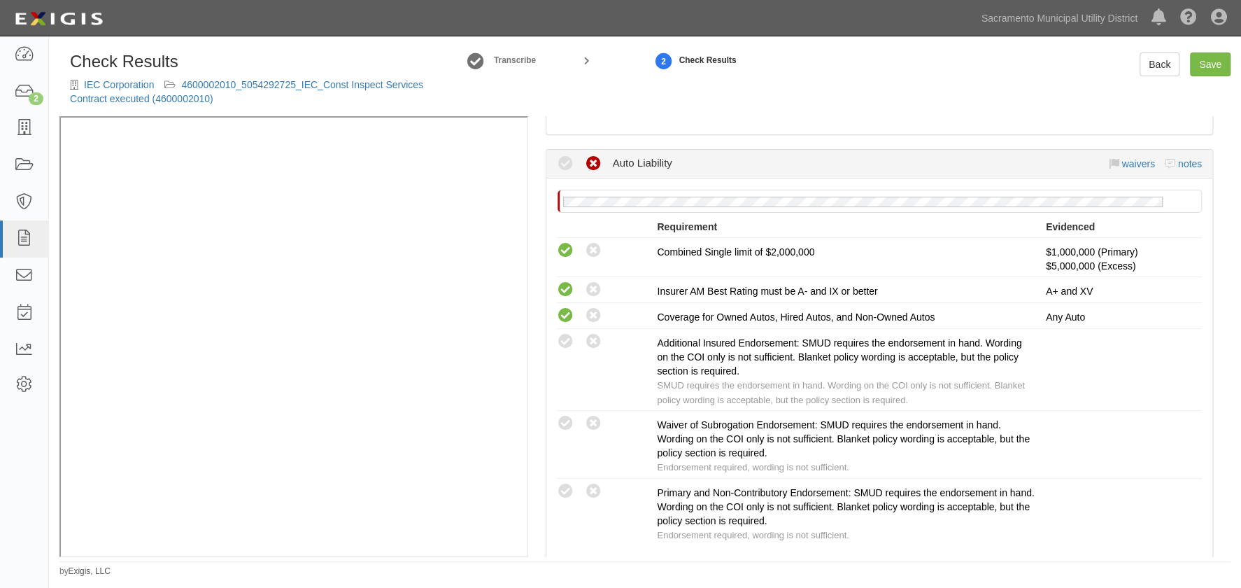
click at [566, 334] on icon at bounding box center [565, 341] width 17 height 17
radio input "true"
click at [562, 486] on icon at bounding box center [565, 491] width 17 height 17
radio input "true"
click at [568, 415] on icon at bounding box center [565, 423] width 17 height 17
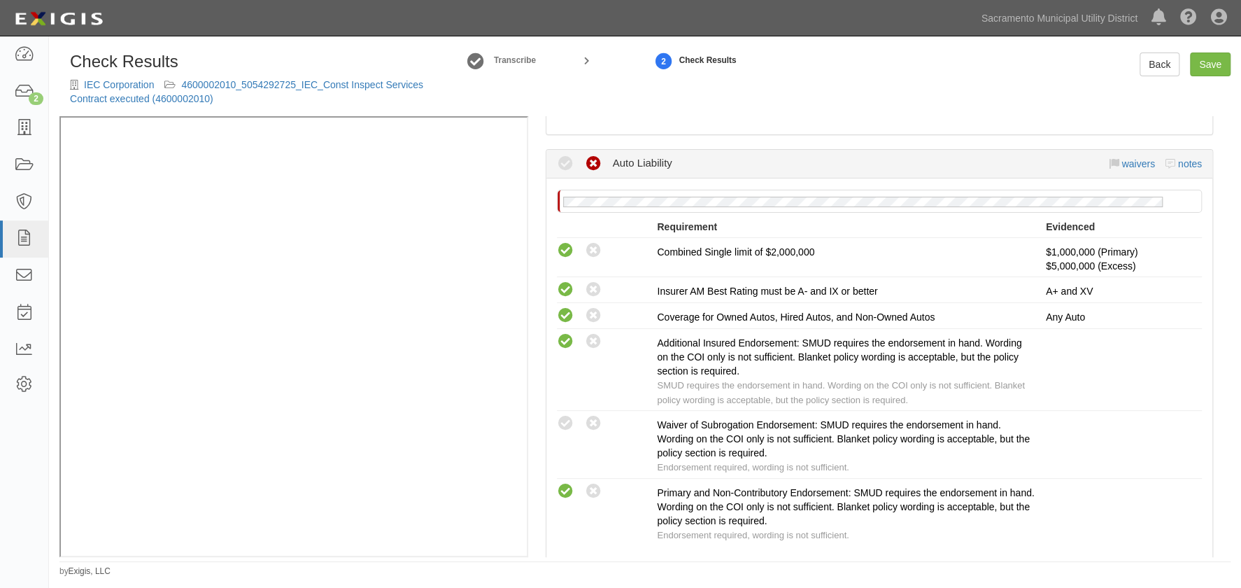
radio input "true"
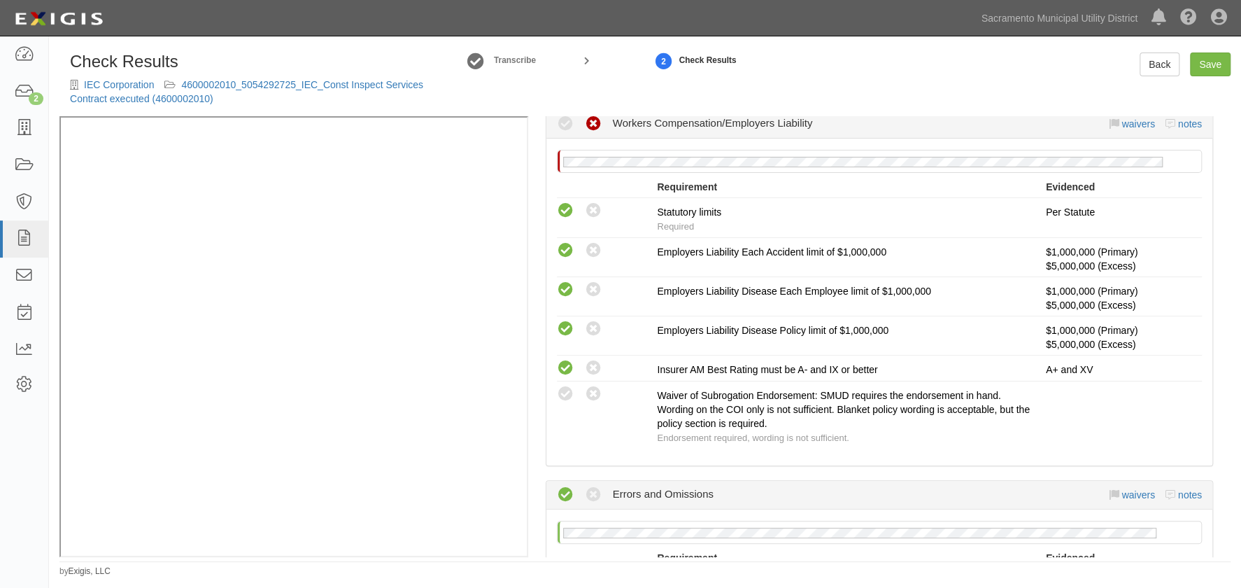
scroll to position [1272, 0]
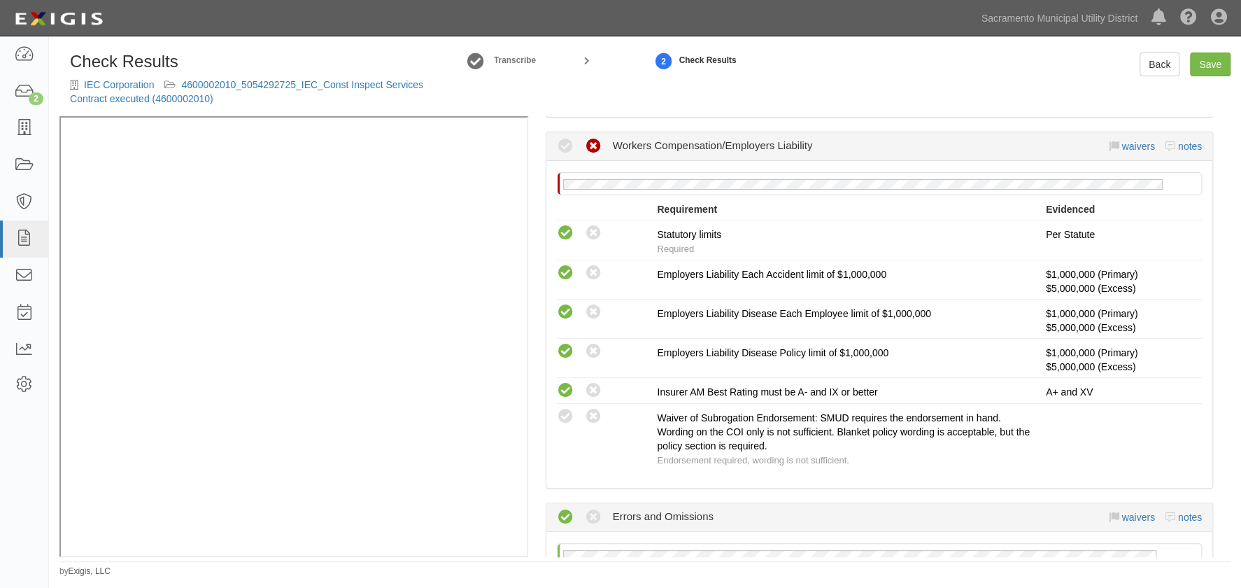
click at [565, 409] on icon at bounding box center [565, 416] width 17 height 17
radio input "true"
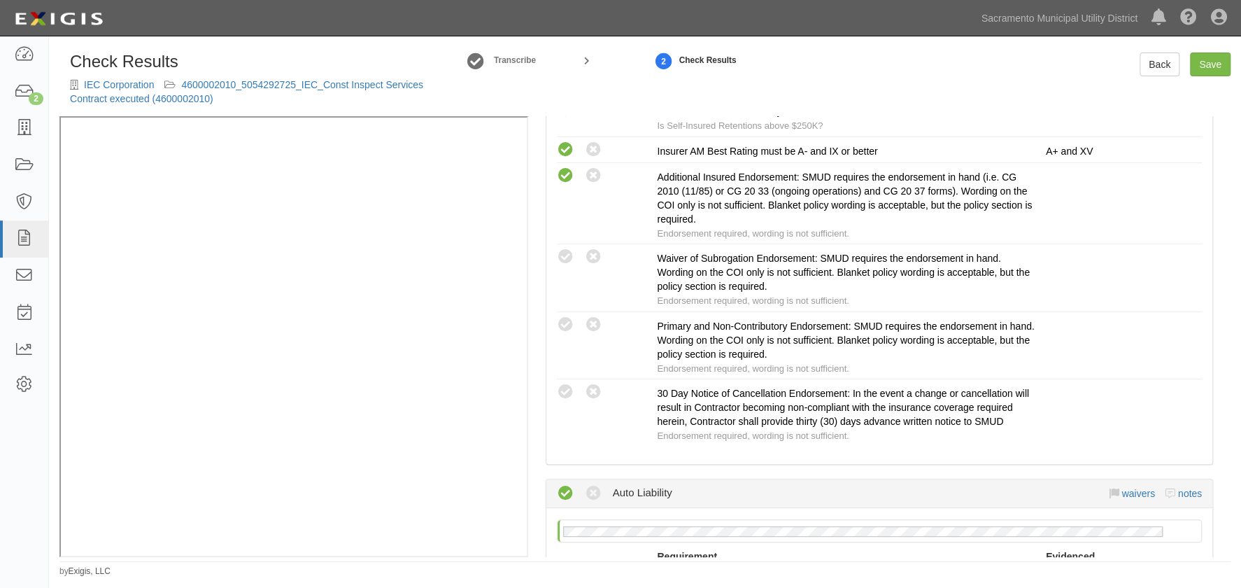
scroll to position [445, 0]
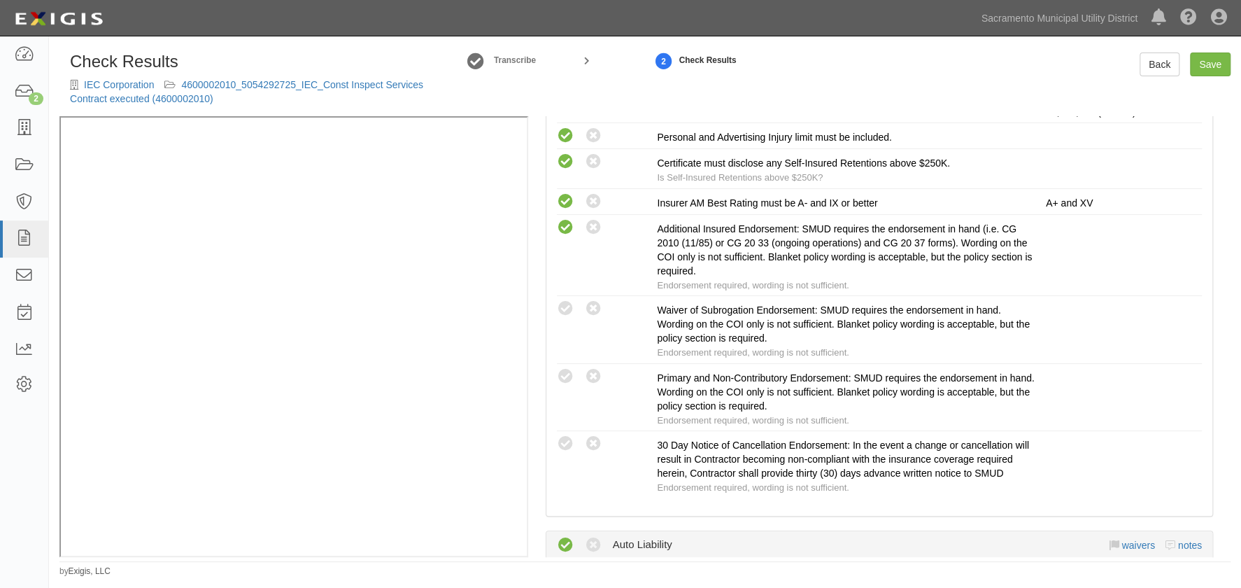
click at [560, 438] on icon at bounding box center [565, 443] width 17 height 17
radio input "true"
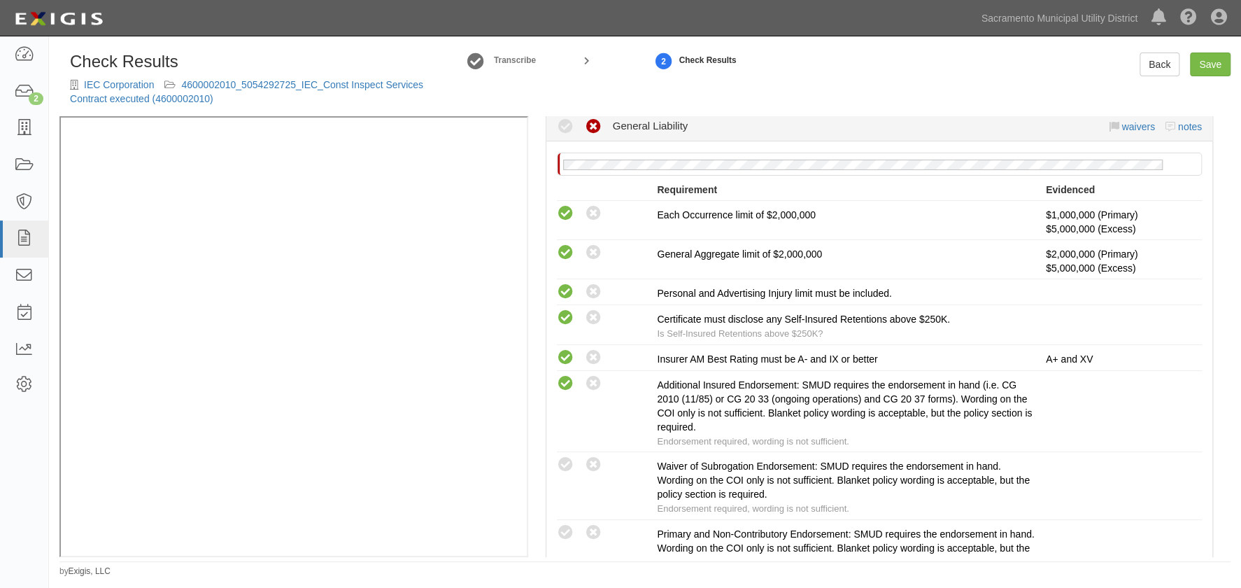
scroll to position [254, 0]
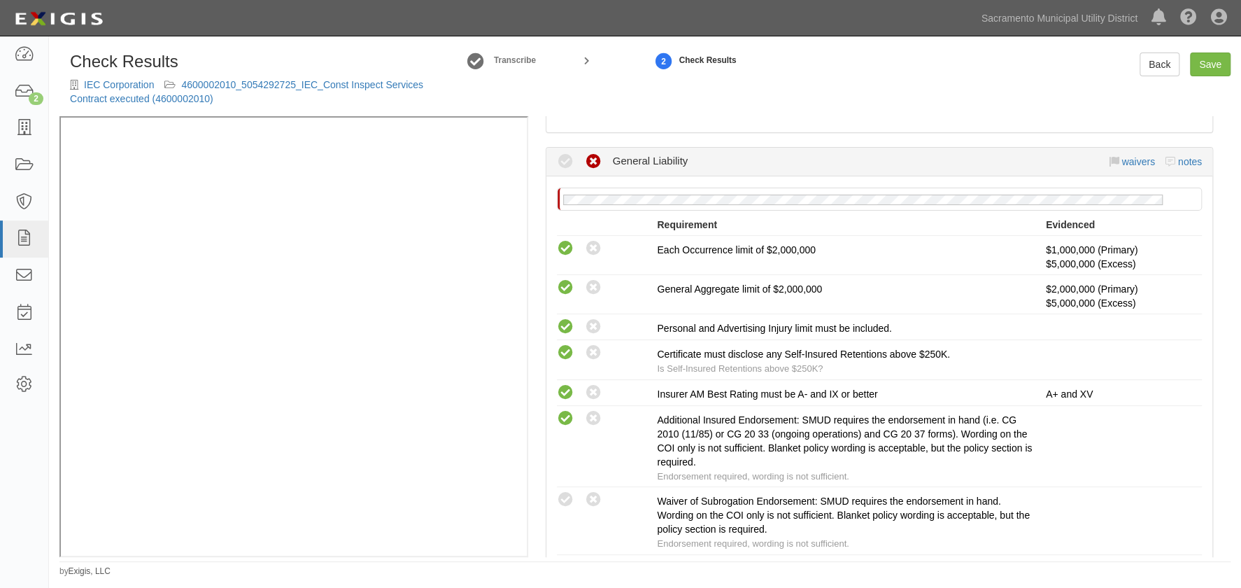
click at [559, 495] on icon at bounding box center [565, 499] width 17 height 17
radio input "true"
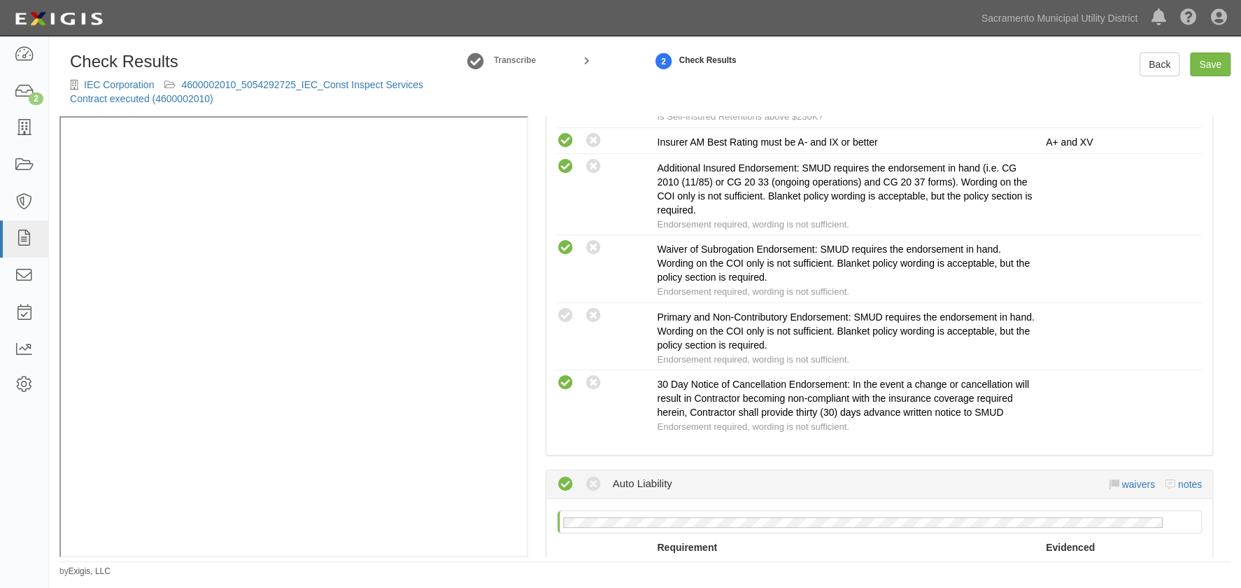
scroll to position [509, 0]
click at [559, 309] on icon at bounding box center [565, 312] width 17 height 17
radio input "true"
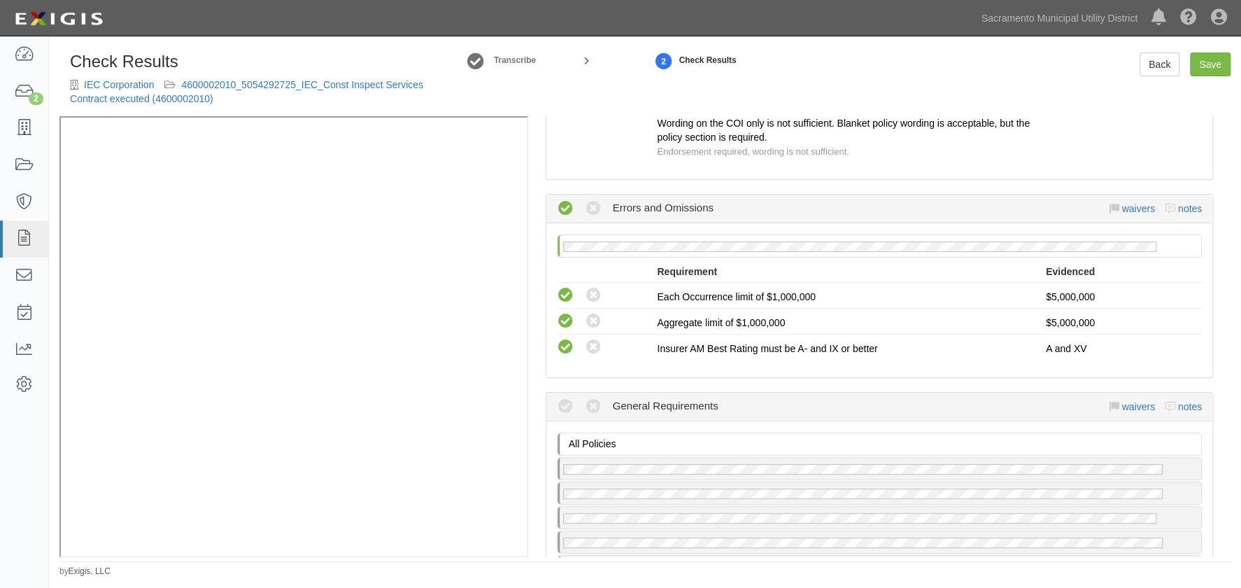
scroll to position [1781, 0]
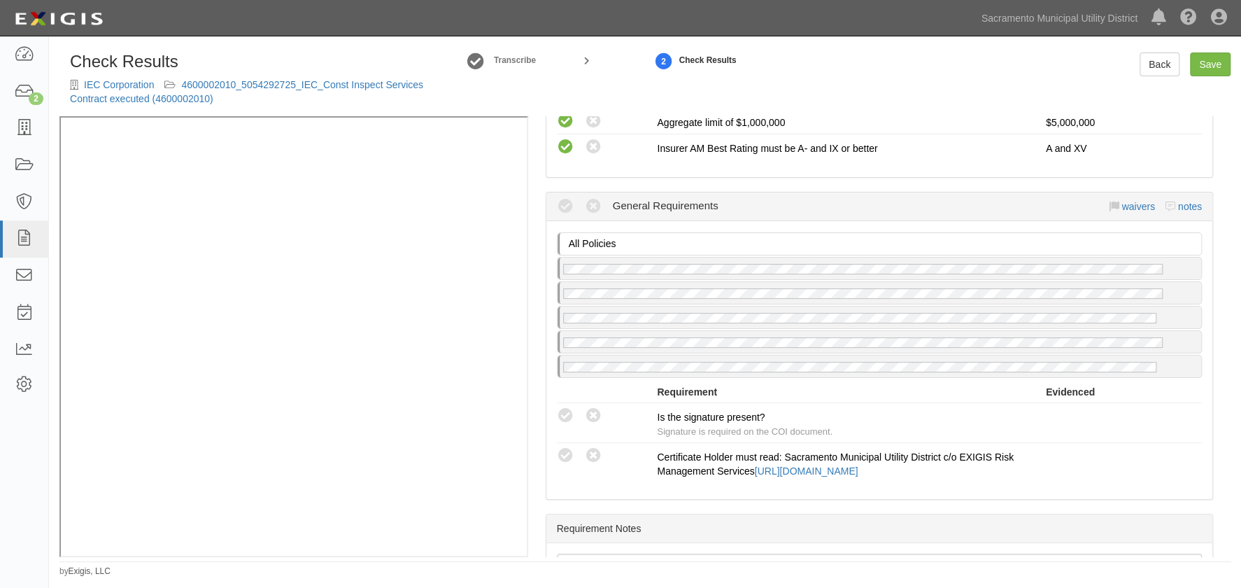
click at [565, 407] on icon at bounding box center [565, 415] width 17 height 17
radio input "true"
click at [559, 447] on icon at bounding box center [565, 455] width 17 height 17
radio input "true"
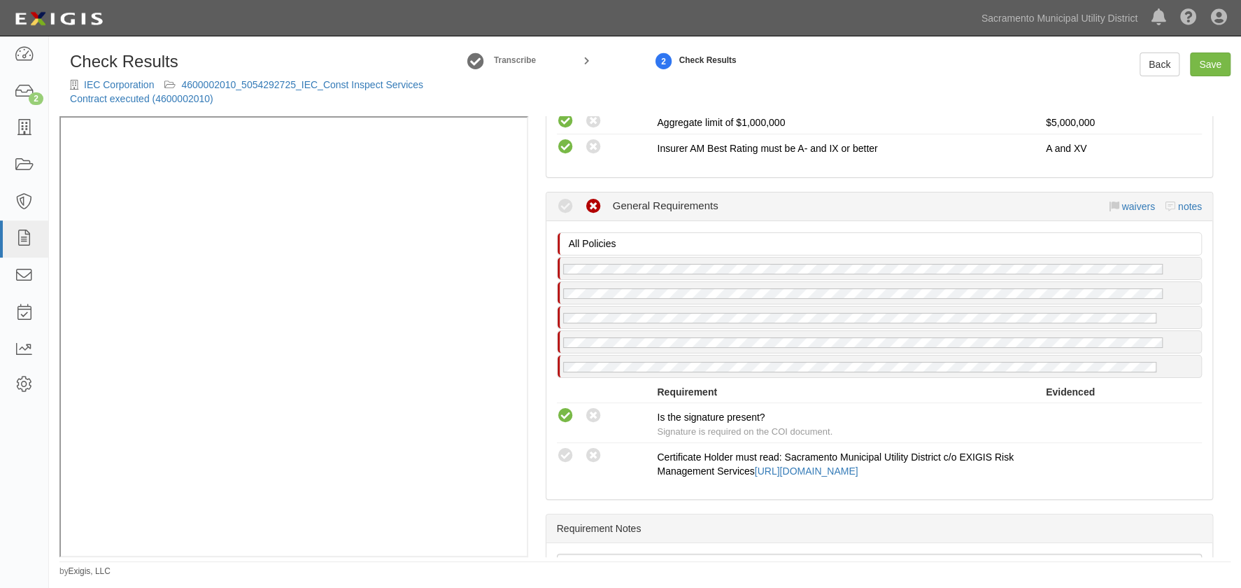
radio input "true"
click at [1222, 69] on link "Save" at bounding box center [1210, 64] width 41 height 24
radio input "true"
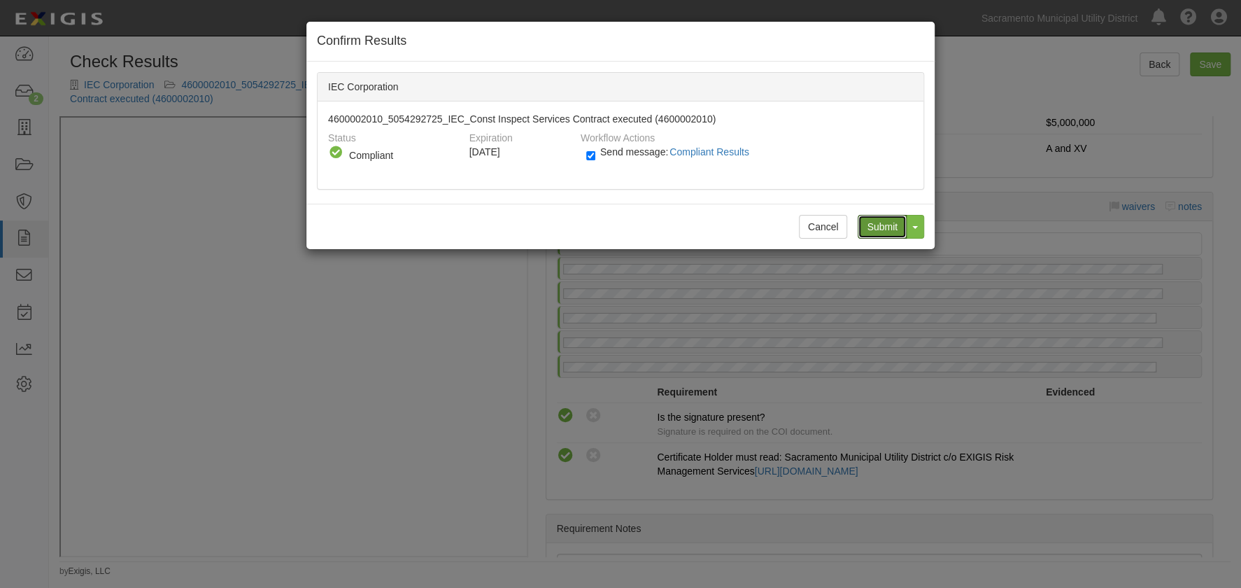
click at [882, 227] on input "Submit" at bounding box center [882, 227] width 49 height 24
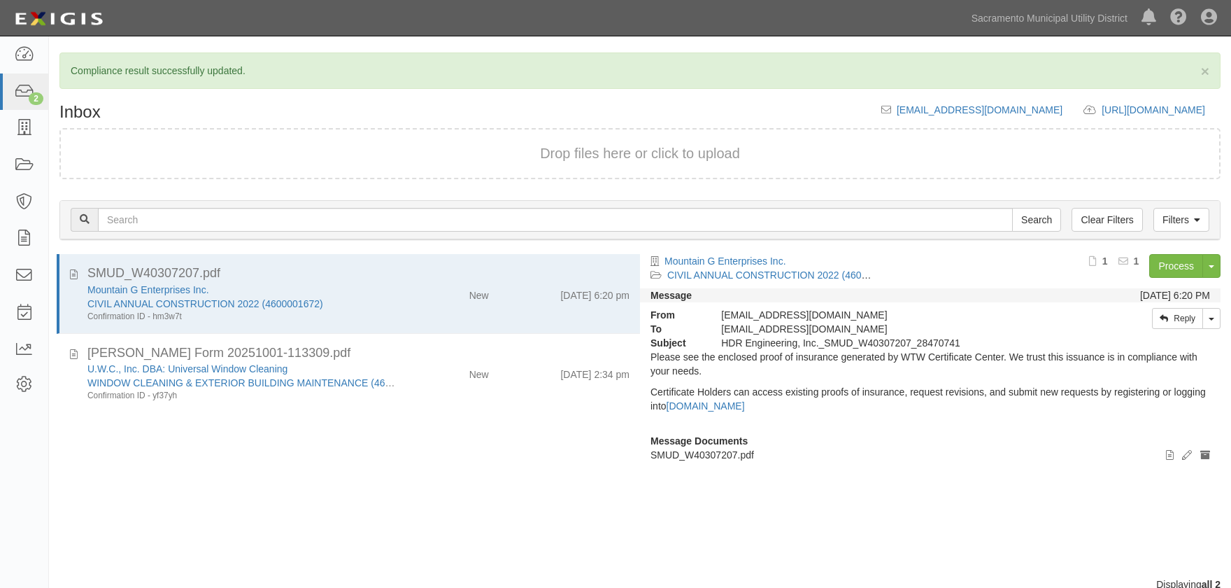
click at [413, 349] on div "[PERSON_NAME] Form 20251001-113309.pdf" at bounding box center [358, 353] width 542 height 18
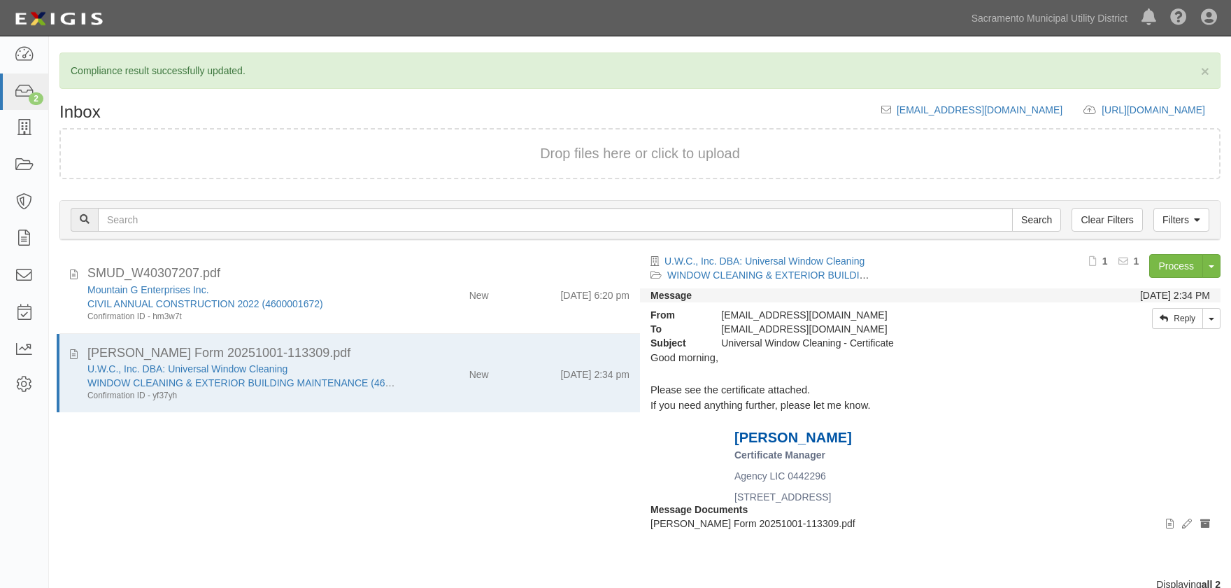
click at [970, 407] on p "If you need anything further, please let me know." at bounding box center [931, 405] width 560 height 16
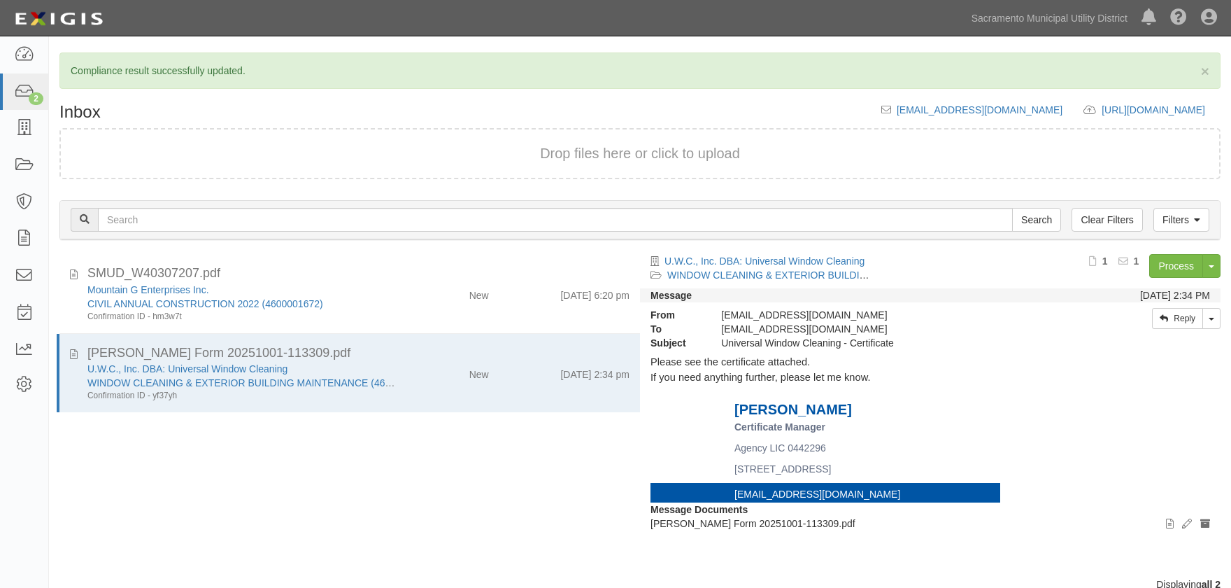
scroll to position [44, 0]
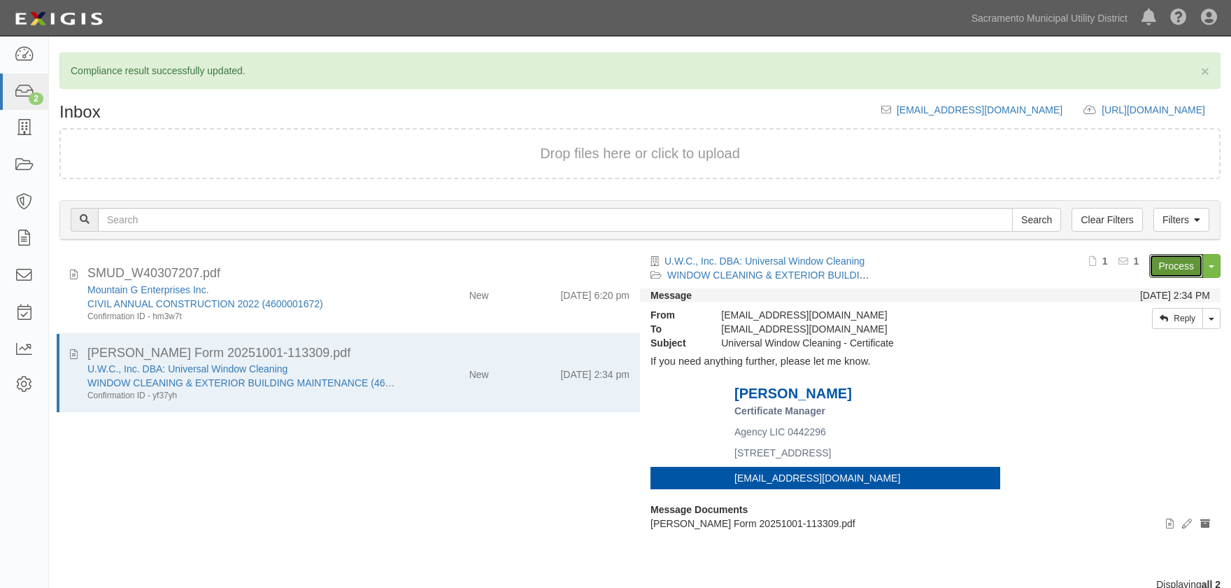
click at [1176, 262] on link "Process" at bounding box center [1176, 266] width 54 height 24
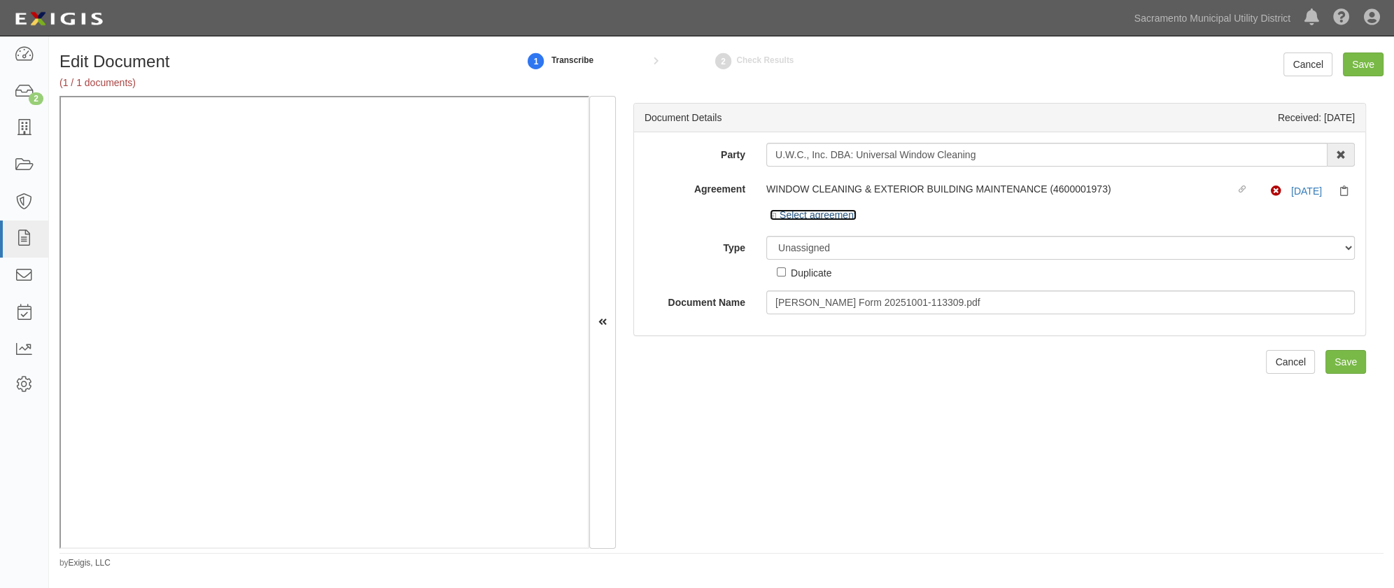
click at [775, 214] on icon at bounding box center [775, 216] width 10 height 7
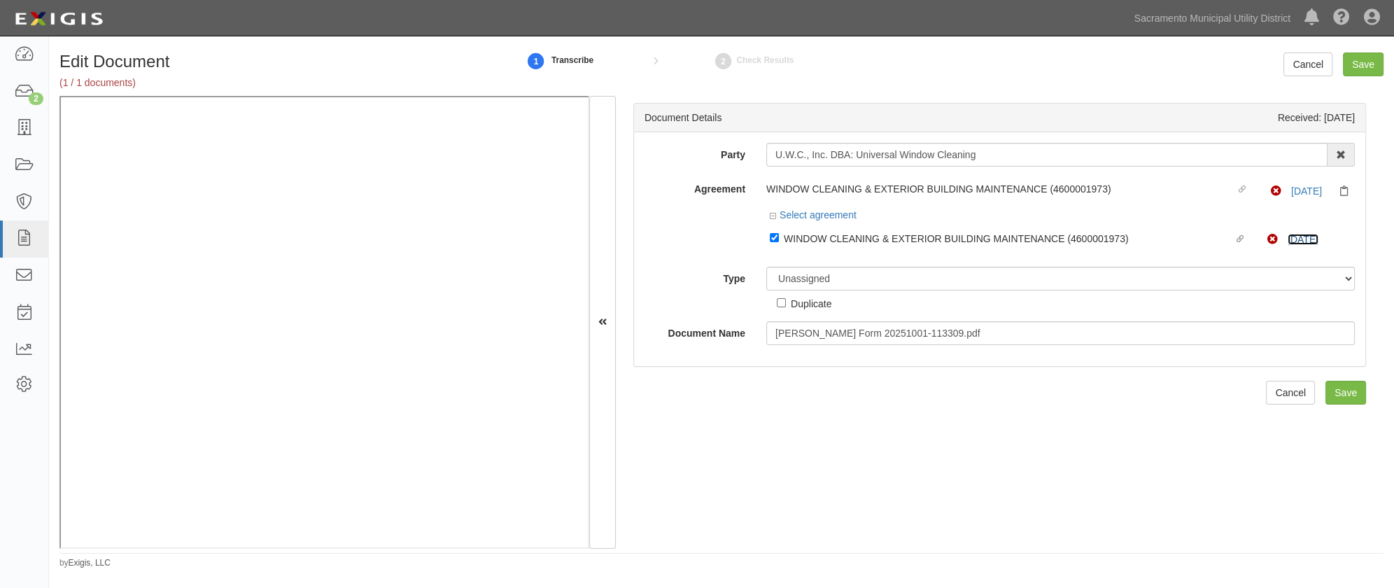
click at [1240, 236] on link "[DATE]" at bounding box center [1302, 239] width 31 height 11
click at [807, 282] on select "Unassigned Binder Cancellation Notice Certificate Contract Endorsement Insuranc…" at bounding box center [1060, 279] width 588 height 24
select select "CertificateDetail"
click at [766, 267] on select "Unassigned Binder Cancellation Notice Certificate Contract Endorsement Insuranc…" at bounding box center [1060, 279] width 588 height 24
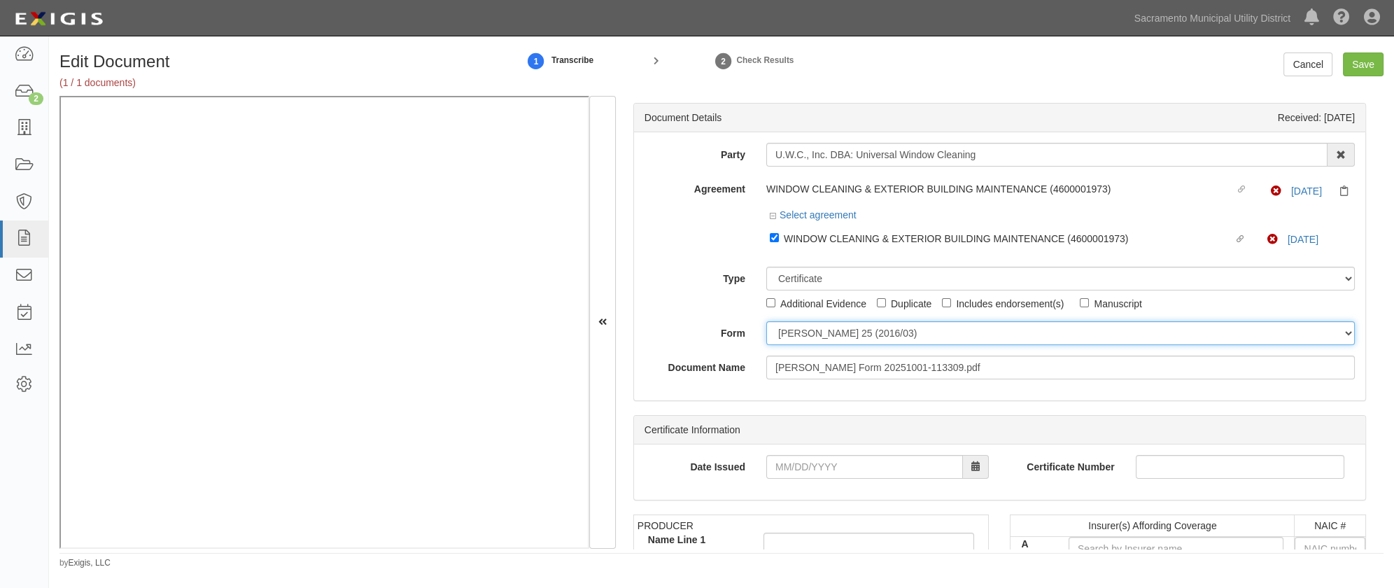
click at [799, 328] on select "[PERSON_NAME] 25 (2016/03) [PERSON_NAME] 101 [PERSON_NAME] 855 NY (2014/05) Gen…" at bounding box center [1060, 333] width 588 height 24
select select "GeneralFormDetail"
click at [766, 321] on select "[PERSON_NAME] 25 (2016/03) [PERSON_NAME] 101 [PERSON_NAME] 855 NY (2014/05) Gen…" at bounding box center [1060, 333] width 588 height 24
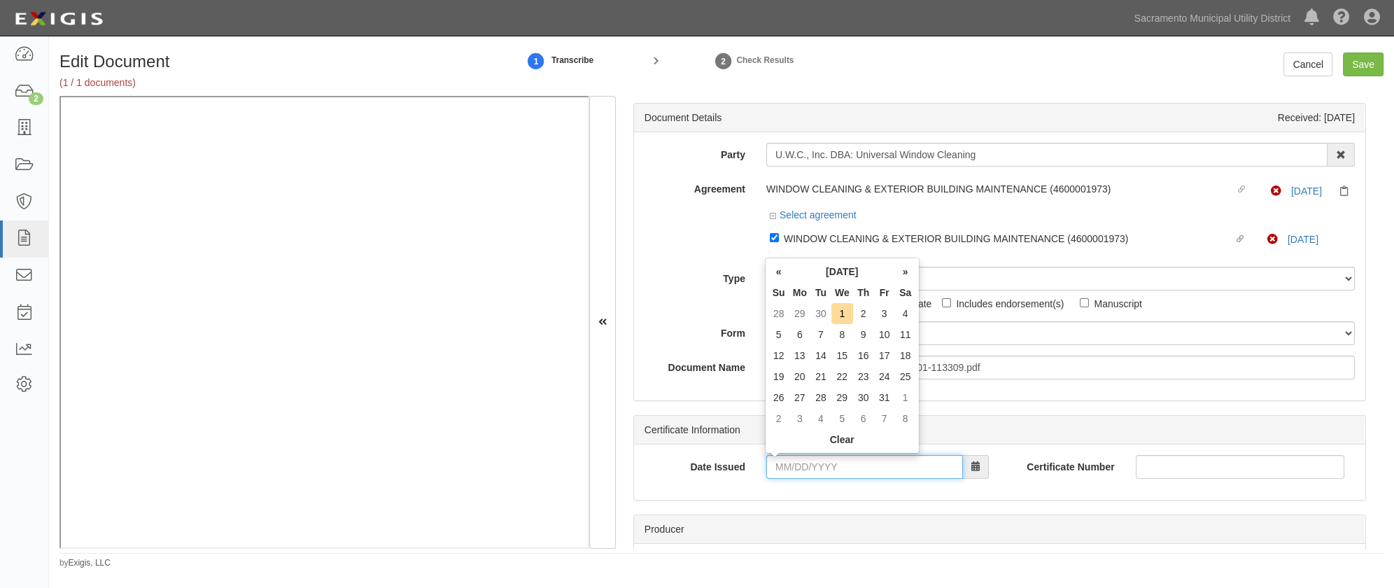
click at [778, 467] on input "Date Issued" at bounding box center [864, 467] width 197 height 24
type input "[DATE]"
click at [744, 516] on div "Producer" at bounding box center [999, 529] width 731 height 29
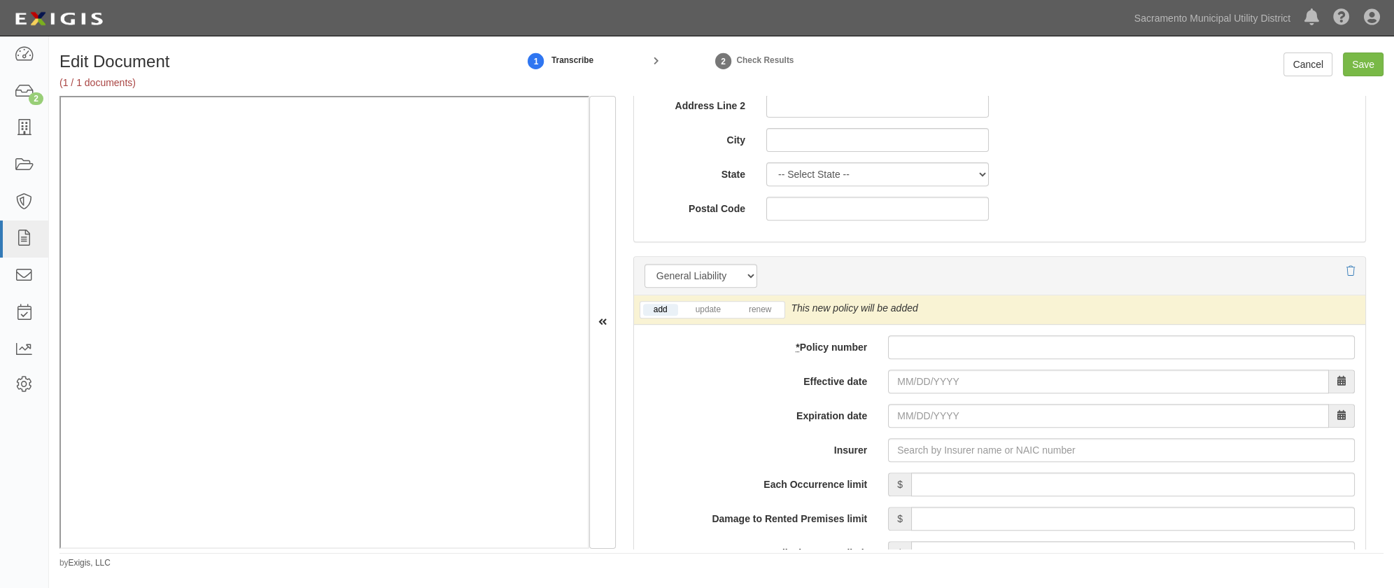
scroll to position [890, 0]
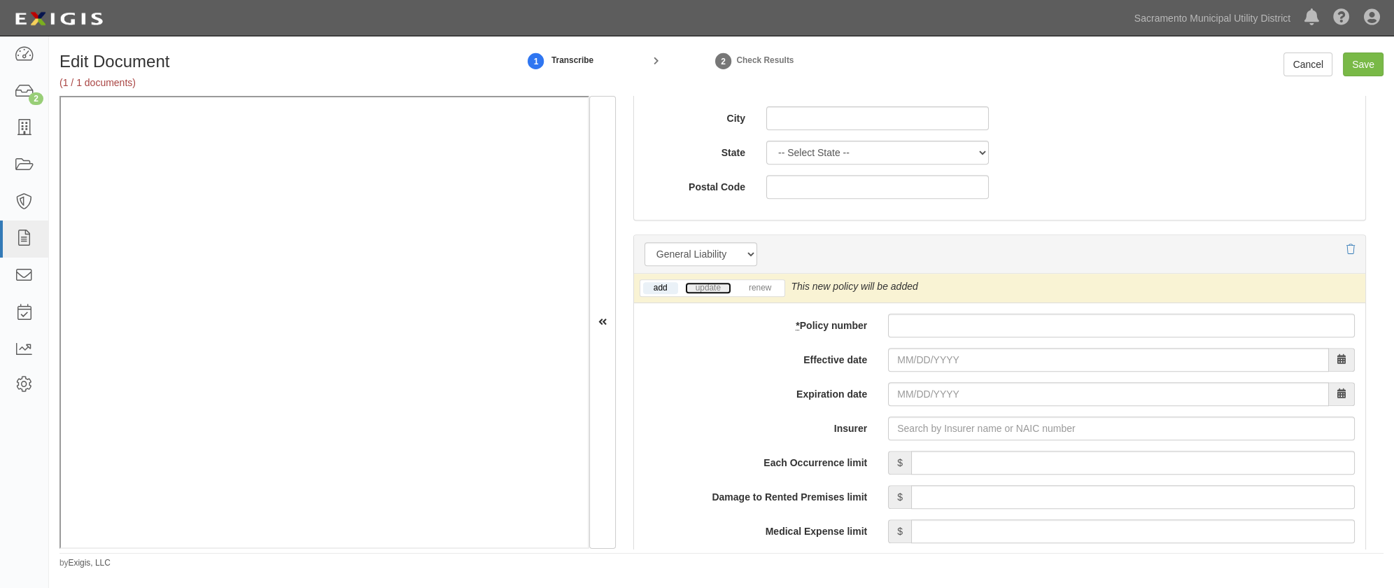
click at [705, 287] on link "update" at bounding box center [708, 288] width 46 height 12
click at [961, 318] on input "* Policy number" at bounding box center [1121, 325] width 467 height 24
click at [904, 327] on input "* Policy number" at bounding box center [1121, 325] width 467 height 24
type input "2AA42686-3"
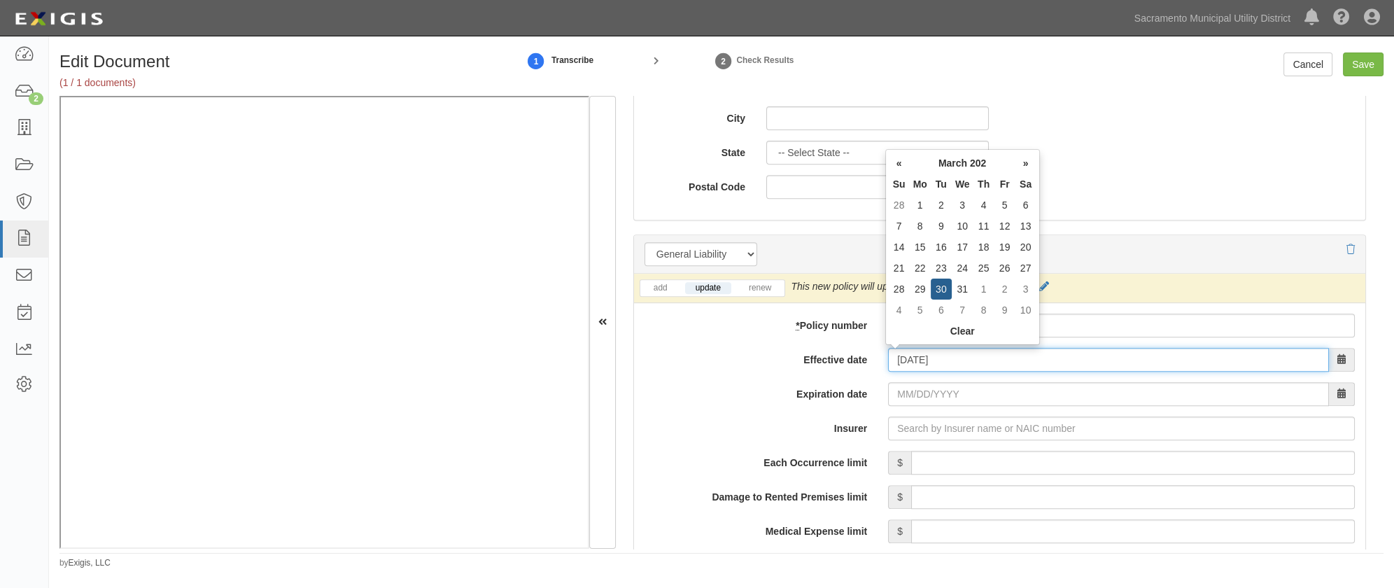
type input "[DATE]"
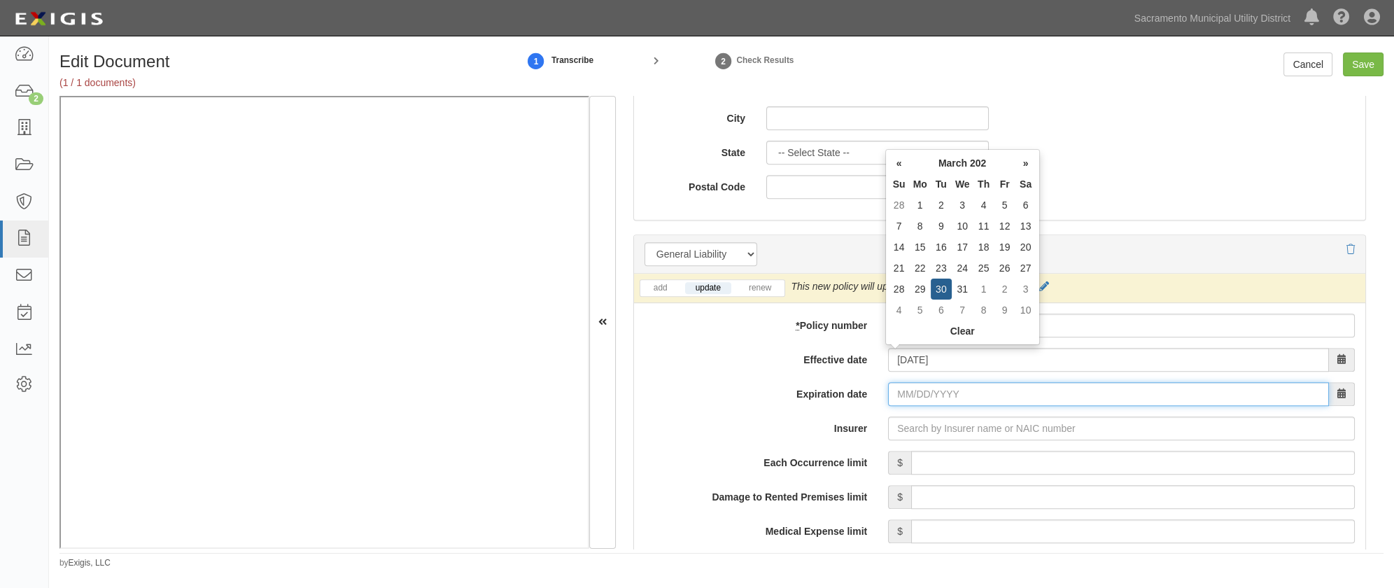
type input "[DATE]"
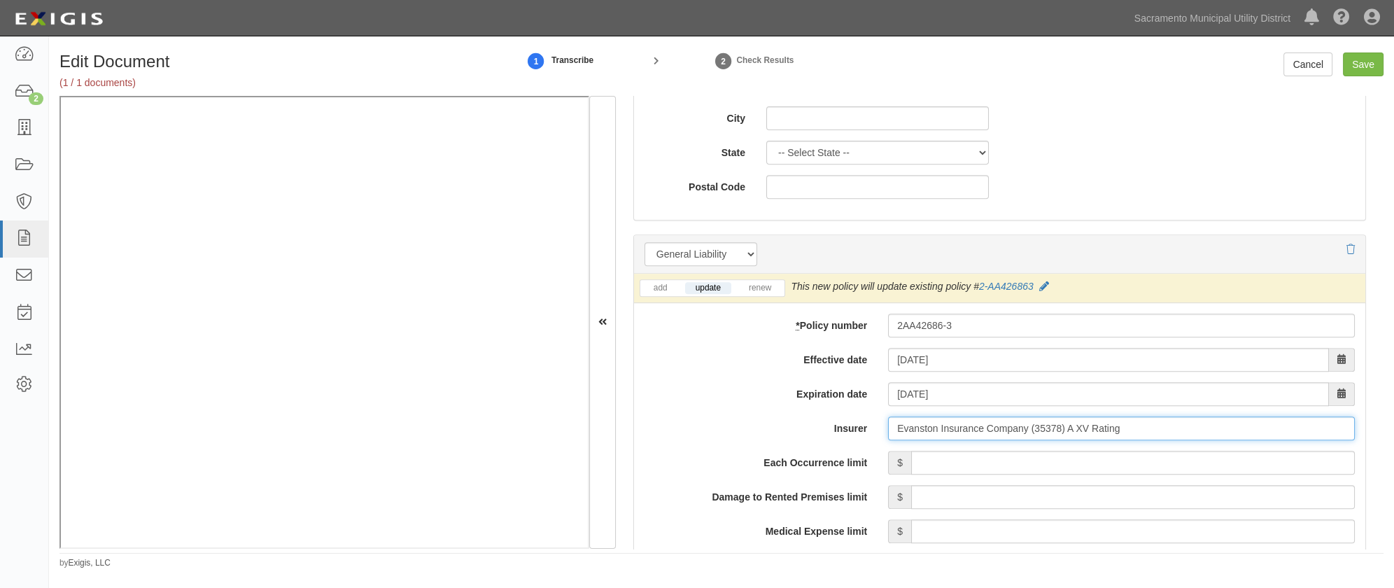
type input "Evanston Insurance Company (35378) A XV Rating"
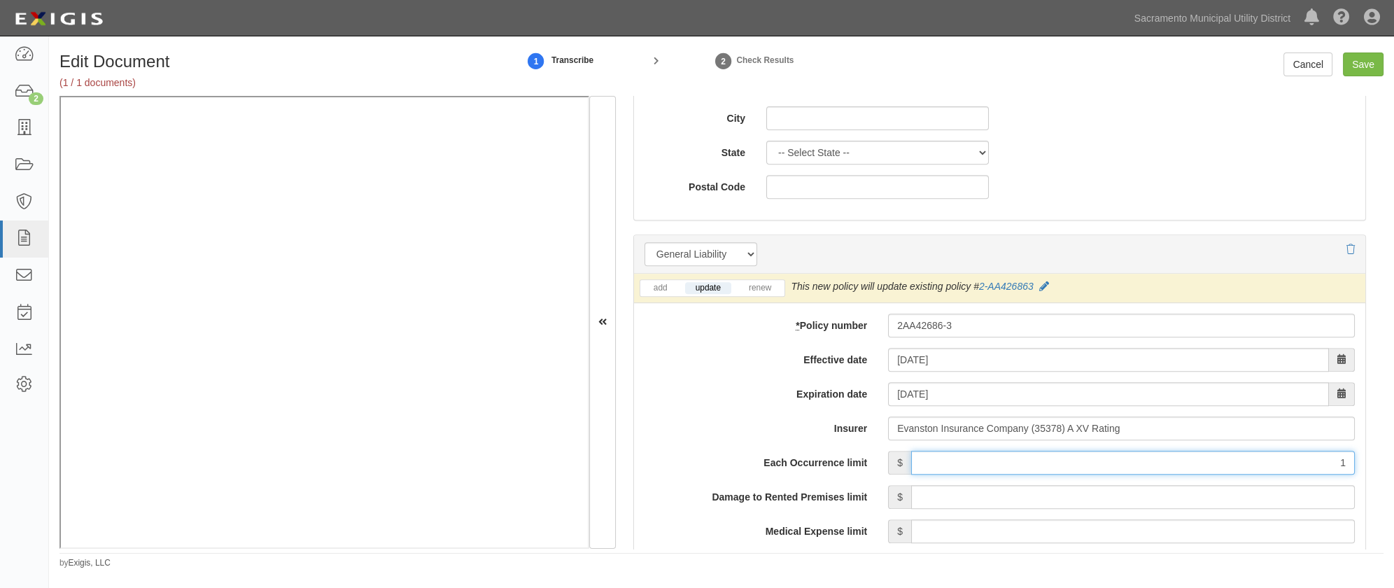
type input "1,000,000"
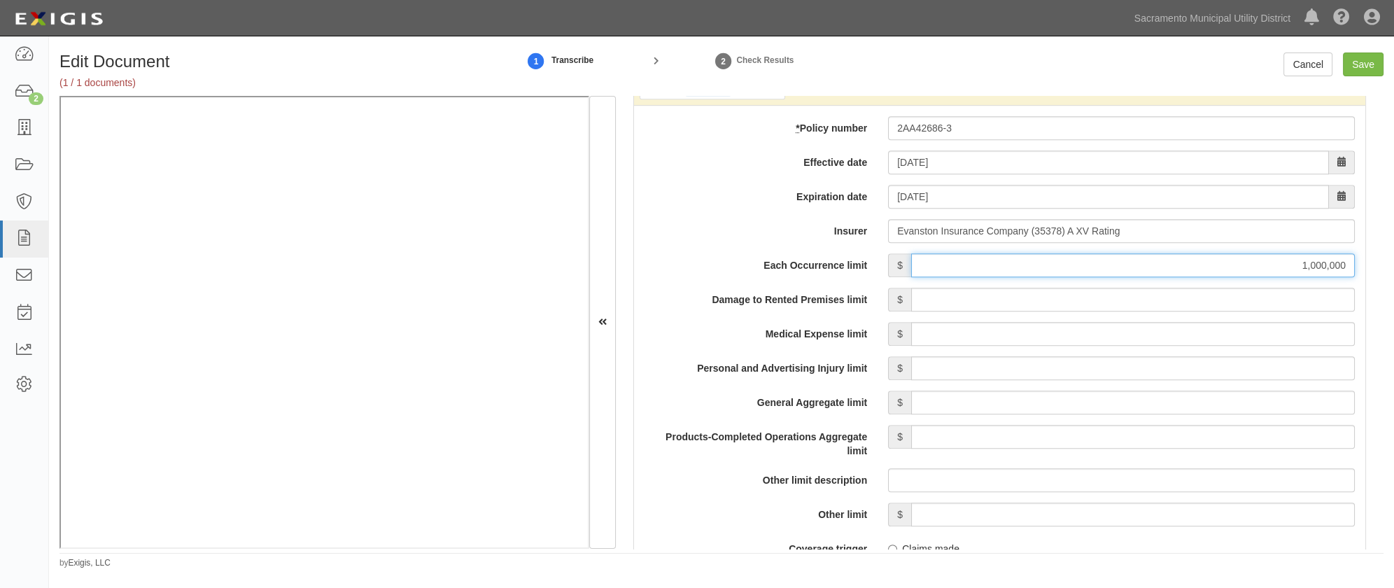
scroll to position [1081, 0]
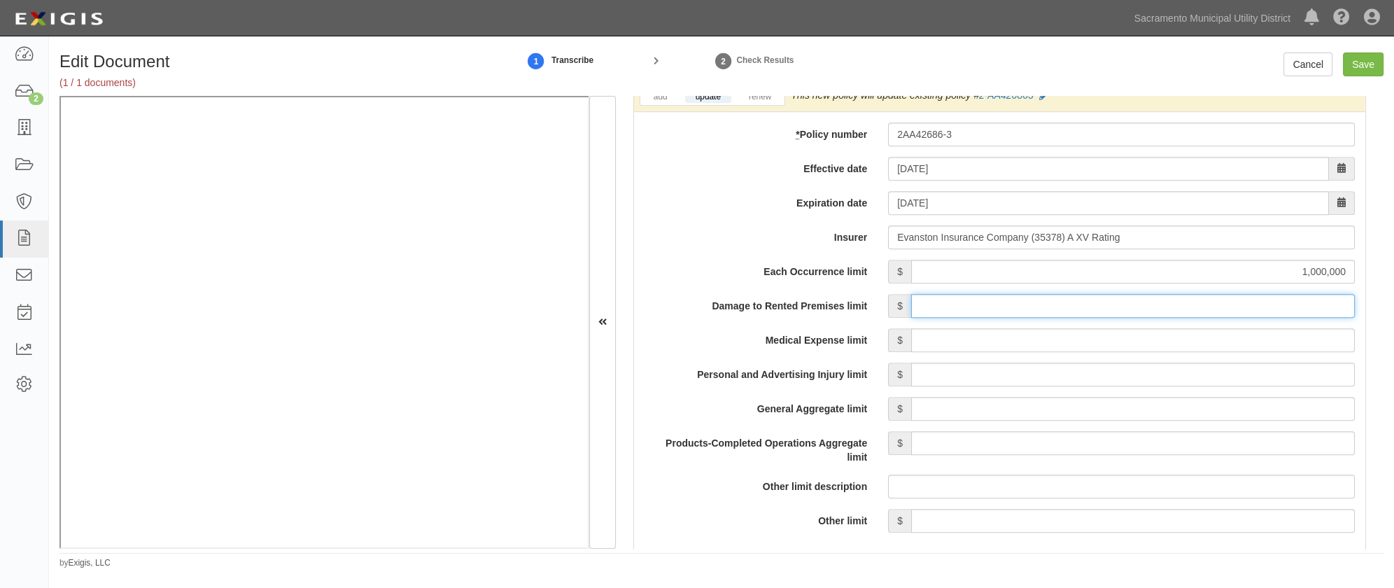
click at [1180, 295] on input "Damage to Rented Premises limit" at bounding box center [1133, 306] width 444 height 24
type input "500,000"
click at [1191, 339] on input "Medical Expense limit" at bounding box center [1133, 340] width 444 height 24
type input "5,000"
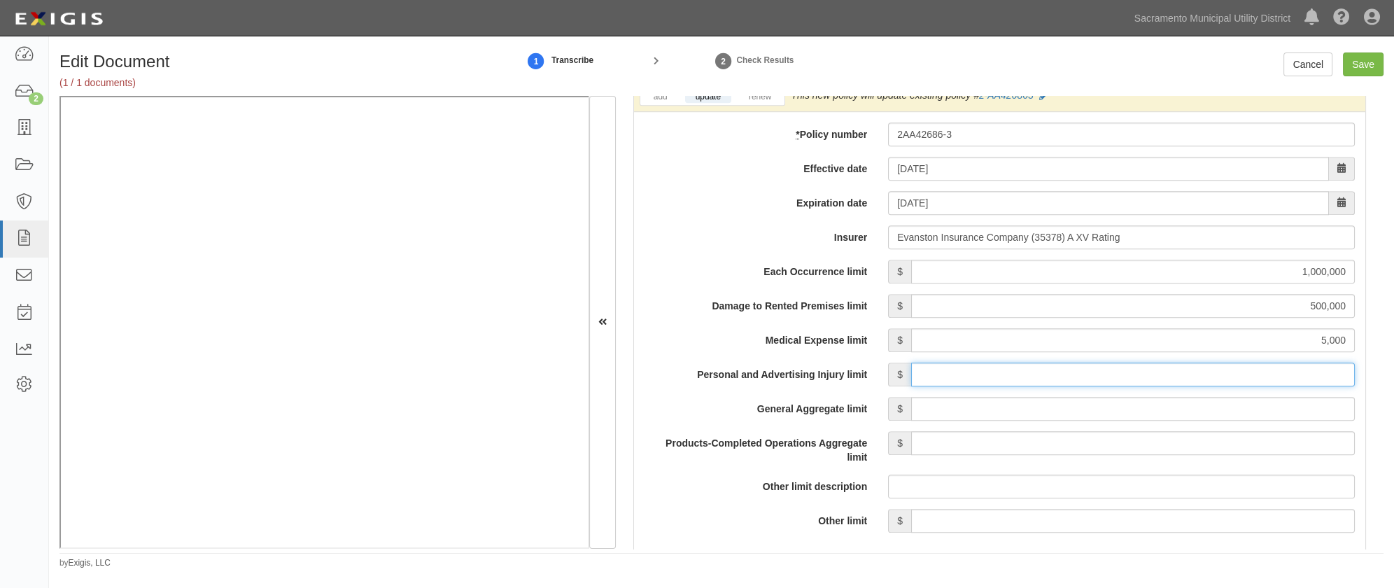
click at [1187, 380] on input "Personal and Advertising Injury limit" at bounding box center [1133, 374] width 444 height 24
type input "1,000,000"
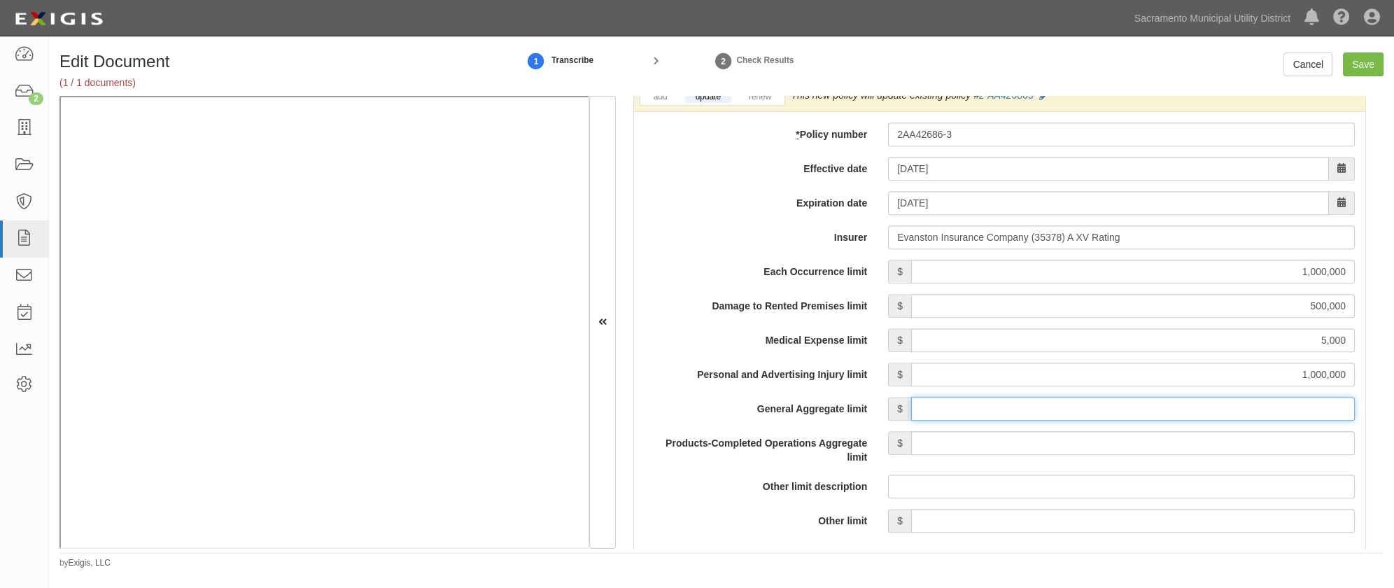
click at [1193, 406] on input "General Aggregate limit" at bounding box center [1133, 409] width 444 height 24
type input "2,000,000"
click at [1170, 443] on input "Products-Completed Operations Aggregate limit" at bounding box center [1133, 443] width 444 height 24
type input "2,000,000"
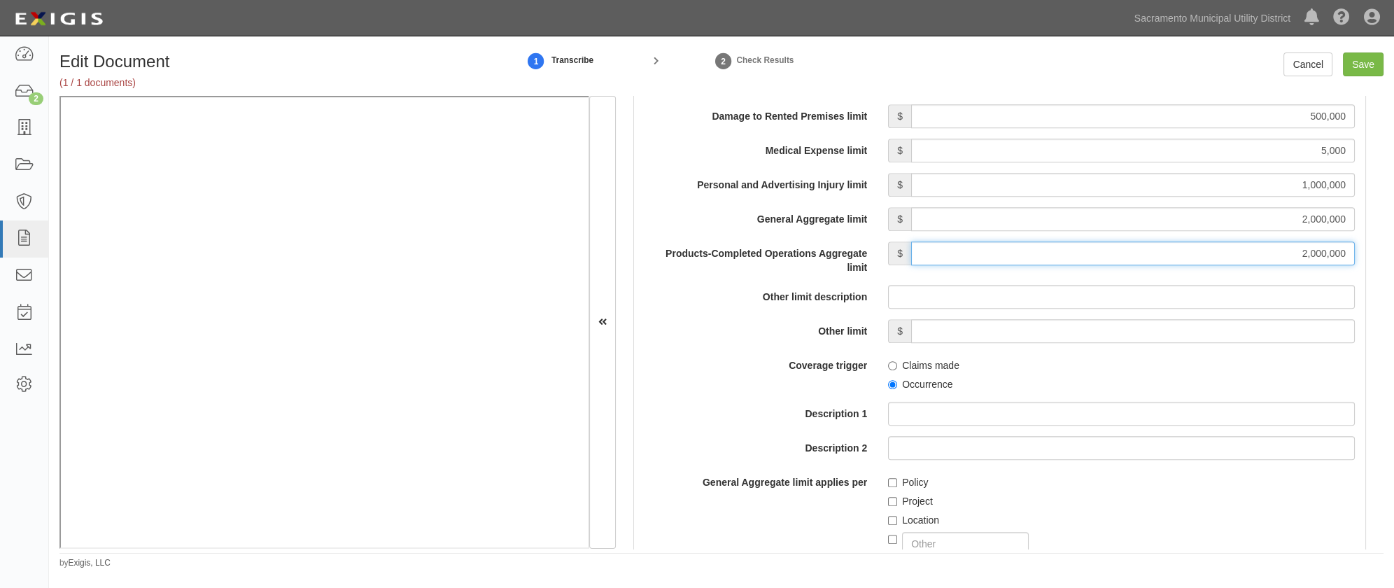
scroll to position [1272, 0]
click at [888, 379] on input "Occurrence" at bounding box center [892, 382] width 9 height 9
radio input "true"
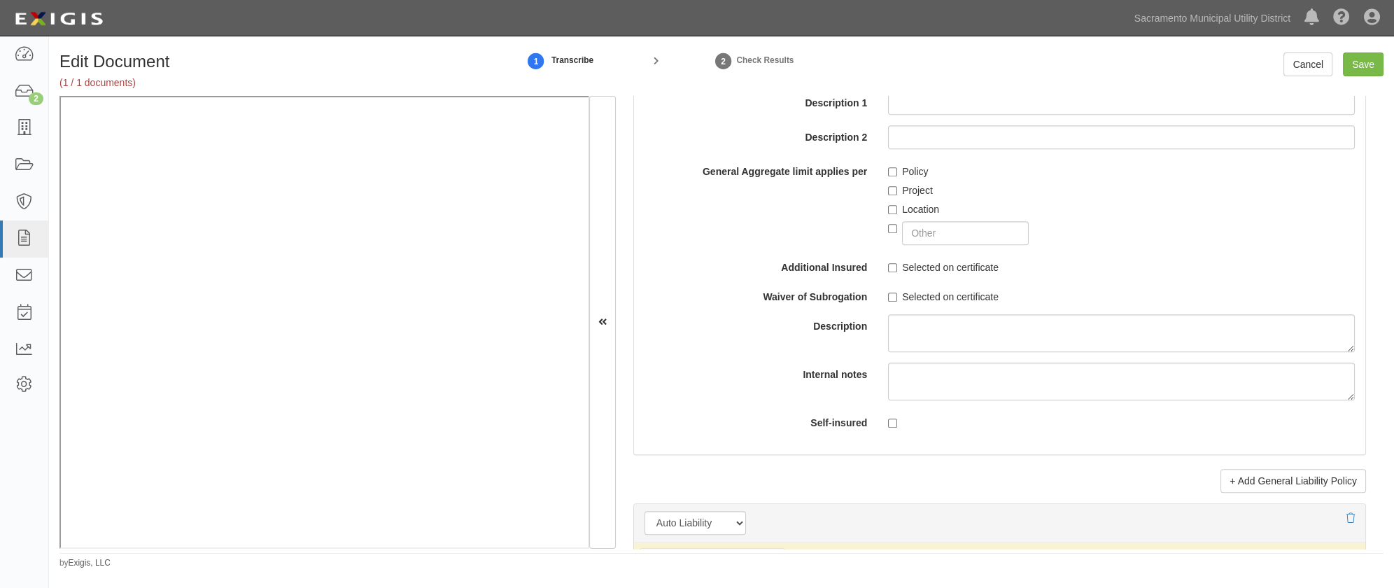
scroll to position [1717, 0]
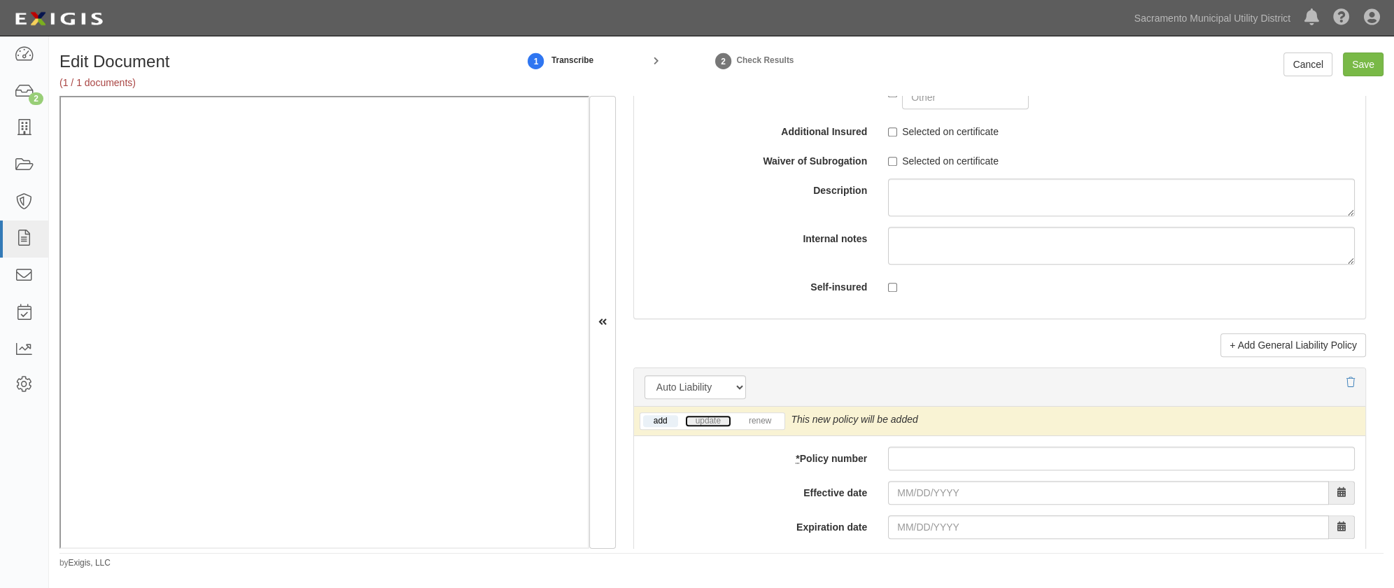
drag, startPoint x: 711, startPoint y: 416, endPoint x: 720, endPoint y: 419, distance: 9.7
click at [711, 416] on link "update" at bounding box center [708, 421] width 46 height 12
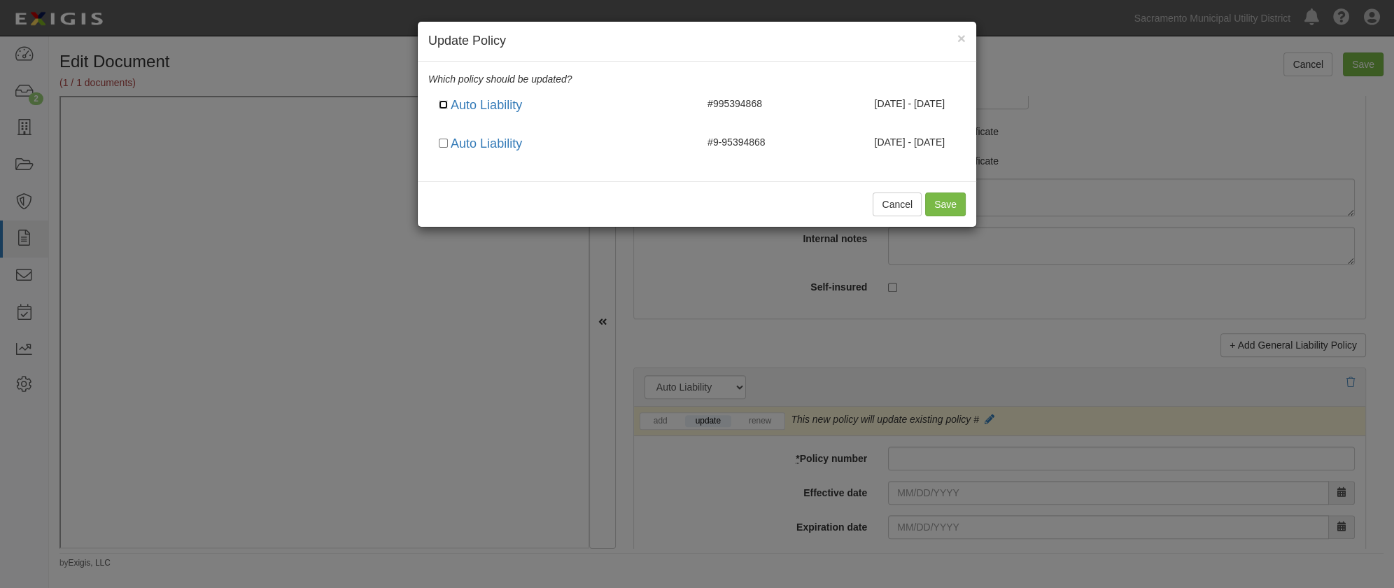
click at [439, 102] on input "checkbox" at bounding box center [443, 104] width 9 height 9
checkbox input "true"
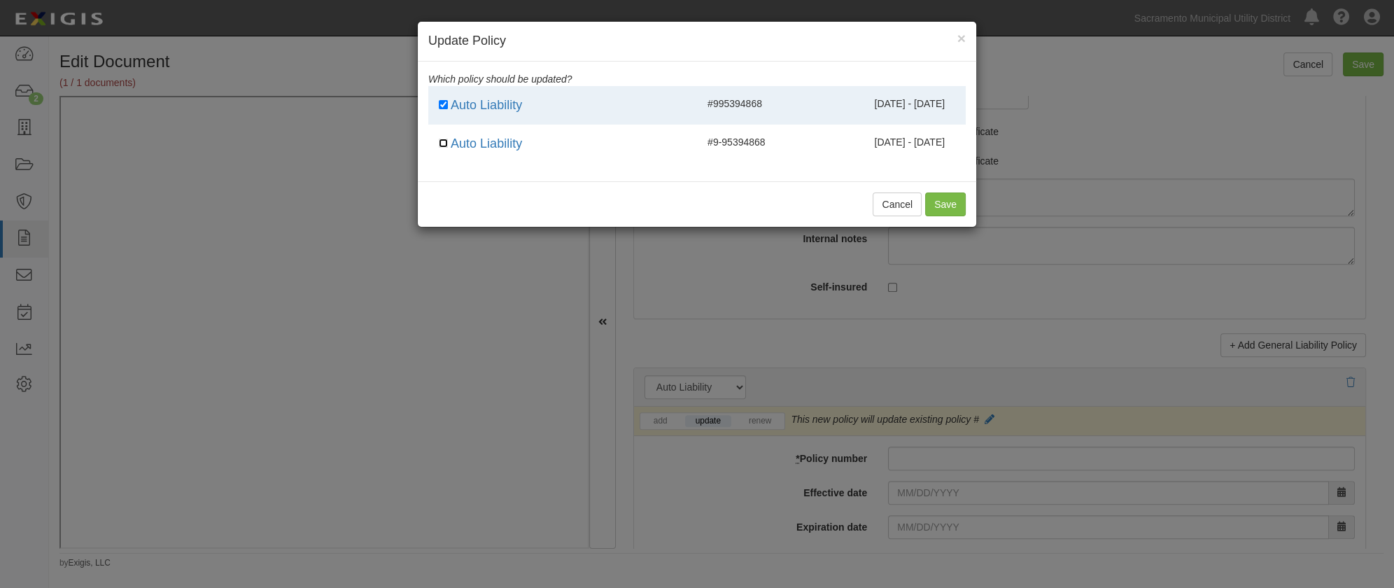
click at [445, 141] on input "checkbox" at bounding box center [443, 143] width 9 height 9
checkbox input "true"
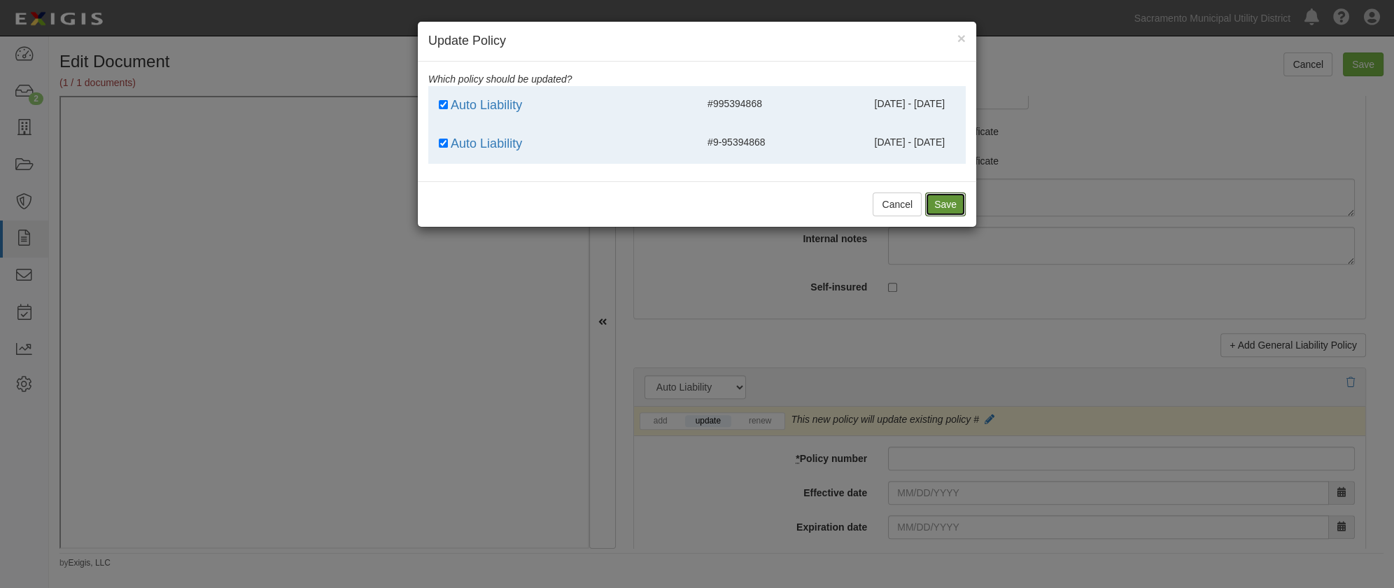
click at [949, 207] on button "Save" at bounding box center [945, 204] width 41 height 24
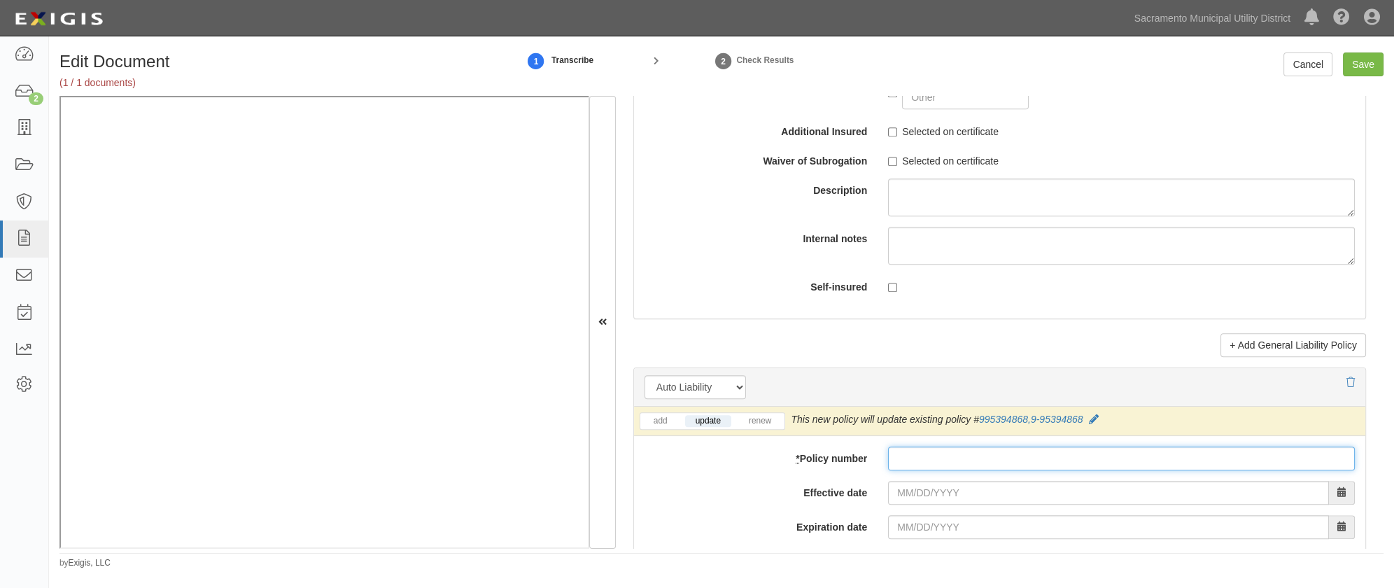
click at [906, 457] on input "* Policy number" at bounding box center [1121, 458] width 467 height 24
type input "99539486/8"
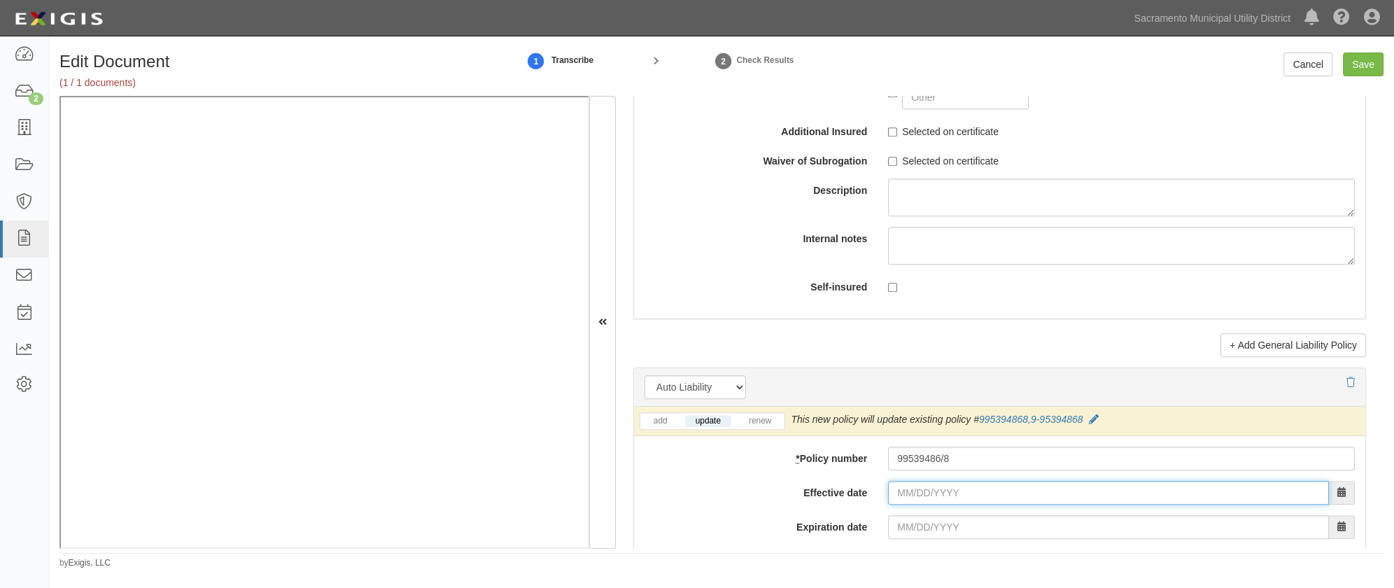
click at [896, 490] on input "Effective date" at bounding box center [1108, 493] width 441 height 24
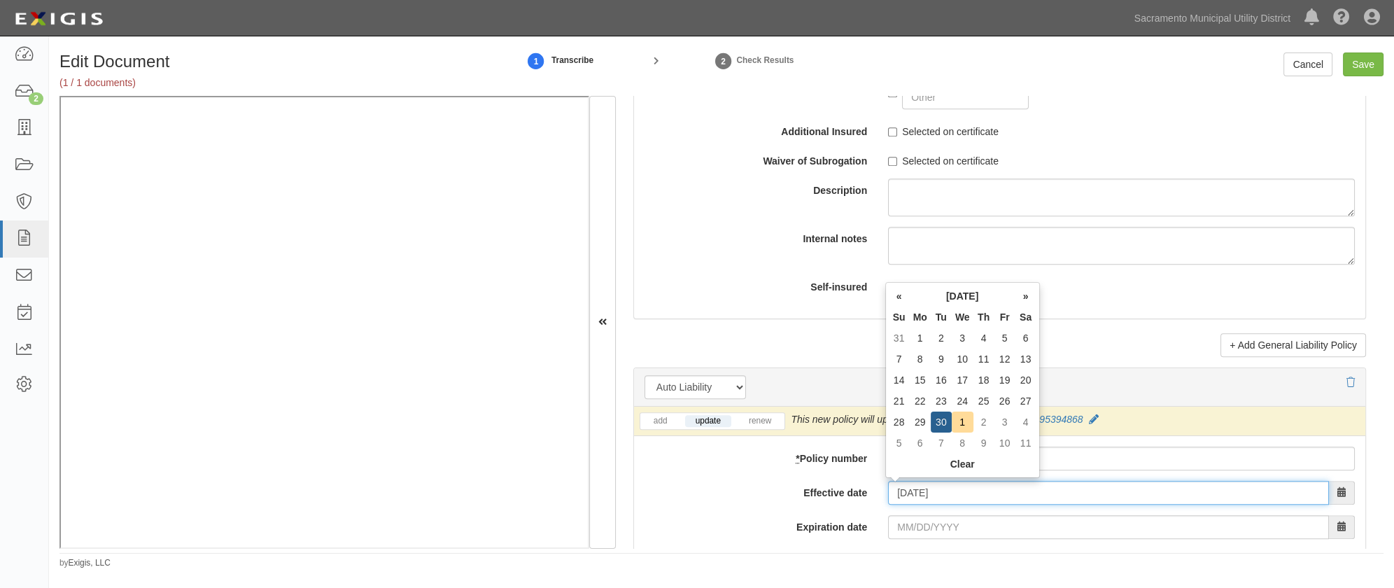
type input "[DATE]"
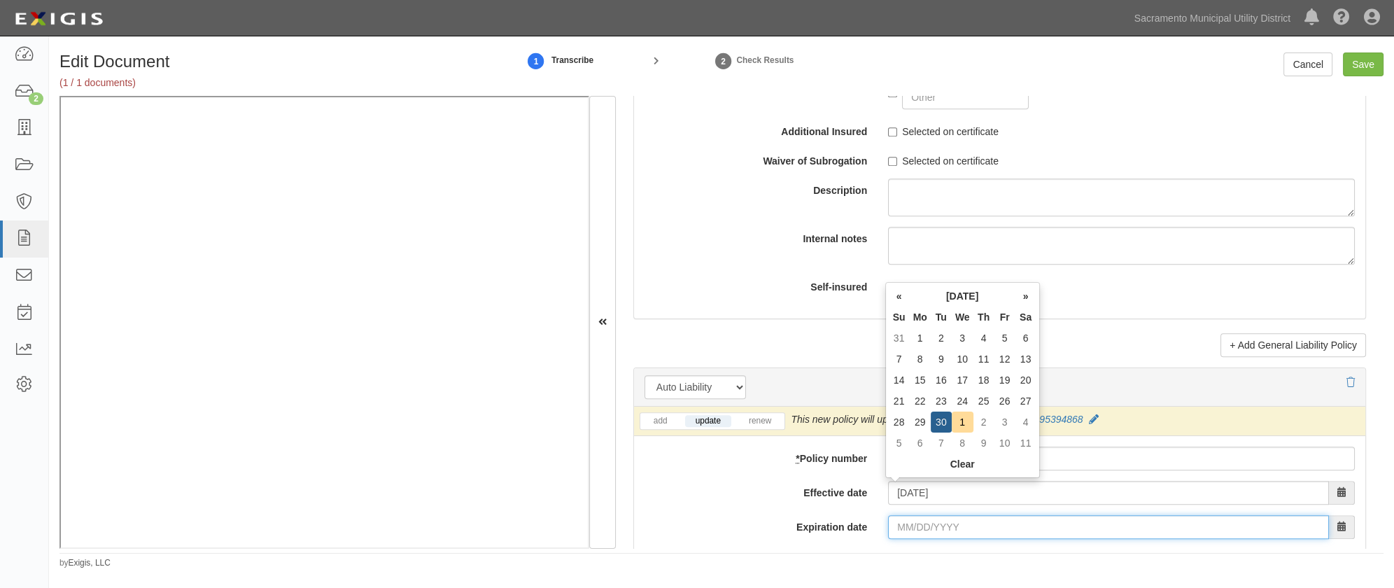
type input "[DATE]"
click at [905, 529] on input "[DATE]" at bounding box center [1108, 527] width 441 height 24
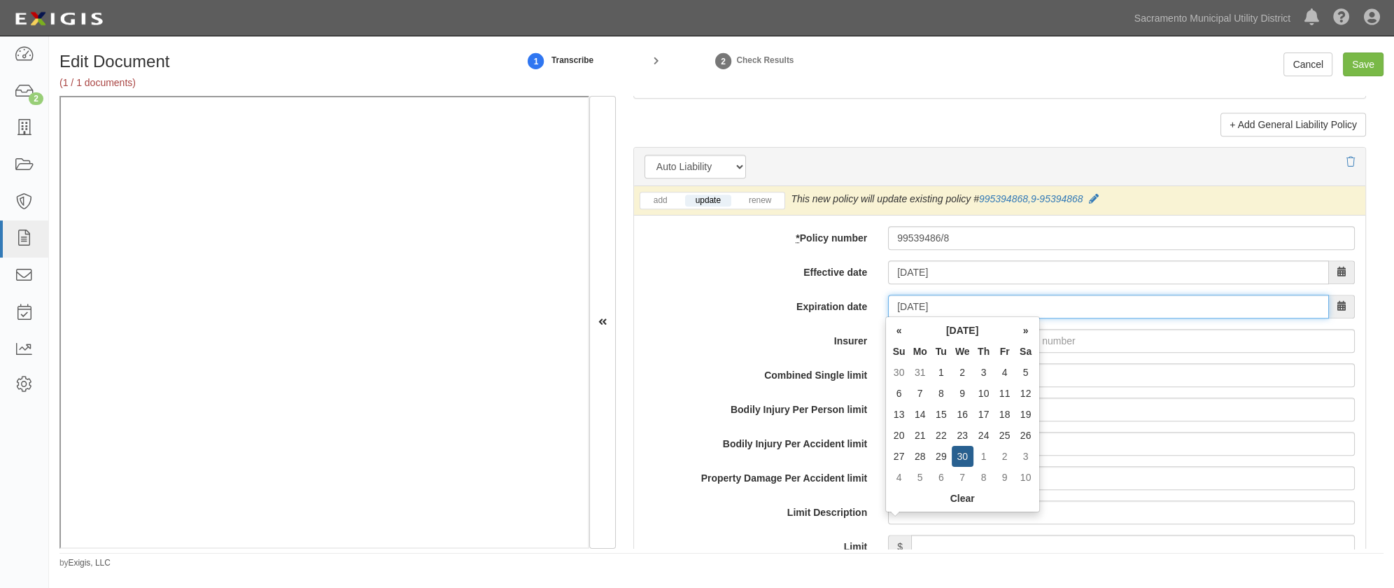
scroll to position [2035, 0]
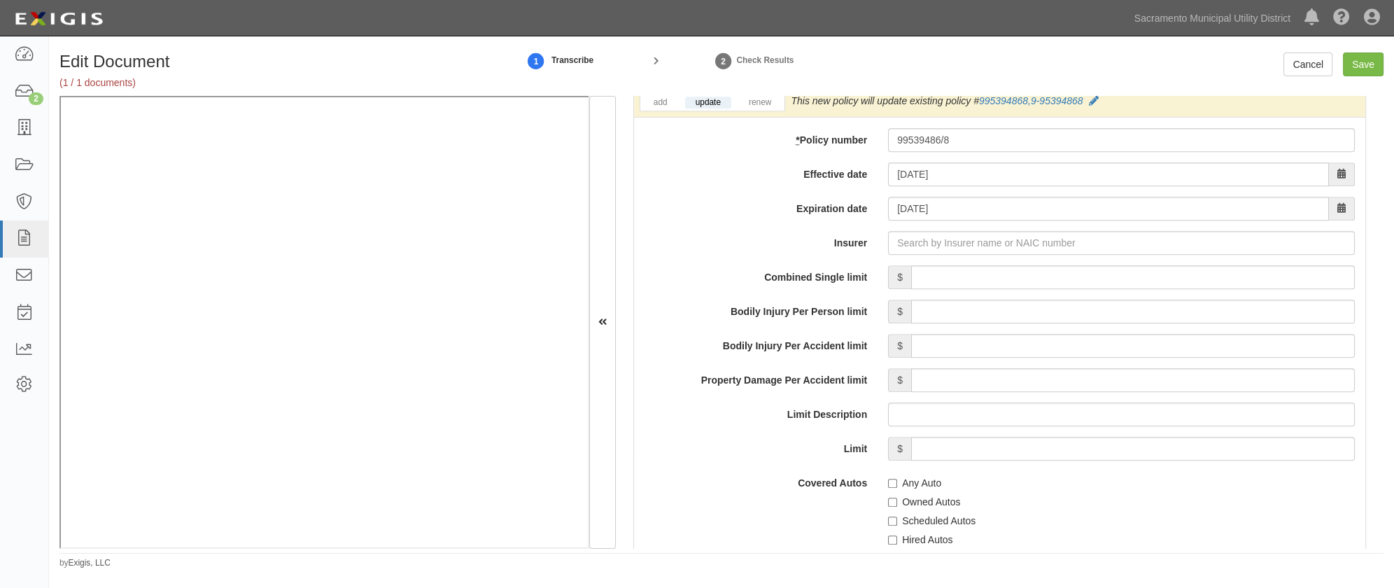
click at [749, 381] on label "Property Damage Per Accident limit" at bounding box center [755, 377] width 243 height 19
click at [911, 381] on input "Property Damage Per Accident limit" at bounding box center [1133, 380] width 444 height 24
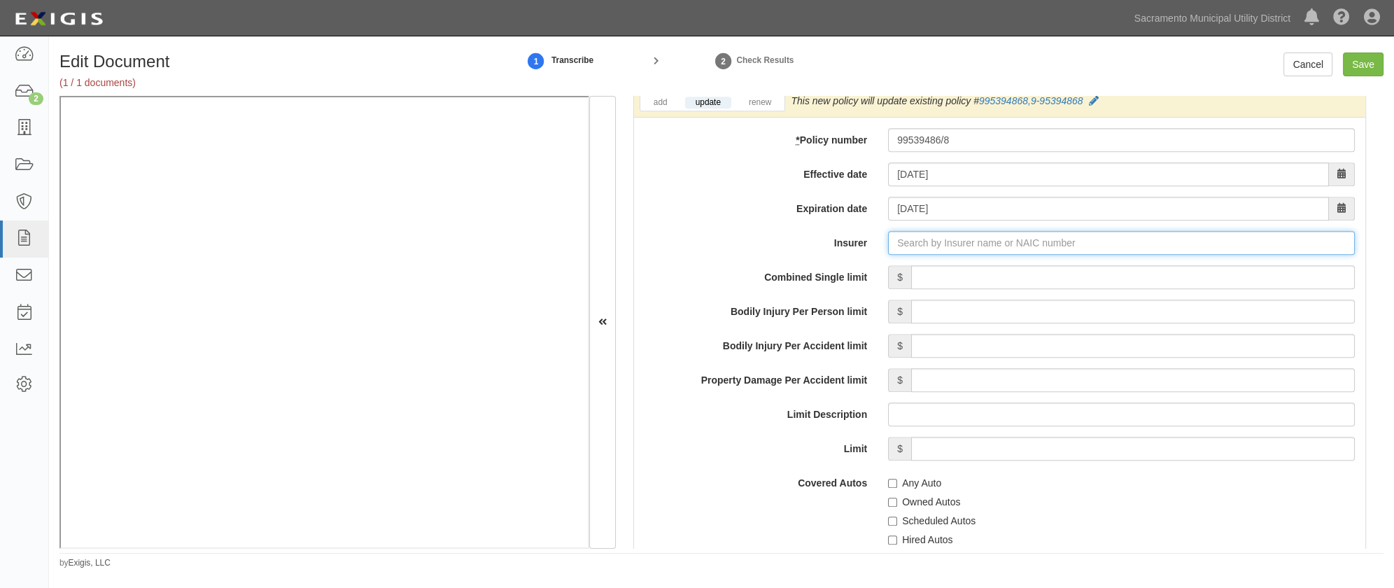
click at [903, 250] on input "Insurer" at bounding box center [1121, 243] width 467 height 24
type input "180 Seguros S.A. (0) NR Rating"
type input "1"
click at [902, 262] on div "United Financial Casualty Company ( 11770 ) A+ XV Rating" at bounding box center [938, 269] width 281 height 18
type input "United Financial Casualty Company (11770) A+ XV Rating"
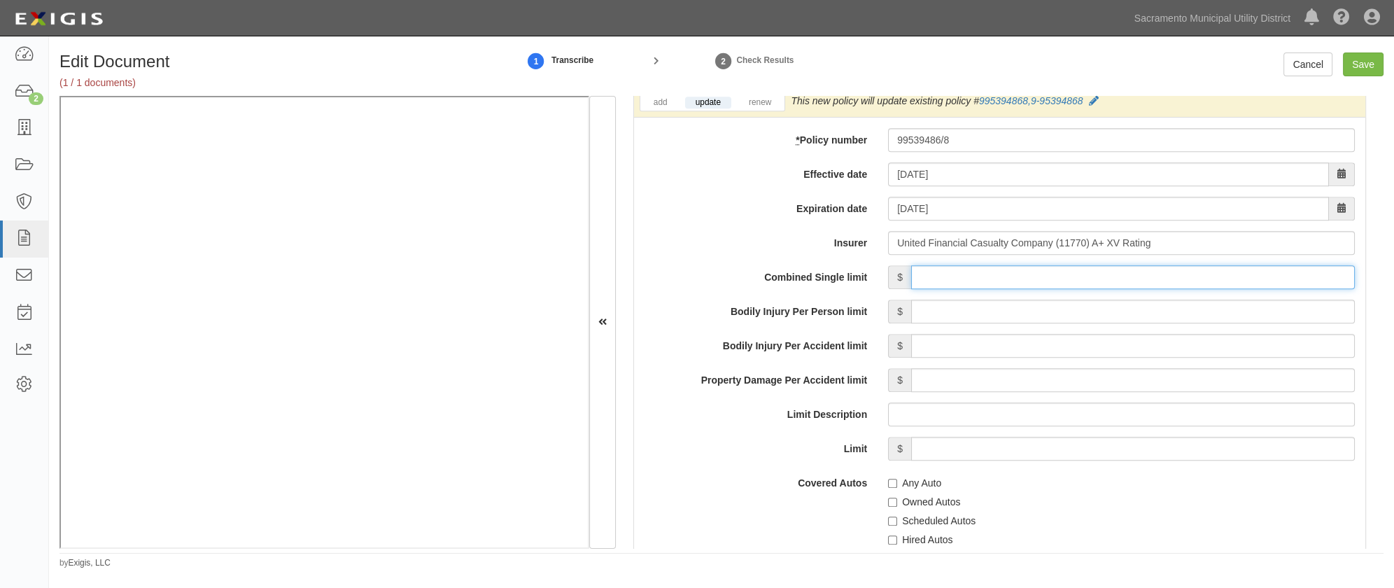
click at [1007, 278] on input "Combined Single limit" at bounding box center [1133, 277] width 444 height 24
type input "1,000,000"
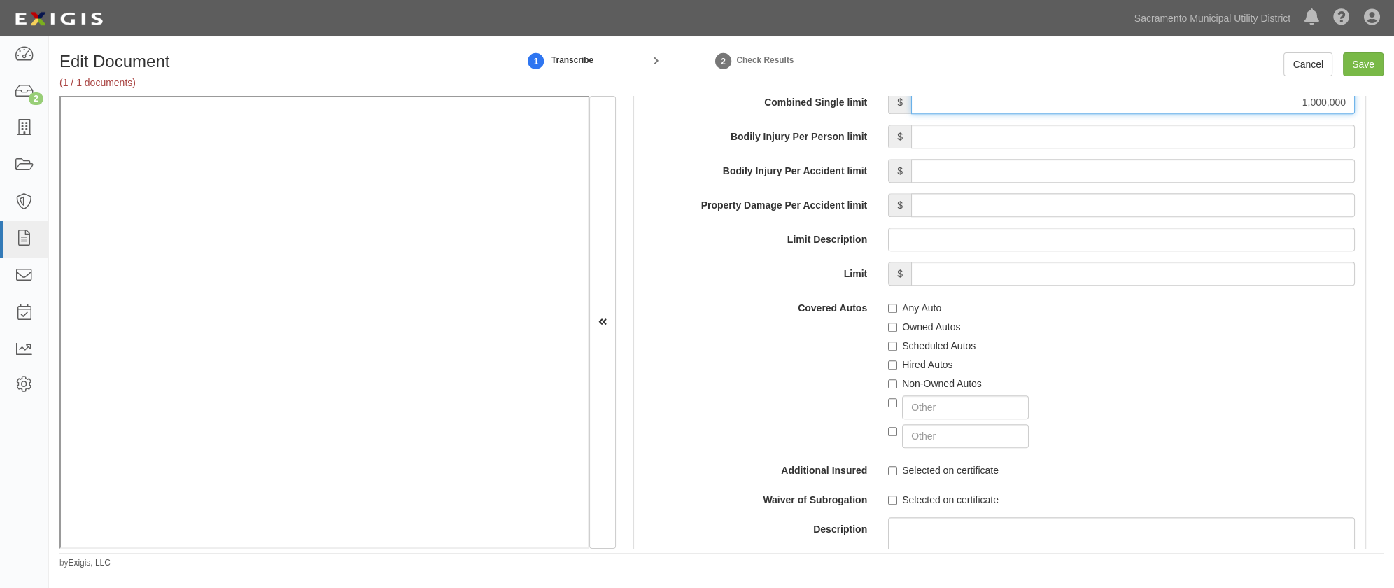
scroll to position [2225, 0]
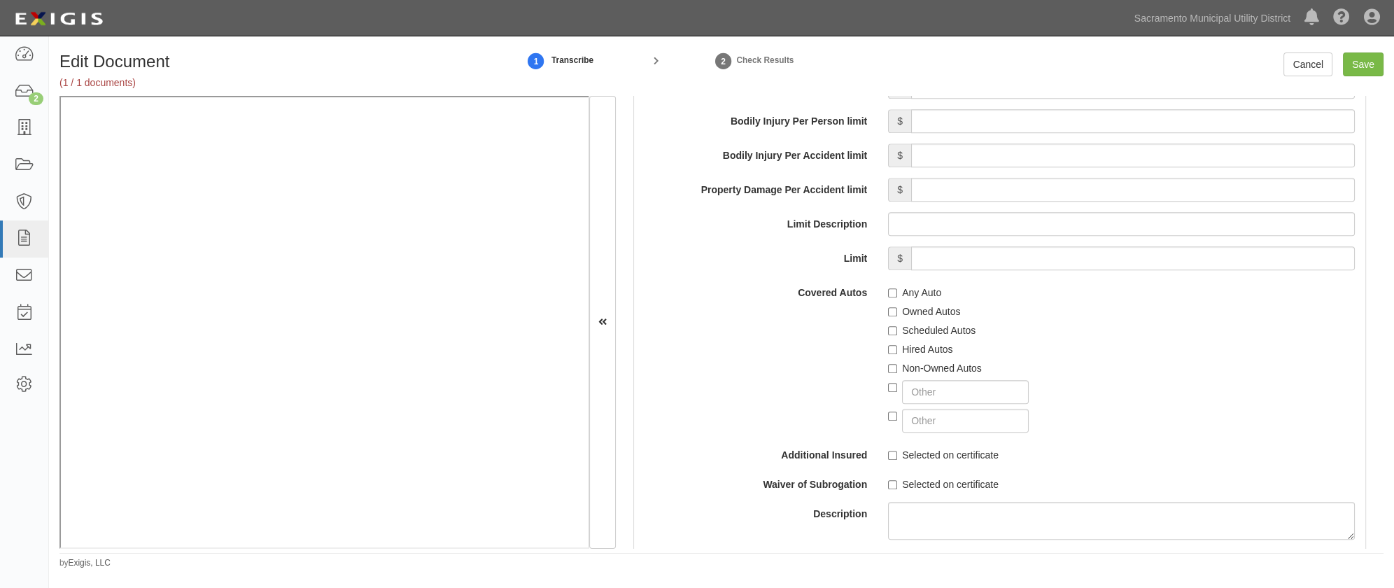
click at [891, 334] on label "Scheduled Autos" at bounding box center [931, 330] width 87 height 14
click at [891, 334] on input "Scheduled Autos" at bounding box center [892, 330] width 9 height 9
checkbox input "true"
click at [889, 345] on input "Hired Autos" at bounding box center [892, 349] width 9 height 9
checkbox input "true"
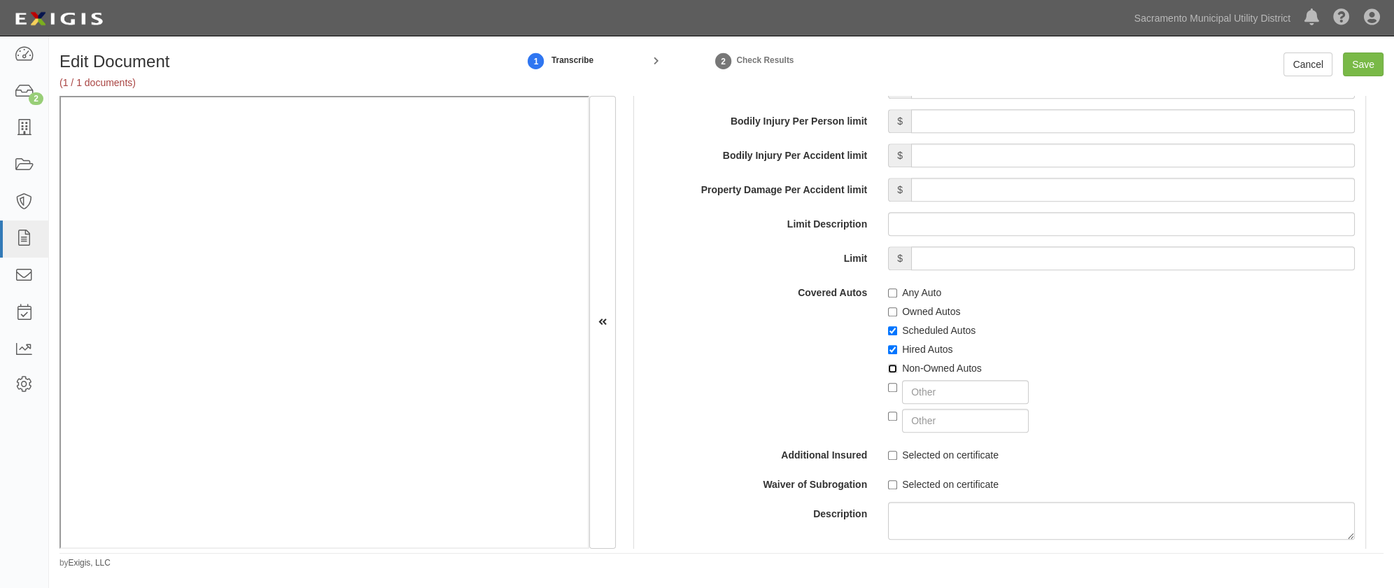
click at [891, 365] on input "Non-Owned Autos" at bounding box center [892, 368] width 9 height 9
checkbox input "true"
click at [1210, 421] on div at bounding box center [1121, 418] width 467 height 29
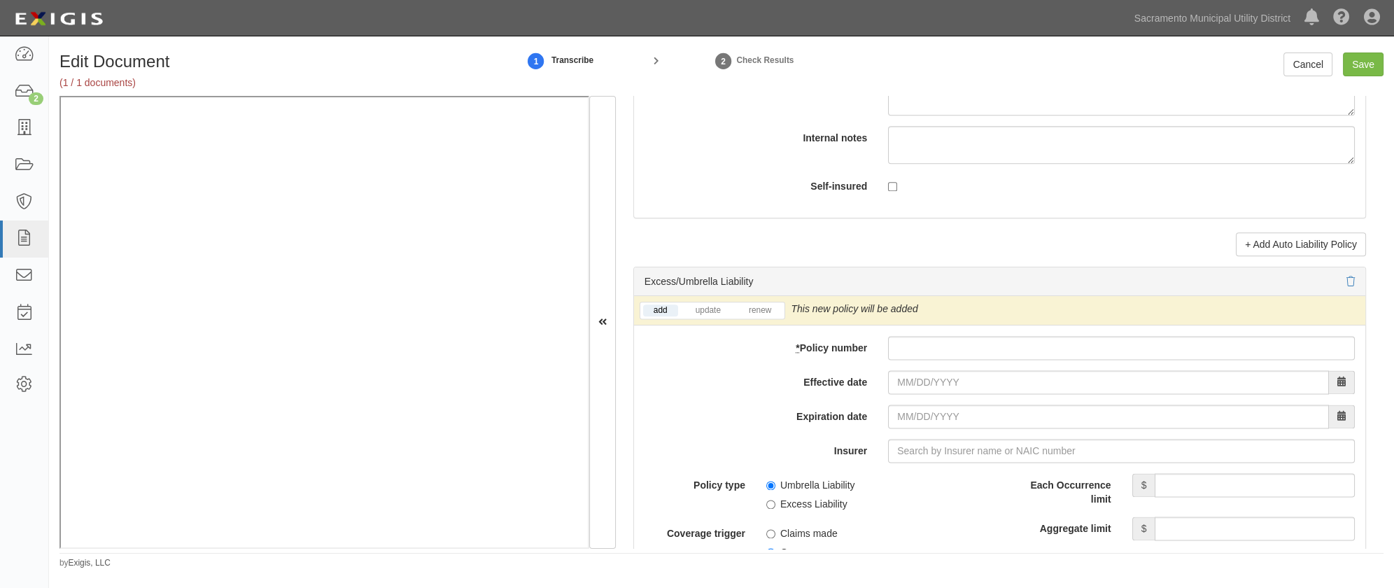
scroll to position [2671, 0]
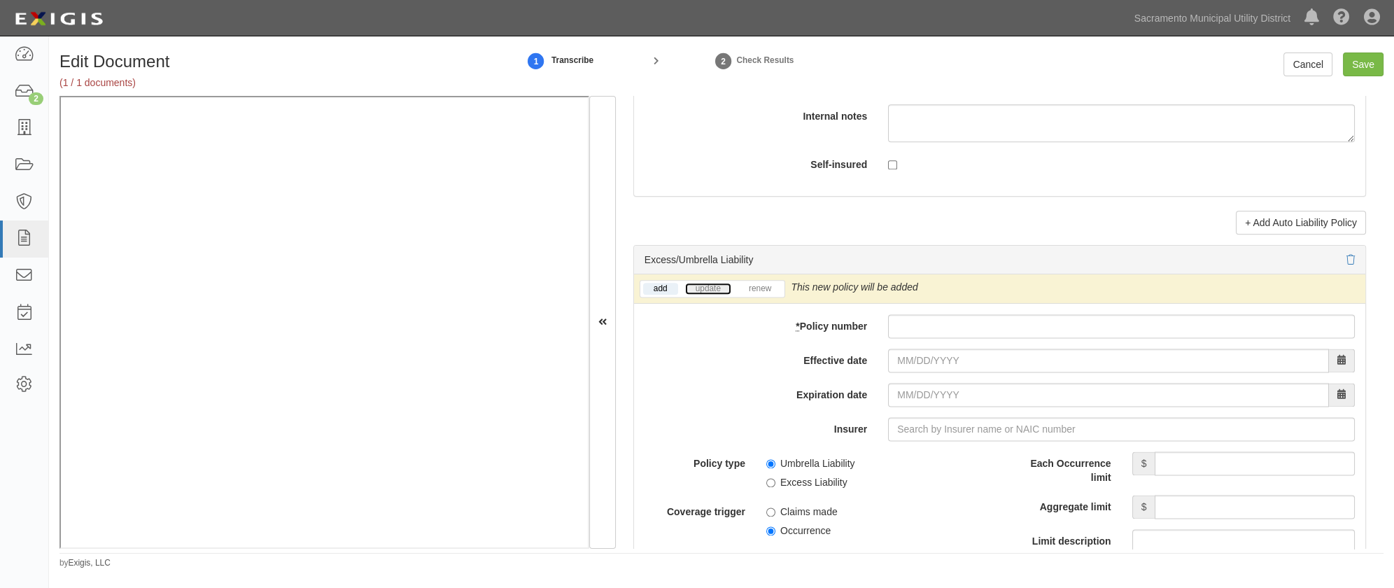
click at [708, 286] on link "update" at bounding box center [708, 289] width 46 height 12
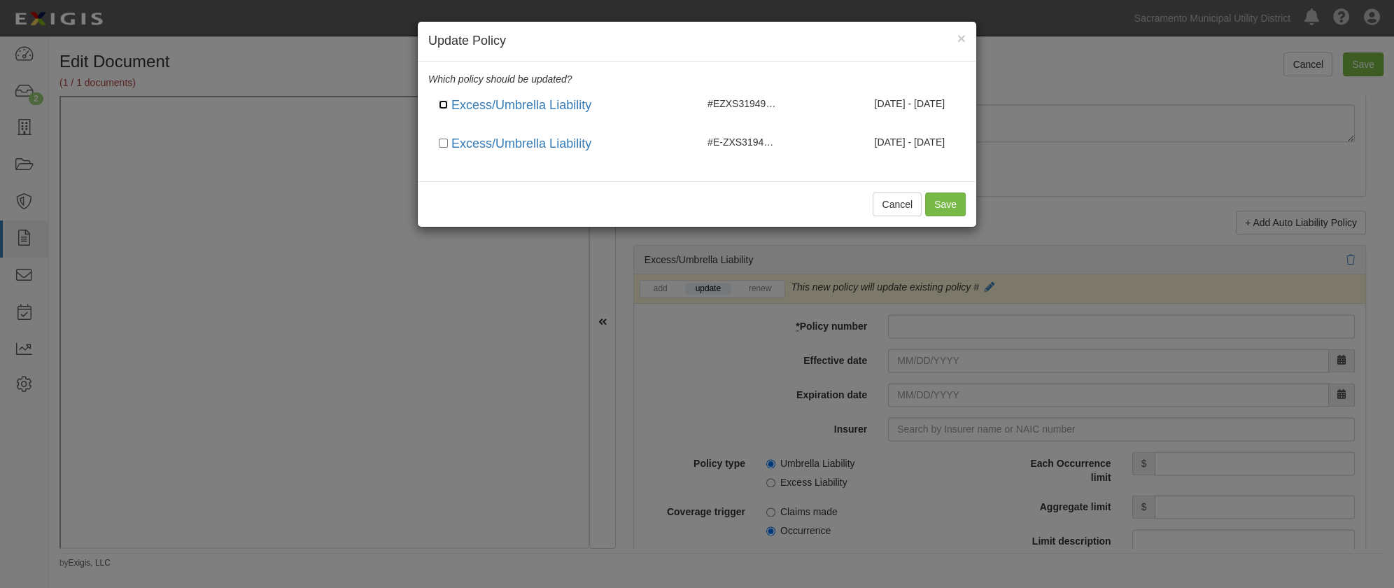
click at [444, 103] on input "checkbox" at bounding box center [443, 104] width 9 height 9
checkbox input "true"
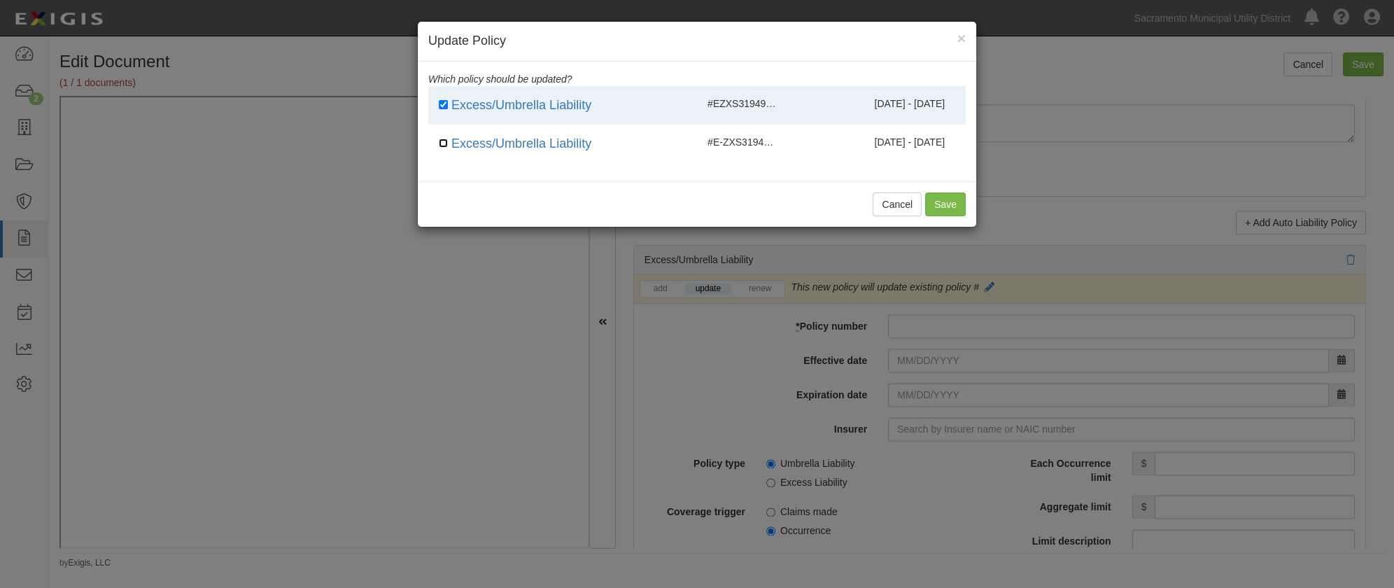
click at [441, 143] on input "checkbox" at bounding box center [443, 143] width 9 height 9
checkbox input "true"
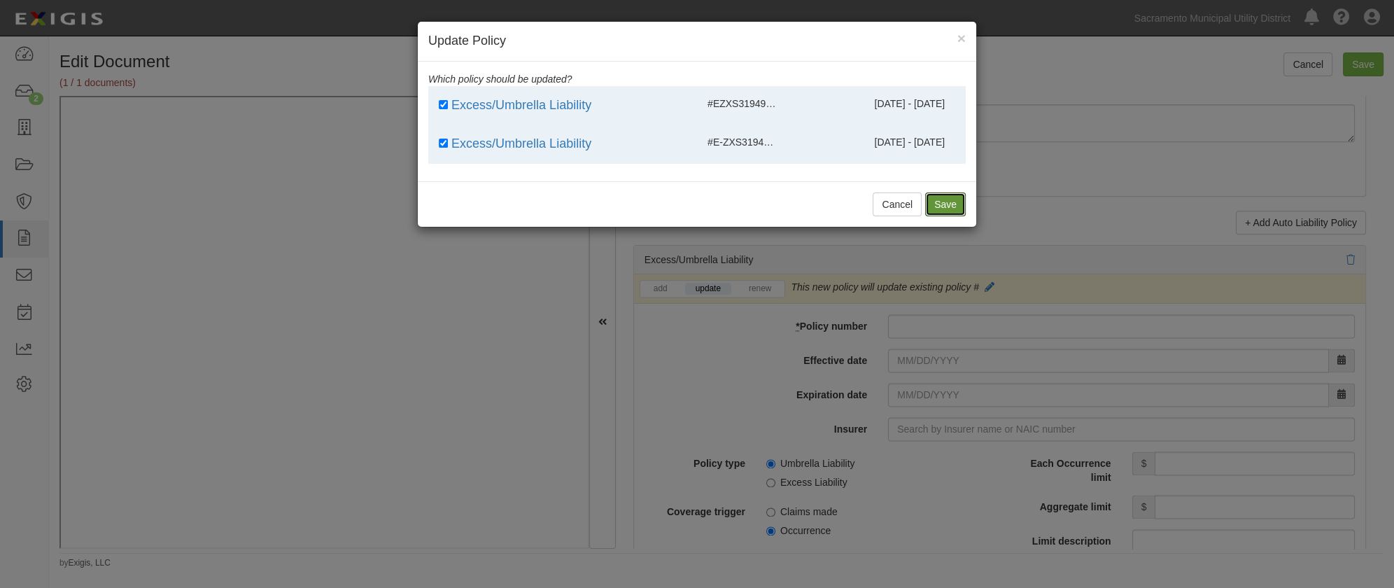
drag, startPoint x: 945, startPoint y: 208, endPoint x: 950, endPoint y: 281, distance: 72.2
click at [946, 208] on button "Save" at bounding box center [945, 204] width 41 height 24
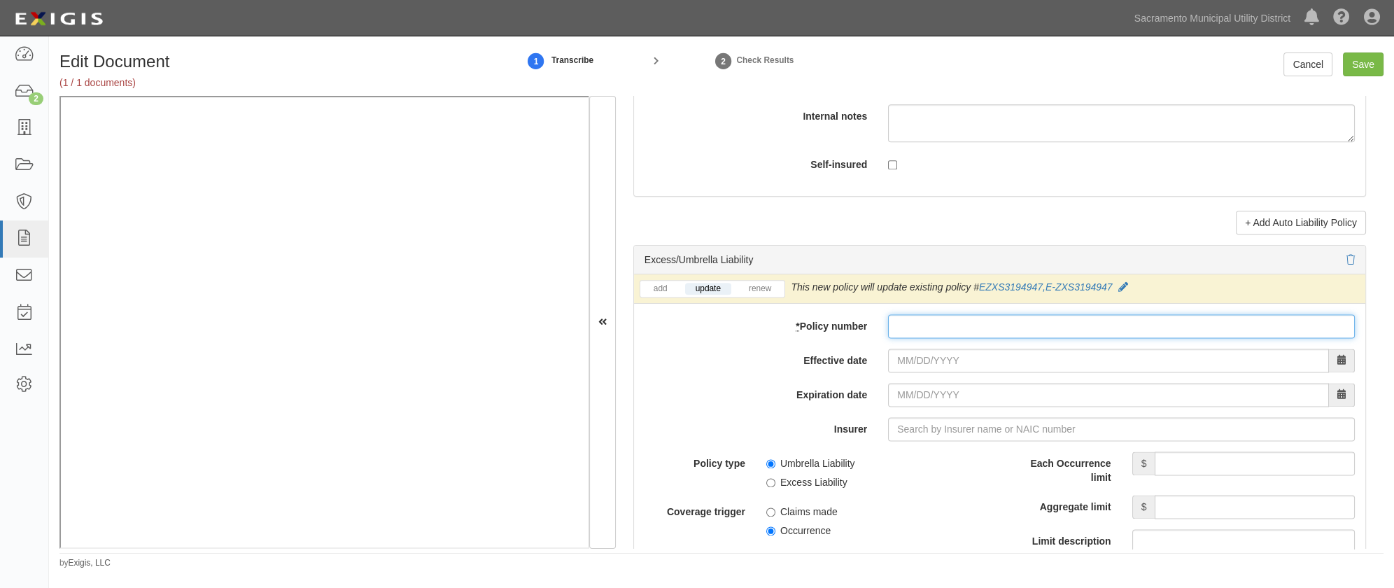
click at [897, 327] on input "* Policy number" at bounding box center [1121, 326] width 467 height 24
type input "EZXS319494-7"
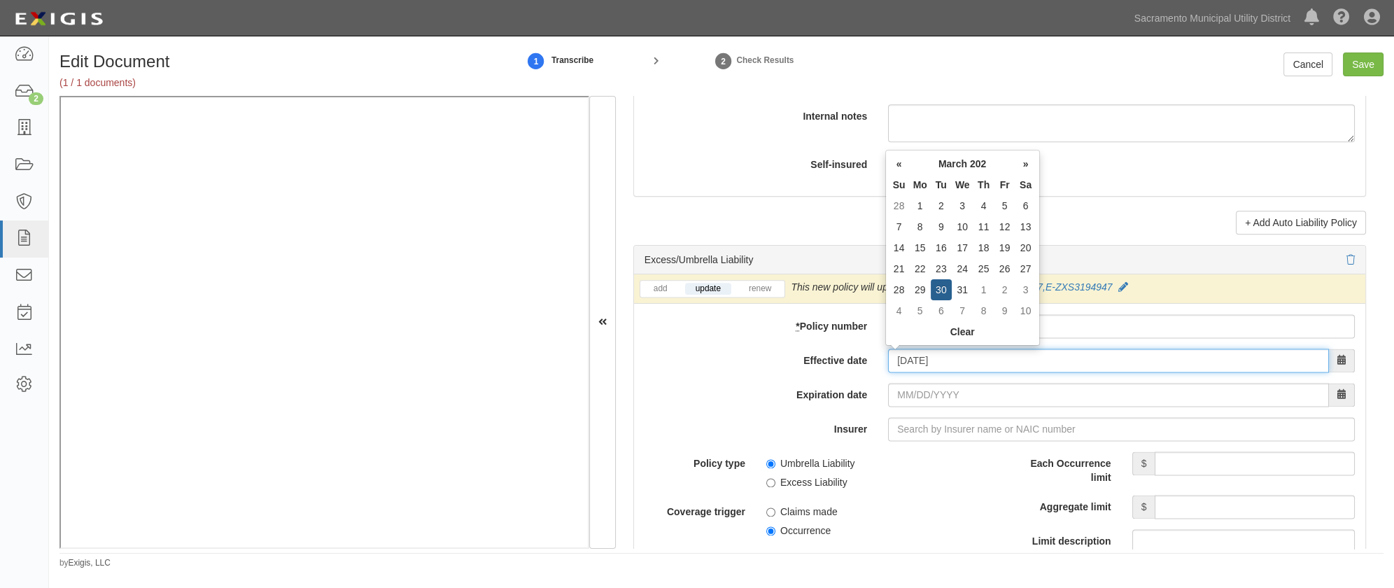
type input "[DATE]"
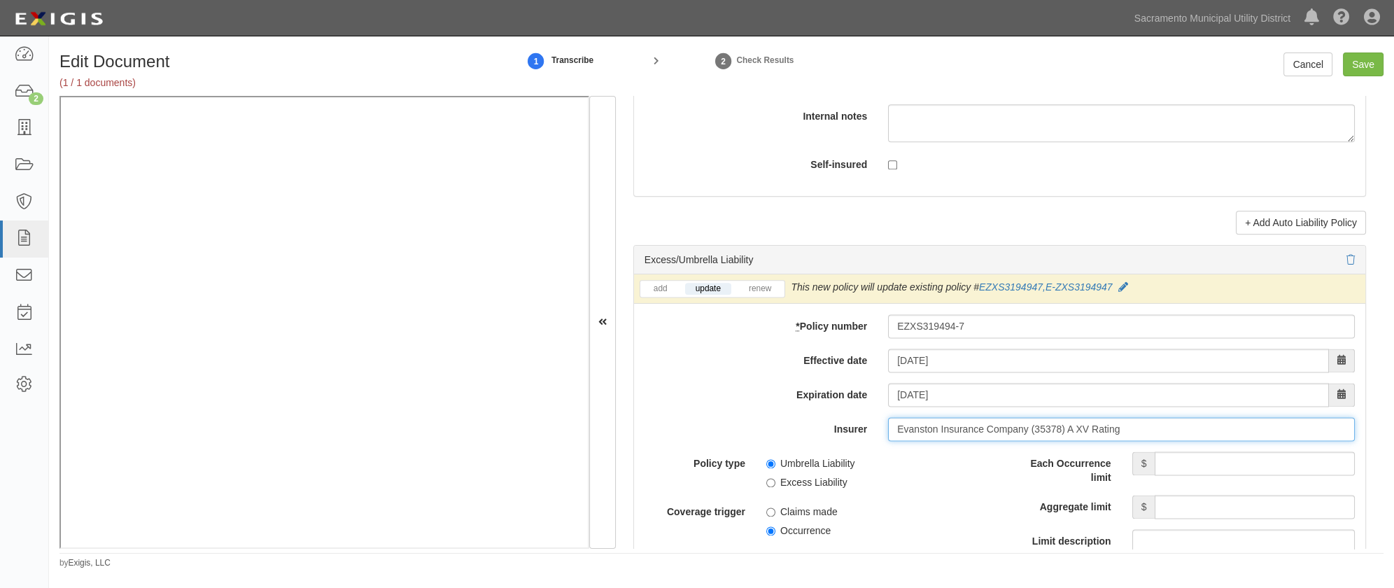
type input "Evanston Insurance Company (35378) A XV Rating"
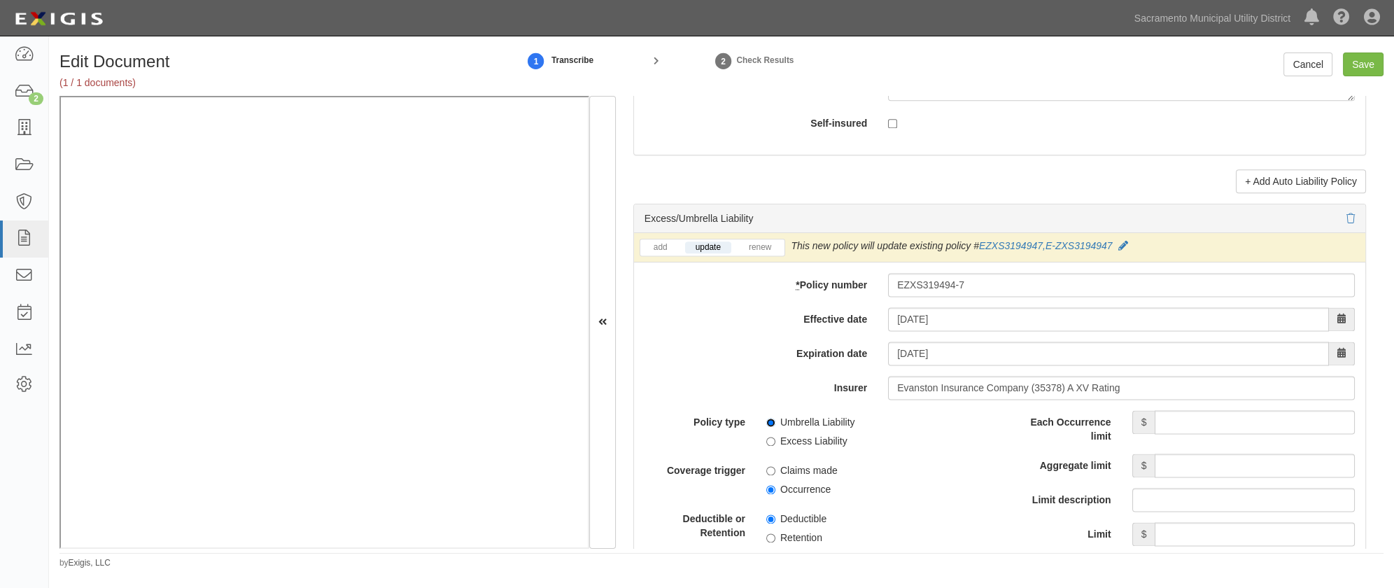
scroll to position [2735, 0]
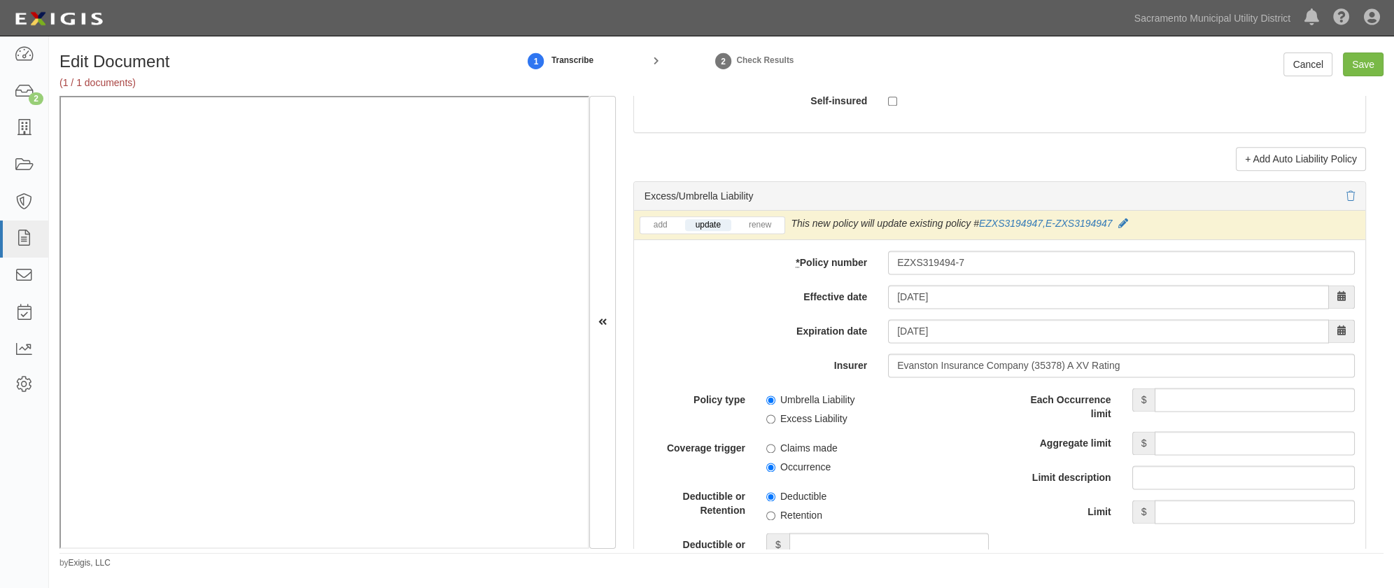
click at [1191, 378] on div "add update renew This new policy will be added This new policy will update exis…" at bounding box center [999, 519] width 731 height 617
click at [1191, 396] on input "Each Occurrence limit" at bounding box center [1254, 400] width 200 height 24
type input "5,000,000"
click at [1198, 438] on input "Aggregate limit" at bounding box center [1254, 443] width 200 height 24
type input "5,000,000"
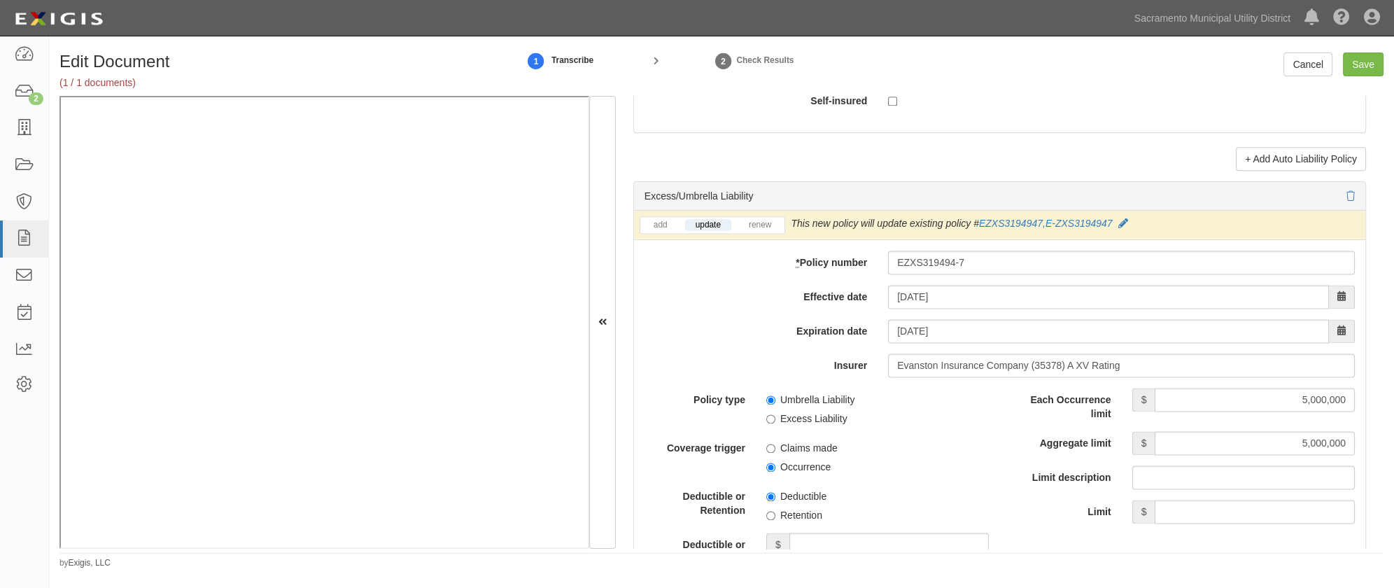
click at [987, 424] on div "Policy type Umbrella Liability Excess Liability Coverage trigger Claims made Oc…" at bounding box center [817, 518] width 366 height 261
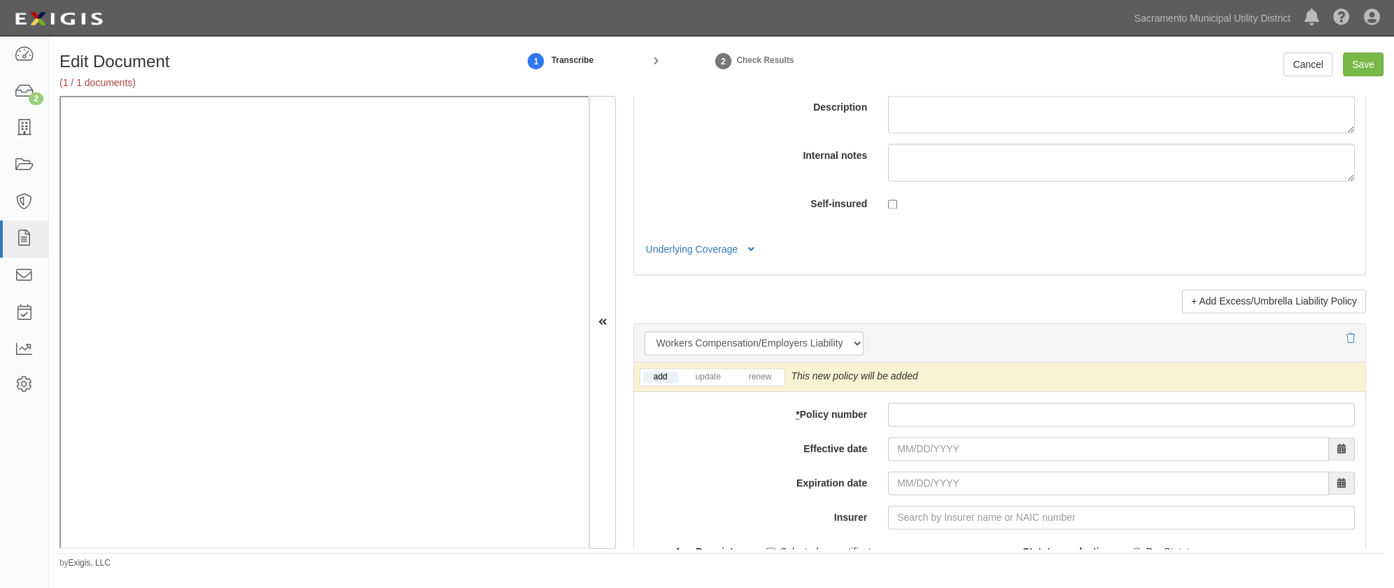
scroll to position [3307, 0]
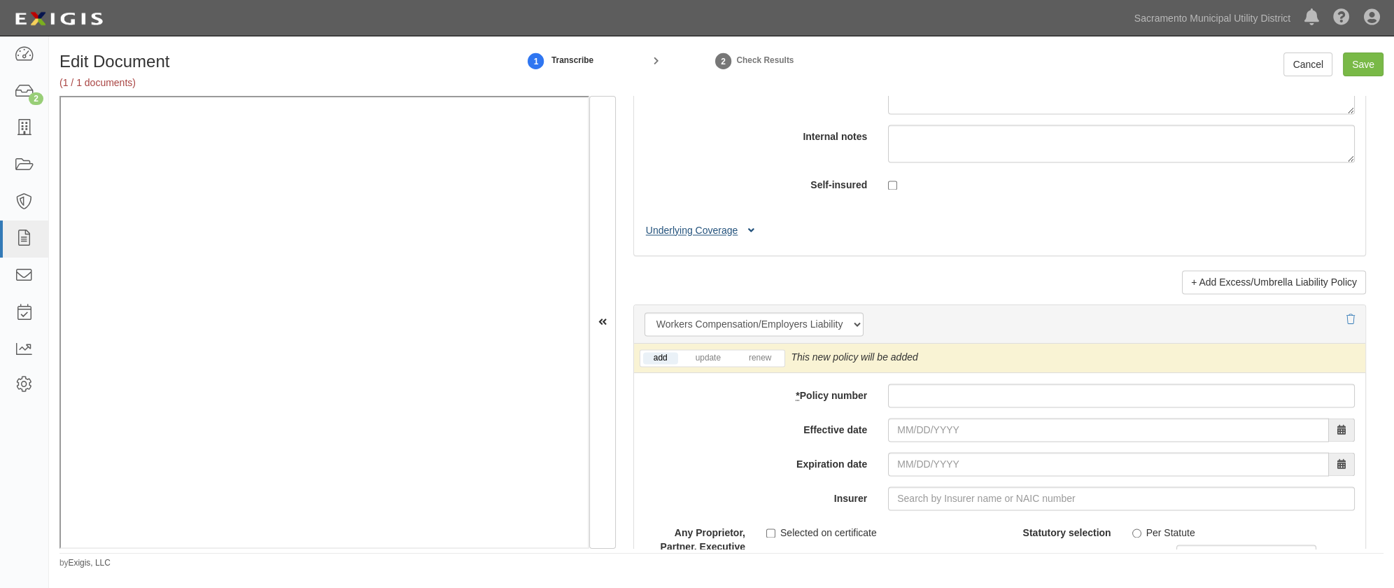
click at [685, 229] on button "Underlying Coverage" at bounding box center [702, 230] width 116 height 15
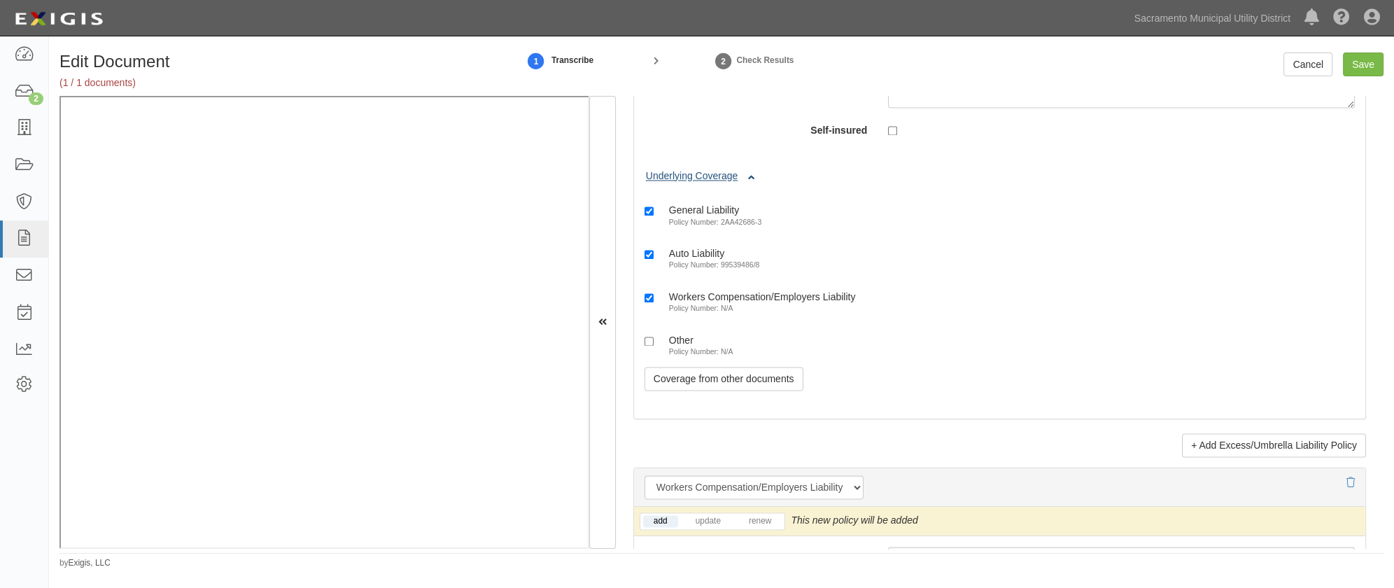
scroll to position [3561, 0]
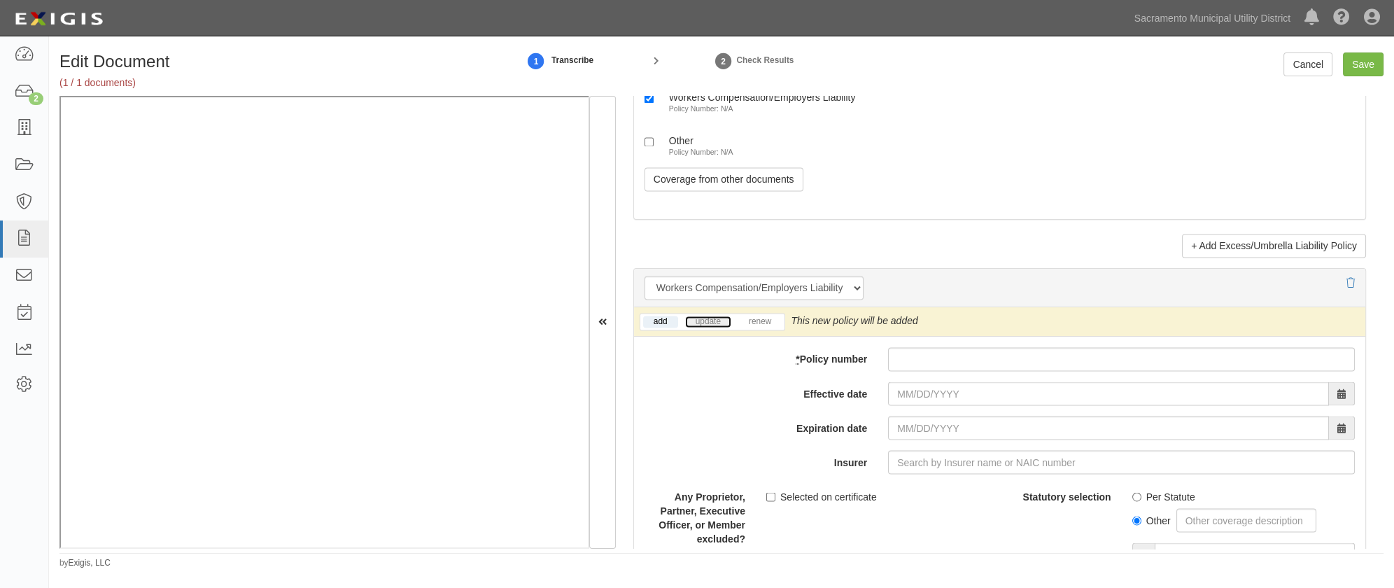
click at [706, 317] on link "update" at bounding box center [708, 322] width 46 height 12
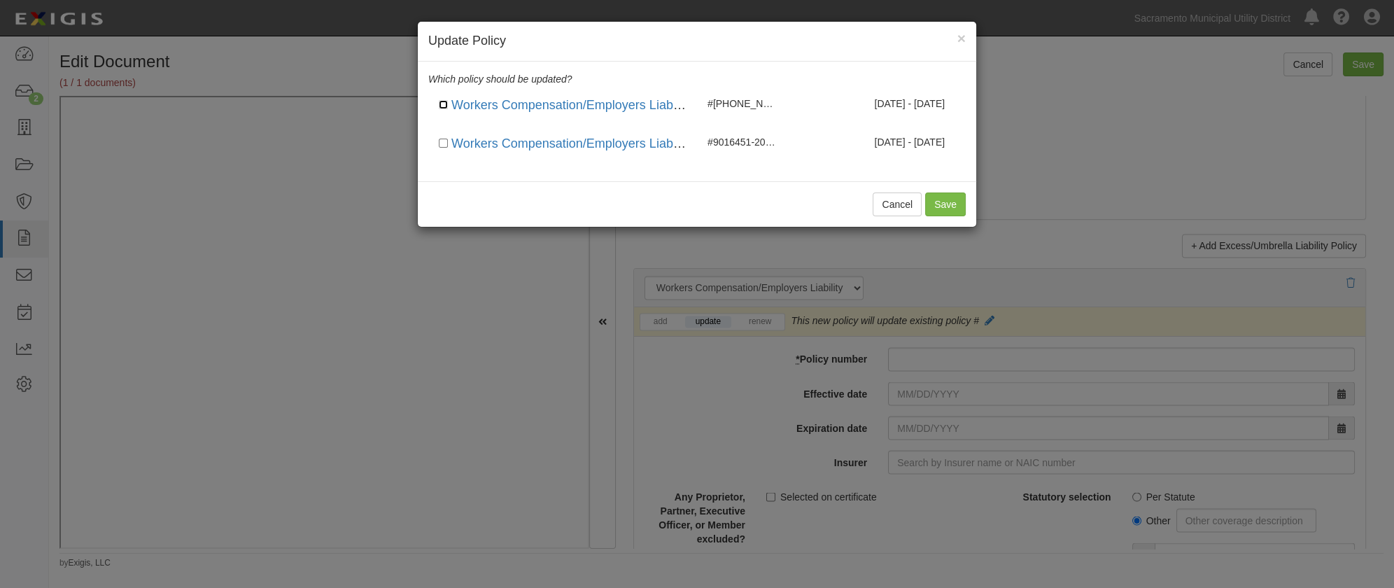
click at [441, 105] on input "checkbox" at bounding box center [443, 104] width 9 height 9
checkbox input "true"
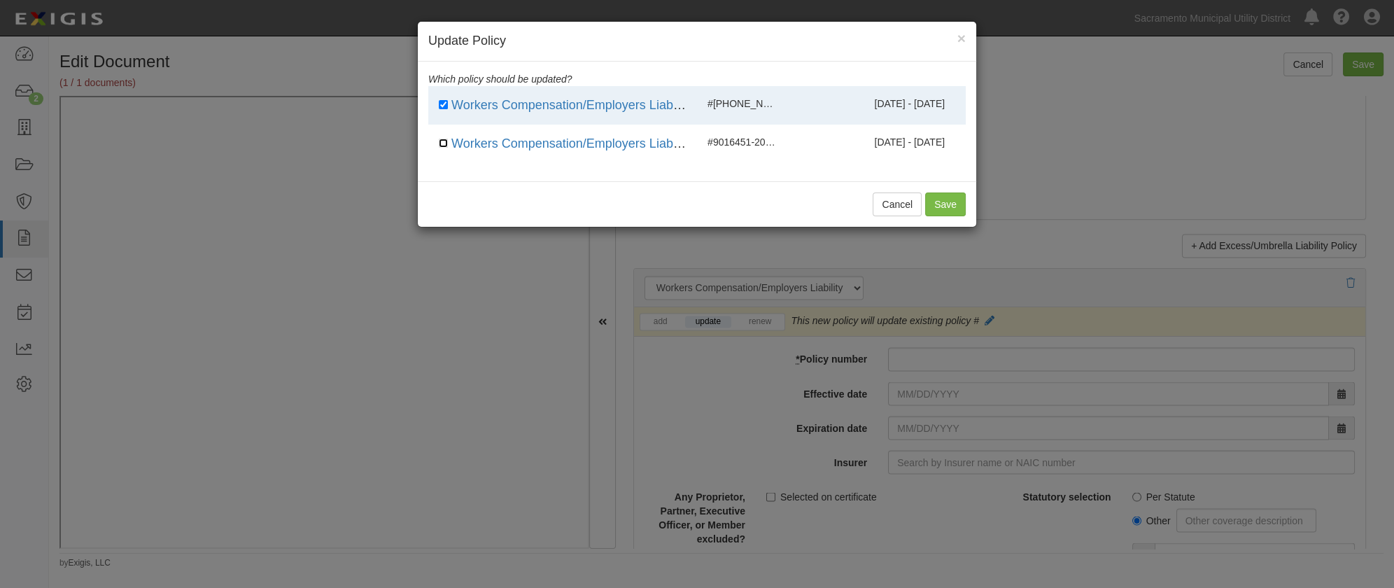
click at [442, 144] on input "checkbox" at bounding box center [443, 143] width 9 height 9
checkbox input "true"
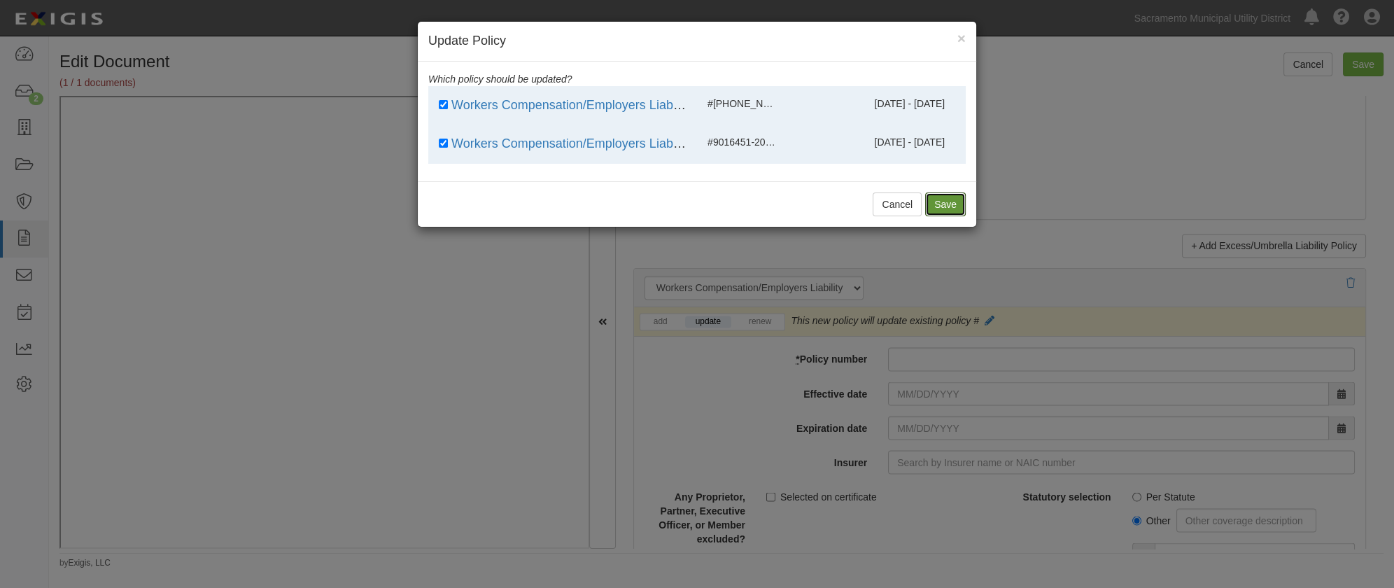
click at [937, 204] on button "Save" at bounding box center [945, 204] width 41 height 24
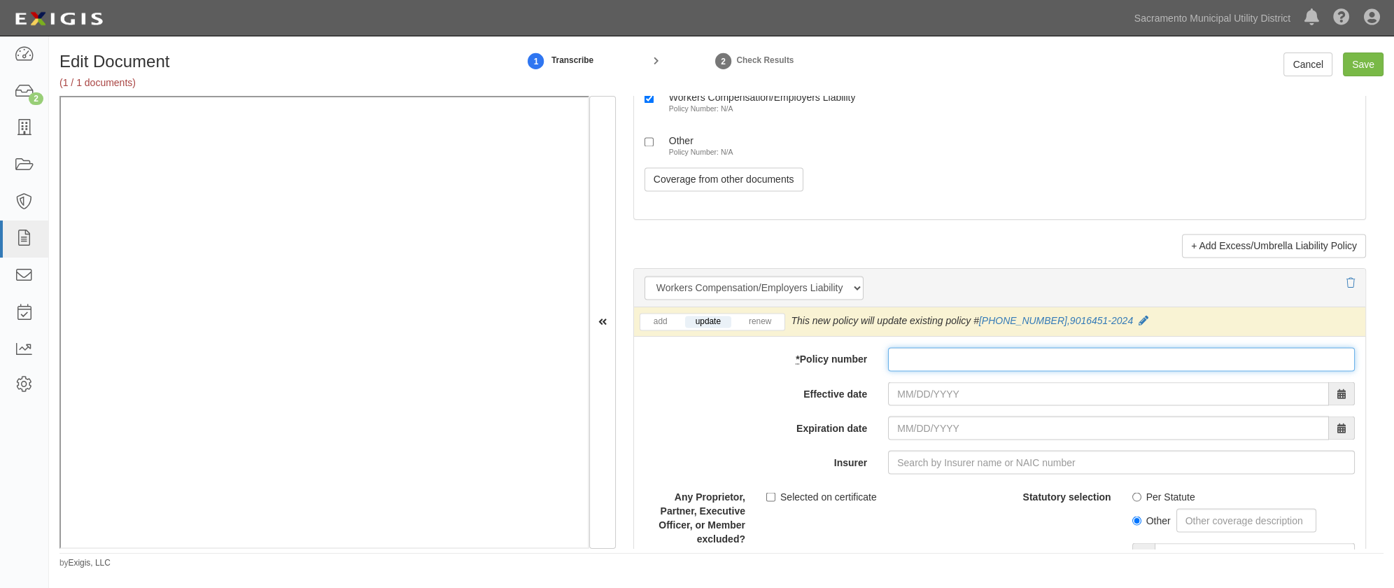
click at [917, 360] on input "* Policy number" at bounding box center [1121, 359] width 467 height 24
type input "9016451202-5"
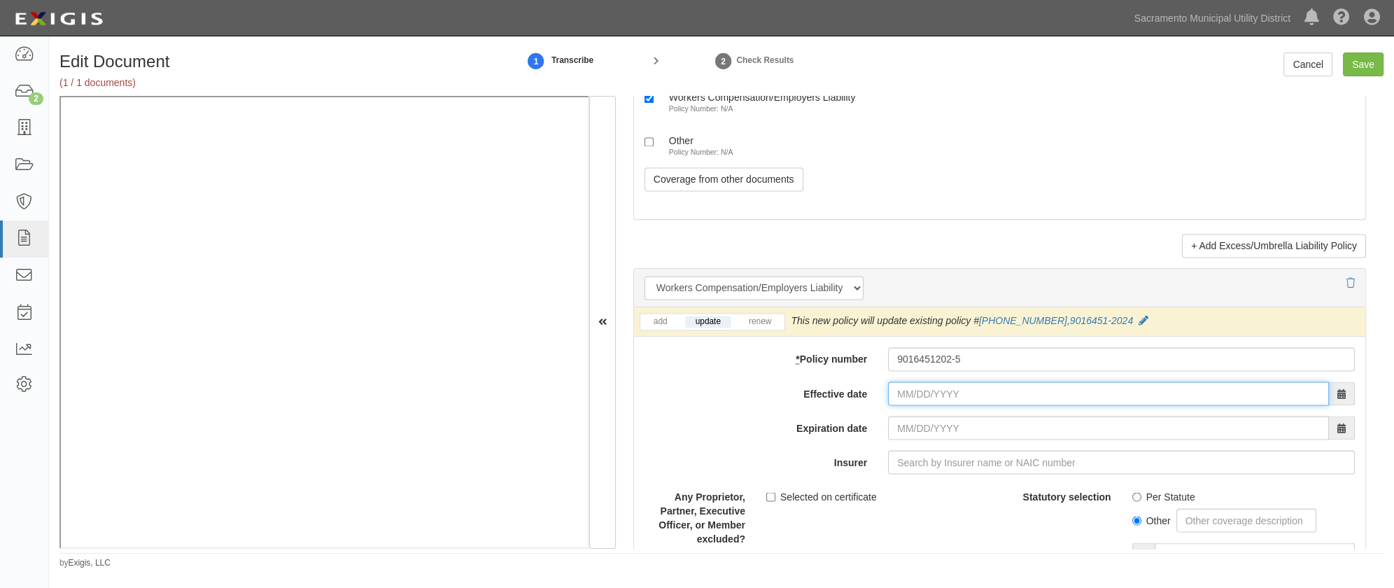
click at [900, 388] on input "Effective date" at bounding box center [1108, 393] width 441 height 24
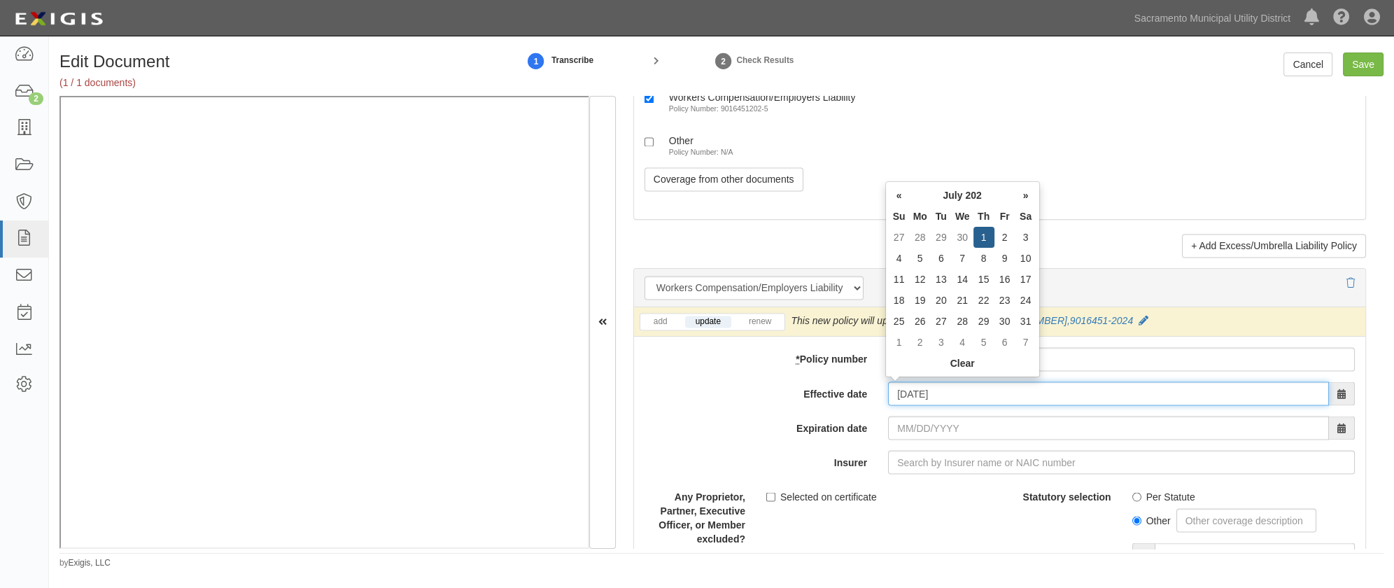
type input "[DATE]"
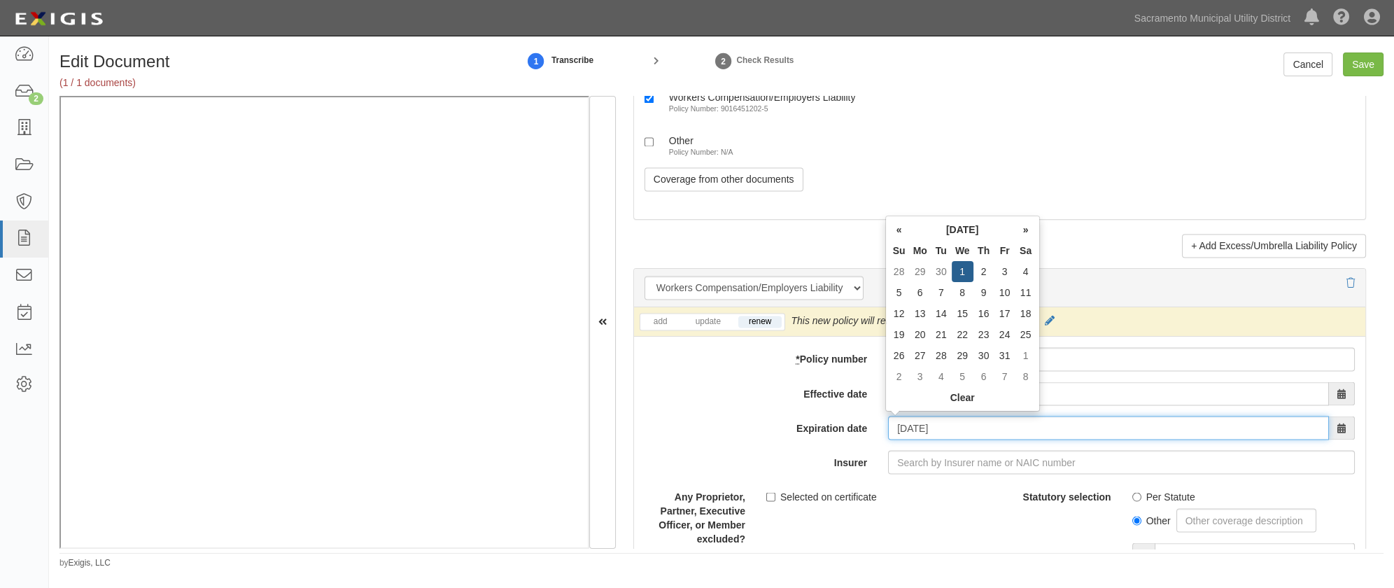
drag, startPoint x: 898, startPoint y: 419, endPoint x: 892, endPoint y: 432, distance: 14.7
click at [897, 419] on input "[DATE]" at bounding box center [1108, 428] width 441 height 24
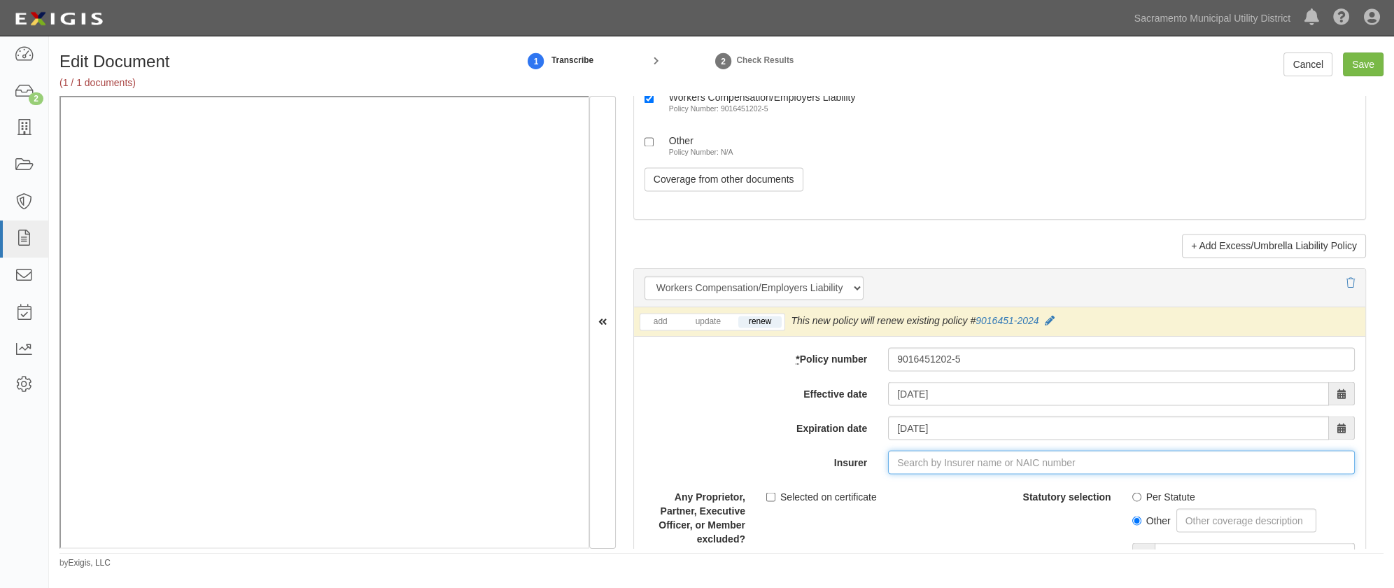
click at [897, 460] on input "Insurer" at bounding box center [1121, 462] width 467 height 24
type input "35076"
drag, startPoint x: 953, startPoint y: 459, endPoint x: 722, endPoint y: 449, distance: 231.1
click at [721, 451] on div "Insurer 35076 35" at bounding box center [999, 462] width 731 height 24
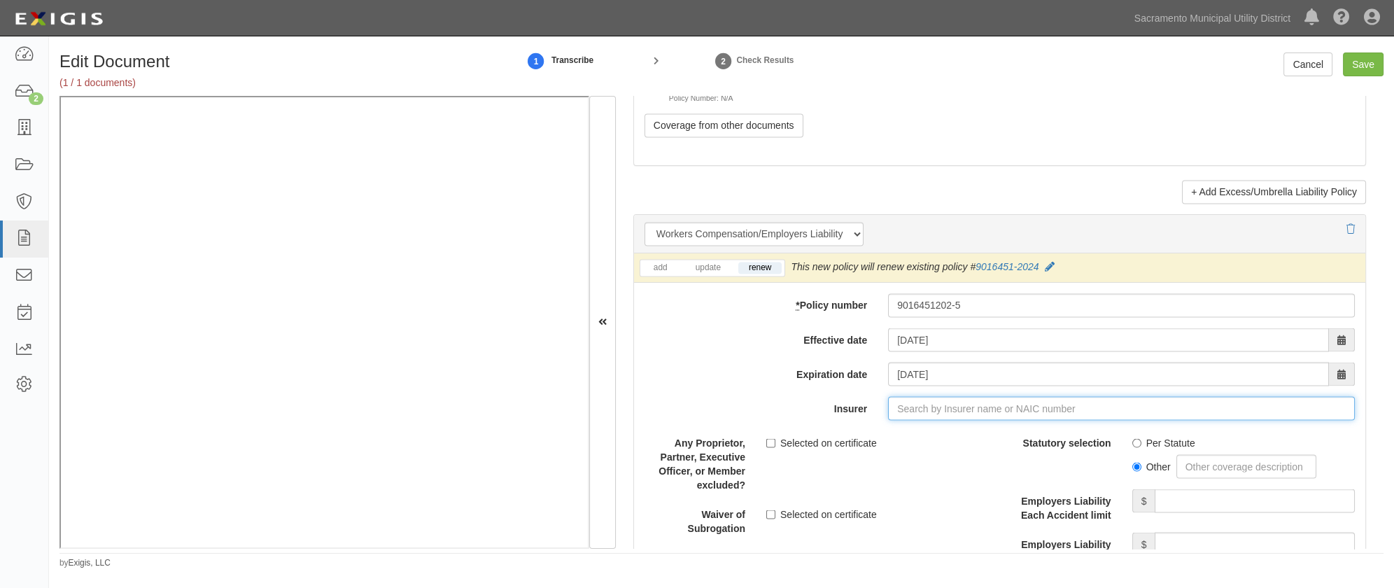
scroll to position [3688, 0]
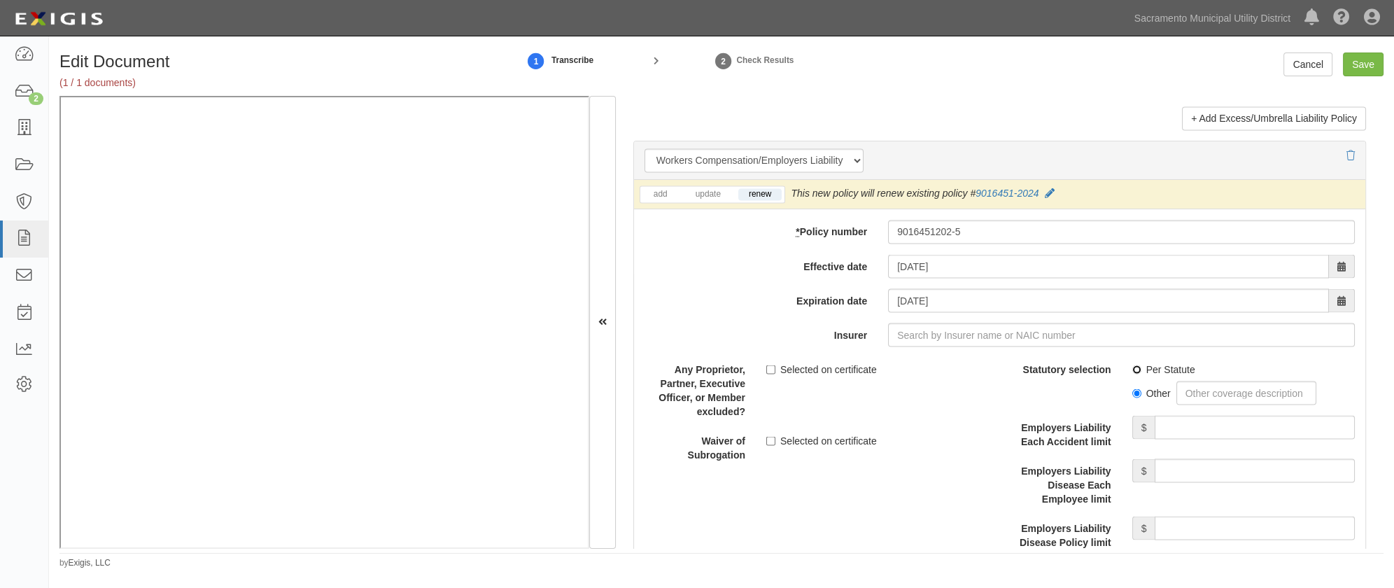
click at [1132, 367] on input "Per Statute" at bounding box center [1136, 369] width 9 height 9
radio input "true"
click at [1187, 424] on input "Employers Liability Each Accident limit" at bounding box center [1254, 427] width 200 height 24
type input "1,000,000"
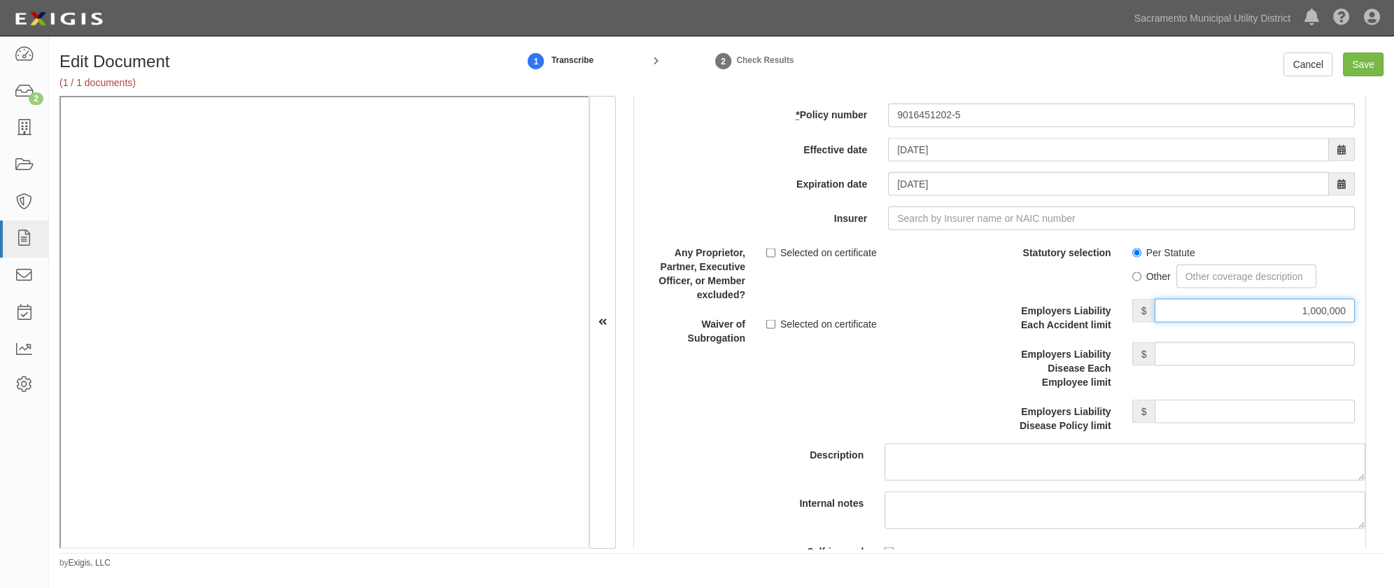
scroll to position [3816, 0]
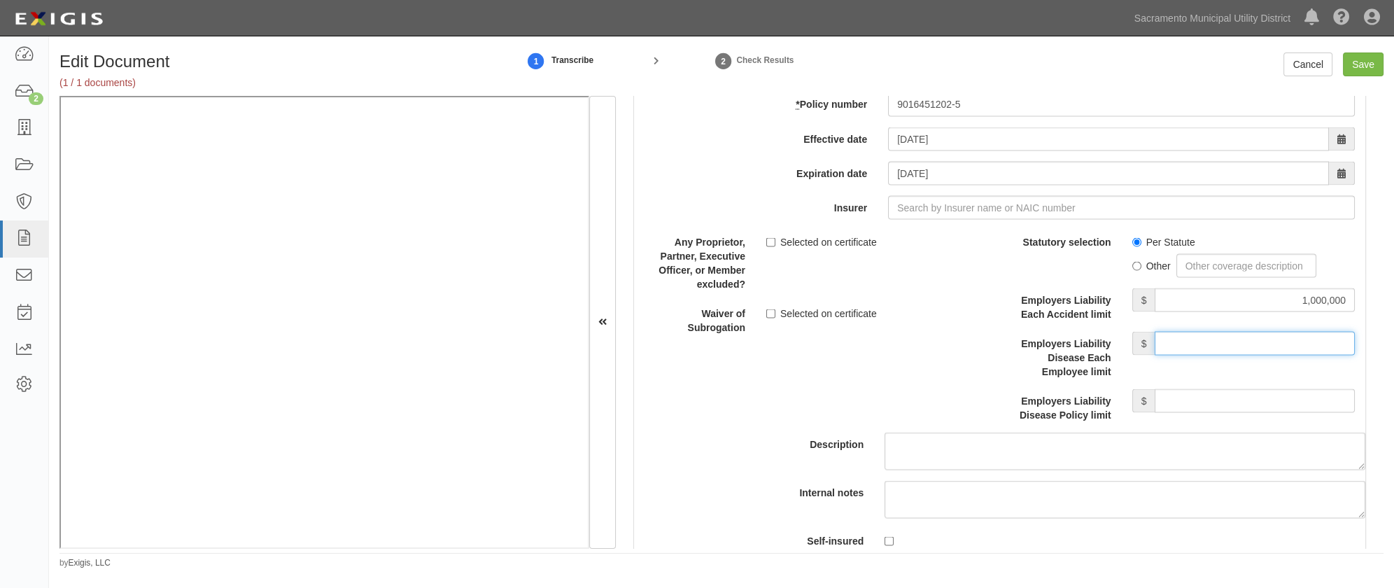
click at [1212, 334] on input "Employers Liability Disease Each Employee limit" at bounding box center [1254, 343] width 200 height 24
type input "1,000,000"
click at [1222, 392] on input "Employers Liability Disease Policy limit" at bounding box center [1254, 400] width 200 height 24
type input "1,000,000"
drag, startPoint x: 930, startPoint y: 378, endPoint x: 716, endPoint y: 371, distance: 213.5
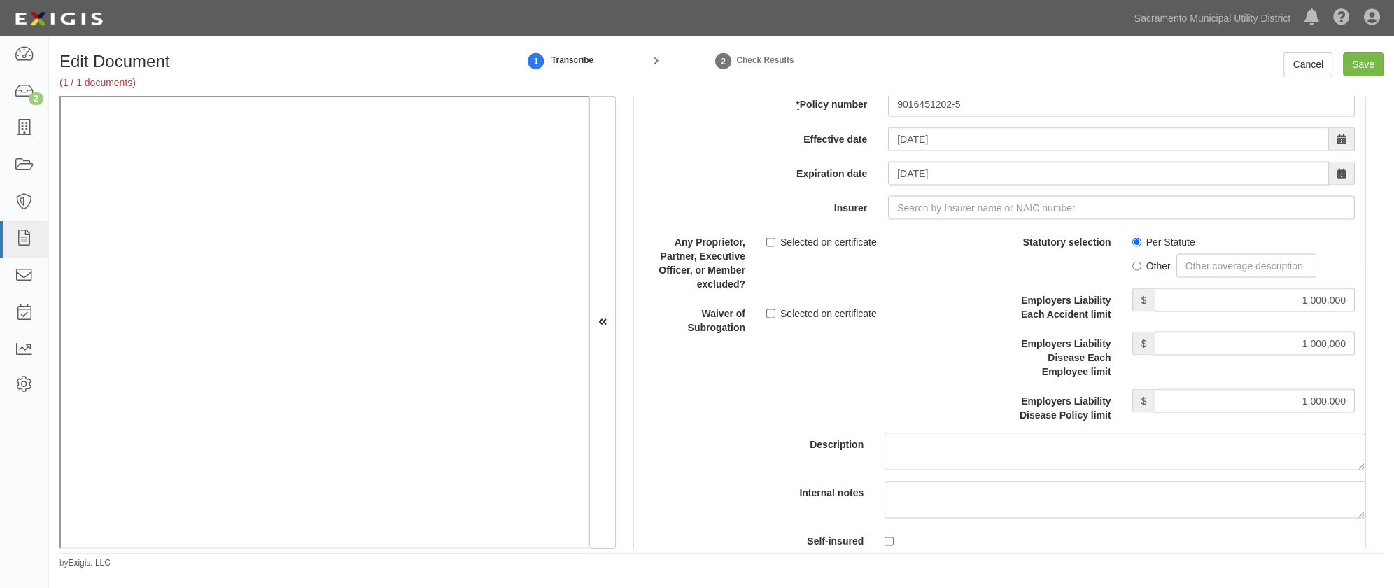
click at [924, 377] on div "Description" at bounding box center [999, 349] width 752 height 240
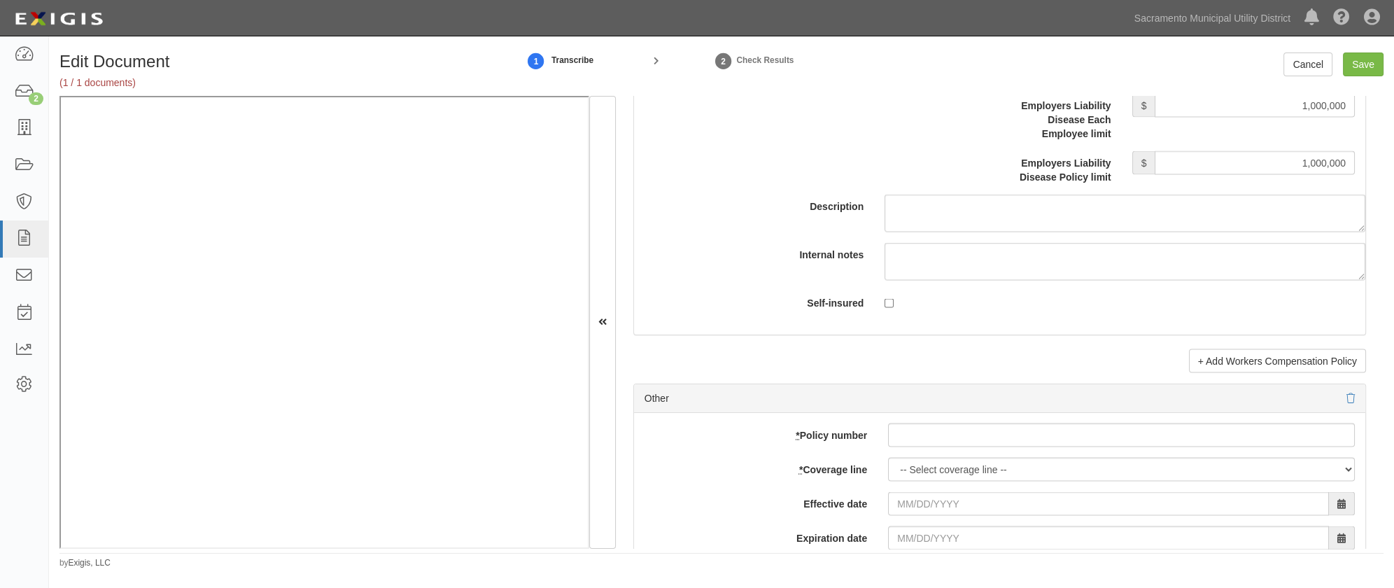
scroll to position [4070, 0]
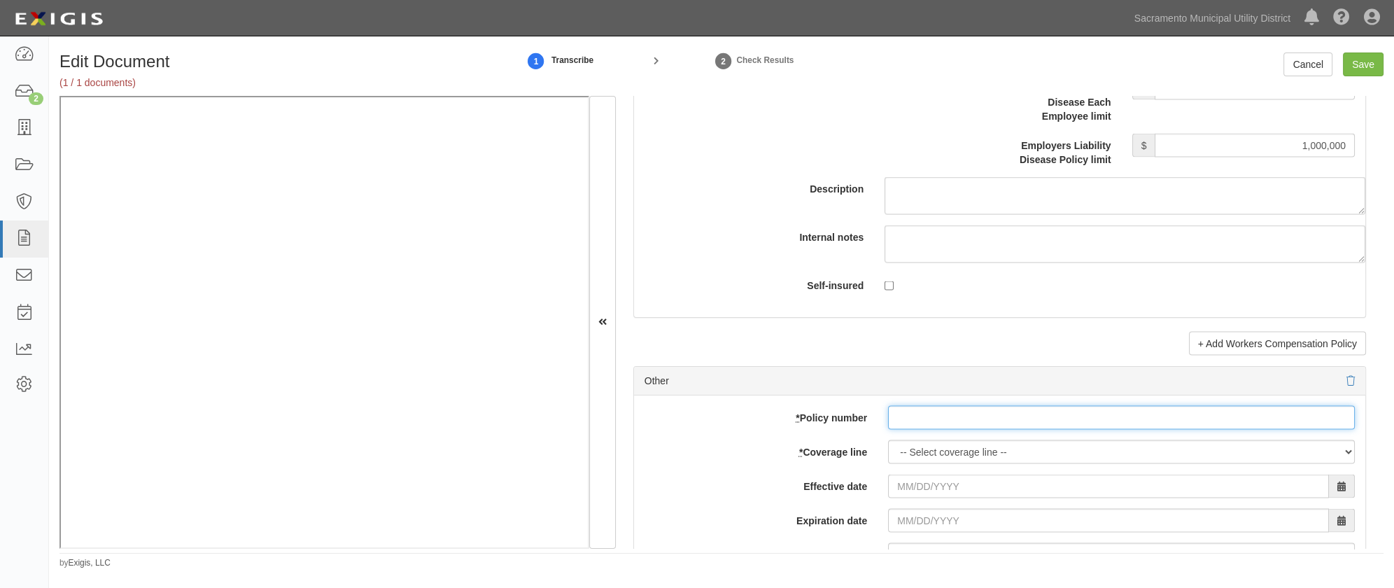
drag, startPoint x: 914, startPoint y: 409, endPoint x: 899, endPoint y: 406, distance: 15.1
click at [912, 409] on input "* Policy number" at bounding box center [1121, 418] width 467 height 24
type input "CPLMOL13063-0"
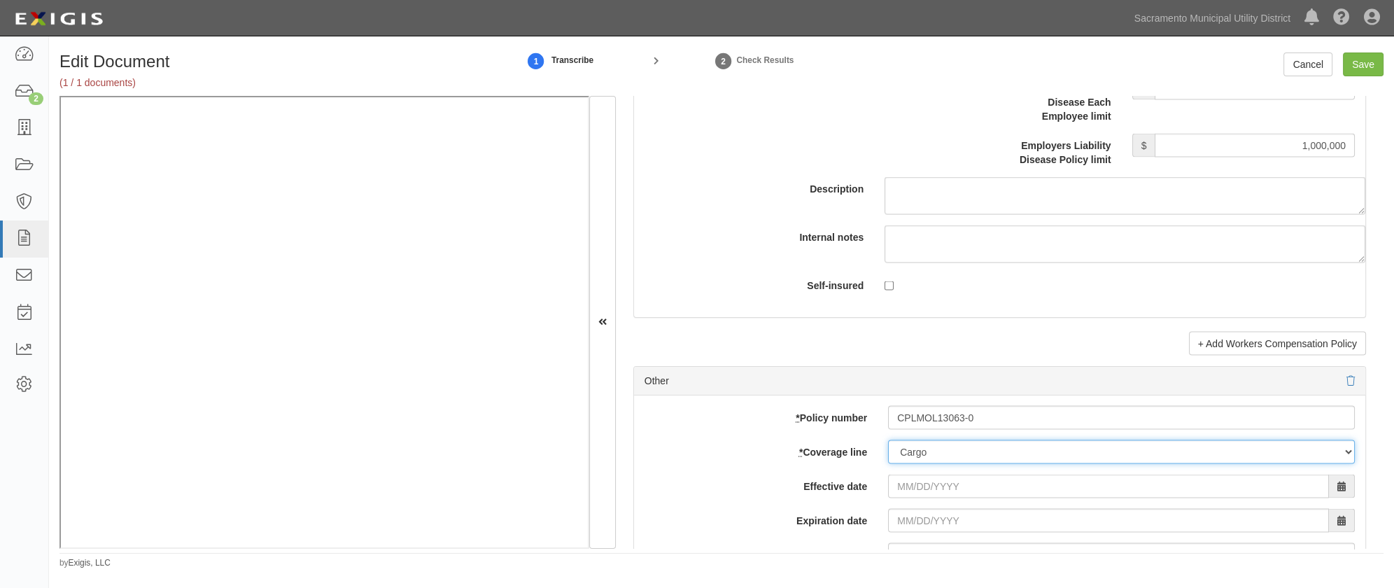
select select "14"
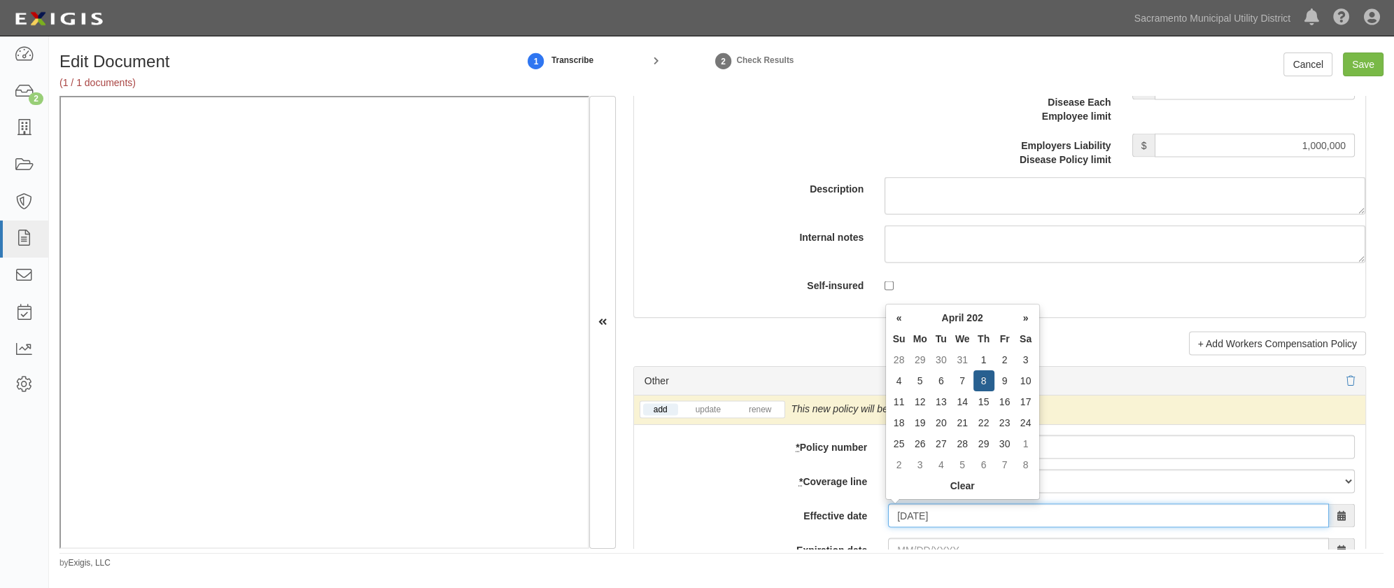
type input "04/08/2025"
type input "04/08/2026"
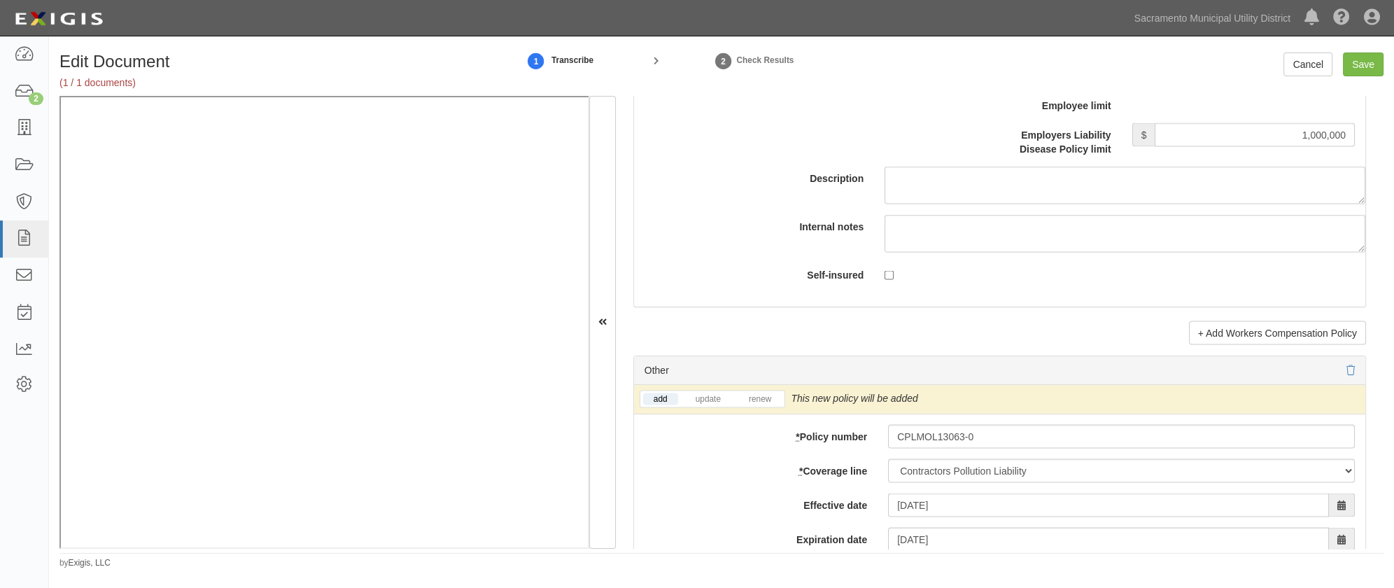
scroll to position [4330, 0]
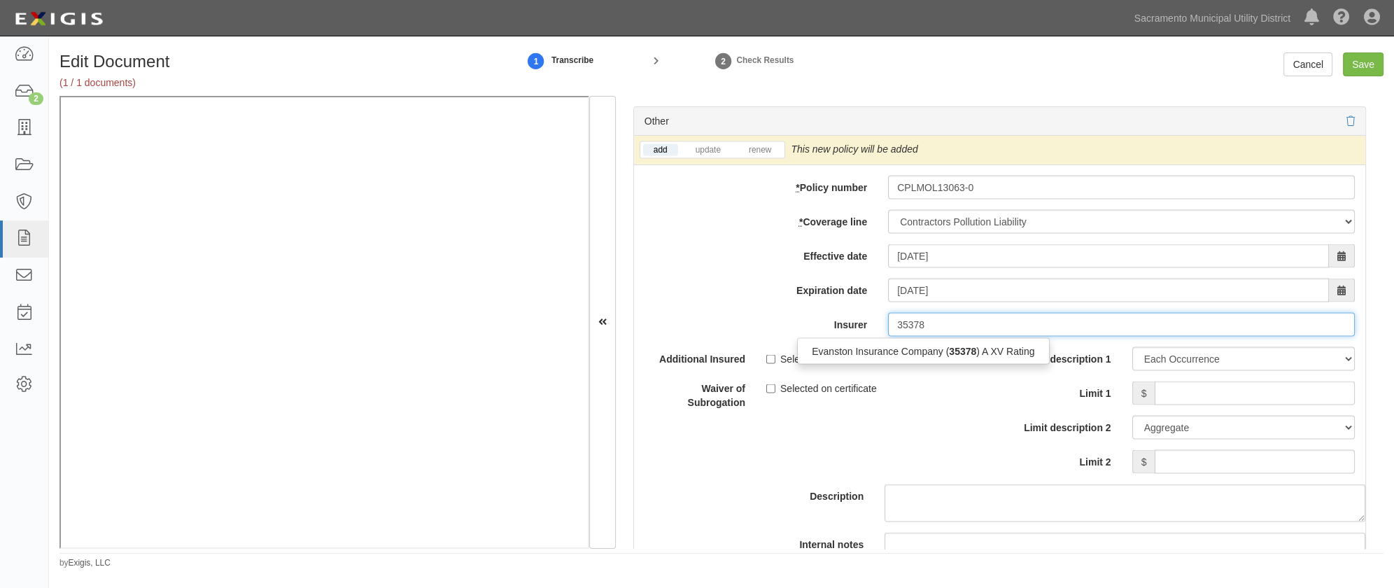
click at [868, 346] on div "Evanston Insurance Company ( 35378 ) A XV Rating" at bounding box center [923, 351] width 250 height 18
type input "Evanston Insurance Company (35378) A XV Rating"
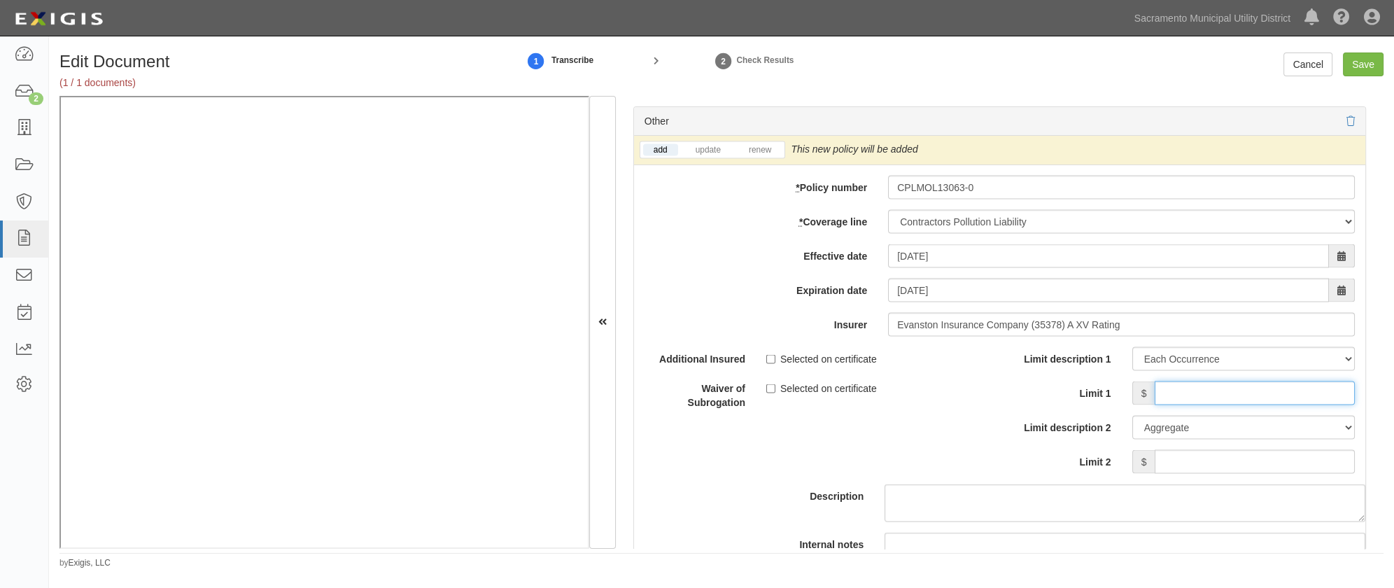
click at [1180, 397] on input "Limit 1" at bounding box center [1254, 393] width 200 height 24
type input "1,000,000"
click at [1177, 453] on input "Limit 2" at bounding box center [1254, 462] width 200 height 24
type input "1,000,000"
click at [853, 453] on div "Description" at bounding box center [999, 434] width 752 height 175
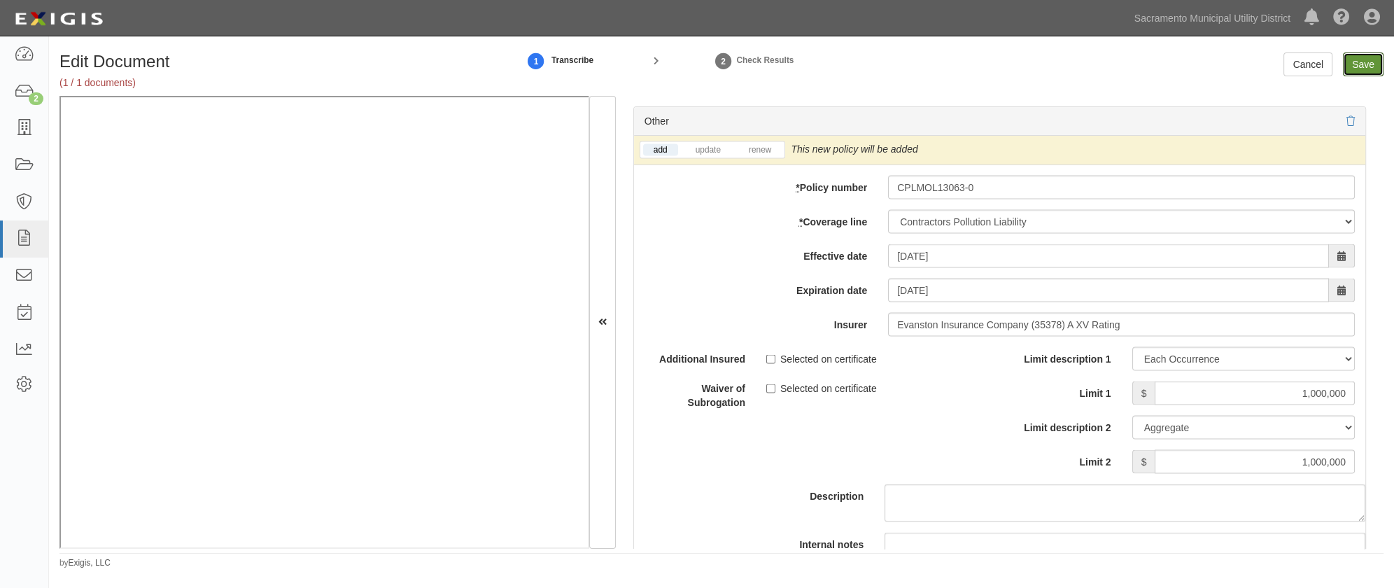
click at [1240, 57] on input "Save" at bounding box center [1363, 64] width 41 height 24
type input "1000000"
type input "500000"
type input "5000"
type input "1000000"
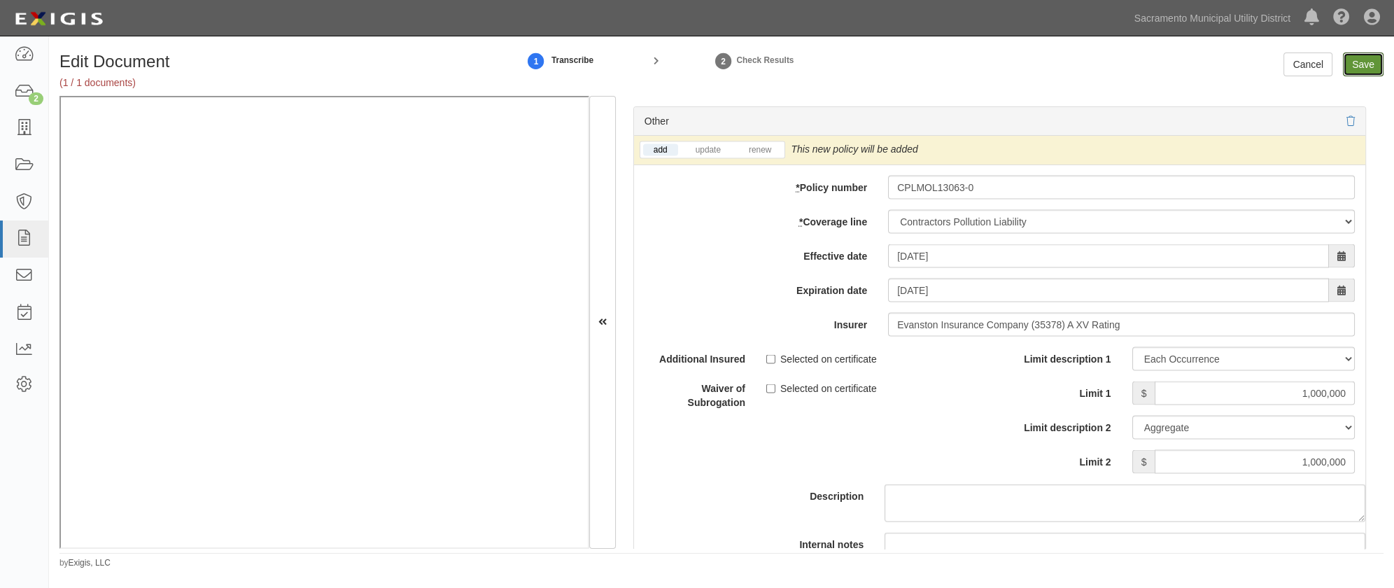
type input "2000000"
type input "1000000"
type input "5000000"
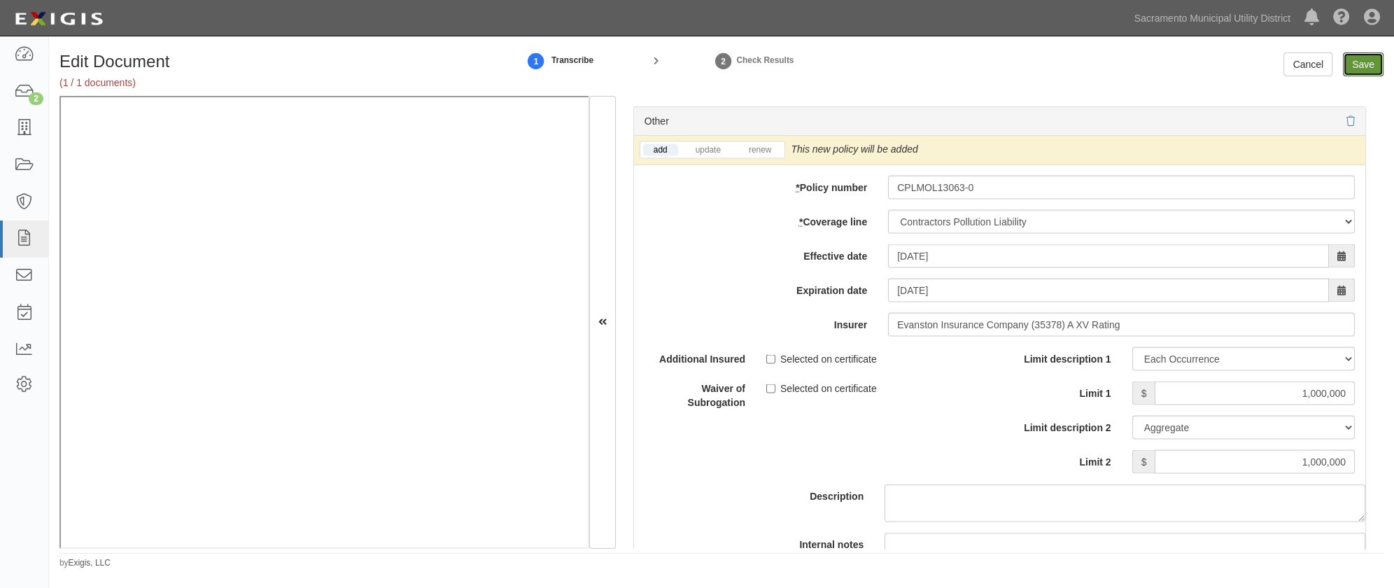
type input "1000000"
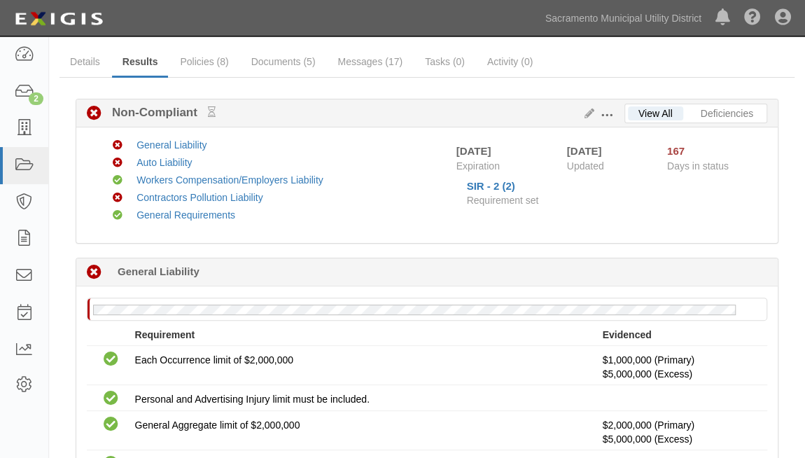
scroll to position [63, 0]
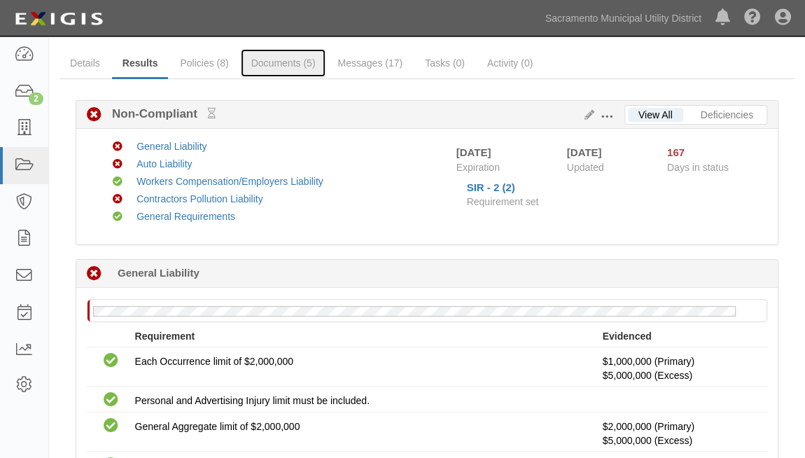
click at [302, 58] on link "Documents (5)" at bounding box center [283, 63] width 85 height 28
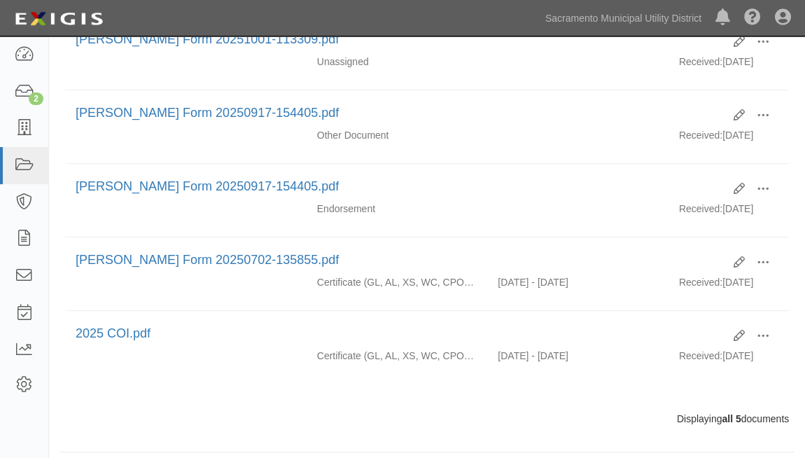
scroll to position [276, 0]
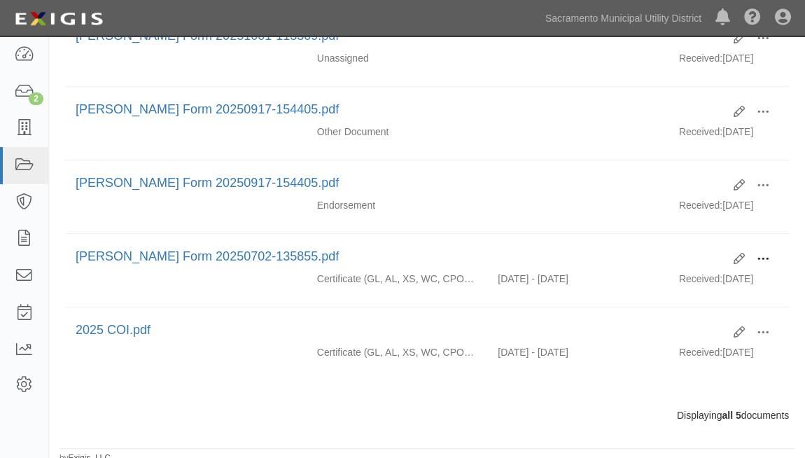
click at [765, 253] on span at bounding box center [762, 259] width 13 height 13
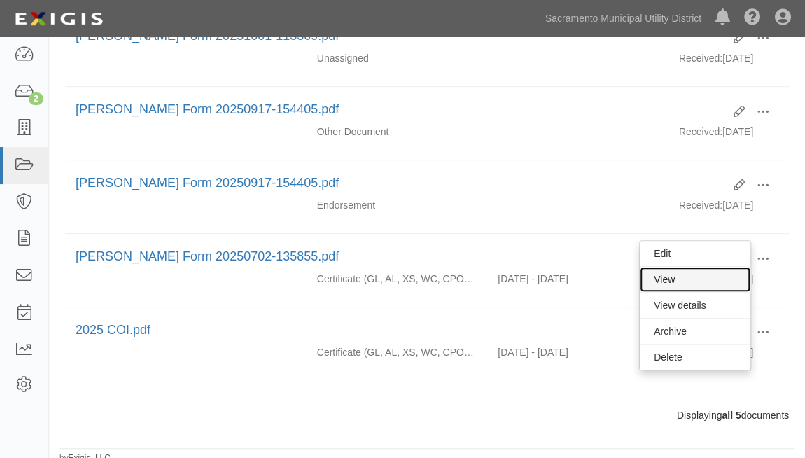
click at [663, 276] on link "View" at bounding box center [694, 279] width 111 height 25
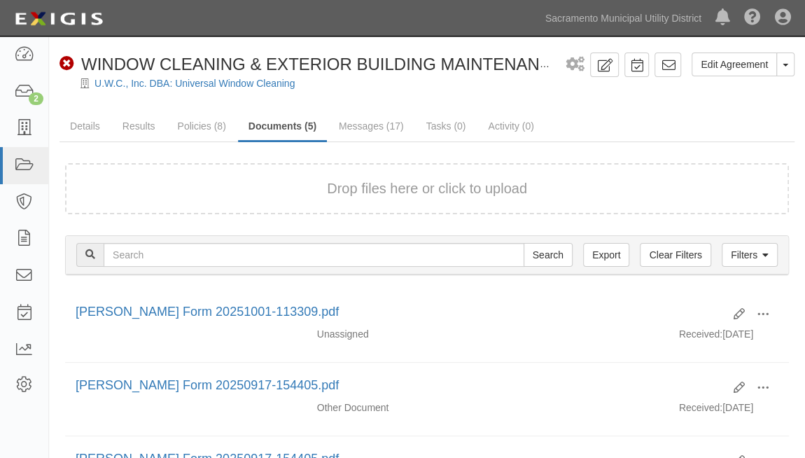
scroll to position [0, 0]
click at [125, 122] on link "Results" at bounding box center [139, 126] width 54 height 28
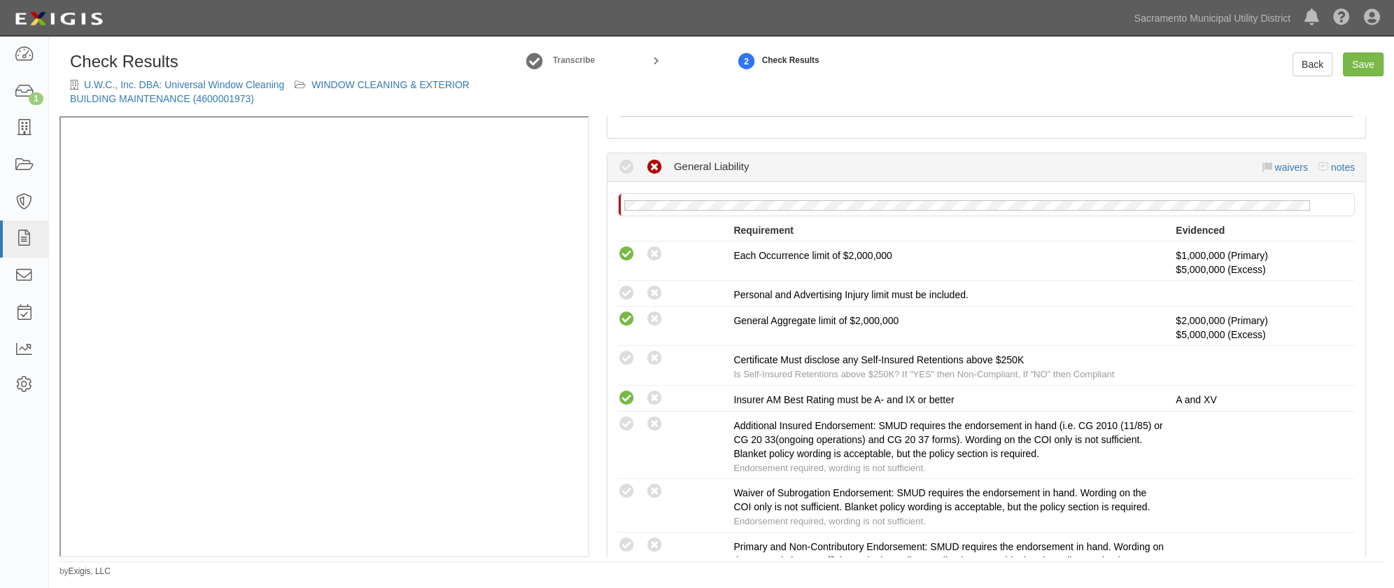
scroll to position [254, 0]
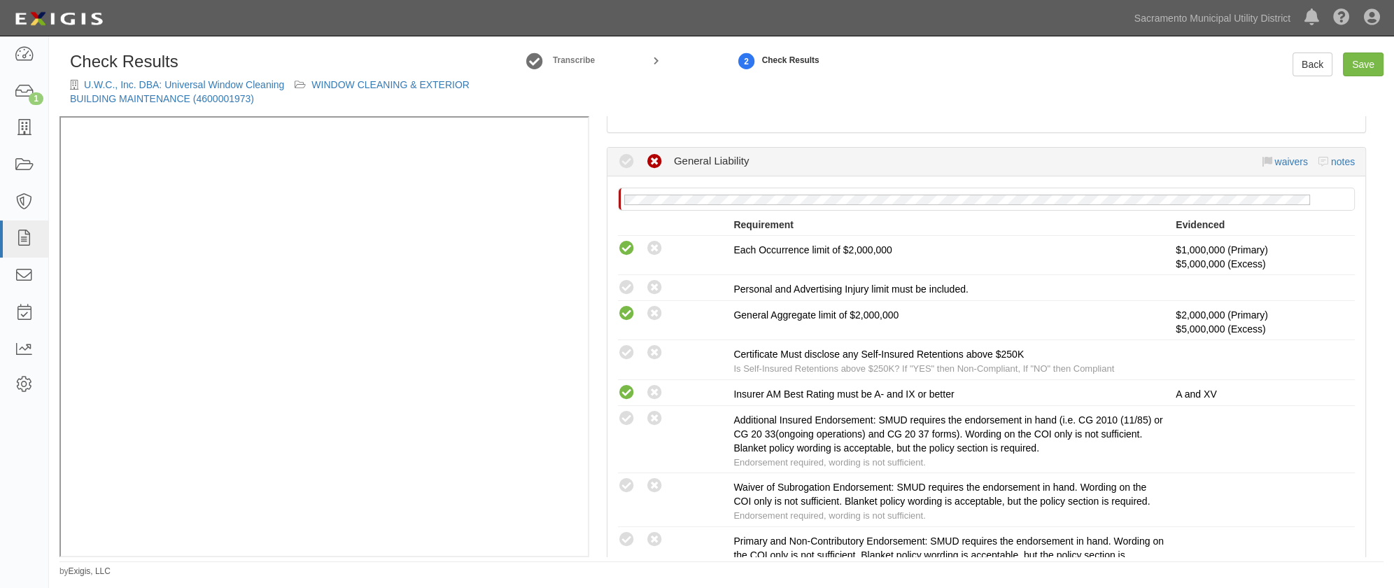
click at [625, 285] on icon at bounding box center [626, 287] width 17 height 17
radio input "true"
click at [627, 348] on icon at bounding box center [626, 352] width 17 height 17
radio input "true"
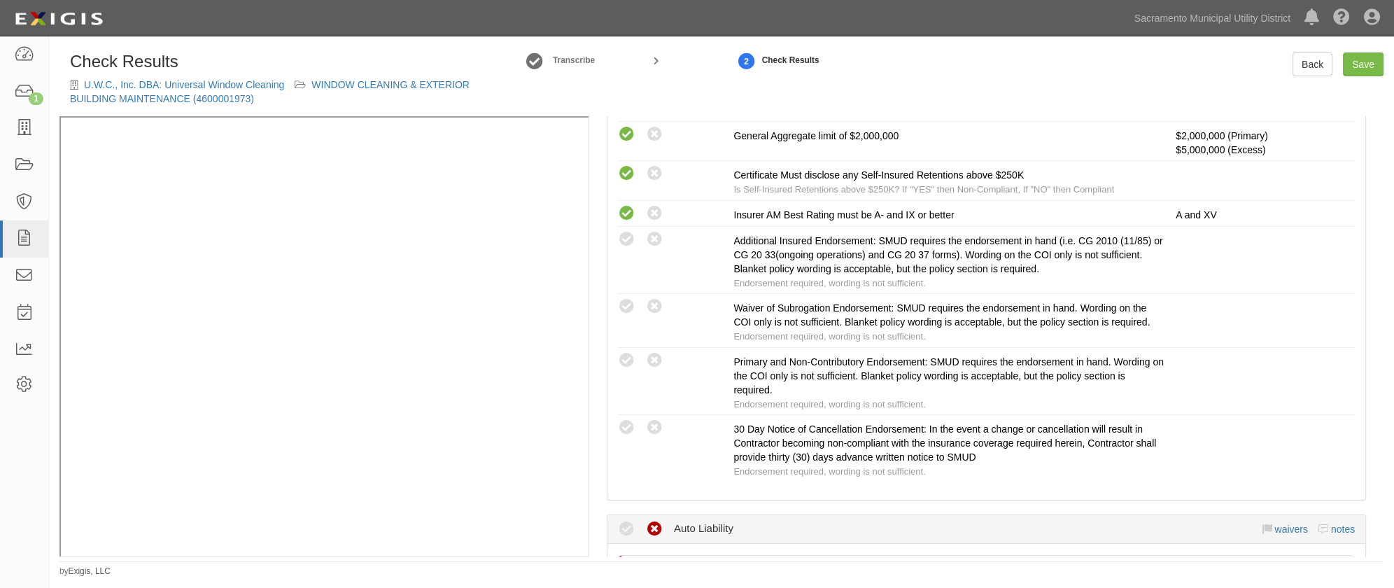
scroll to position [445, 0]
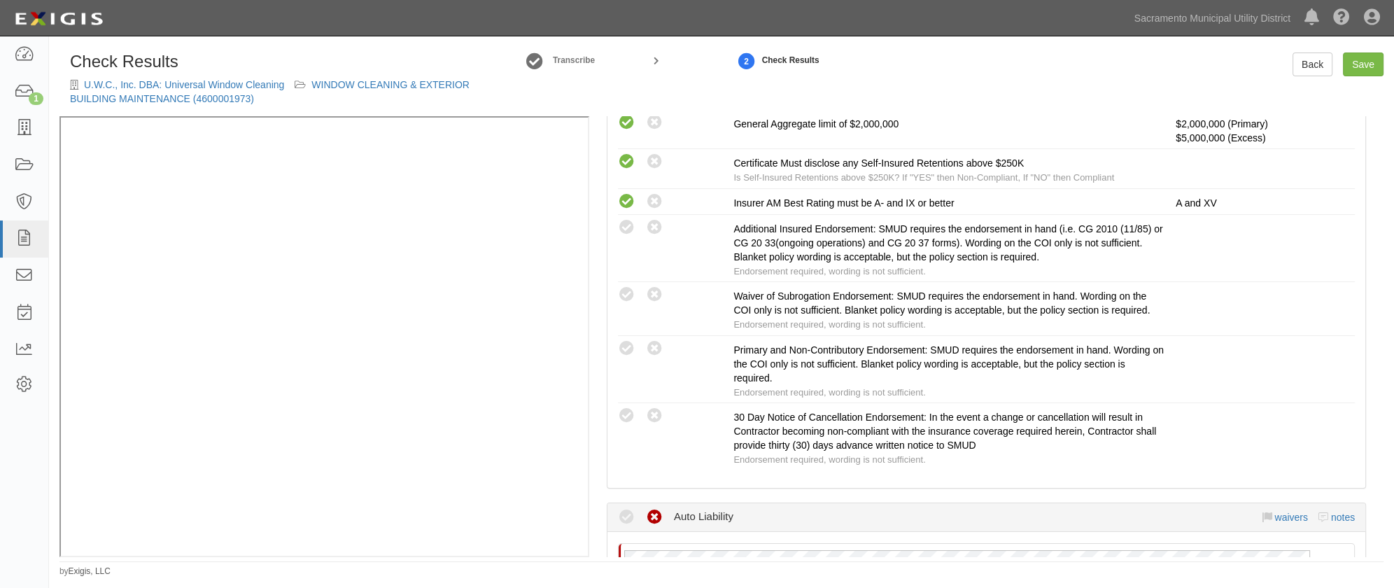
click at [628, 226] on icon at bounding box center [626, 227] width 17 height 17
radio input "true"
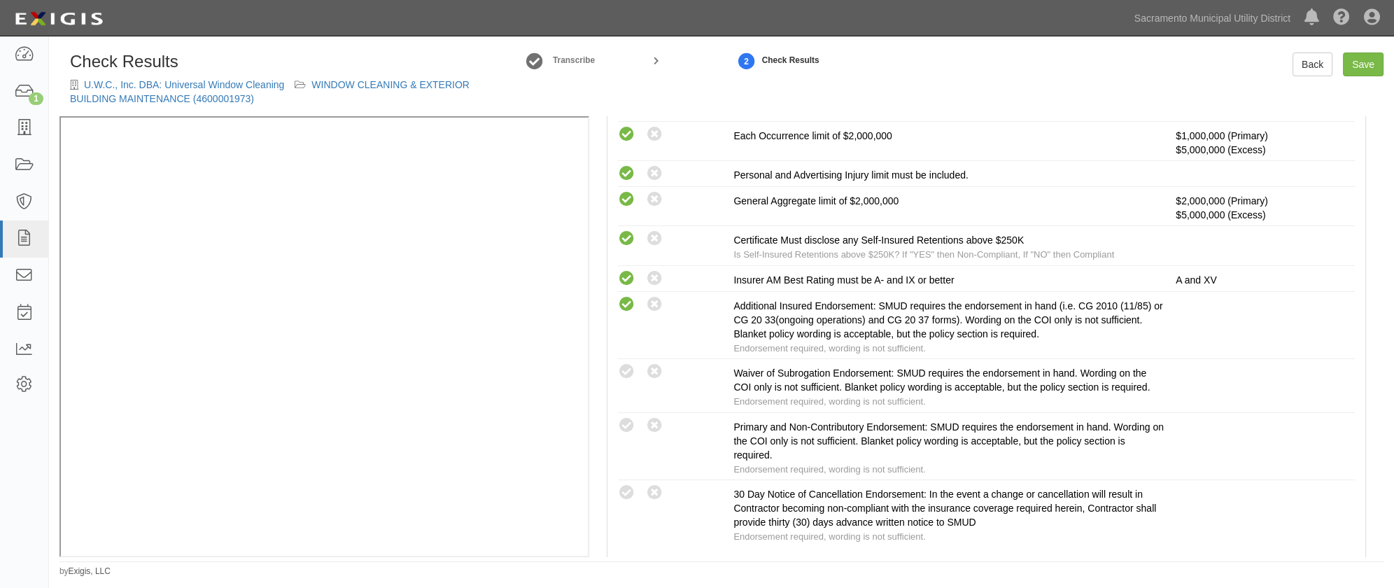
scroll to position [381, 0]
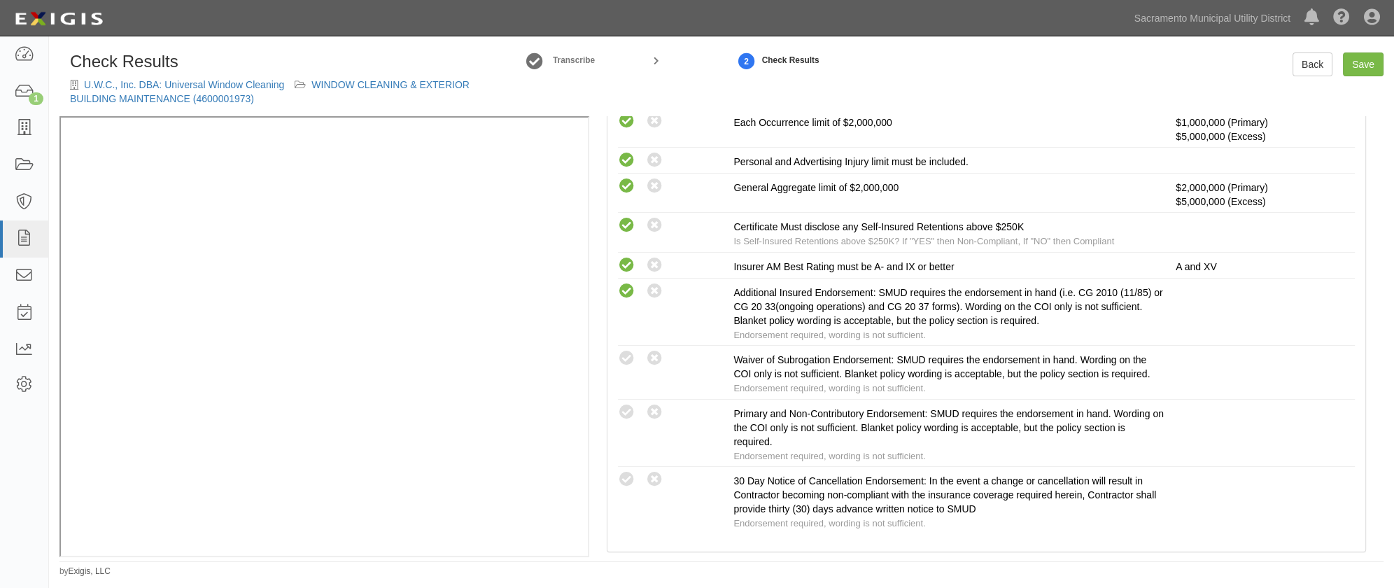
drag, startPoint x: 632, startPoint y: 351, endPoint x: 626, endPoint y: 355, distance: 7.4
click at [632, 351] on icon at bounding box center [626, 358] width 17 height 17
radio input "true"
click at [624, 420] on icon at bounding box center [626, 412] width 17 height 17
radio input "true"
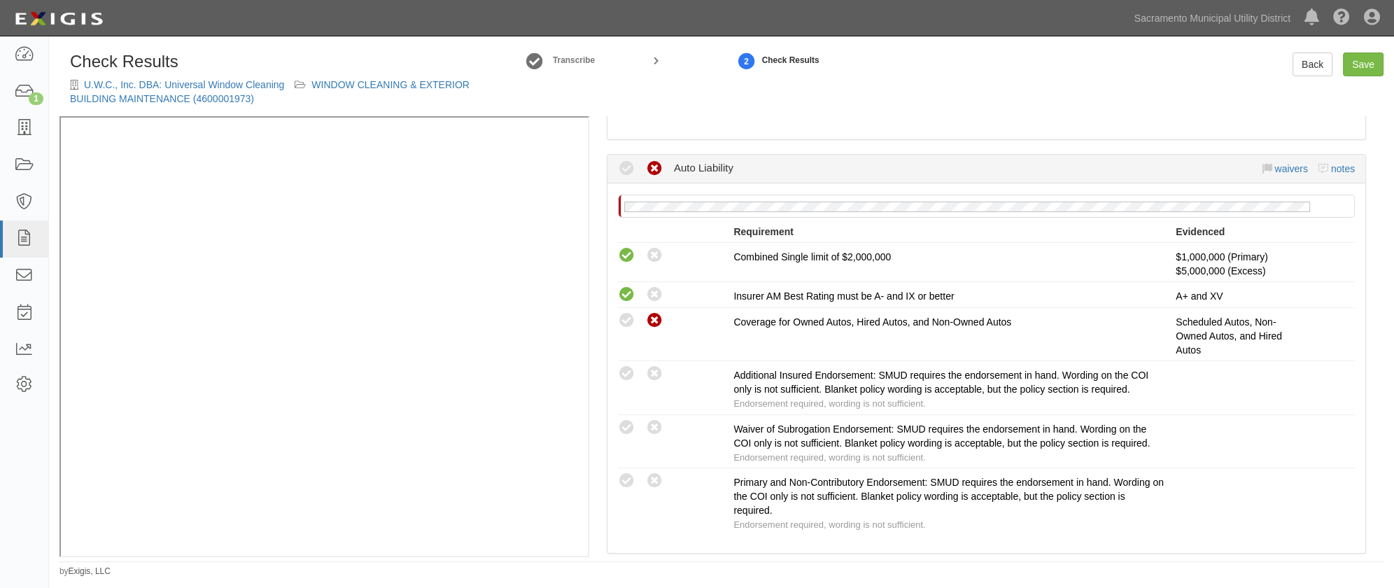
scroll to position [826, 0]
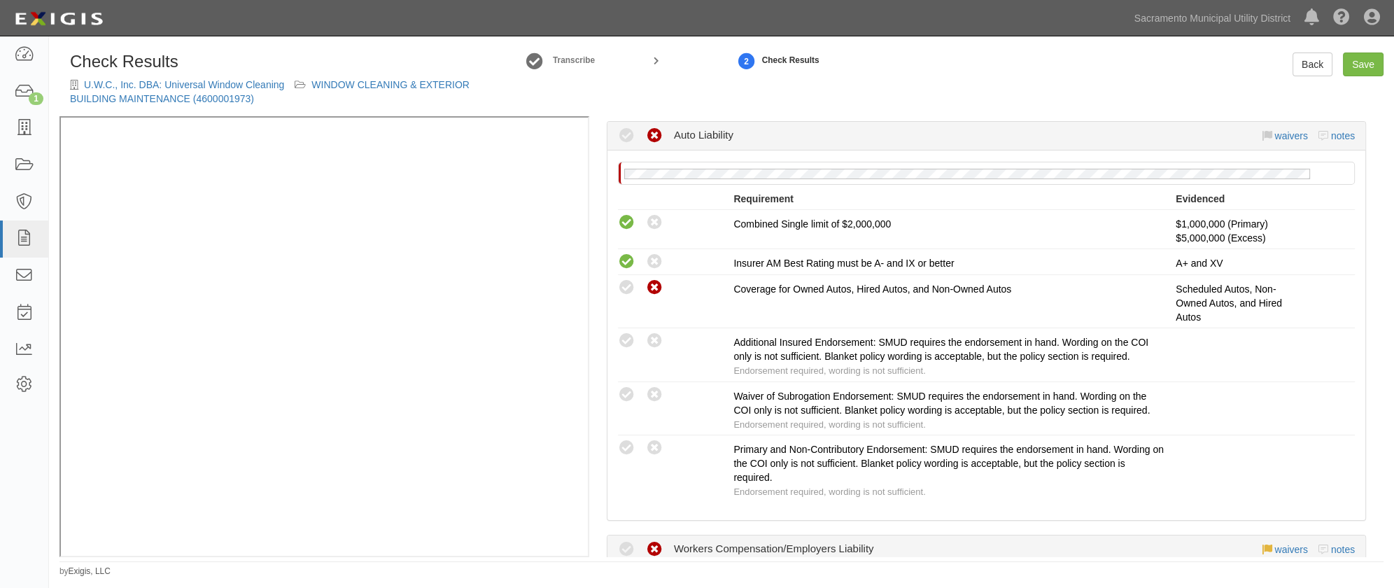
click at [623, 404] on icon at bounding box center [626, 394] width 17 height 17
radio input "true"
